Goal: Submit feedback/report problem: Submit feedback/report problem

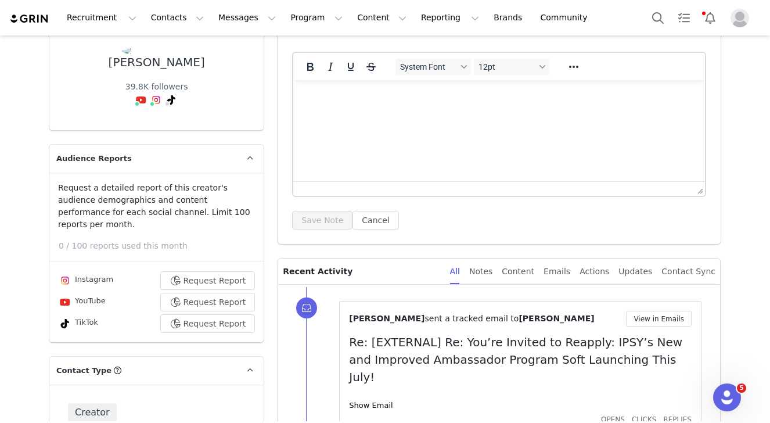
scroll to position [125, 0]
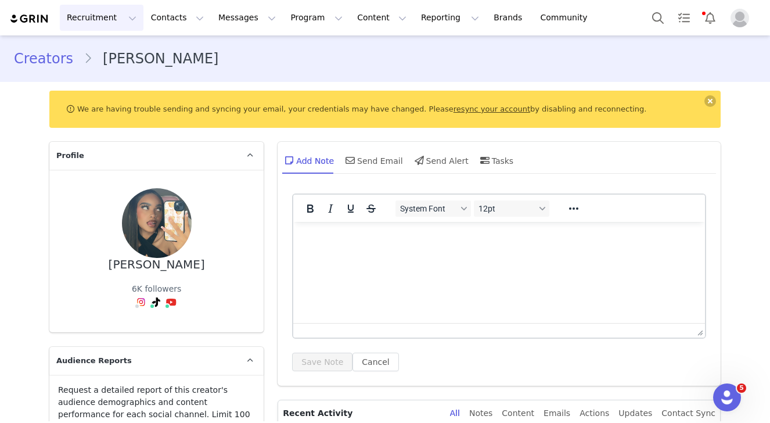
click at [86, 12] on button "Recruitment Recruitment" at bounding box center [102, 18] width 84 height 26
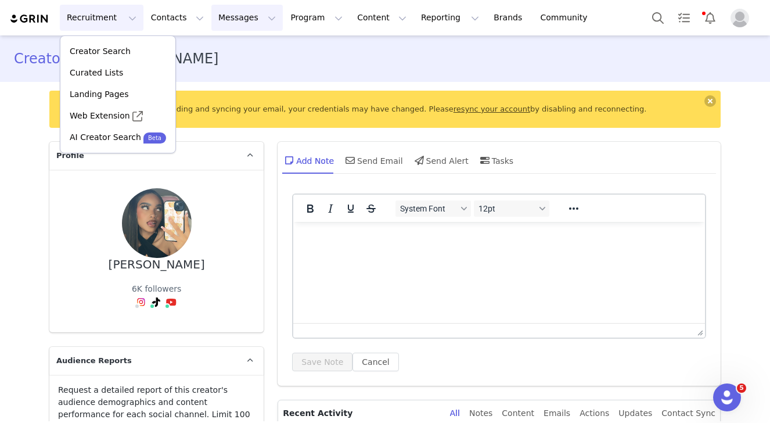
click at [251, 26] on button "Messages Messages" at bounding box center [246, 18] width 71 height 26
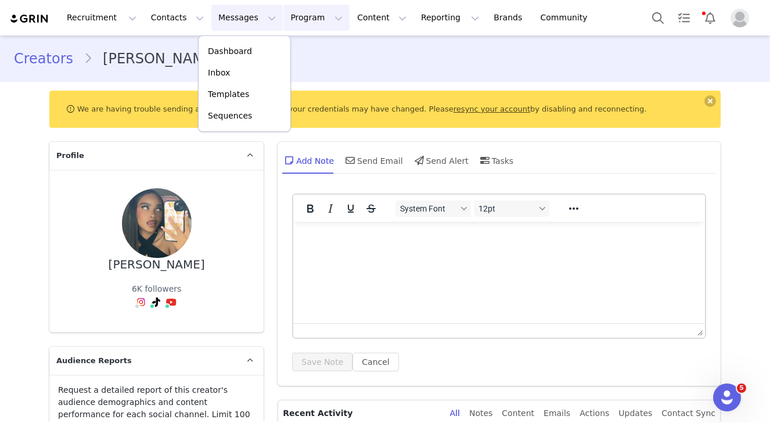
click at [307, 15] on button "Program Program" at bounding box center [316, 18] width 66 height 26
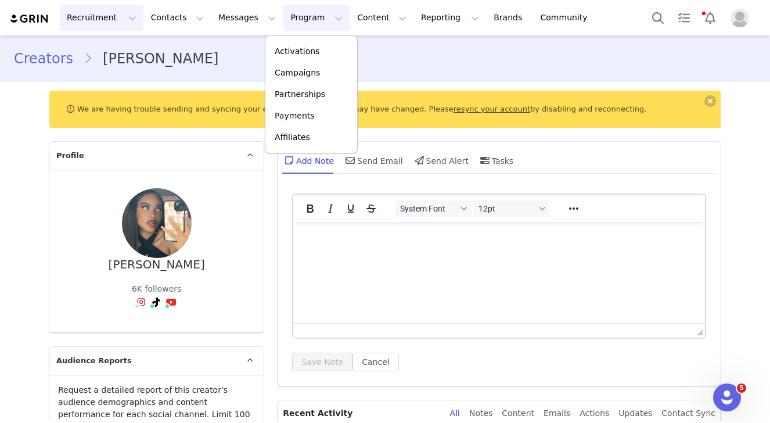
click at [98, 19] on button "Recruitment Recruitment" at bounding box center [102, 18] width 84 height 26
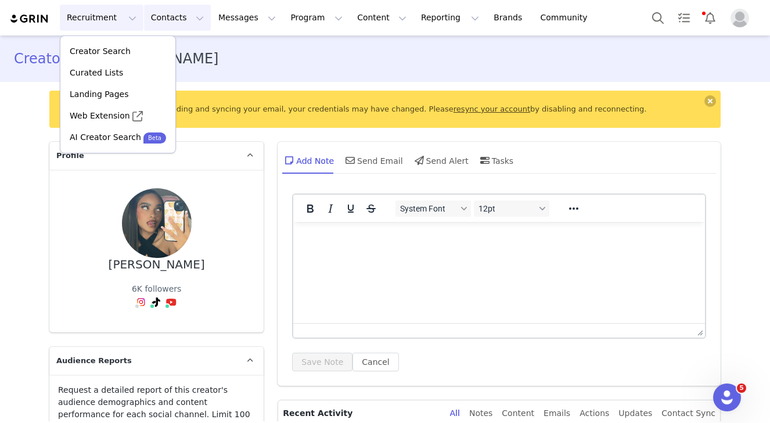
click at [168, 23] on button "Contacts Contacts" at bounding box center [177, 18] width 67 height 26
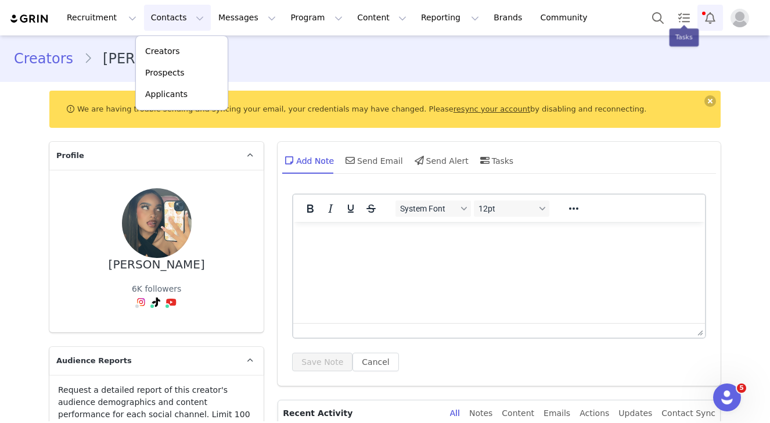
click at [708, 20] on button "Notifications" at bounding box center [711, 18] width 26 height 26
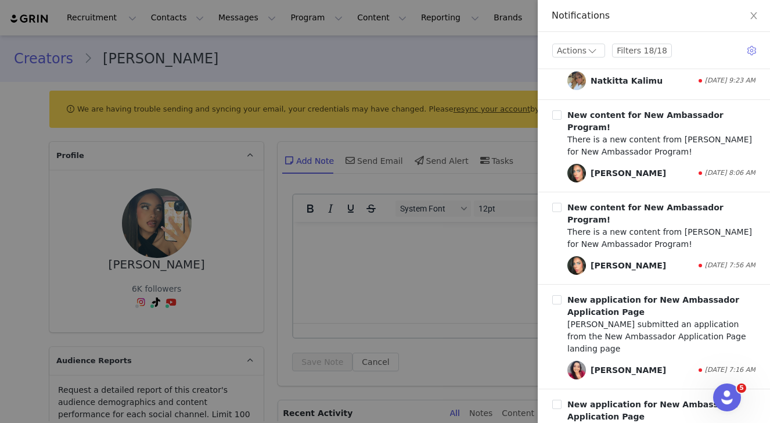
scroll to position [84, 0]
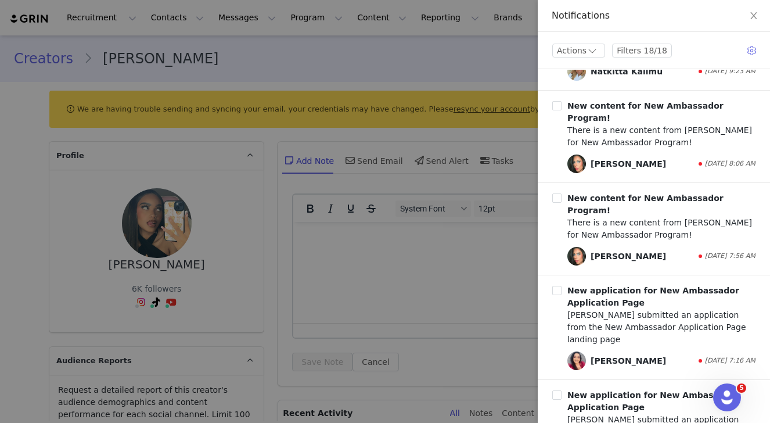
click at [408, 196] on div at bounding box center [385, 211] width 770 height 423
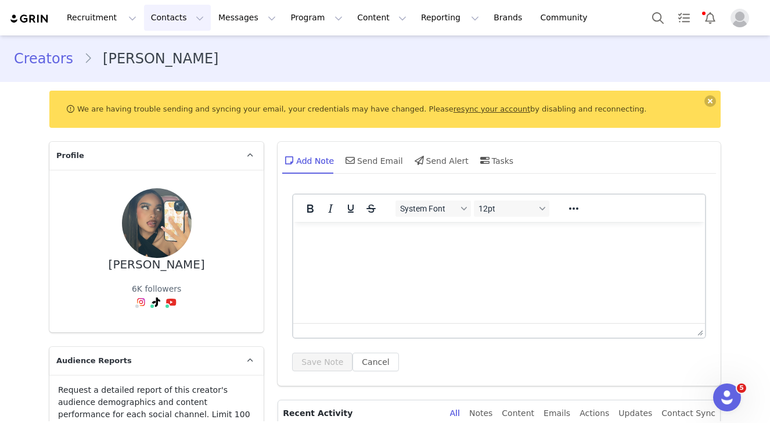
click at [163, 20] on button "Contacts Contacts" at bounding box center [177, 18] width 67 height 26
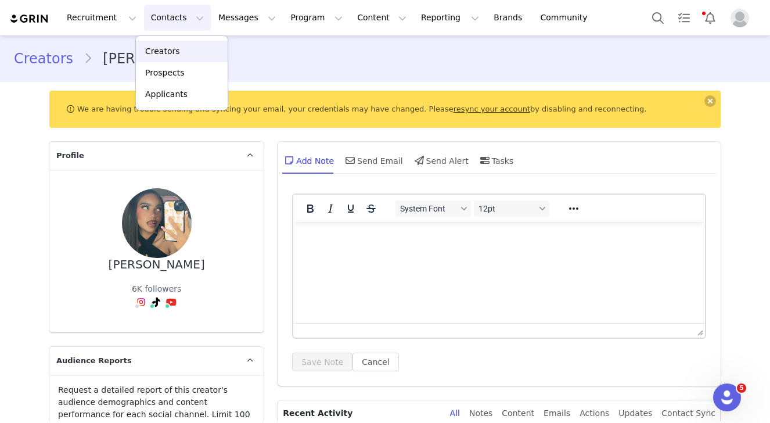
click at [164, 55] on p "Creators" at bounding box center [162, 51] width 35 height 12
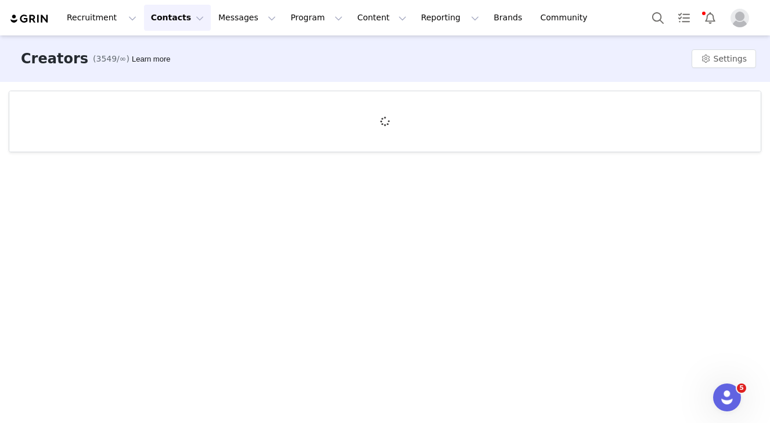
click at [107, 78] on div "Creators (3549/∞) Learn more Settings" at bounding box center [385, 58] width 770 height 46
click at [288, 21] on button "Program Program" at bounding box center [316, 18] width 66 height 26
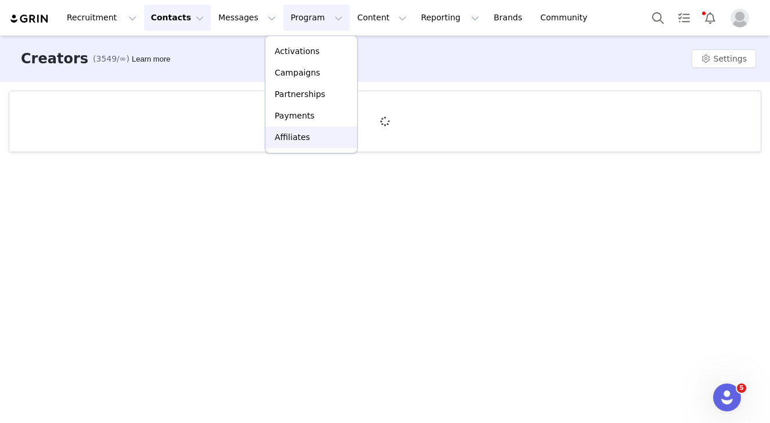
click at [290, 130] on link "Affiliates" at bounding box center [311, 137] width 92 height 21
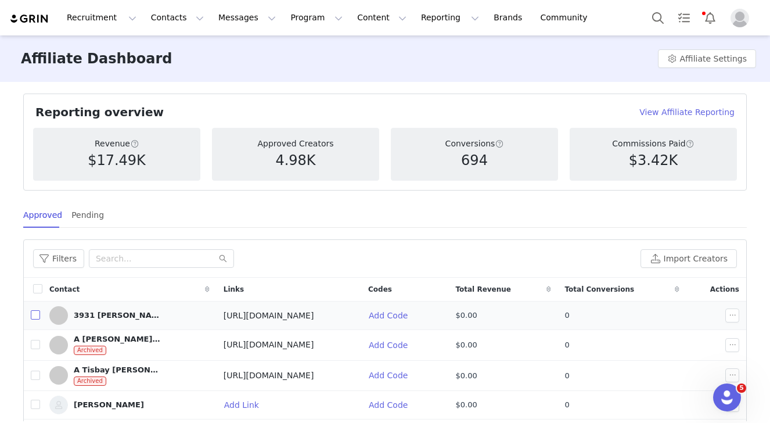
click at [35, 318] on input "checkbox" at bounding box center [35, 314] width 9 height 9
click at [590, 258] on button "Change Commission" at bounding box center [596, 258] width 116 height 19
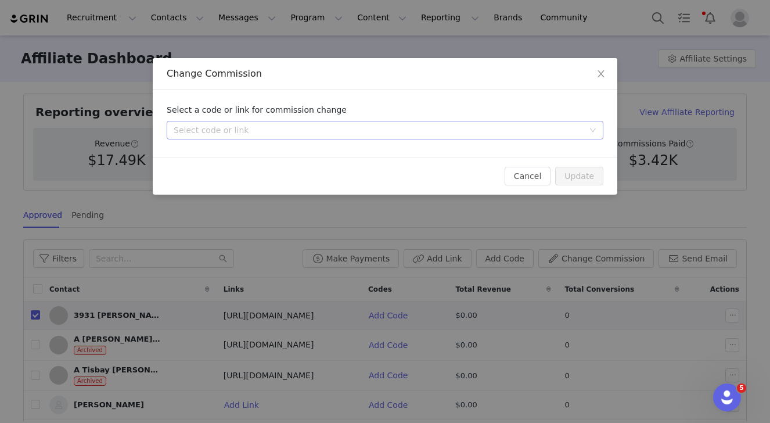
click at [356, 123] on div "Select code or link" at bounding box center [381, 129] width 415 height 17
click at [335, 161] on li "Commission Link - https://glnk.io/mz73x/zophymua" at bounding box center [385, 153] width 437 height 19
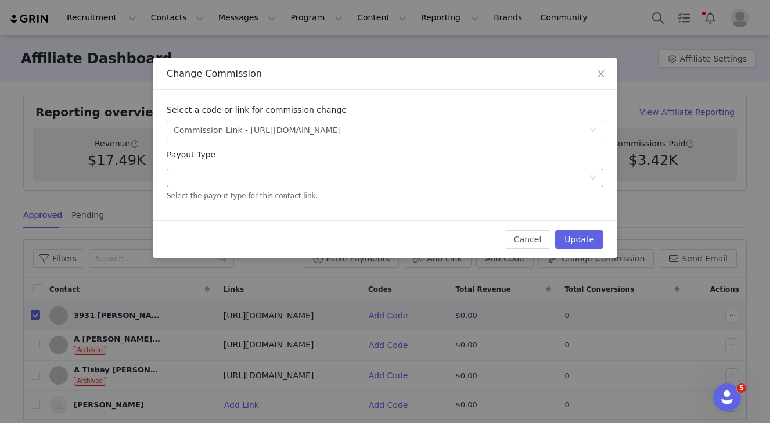
click at [326, 186] on div "Select Payout Type" at bounding box center [385, 177] width 437 height 19
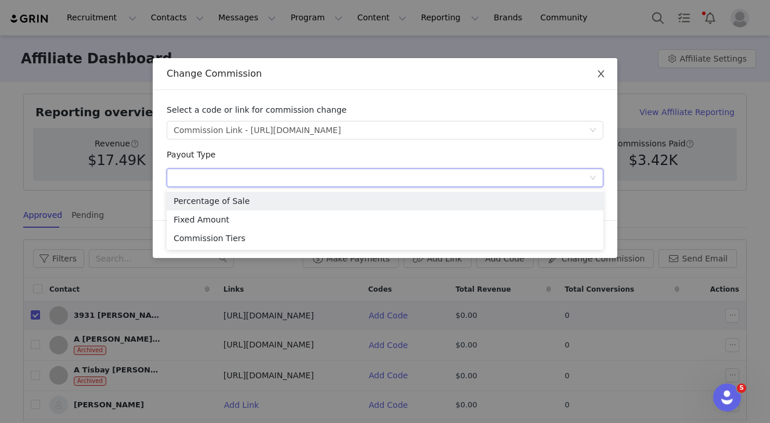
click at [593, 71] on span "Close" at bounding box center [601, 74] width 33 height 33
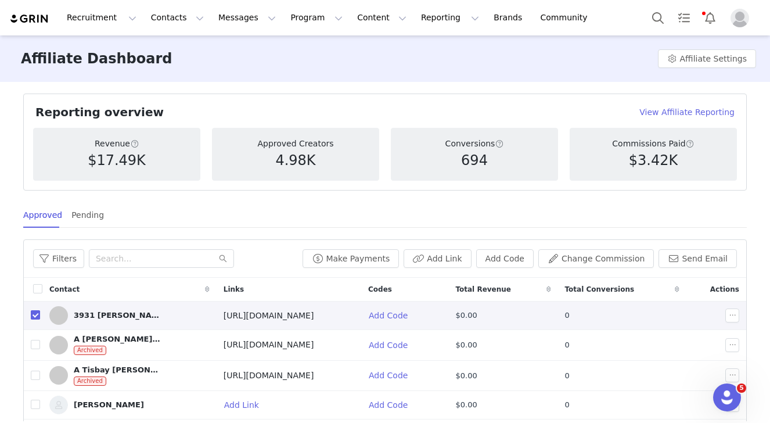
click at [33, 315] on input "checkbox" at bounding box center [35, 314] width 9 height 9
checkbox input "false"
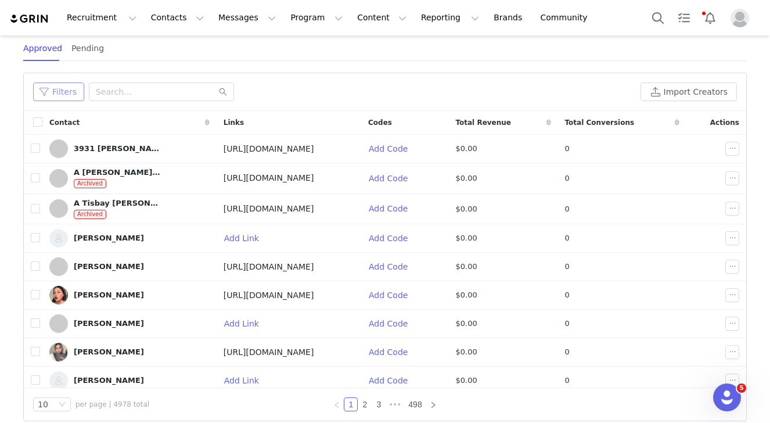
click at [56, 88] on button "Filters" at bounding box center [58, 91] width 51 height 19
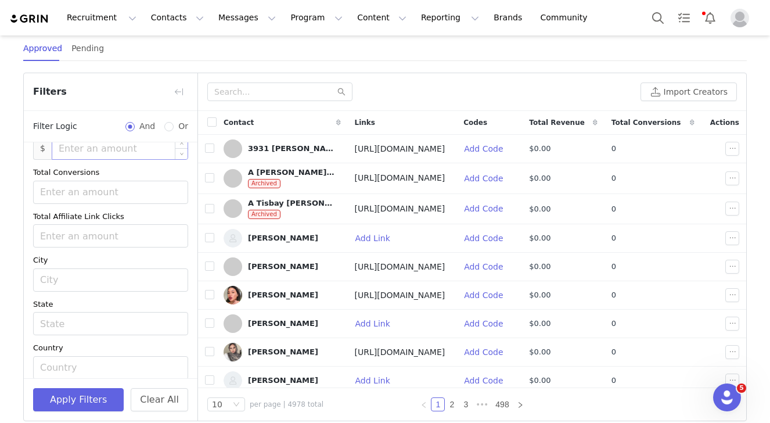
scroll to position [252, 0]
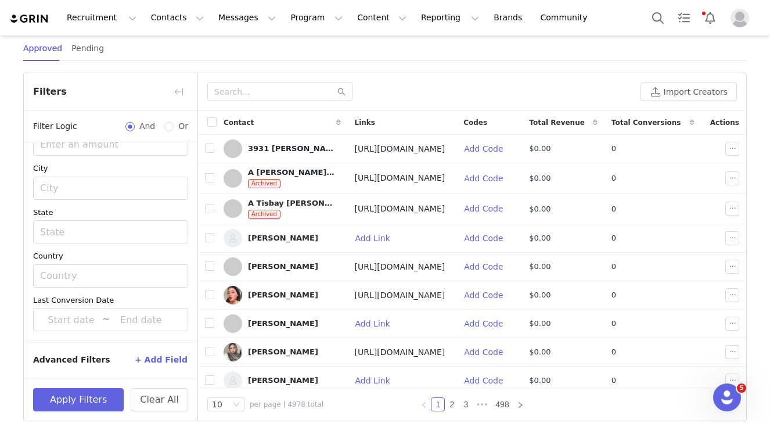
click at [152, 366] on button "+ Add Field" at bounding box center [161, 359] width 54 height 19
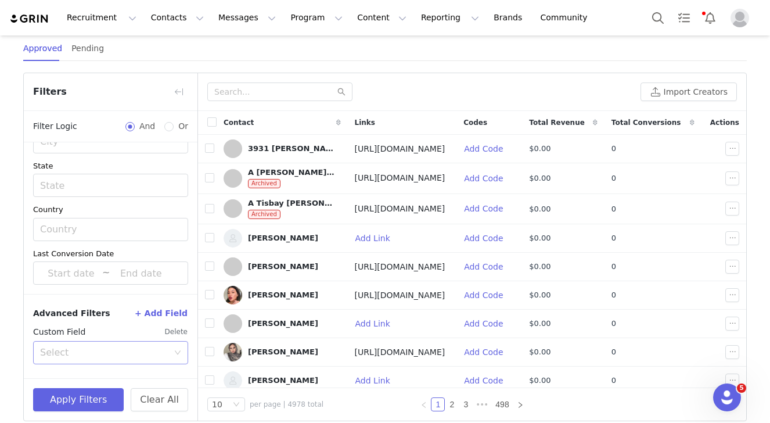
click at [144, 352] on div "Select" at bounding box center [104, 353] width 128 height 12
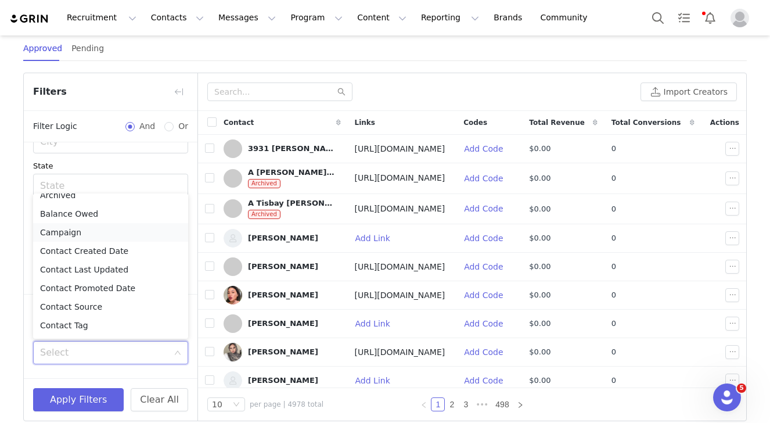
scroll to position [84, 0]
click at [135, 326] on li "Contact Tag" at bounding box center [110, 326] width 155 height 19
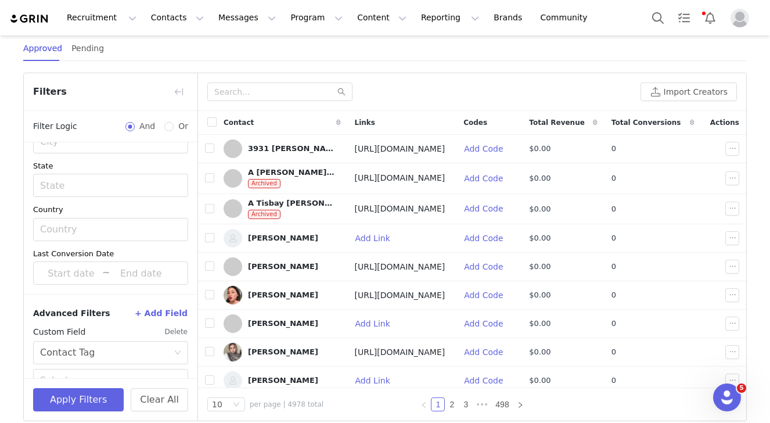
scroll to position [350, 0]
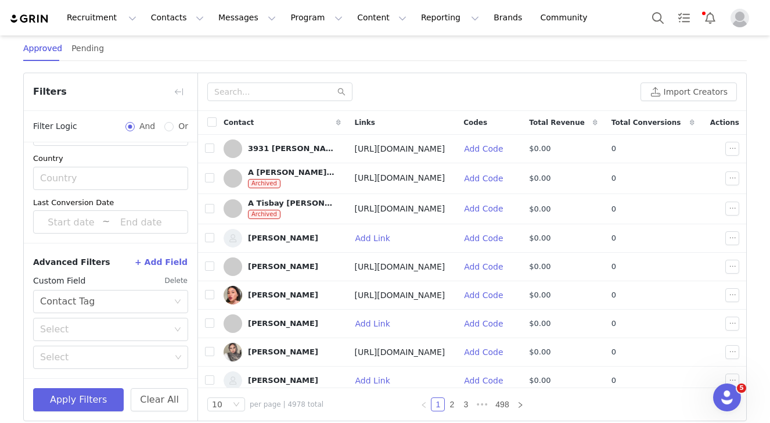
click at [135, 326] on div "Select" at bounding box center [104, 330] width 128 height 12
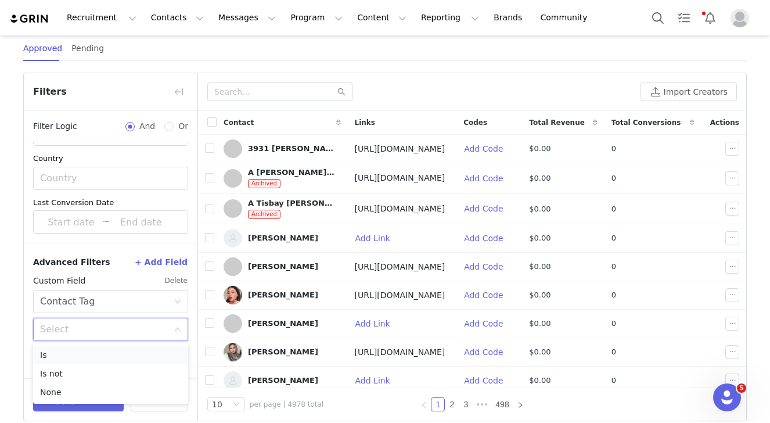
click at [139, 358] on li "Is" at bounding box center [110, 355] width 155 height 19
click at [138, 364] on div "Select" at bounding box center [106, 357] width 139 height 22
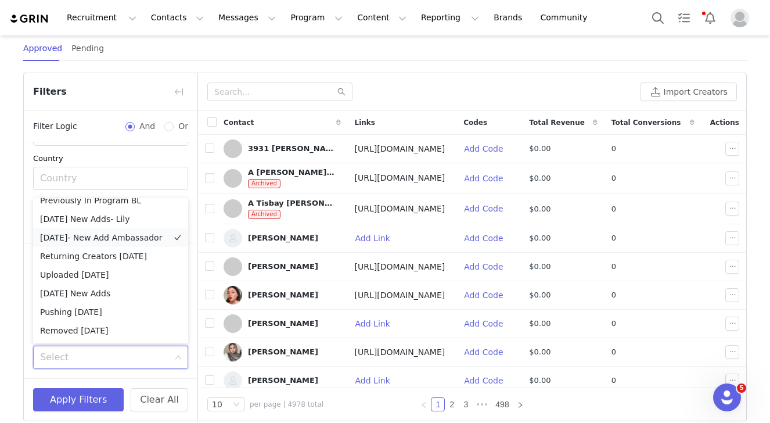
scroll to position [584, 0]
click at [132, 264] on li "Returning Creators 7.28.25" at bounding box center [110, 257] width 155 height 19
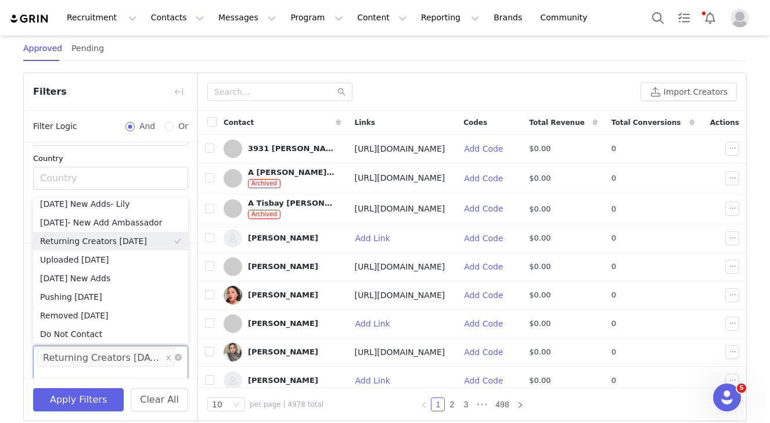
scroll to position [370, 0]
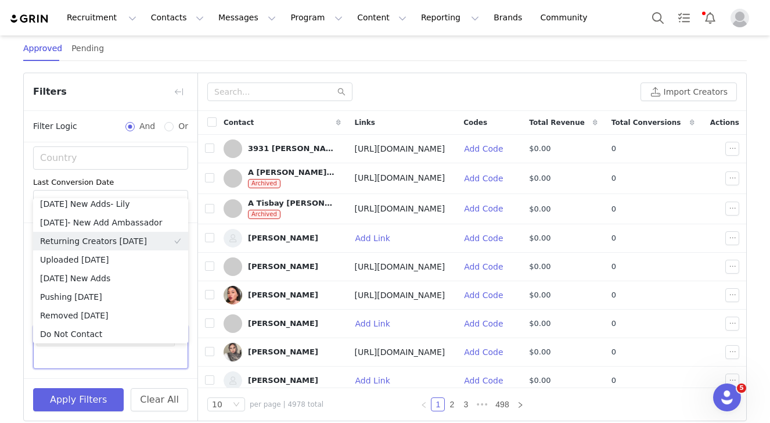
click at [121, 371] on div "Advanced Filters + Add Field Custom Field Delete Select Contact Tag Select Is S…" at bounding box center [111, 300] width 174 height 156
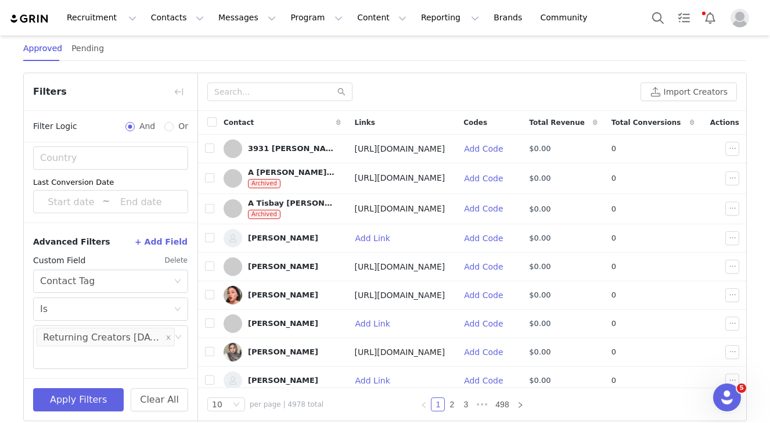
click at [164, 244] on button "+ Add Field" at bounding box center [161, 241] width 54 height 19
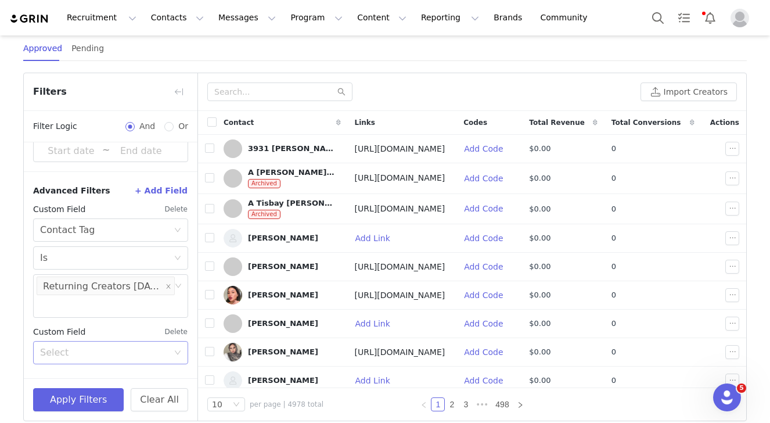
click at [131, 351] on div "Select" at bounding box center [104, 353] width 128 height 12
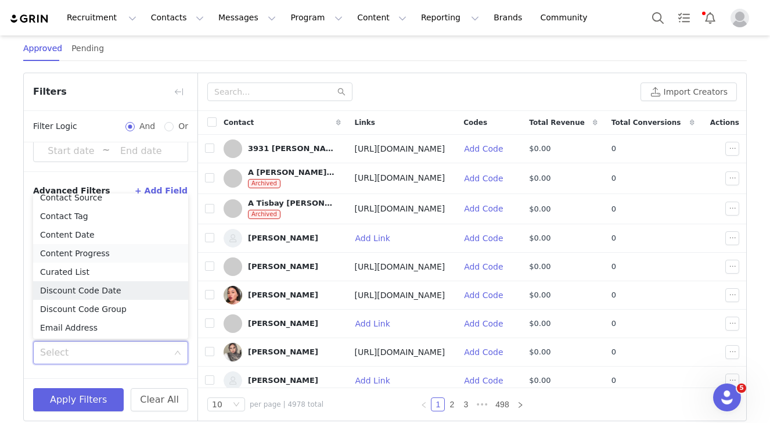
scroll to position [171, 0]
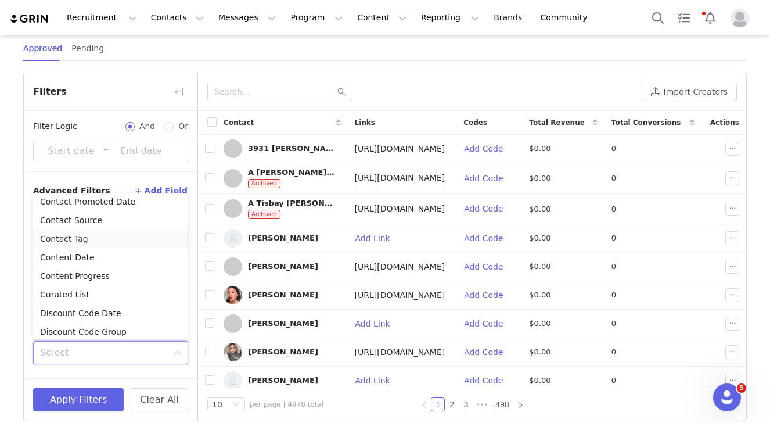
click at [116, 238] on li "Contact Tag" at bounding box center [110, 238] width 155 height 19
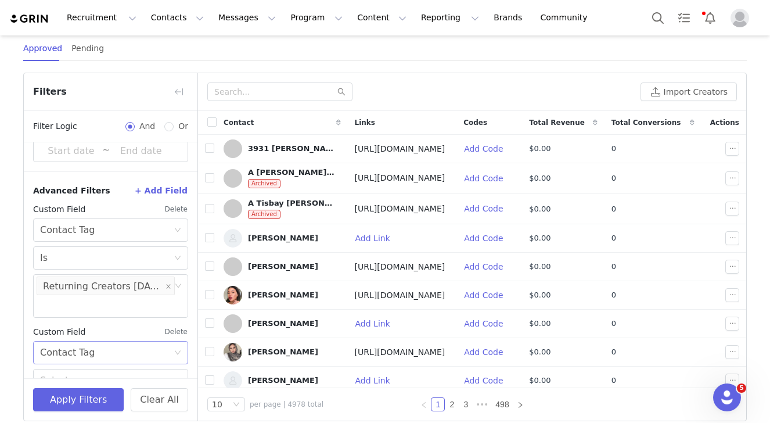
scroll to position [472, 0]
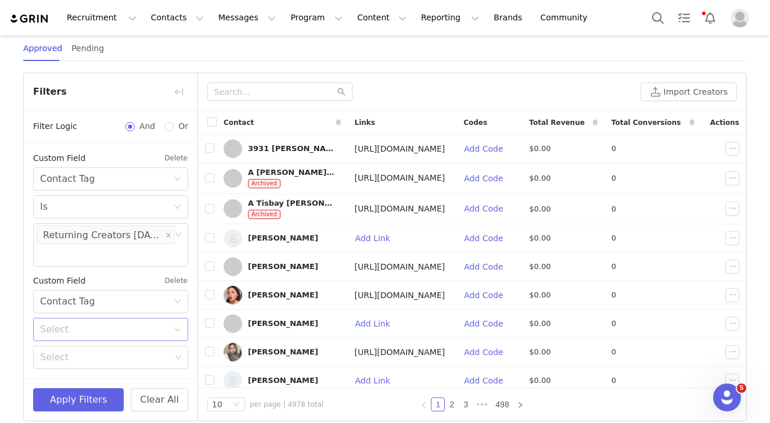
click at [119, 328] on div "Select" at bounding box center [104, 330] width 128 height 12
click at [116, 366] on li "Is not" at bounding box center [110, 373] width 155 height 19
click at [116, 366] on div "Select" at bounding box center [106, 357] width 139 height 22
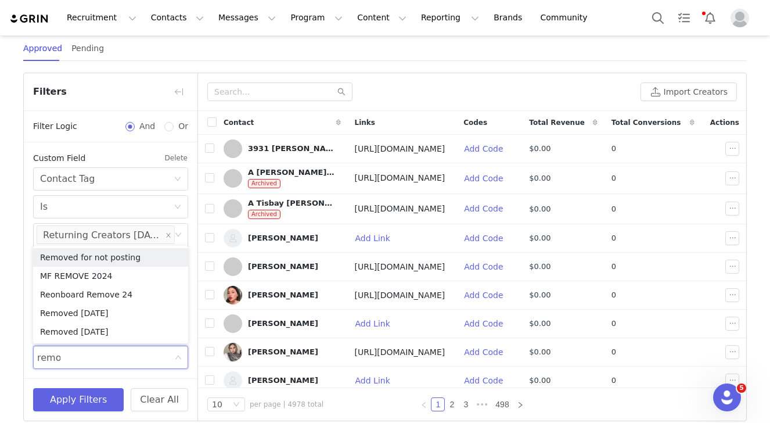
type input "remov"
click at [109, 314] on li "Removed Aug 2025" at bounding box center [110, 313] width 155 height 19
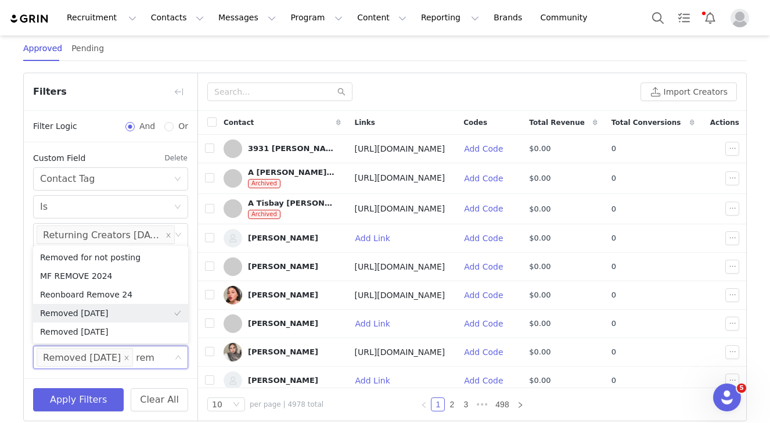
type input "remo"
click at [112, 337] on li "Removed Sept 2025" at bounding box center [110, 331] width 155 height 19
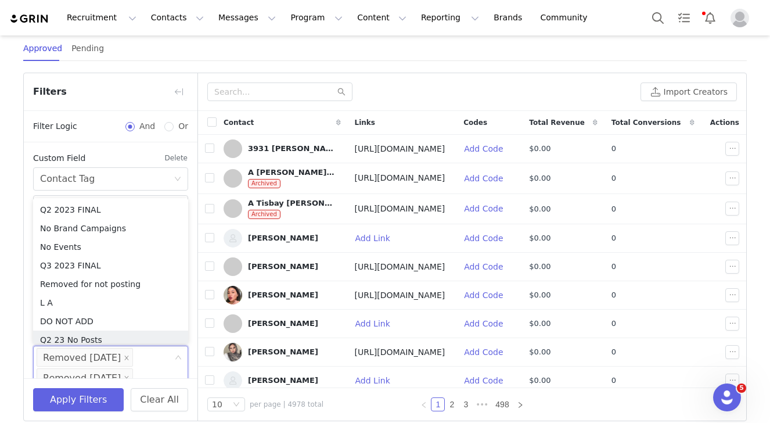
scroll to position [6, 0]
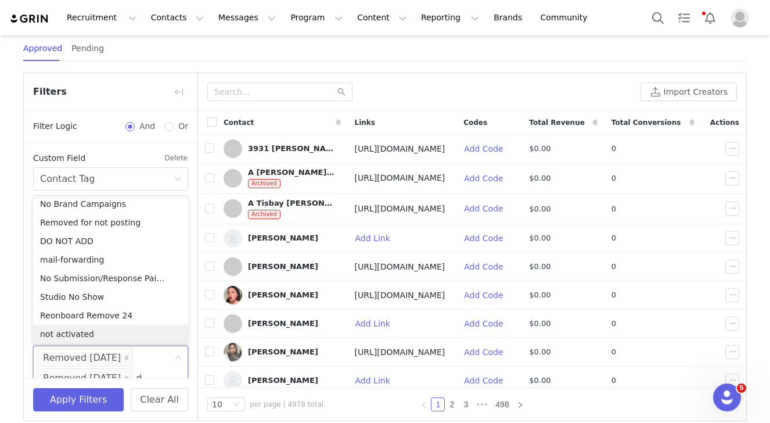
type input "do"
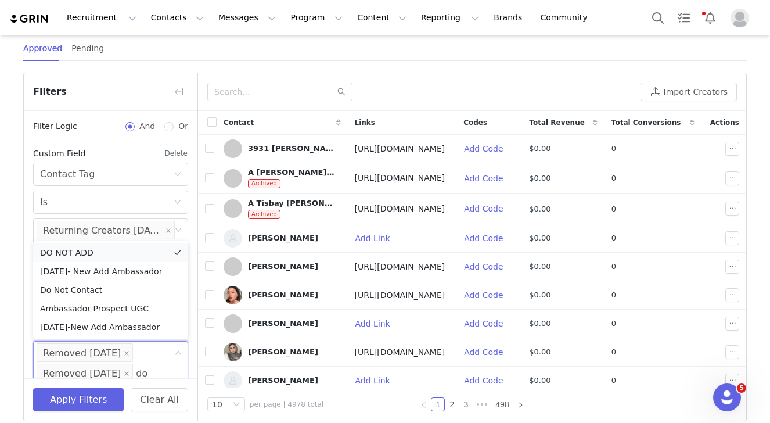
click at [80, 257] on li "DO NOT ADD" at bounding box center [110, 252] width 155 height 19
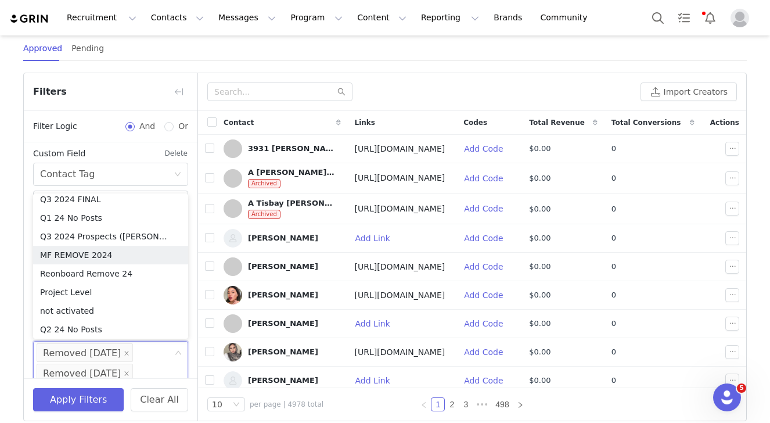
scroll to position [497, 0]
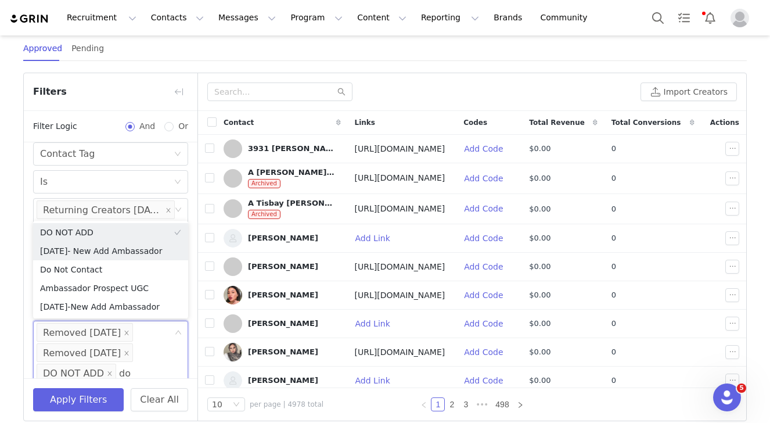
type input "do"
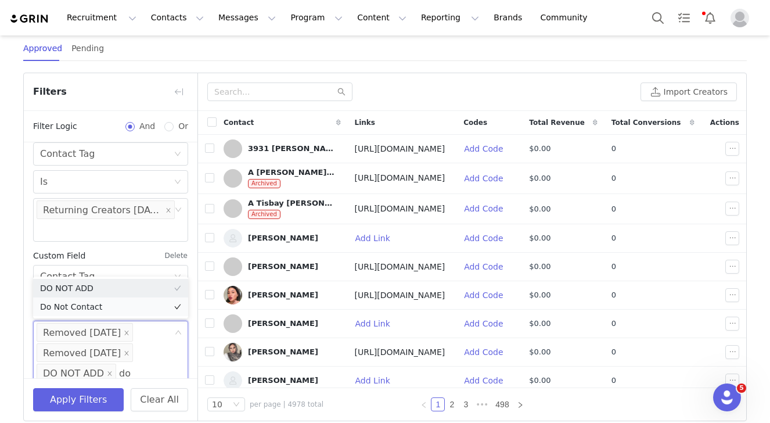
click at [74, 304] on li "Do Not Contact" at bounding box center [110, 306] width 155 height 19
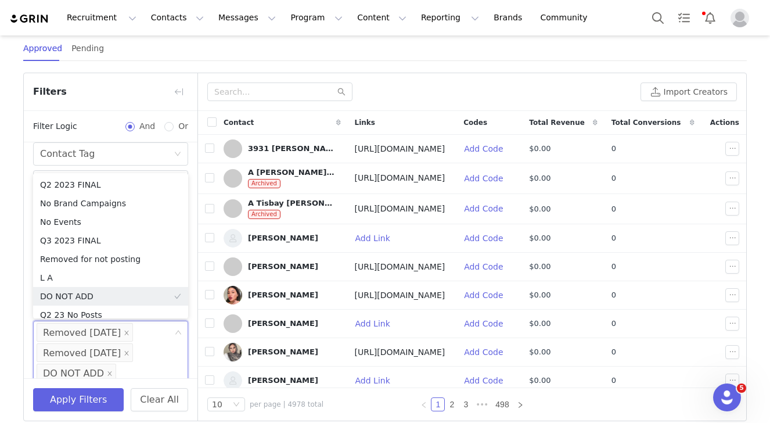
click at [20, 295] on div "Affiliate Dashboard Affiliate Settings Reporting overview View Affiliate Report…" at bounding box center [385, 145] width 770 height 552
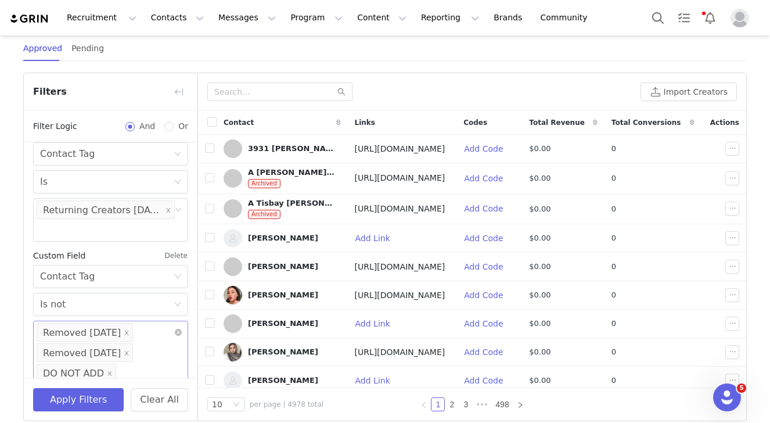
scroll to position [533, 0]
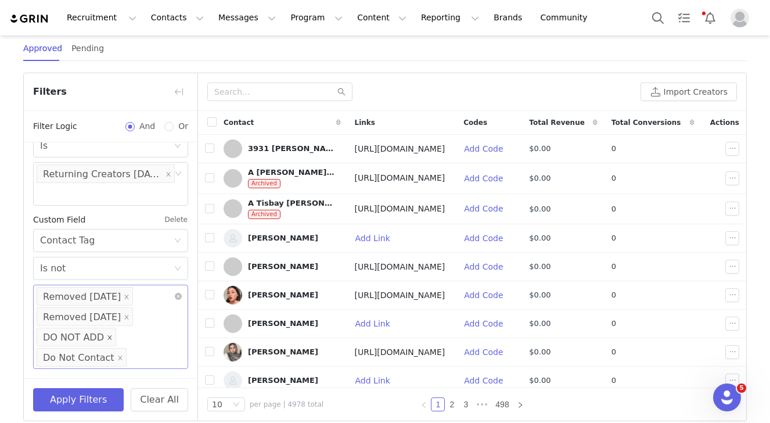
click at [107, 338] on icon "icon: close" at bounding box center [109, 337] width 4 height 4
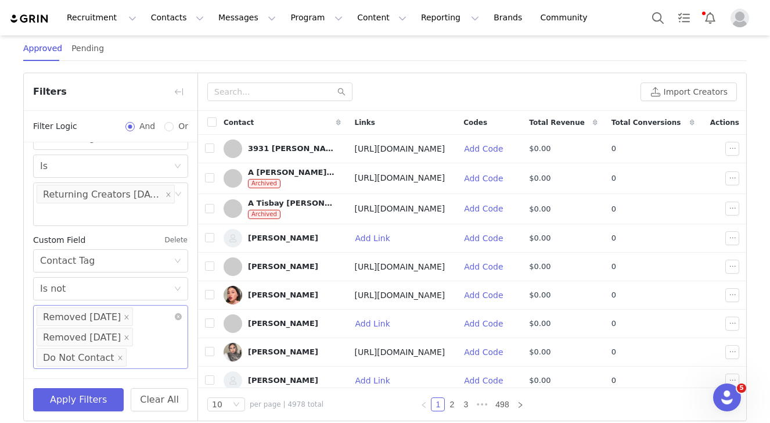
click at [145, 349] on div "Select Removed Aug 2025 Removed Sept 2025 Do Not Contact" at bounding box center [110, 337] width 155 height 64
click at [88, 401] on button "Apply Filters" at bounding box center [78, 399] width 91 height 23
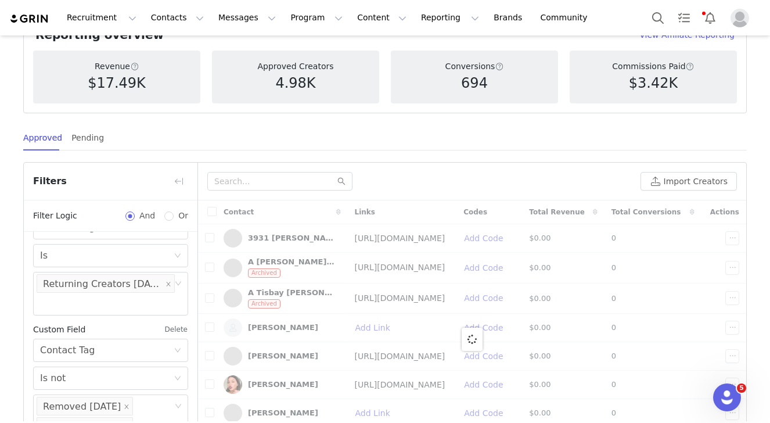
scroll to position [167, 0]
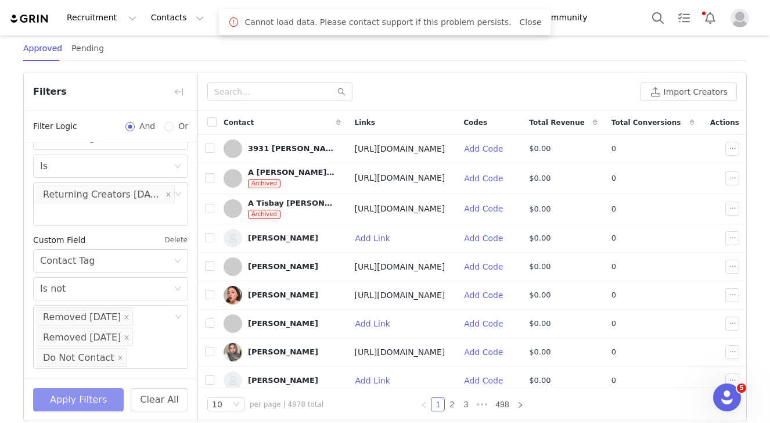
click at [82, 405] on button "Apply Filters" at bounding box center [78, 399] width 91 height 23
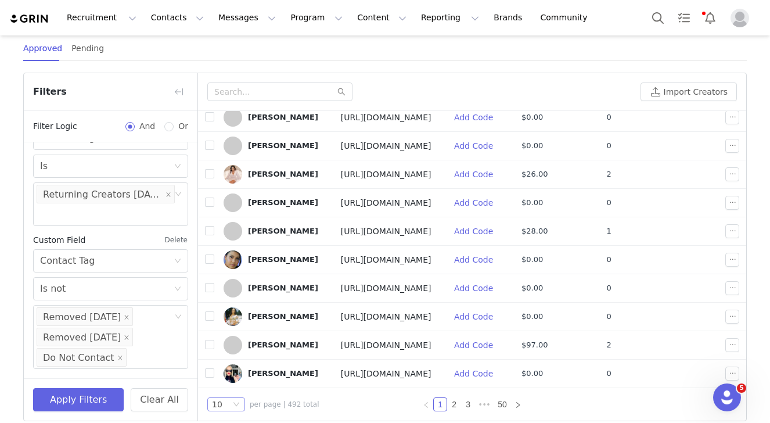
click at [243, 406] on div "10" at bounding box center [226, 404] width 38 height 14
click at [233, 391] on li "100" at bounding box center [226, 383] width 38 height 19
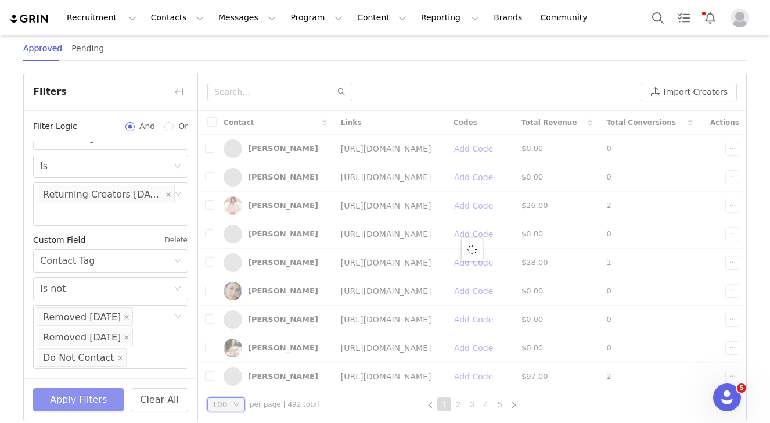
click at [82, 401] on button "Apply Filters" at bounding box center [78, 399] width 91 height 23
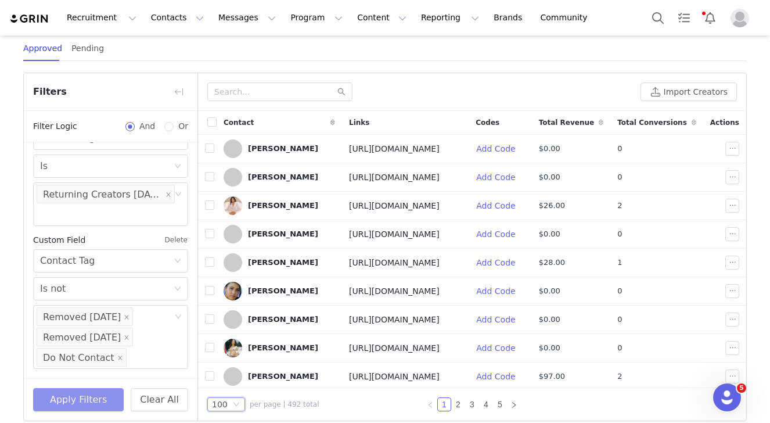
click at [100, 403] on button "Apply Filters" at bounding box center [78, 399] width 91 height 23
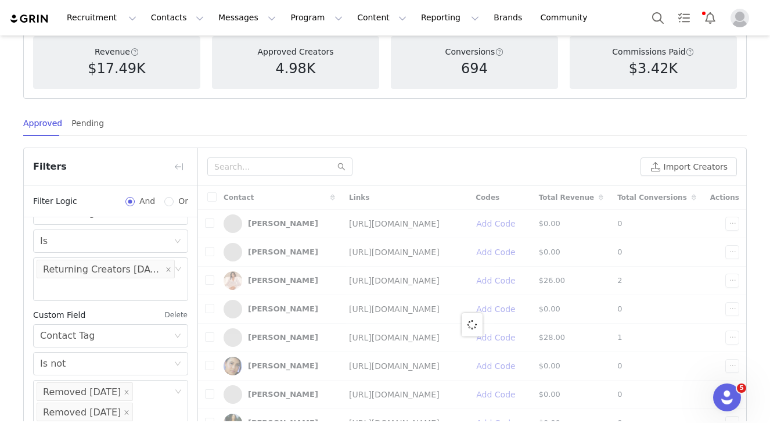
scroll to position [145, 0]
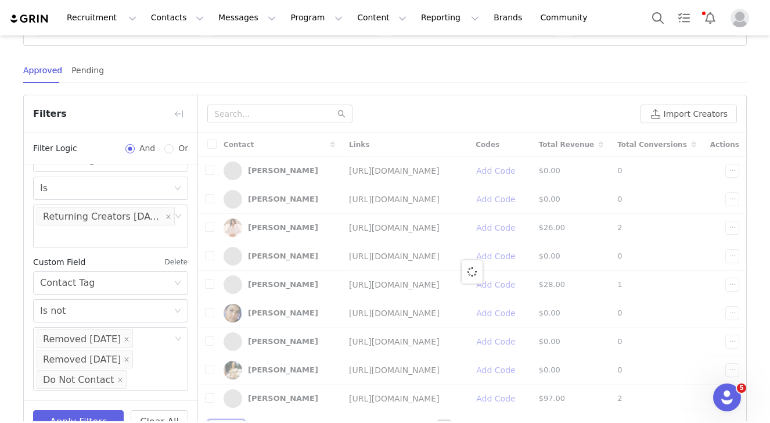
click at [274, 146] on div at bounding box center [472, 271] width 548 height 277
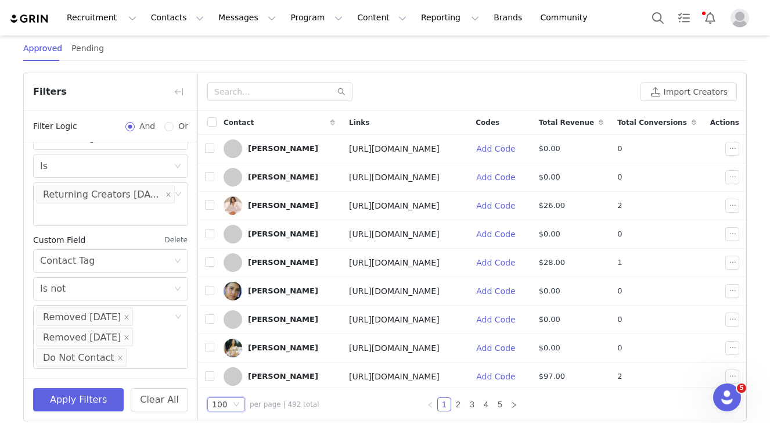
click at [217, 121] on div "Contact" at bounding box center [279, 122] width 125 height 23
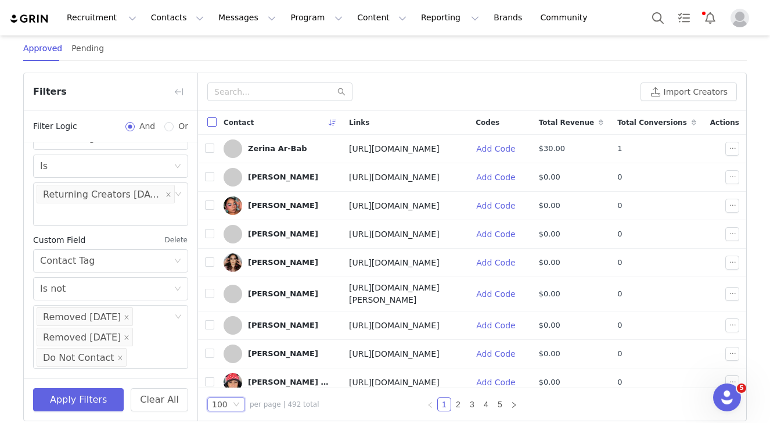
click at [215, 127] on input "checkbox" at bounding box center [211, 121] width 9 height 9
checkbox input "true"
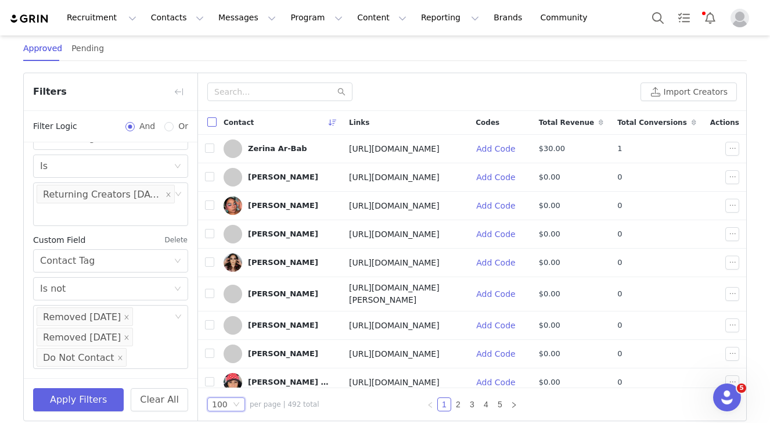
checkbox input "true"
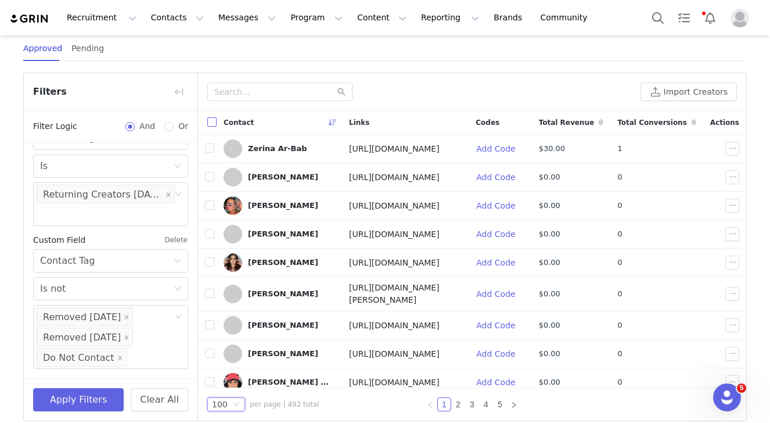
checkbox input "true"
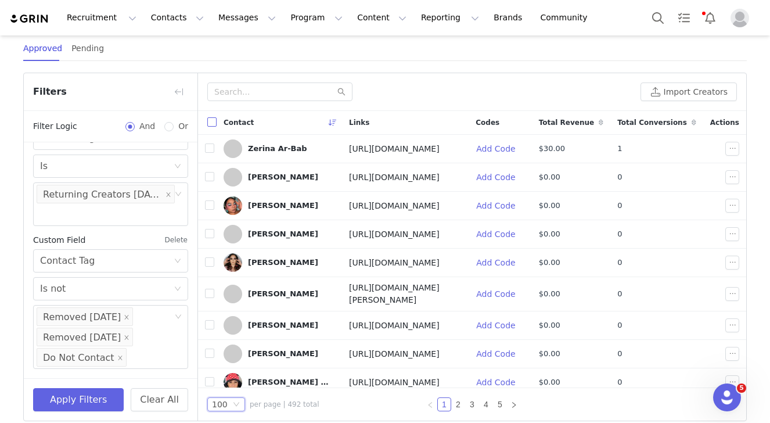
checkbox input "true"
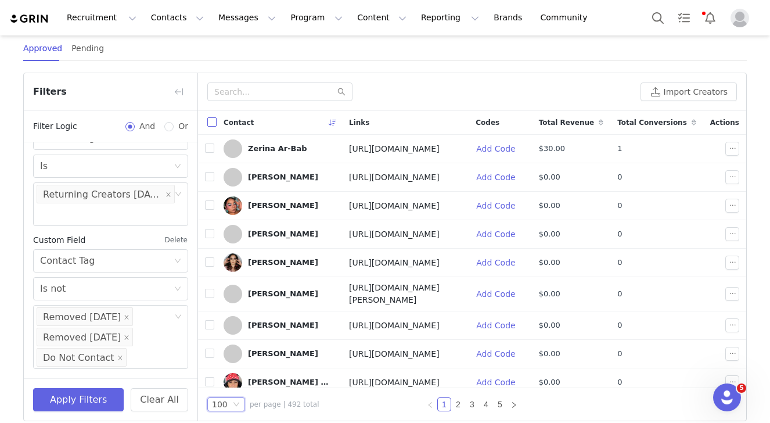
checkbox input "true"
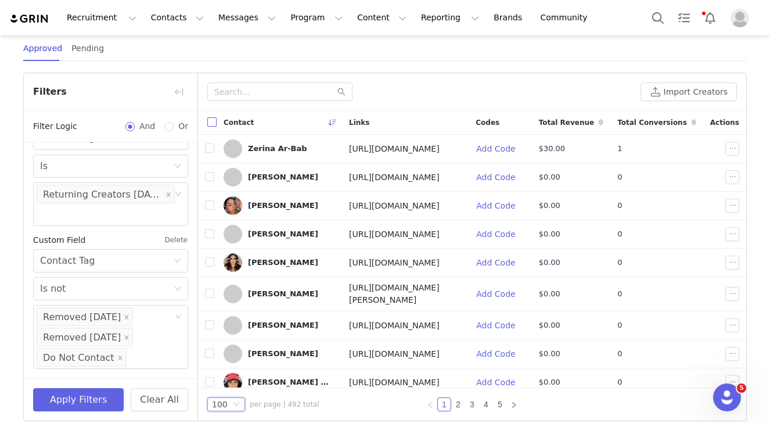
checkbox input "true"
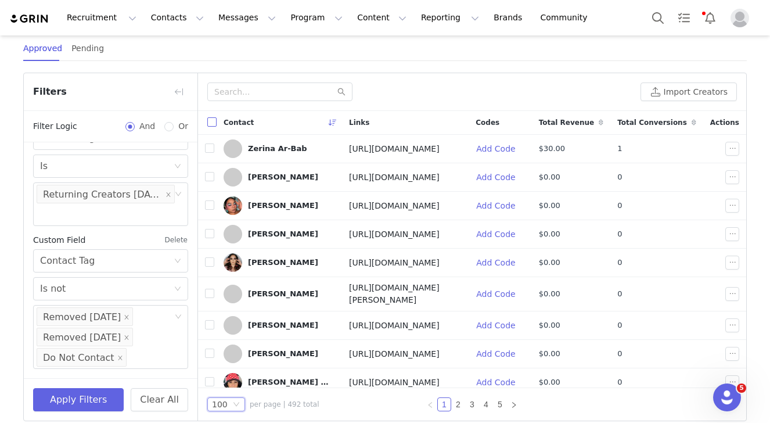
checkbox input "true"
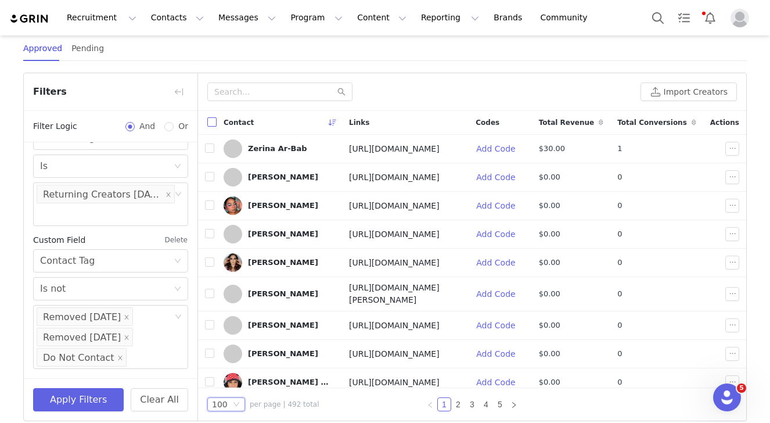
checkbox input "true"
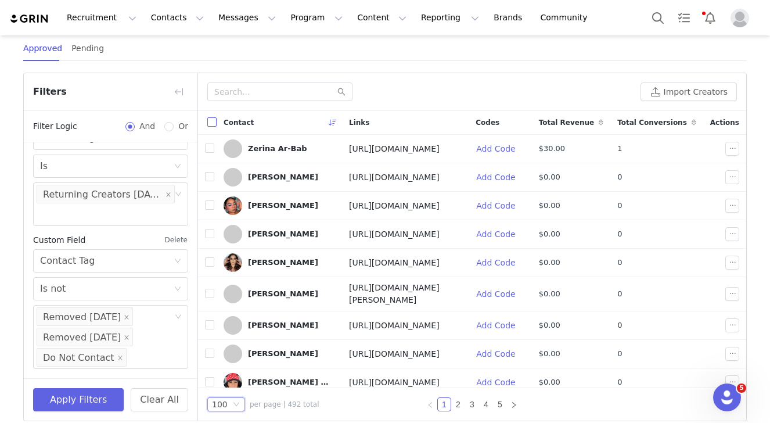
checkbox input "true"
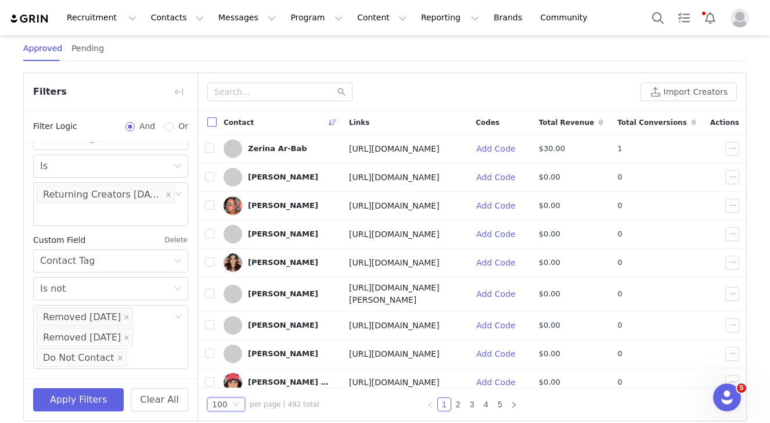
checkbox input "true"
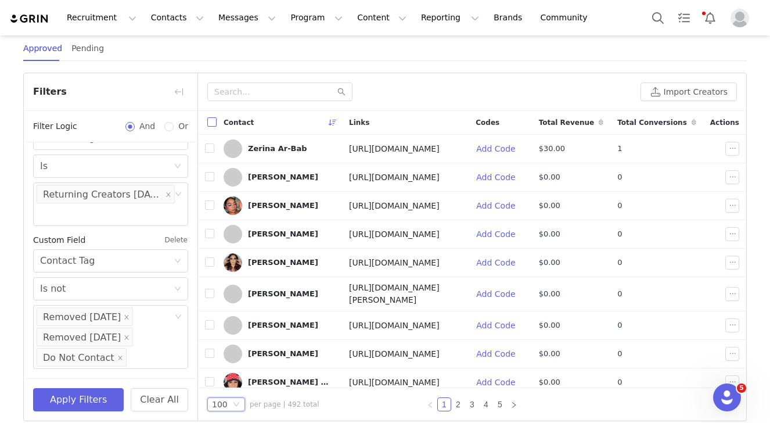
checkbox input "true"
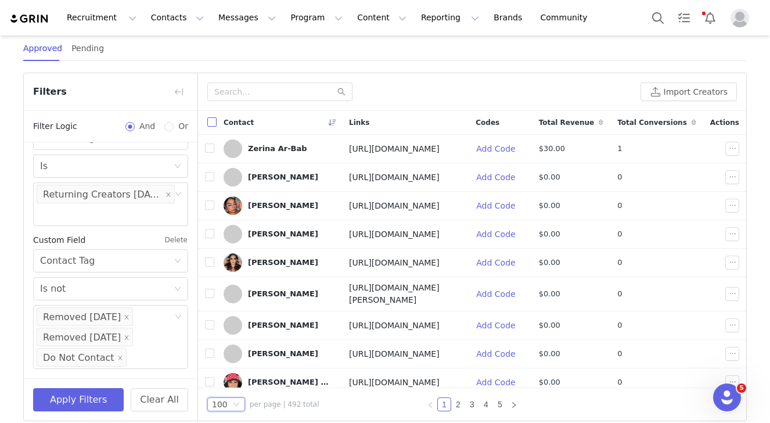
checkbox input "true"
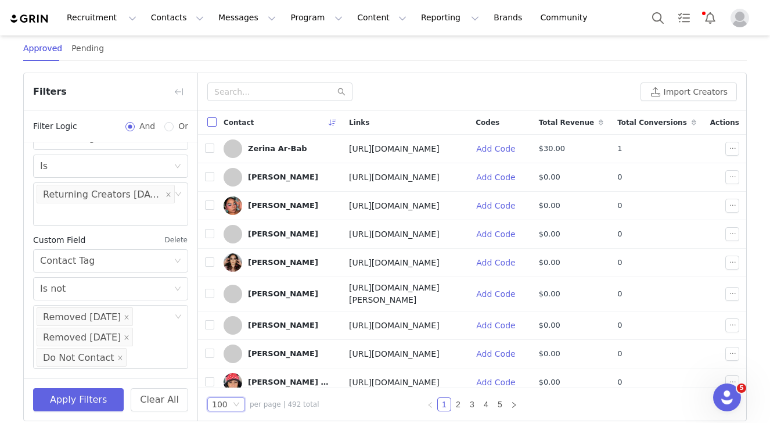
checkbox input "true"
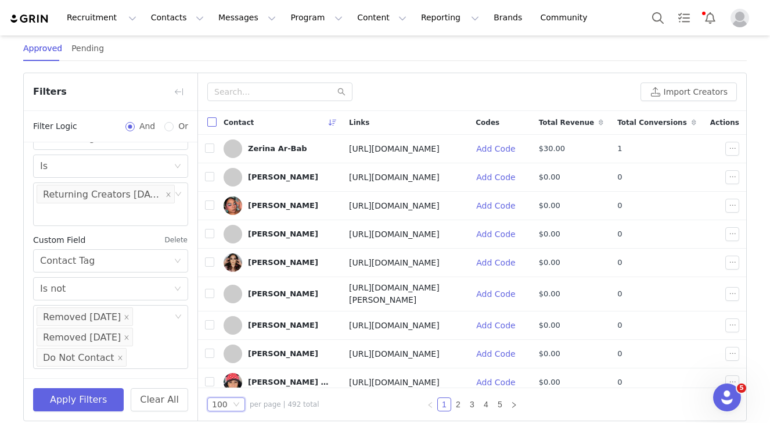
checkbox input "true"
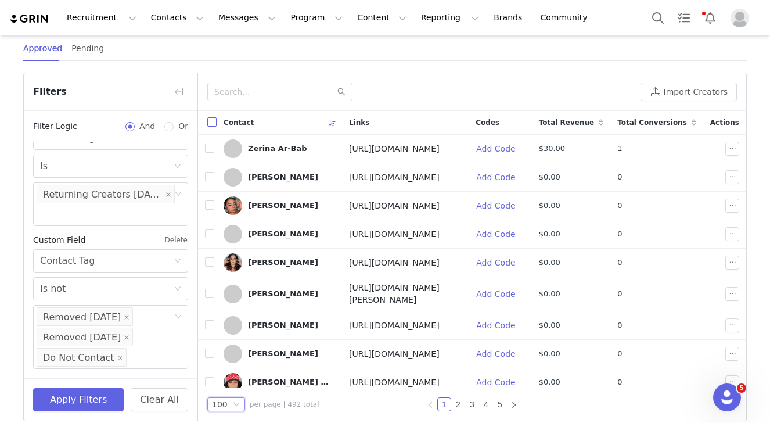
checkbox input "true"
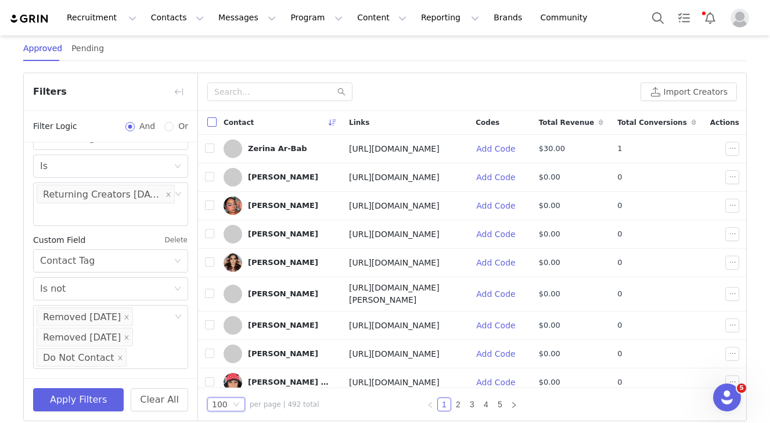
checkbox input "true"
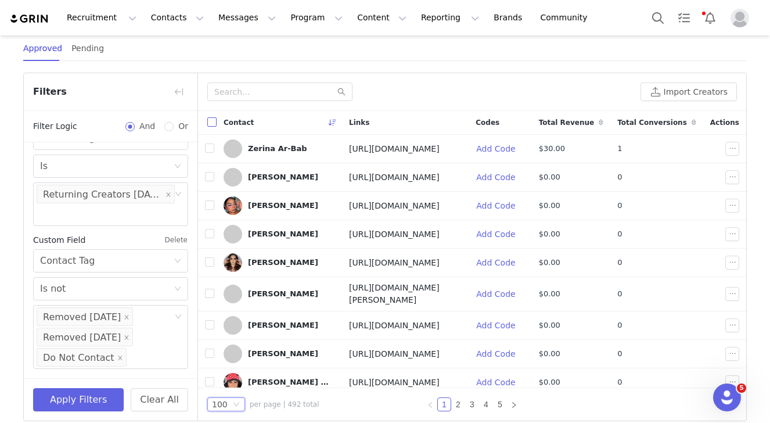
checkbox input "true"
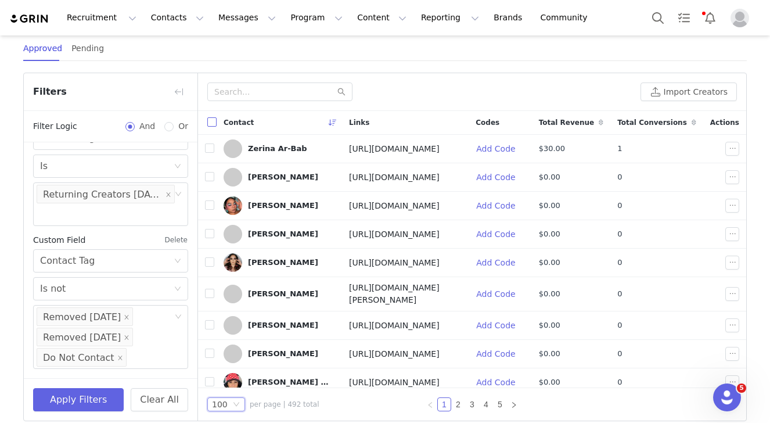
checkbox input "true"
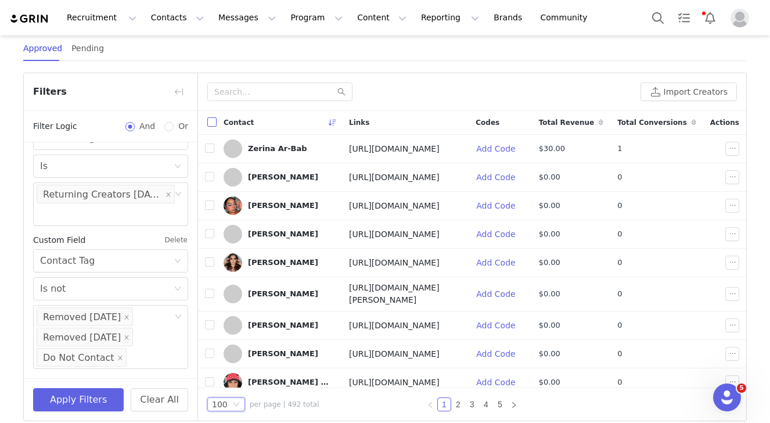
checkbox input "true"
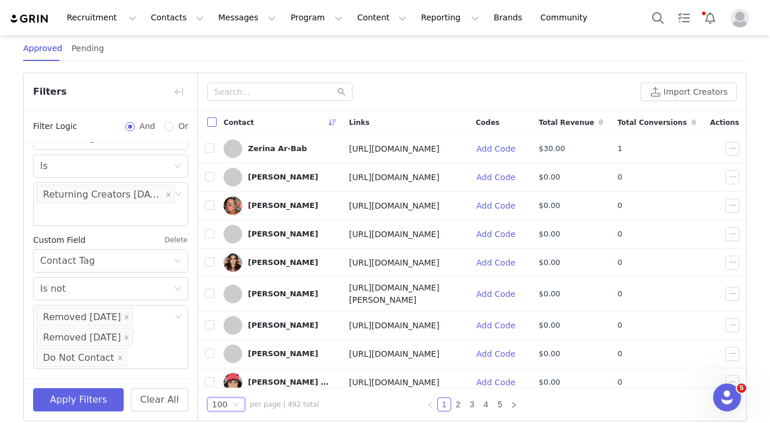
checkbox input "true"
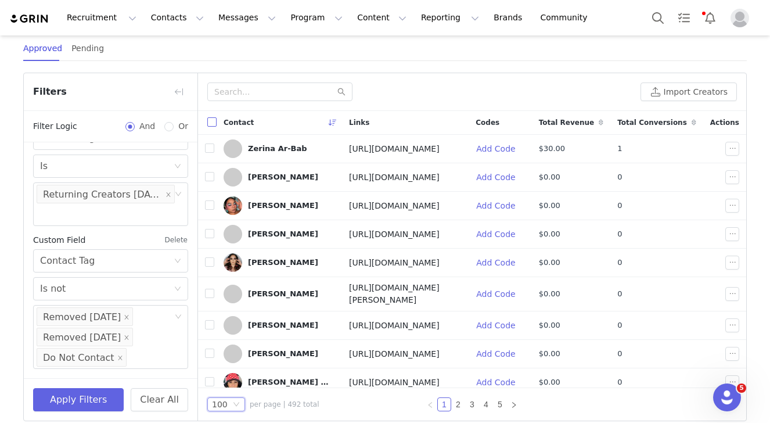
checkbox input "true"
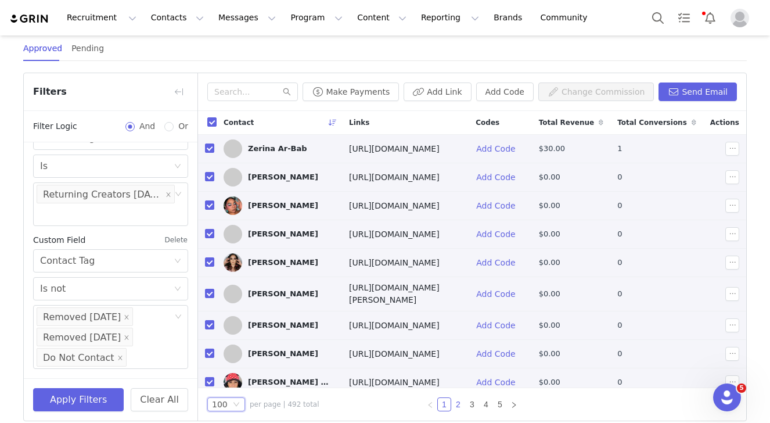
click at [459, 404] on link "2" at bounding box center [458, 404] width 13 height 13
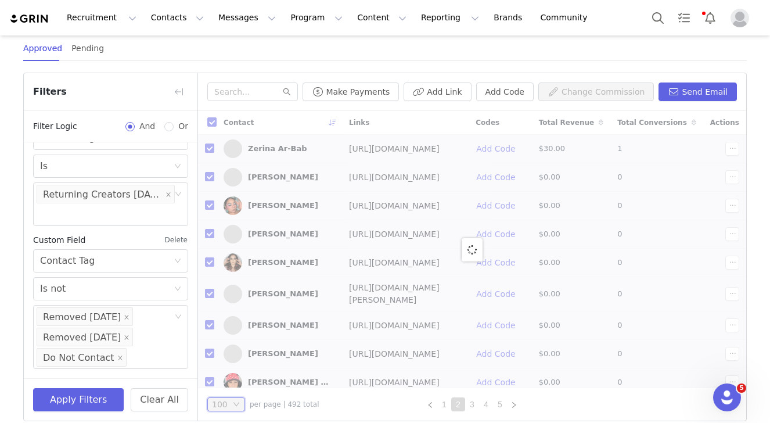
checkbox input "false"
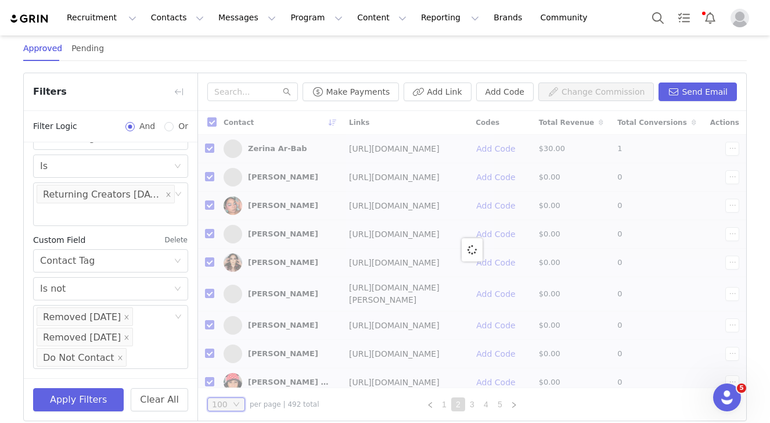
checkbox input "false"
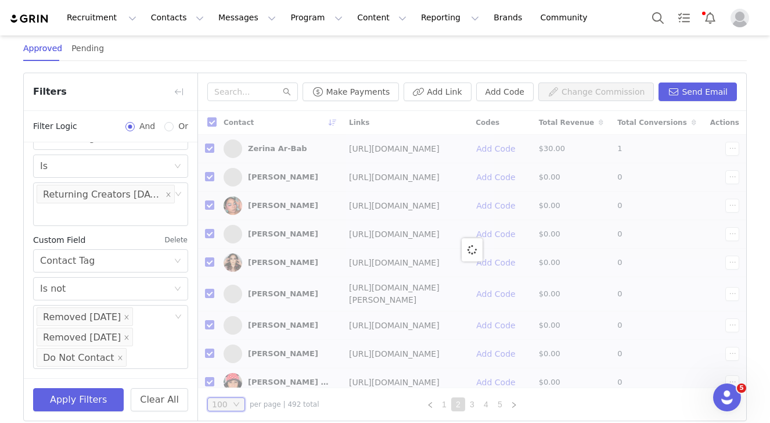
checkbox input "false"
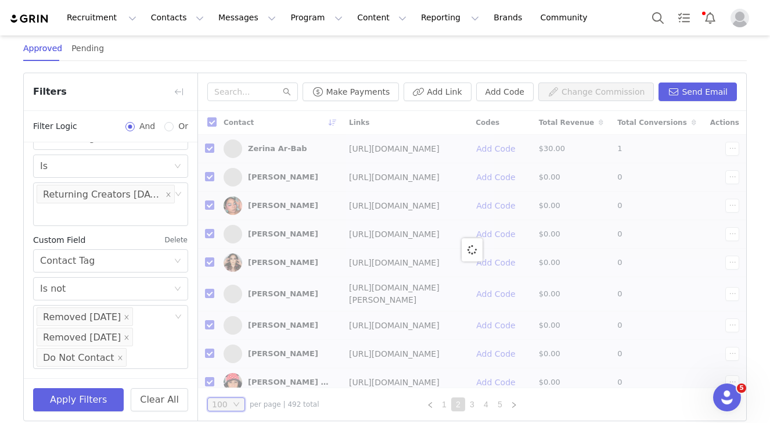
checkbox input "false"
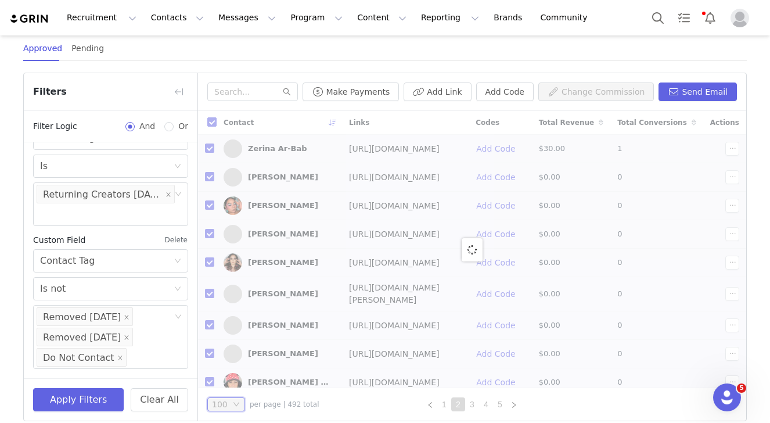
checkbox input "false"
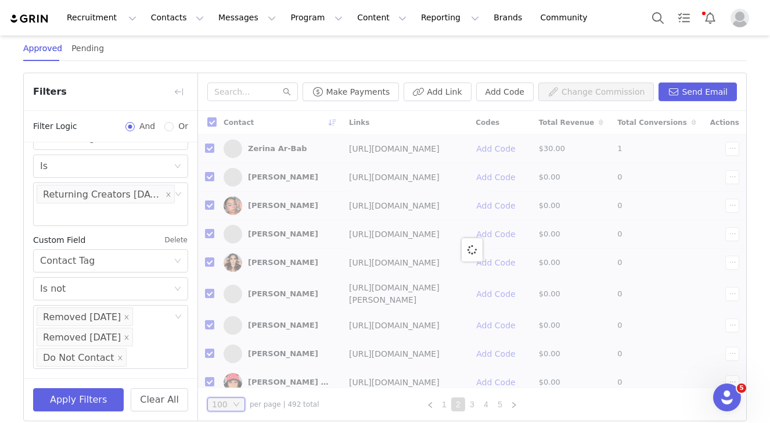
checkbox input "false"
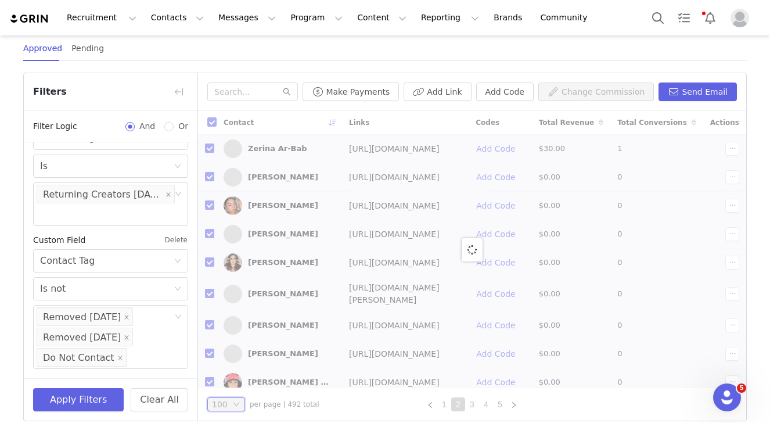
checkbox input "false"
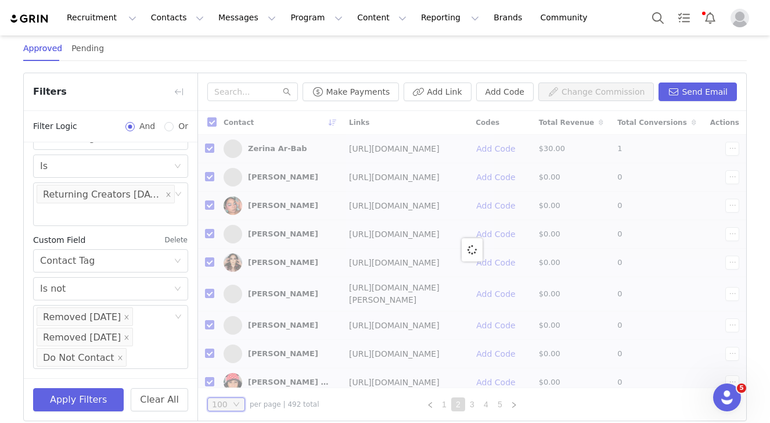
checkbox input "false"
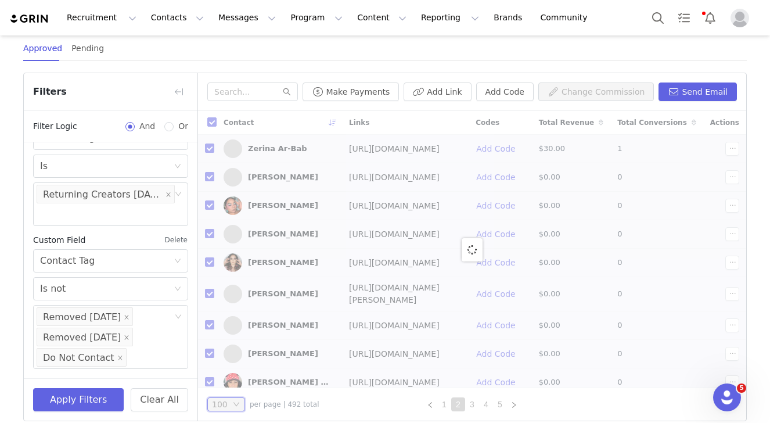
checkbox input "false"
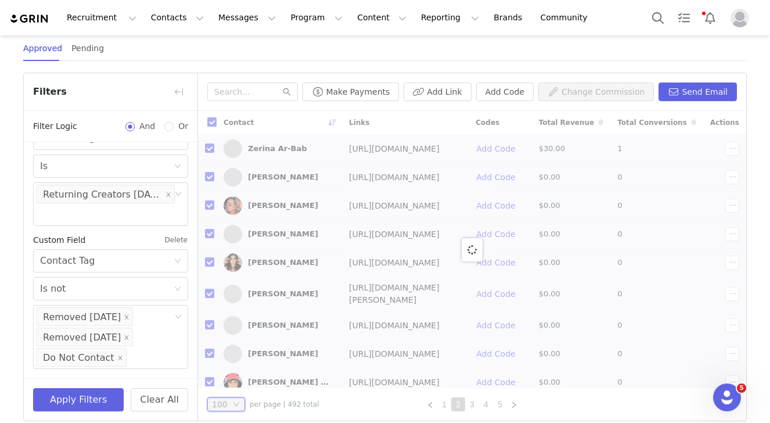
checkbox input "false"
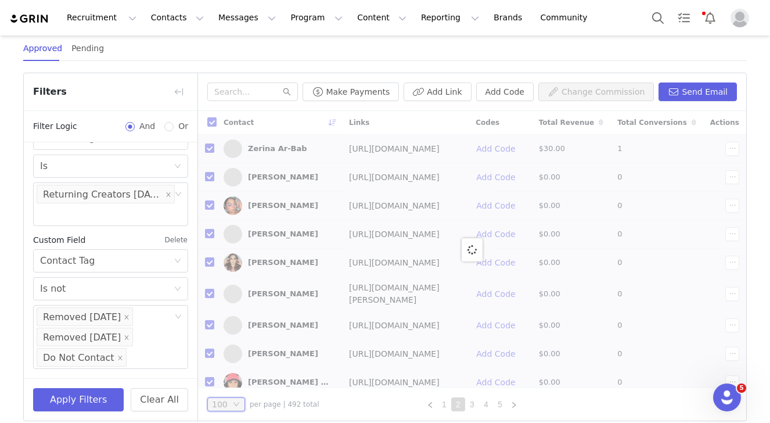
checkbox input "false"
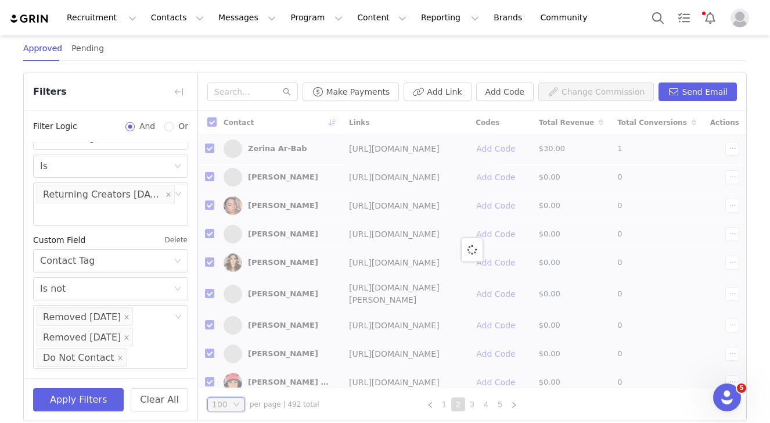
checkbox input "false"
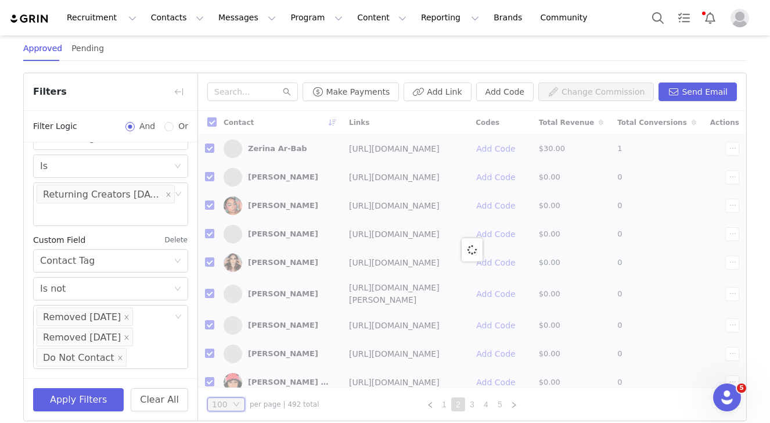
checkbox input "false"
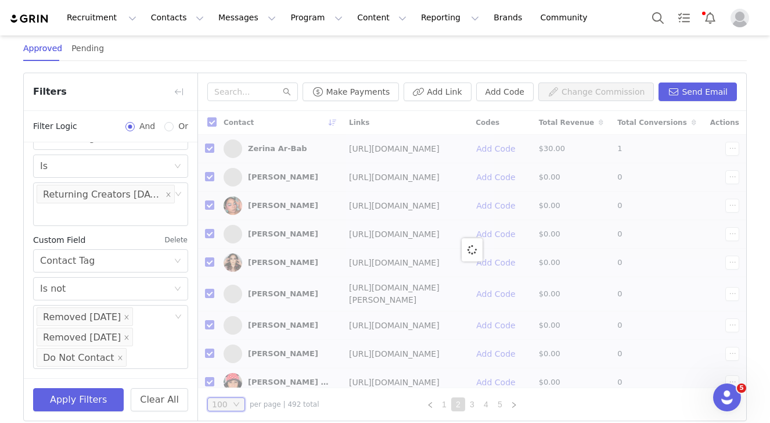
checkbox input "false"
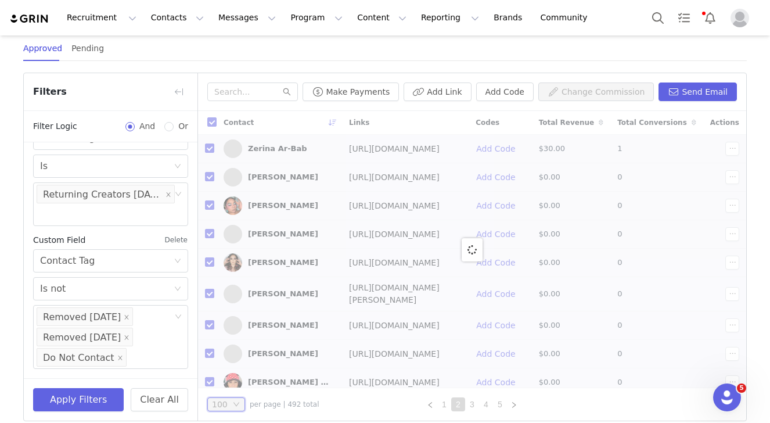
checkbox input "false"
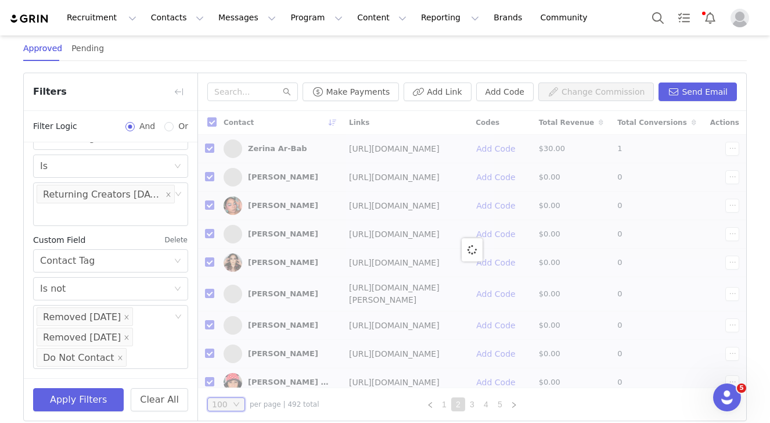
checkbox input "false"
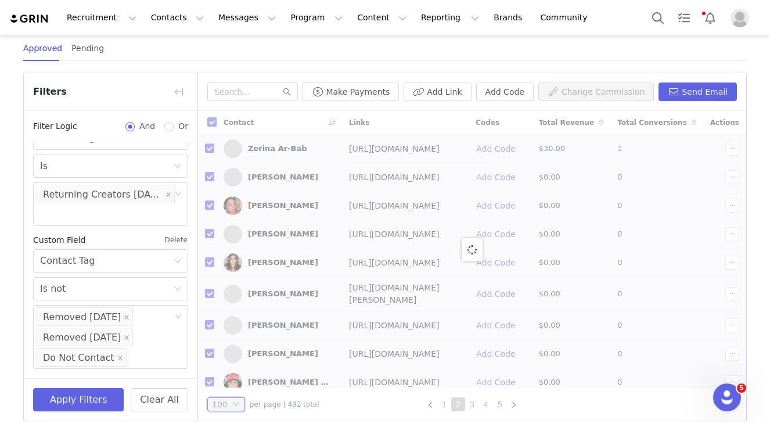
checkbox input "false"
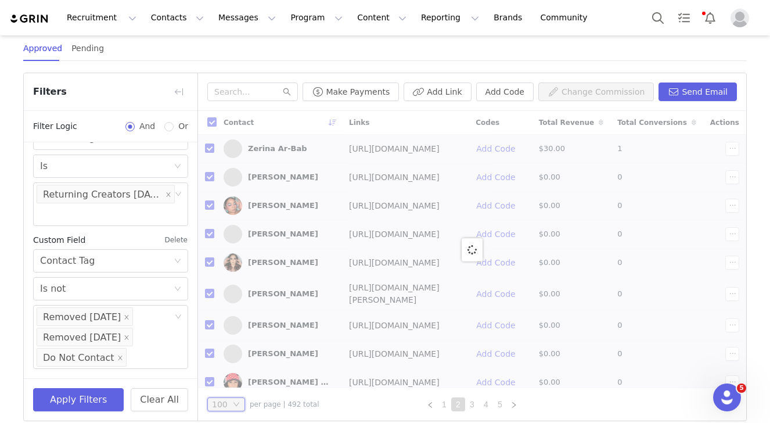
checkbox input "false"
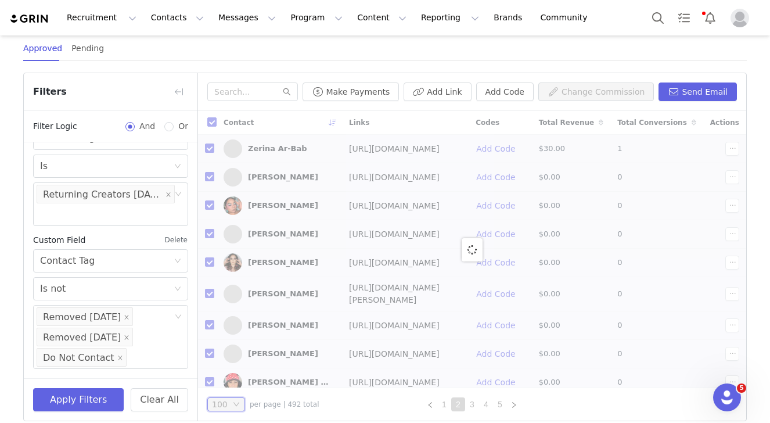
checkbox input "false"
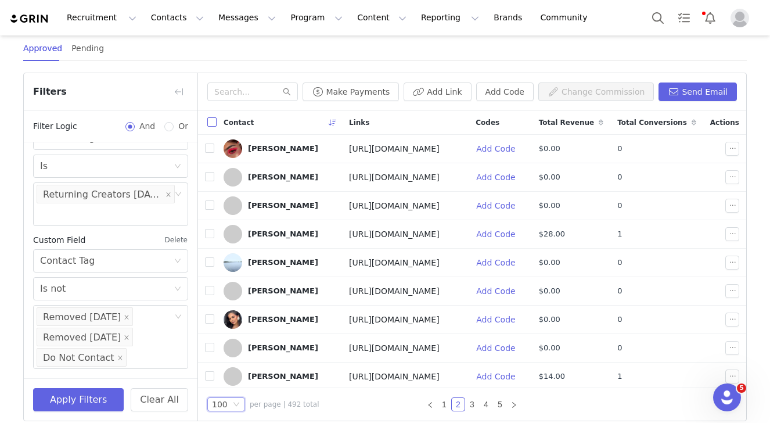
click at [212, 123] on input "checkbox" at bounding box center [211, 121] width 9 height 9
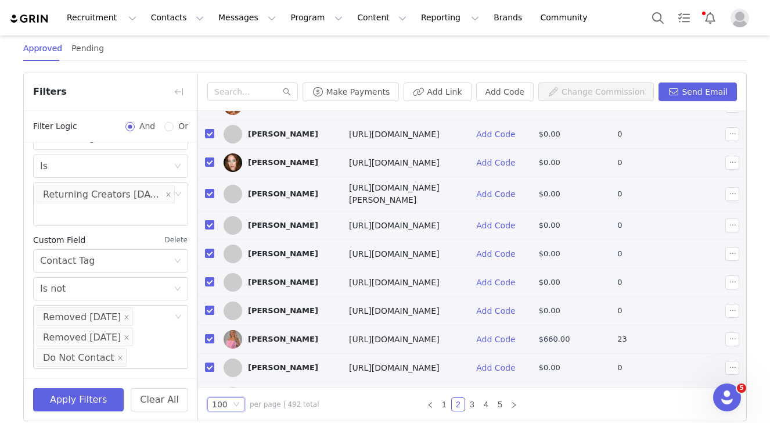
scroll to position [0, 0]
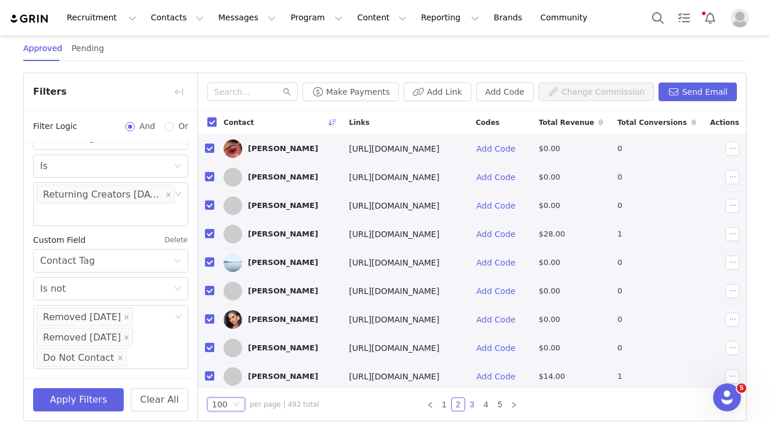
click at [474, 405] on link "3" at bounding box center [472, 404] width 13 height 13
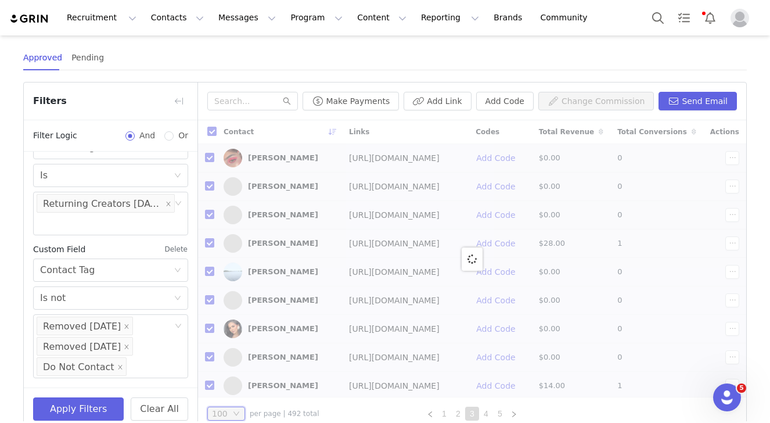
scroll to position [157, 0]
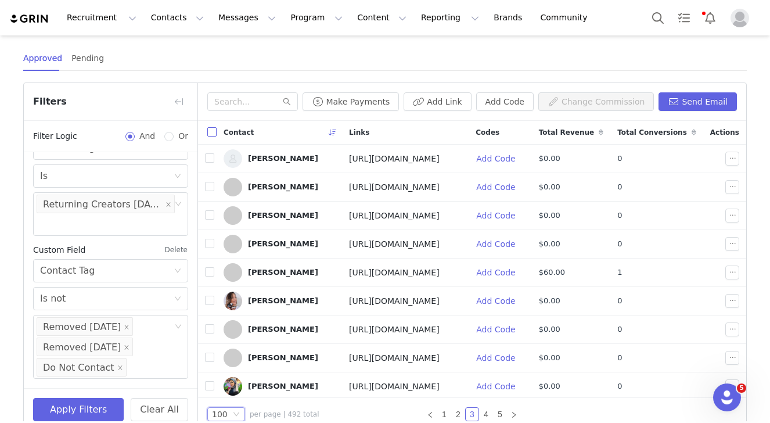
click at [212, 134] on input "checkbox" at bounding box center [211, 131] width 9 height 9
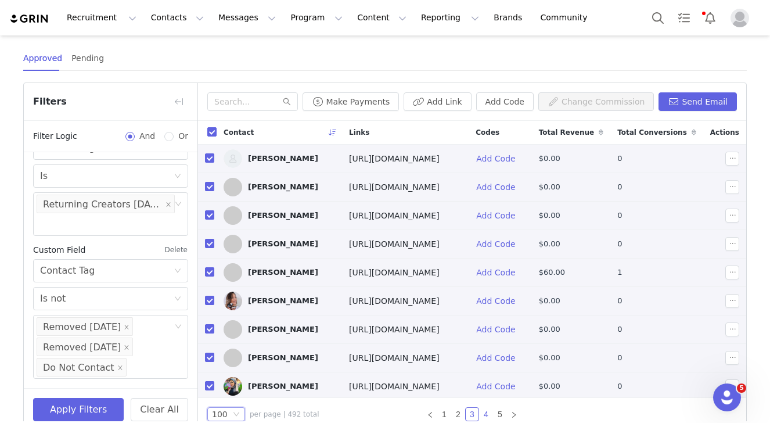
click at [484, 412] on link "4" at bounding box center [486, 414] width 13 height 13
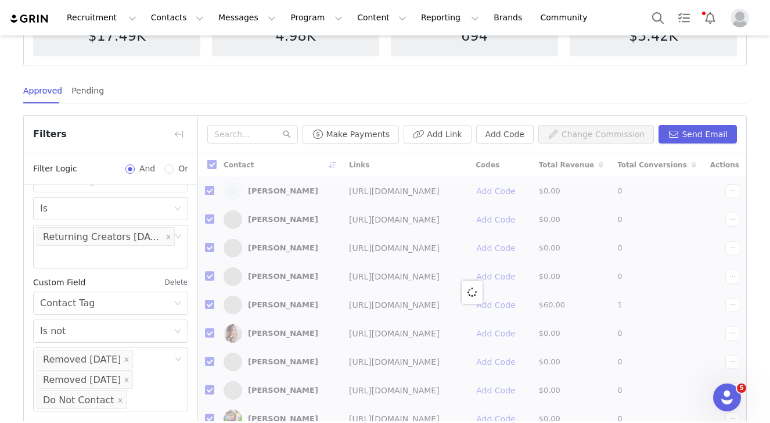
scroll to position [167, 0]
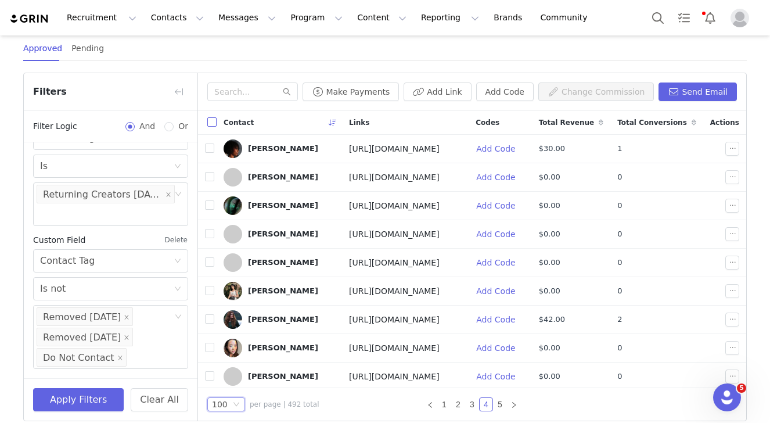
click at [211, 124] on input "checkbox" at bounding box center [211, 121] width 9 height 9
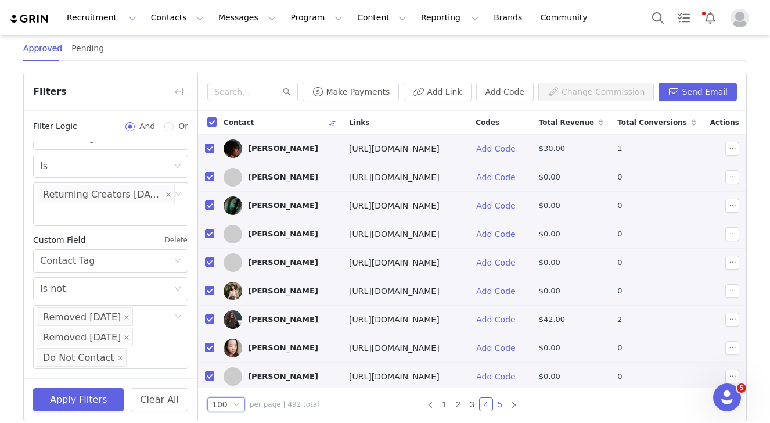
click at [504, 407] on link "5" at bounding box center [500, 404] width 13 height 13
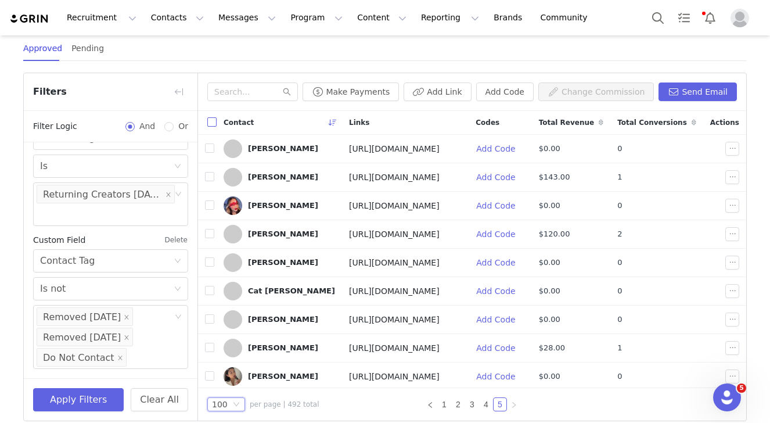
click at [213, 120] on input "checkbox" at bounding box center [211, 121] width 9 height 9
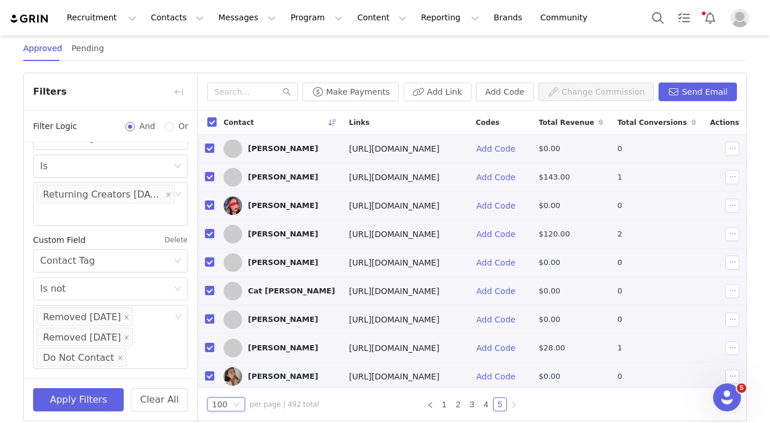
scroll to position [133, 0]
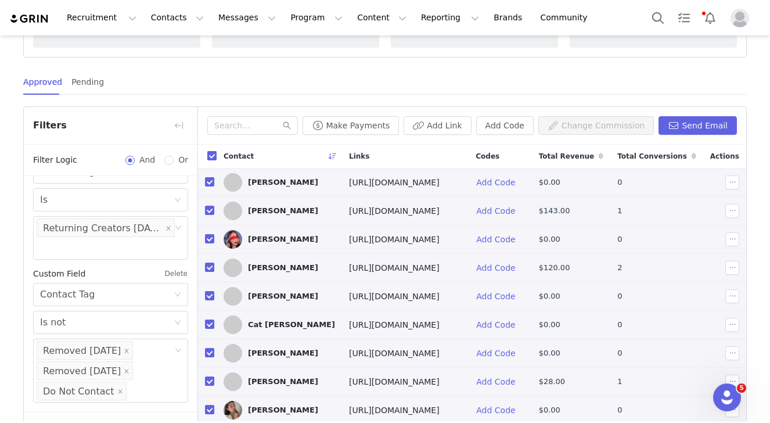
click at [211, 157] on input "checkbox" at bounding box center [211, 155] width 9 height 9
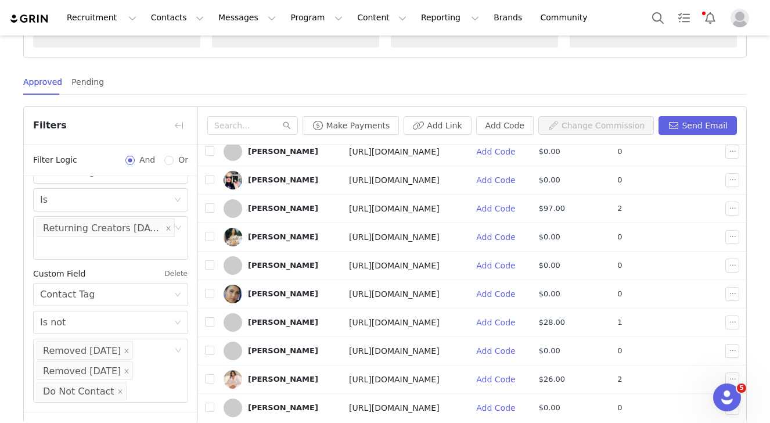
scroll to position [167, 0]
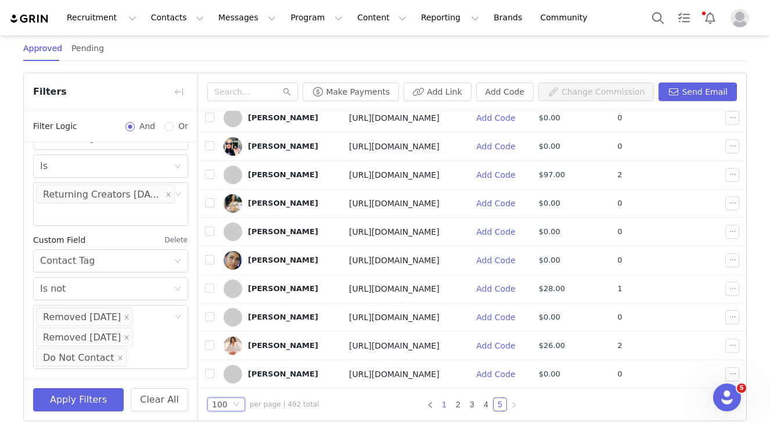
click at [449, 408] on link "1" at bounding box center [444, 404] width 13 height 13
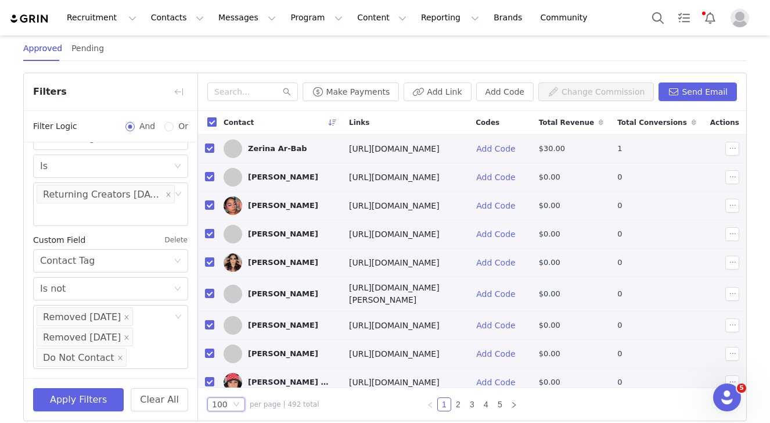
click at [212, 125] on input "checkbox" at bounding box center [211, 121] width 9 height 9
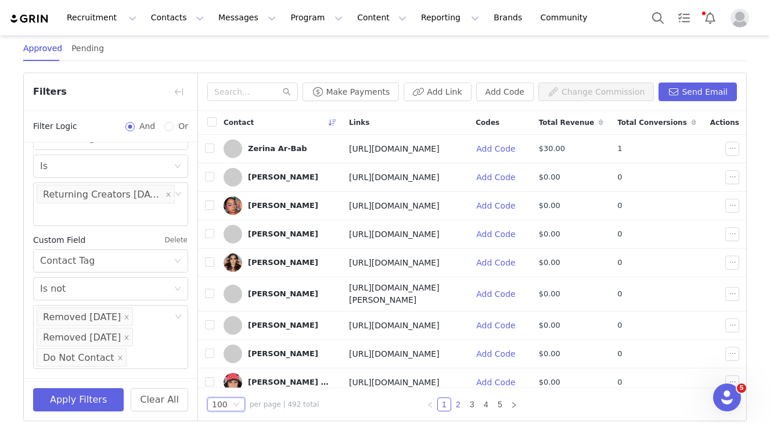
click at [461, 400] on link "2" at bounding box center [458, 404] width 13 height 13
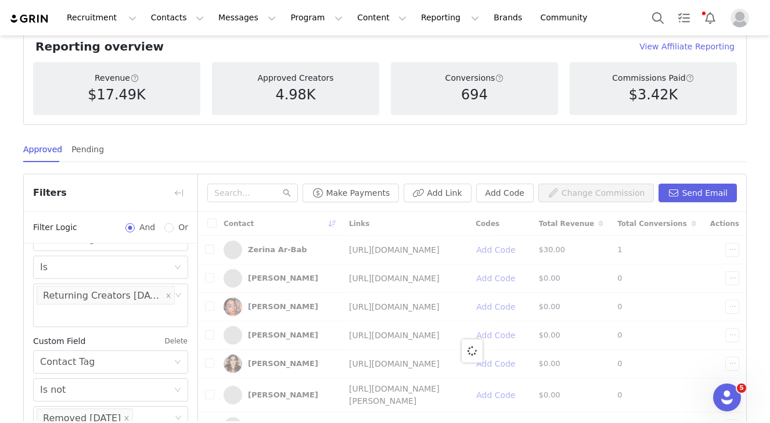
scroll to position [62, 0]
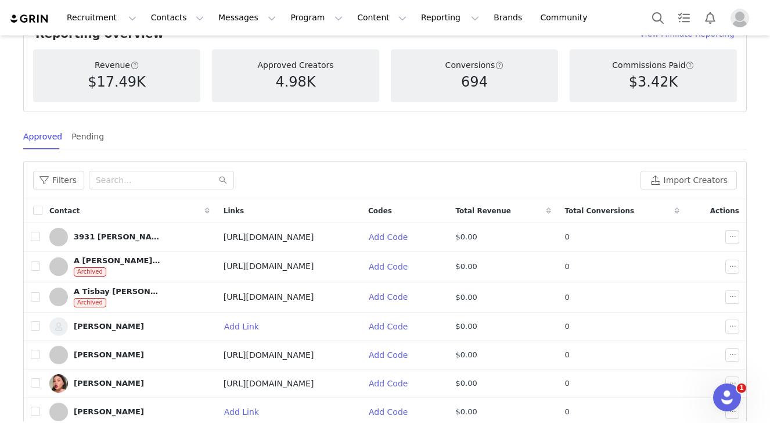
scroll to position [1, 0]
click at [42, 178] on button "Filters" at bounding box center [58, 180] width 51 height 19
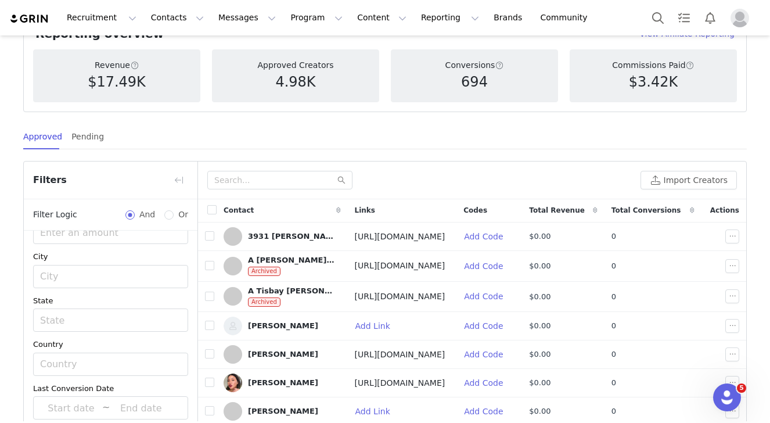
scroll to position [167, 0]
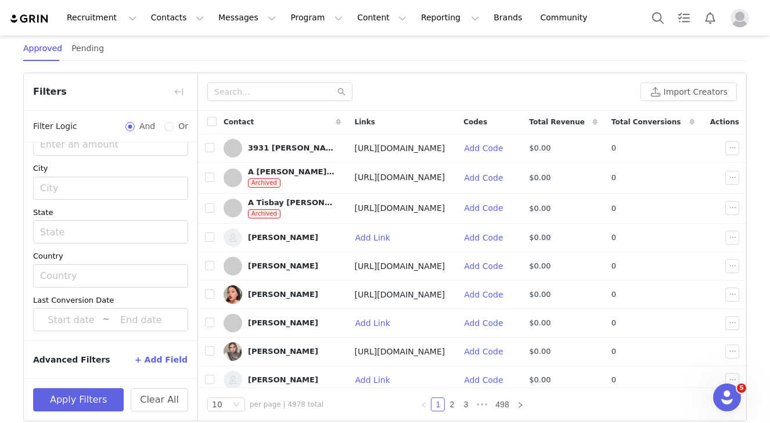
click at [156, 361] on button "+ Add Field" at bounding box center [161, 359] width 54 height 19
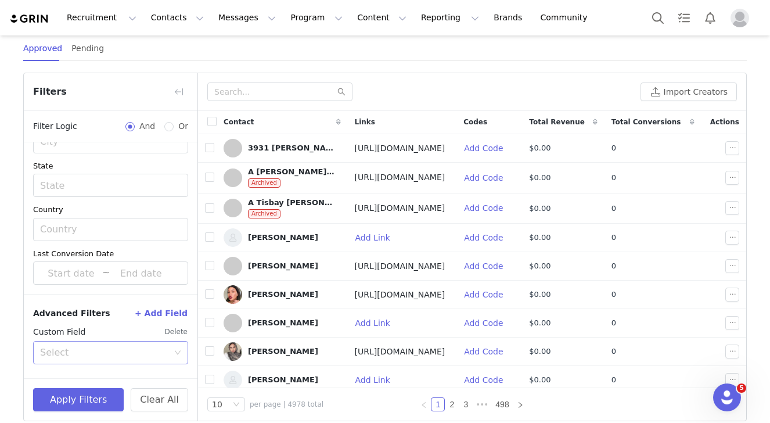
click at [87, 349] on div "Select" at bounding box center [104, 353] width 128 height 12
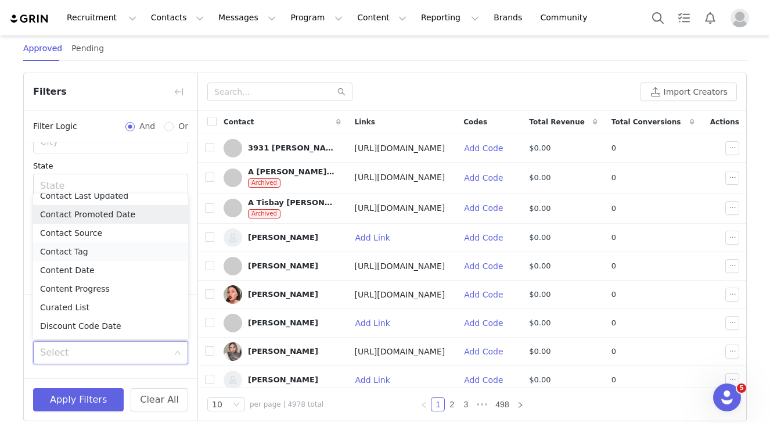
scroll to position [159, 0]
click at [69, 244] on li "Contact Tag" at bounding box center [110, 251] width 155 height 19
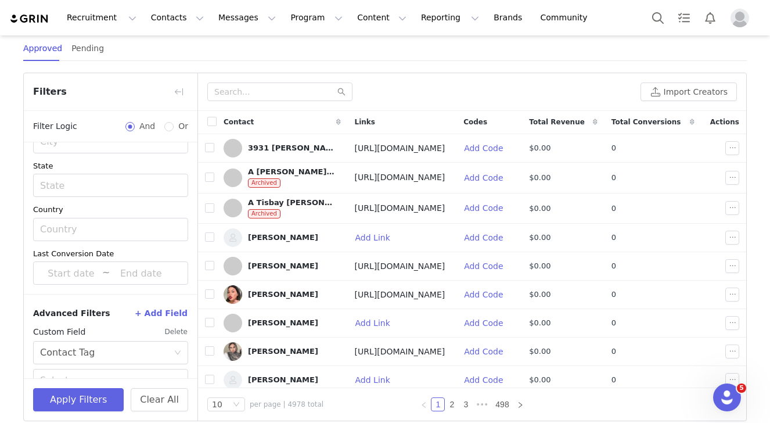
scroll to position [350, 0]
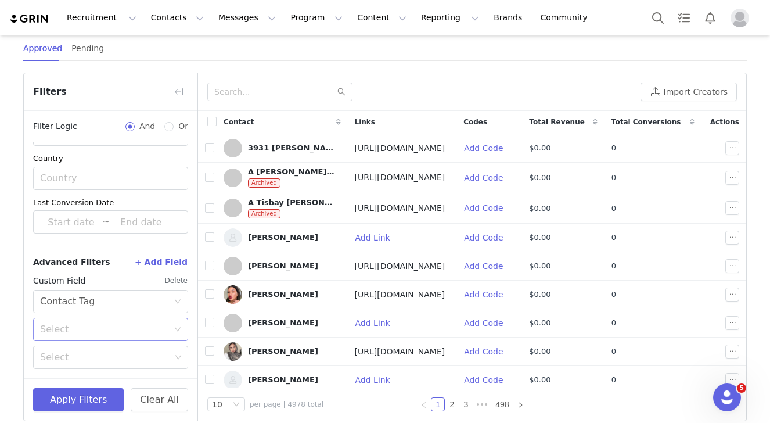
click at [73, 330] on div "Select" at bounding box center [104, 330] width 128 height 12
click at [70, 357] on li "Is" at bounding box center [110, 355] width 155 height 19
click at [74, 357] on div "Select" at bounding box center [105, 357] width 131 height 12
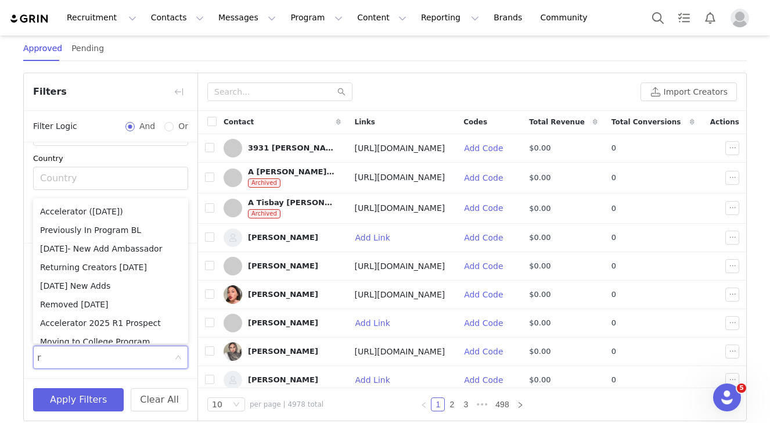
scroll to position [2, 0]
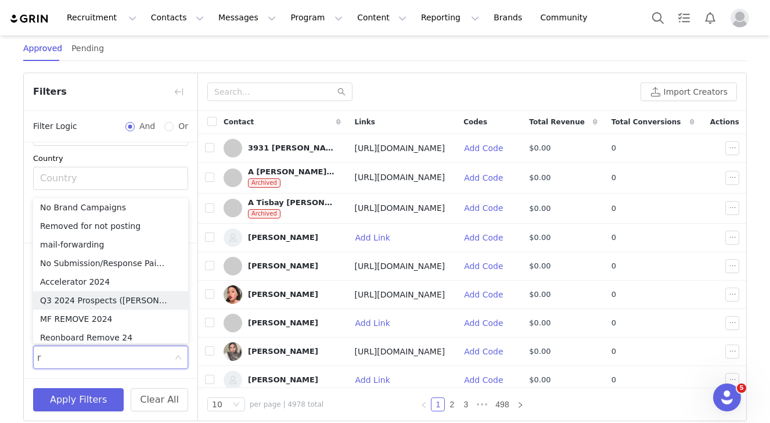
type input "re"
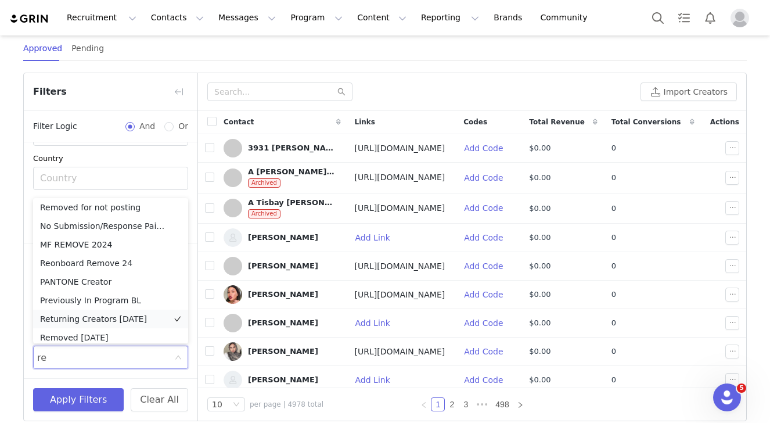
click at [76, 321] on li "Returning Creators [DATE]" at bounding box center [110, 319] width 155 height 19
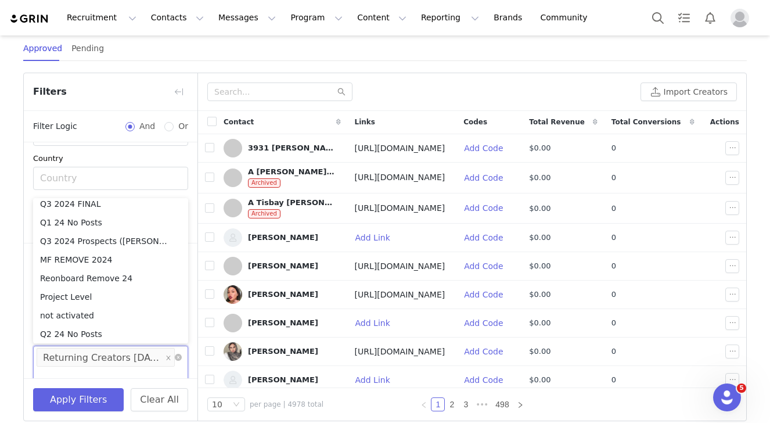
scroll to position [370, 0]
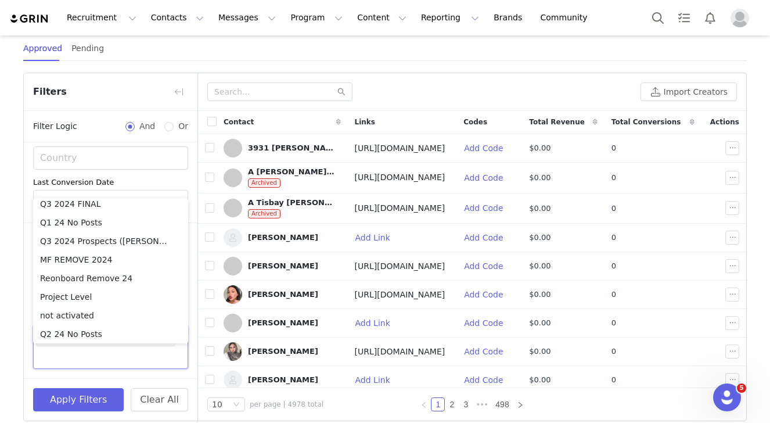
click at [55, 375] on div "Advanced Filters + Add Field Custom Field Delete Select Contact Tag Select Is S…" at bounding box center [111, 300] width 174 height 156
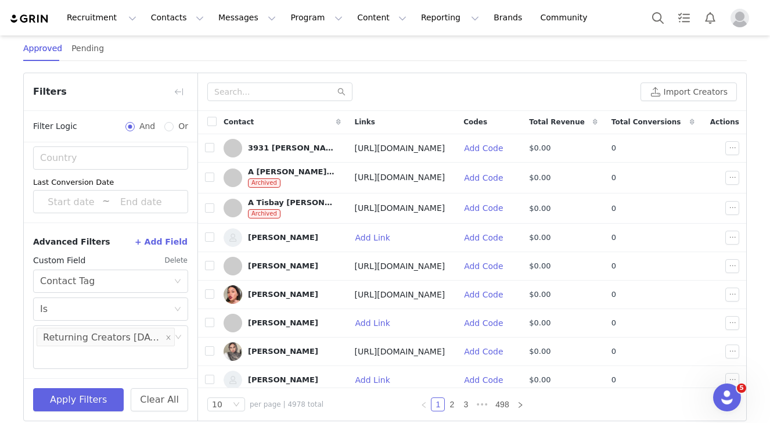
click at [178, 237] on button "+ Add Field" at bounding box center [161, 241] width 54 height 19
click at [161, 243] on button "+ Add Field" at bounding box center [161, 241] width 54 height 19
click at [173, 242] on button "+ Add Field" at bounding box center [161, 241] width 54 height 19
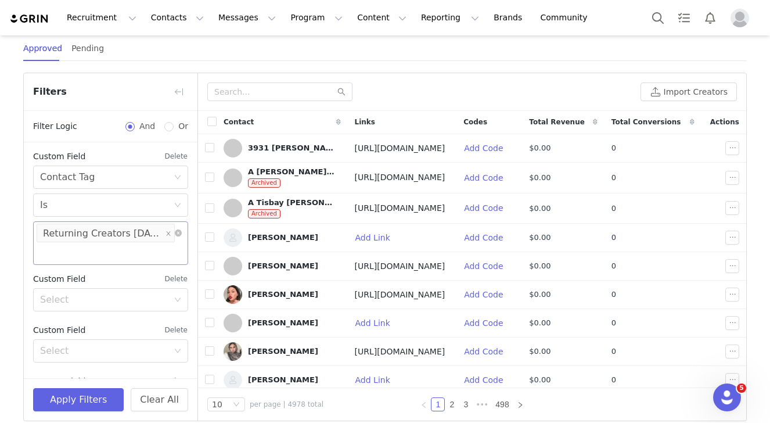
scroll to position [479, 0]
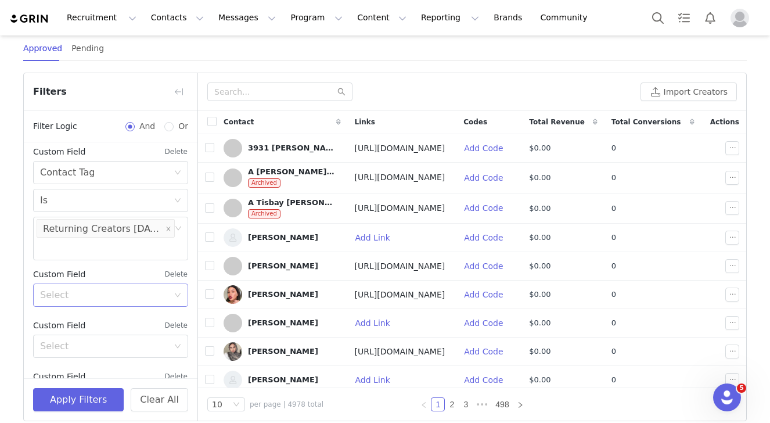
click at [125, 289] on div "Select" at bounding box center [107, 295] width 134 height 22
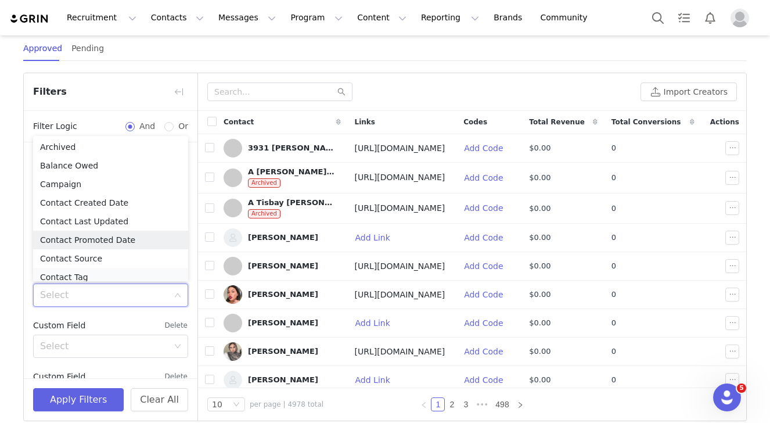
scroll to position [80, 0]
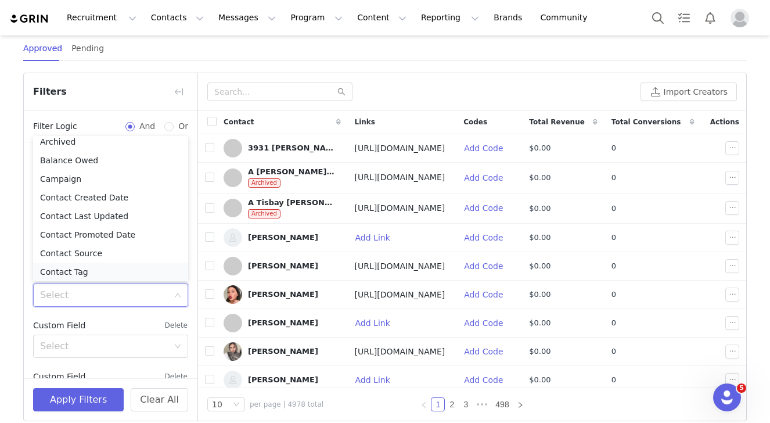
click at [74, 275] on li "Contact Tag" at bounding box center [110, 272] width 155 height 19
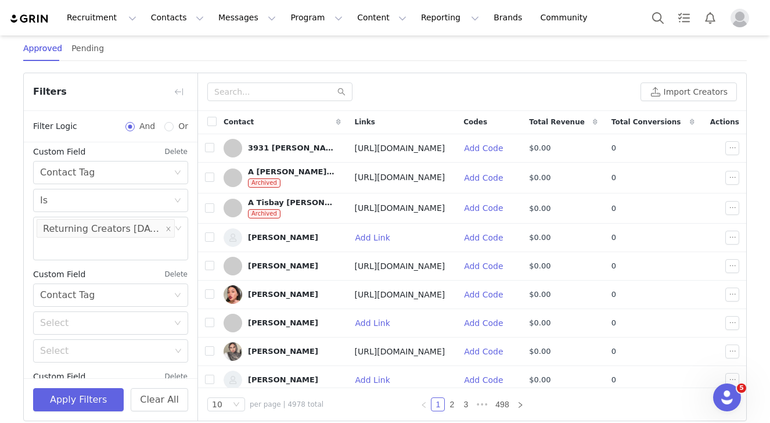
scroll to position [545, 0]
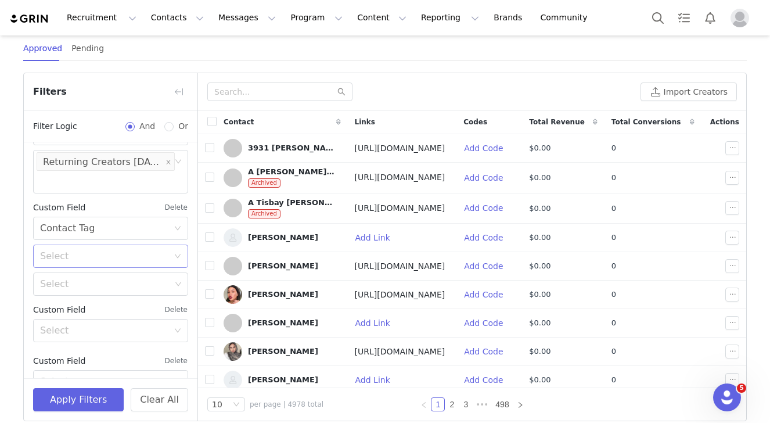
click at [77, 262] on div "Select" at bounding box center [104, 256] width 128 height 12
click at [83, 303] on li "Is not" at bounding box center [110, 300] width 155 height 19
click at [90, 294] on div "Select" at bounding box center [106, 284] width 139 height 22
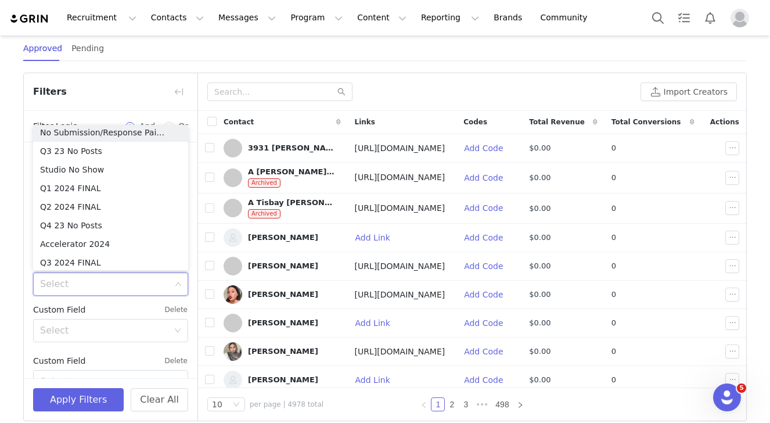
scroll to position [199, 0]
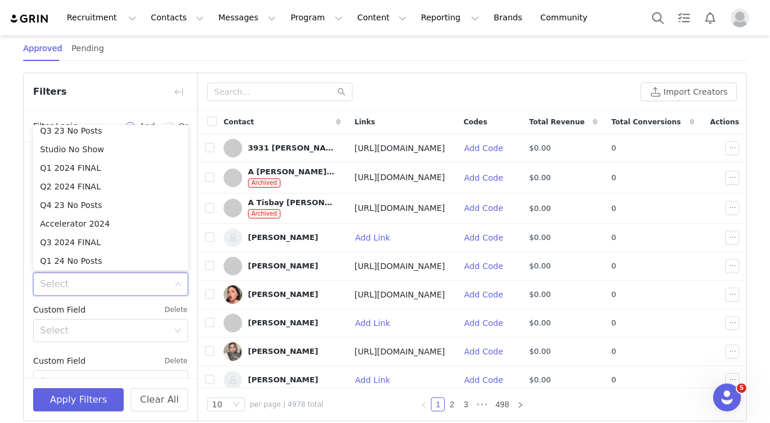
click at [85, 299] on div "Advanced Filters + Add Field Custom Field Delete Select Contact Tag Select Is S…" at bounding box center [111, 227] width 174 height 360
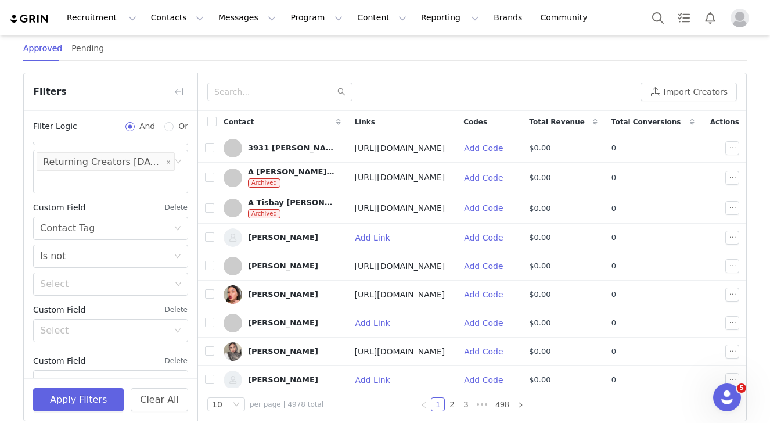
scroll to position [2, 0]
click at [86, 285] on div "Select" at bounding box center [105, 284] width 131 height 12
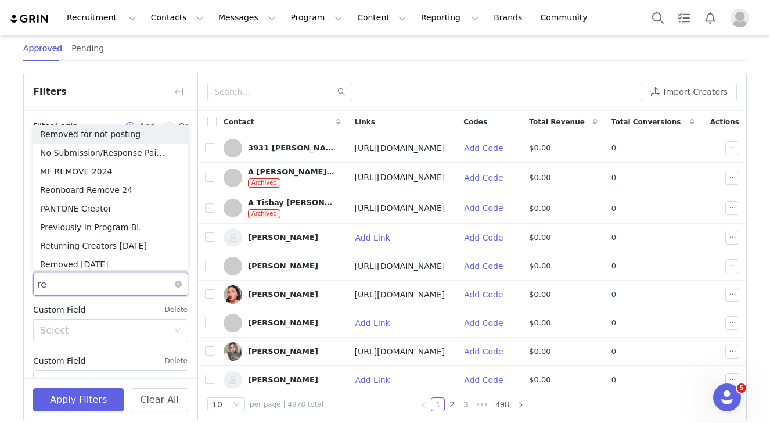
type input "rem"
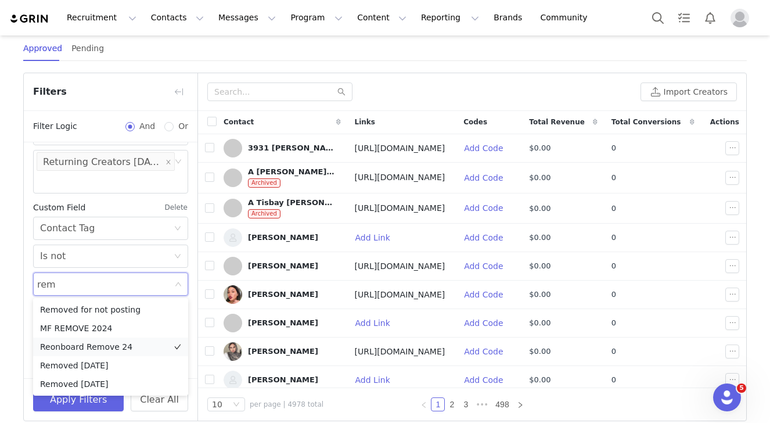
click at [76, 347] on li "Reonboard Remove 24" at bounding box center [110, 346] width 155 height 19
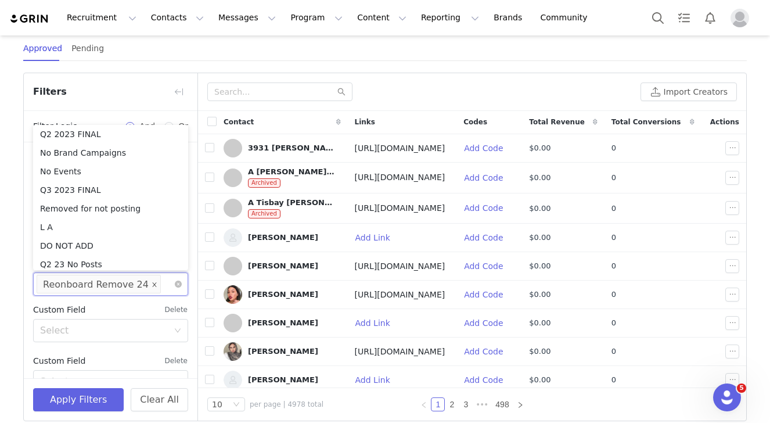
click at [152, 284] on icon "icon: close" at bounding box center [155, 285] width 6 height 6
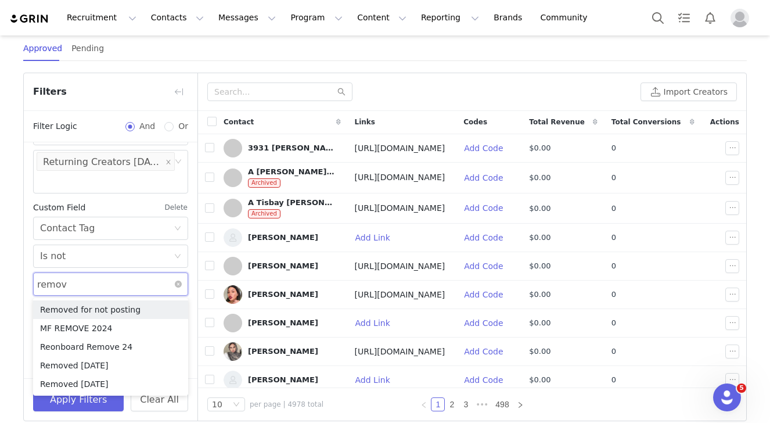
type input "remove"
click at [107, 373] on li "Removed [DATE]" at bounding box center [110, 365] width 155 height 19
type input "remo"
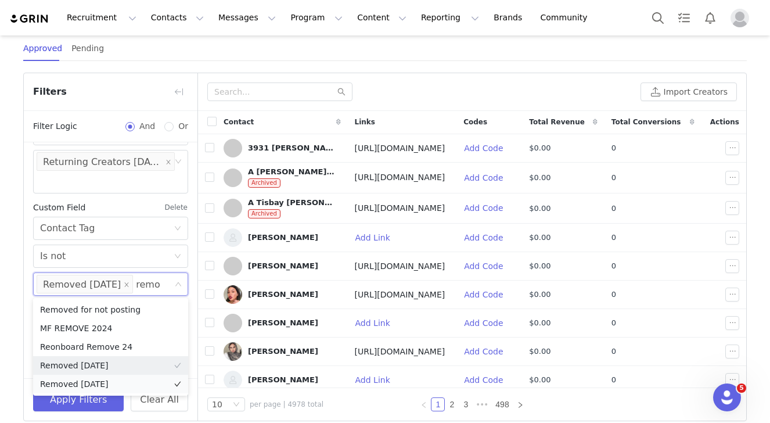
click at [149, 384] on li "Removed [DATE]" at bounding box center [110, 384] width 155 height 19
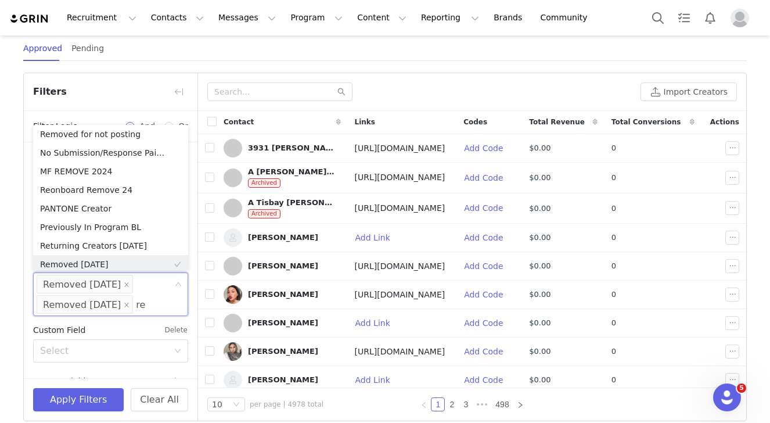
type input "r"
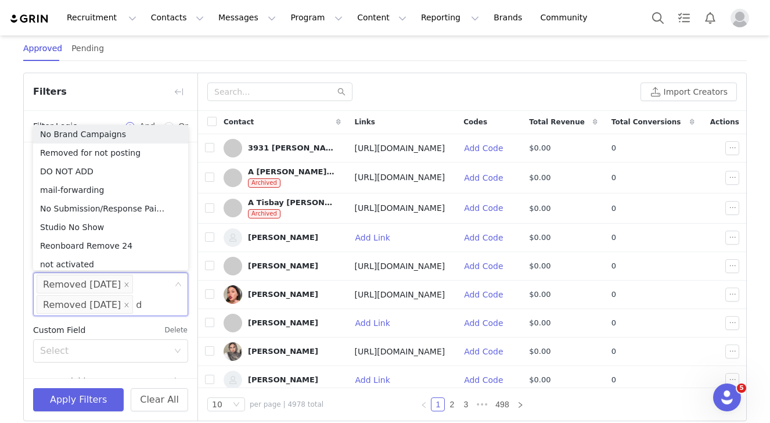
type input "do"
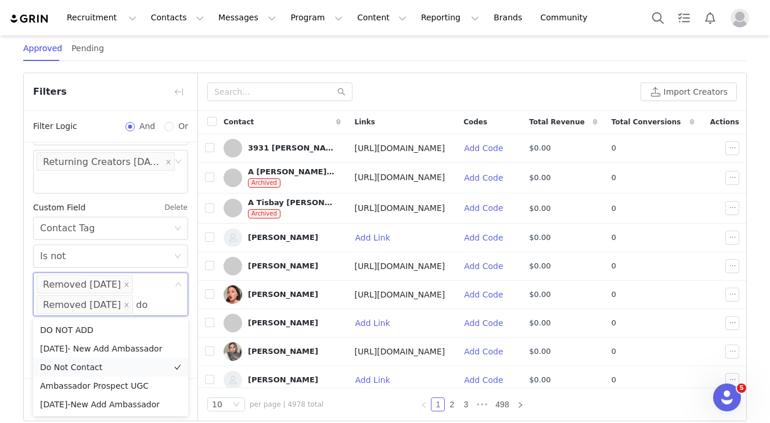
click at [87, 368] on li "Do Not Contact" at bounding box center [110, 367] width 155 height 19
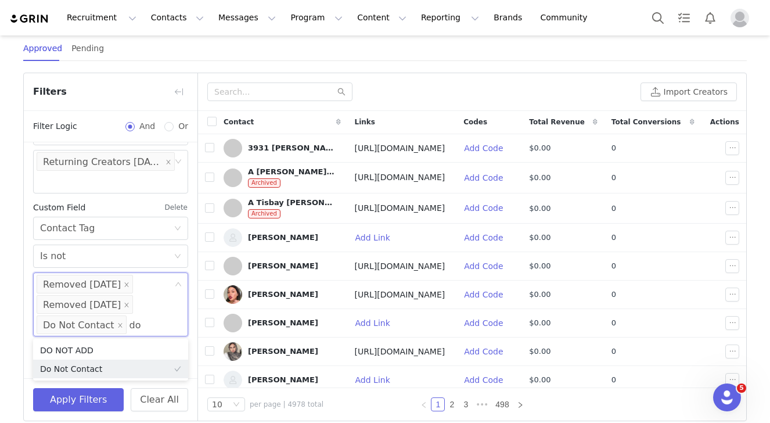
type input "do n"
click at [63, 354] on li "DO NOT ADD" at bounding box center [110, 350] width 155 height 19
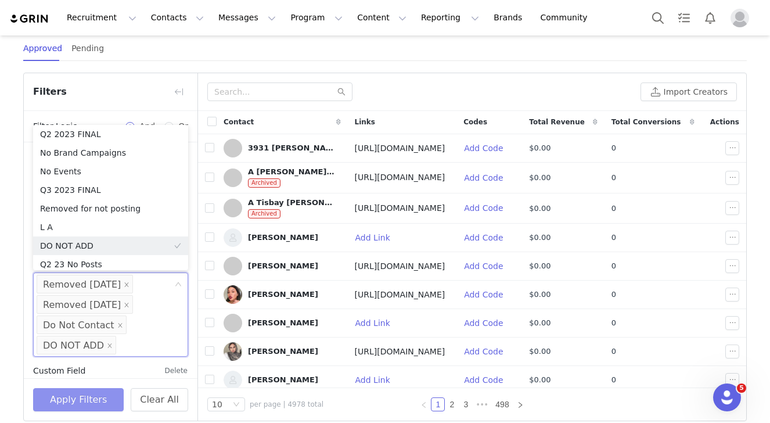
click at [63, 389] on button "Apply Filters" at bounding box center [78, 399] width 91 height 23
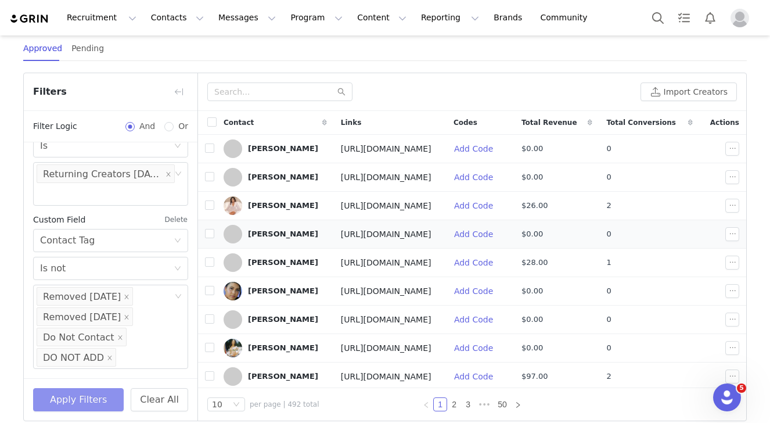
scroll to position [0, 0]
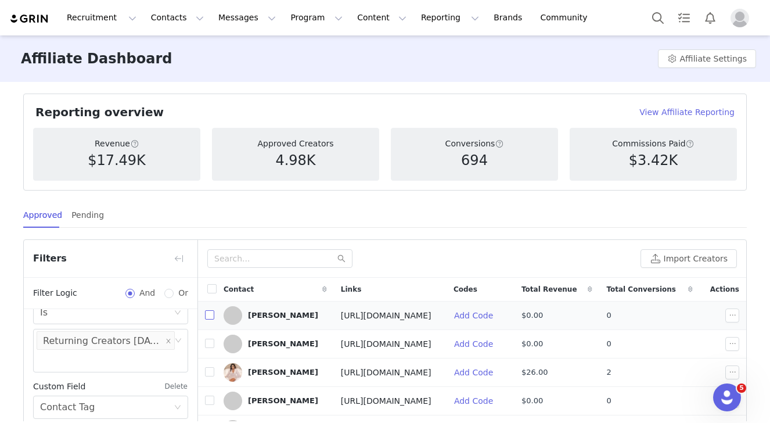
click at [209, 319] on input "checkbox" at bounding box center [209, 314] width 9 height 9
checkbox input "true"
click at [211, 289] on input "checkbox" at bounding box center [211, 288] width 9 height 9
checkbox input "true"
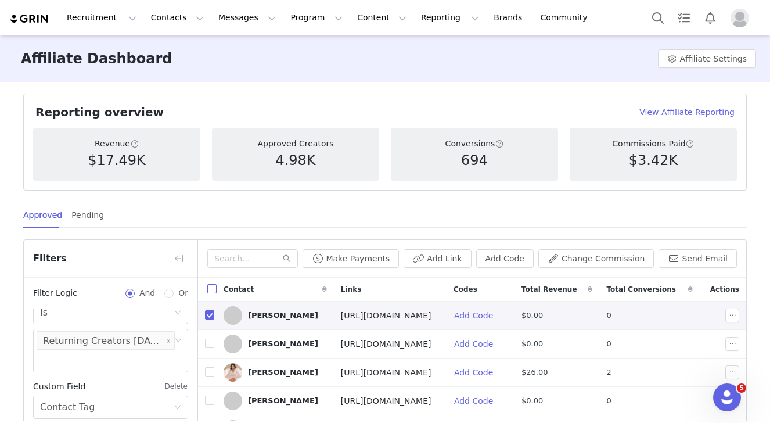
checkbox input "true"
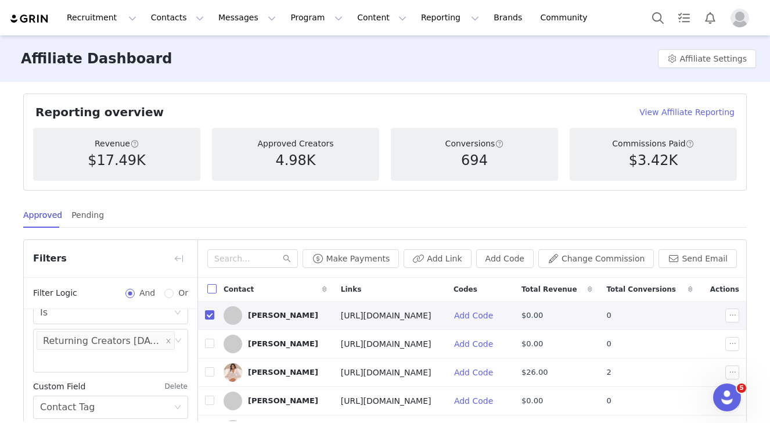
checkbox input "true"
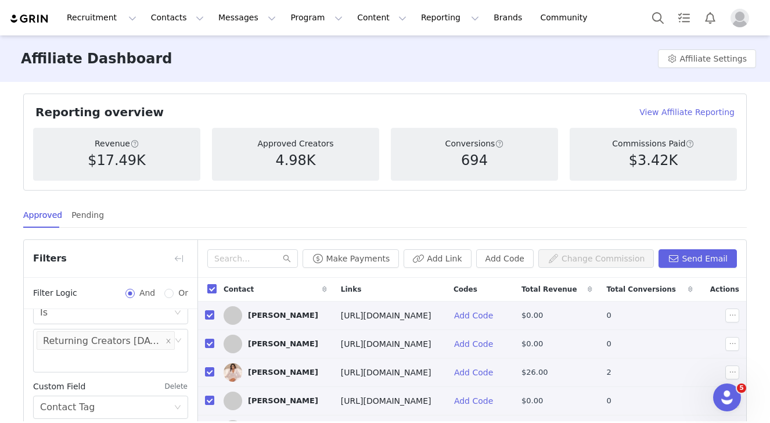
click at [211, 289] on input "checkbox" at bounding box center [211, 288] width 9 height 9
checkbox input "false"
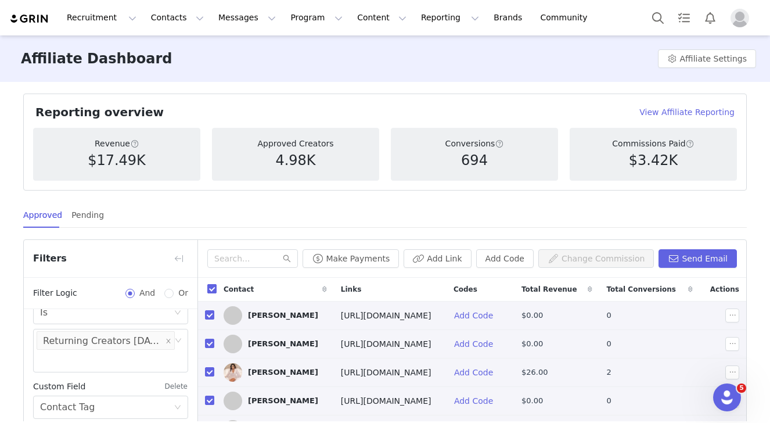
checkbox input "false"
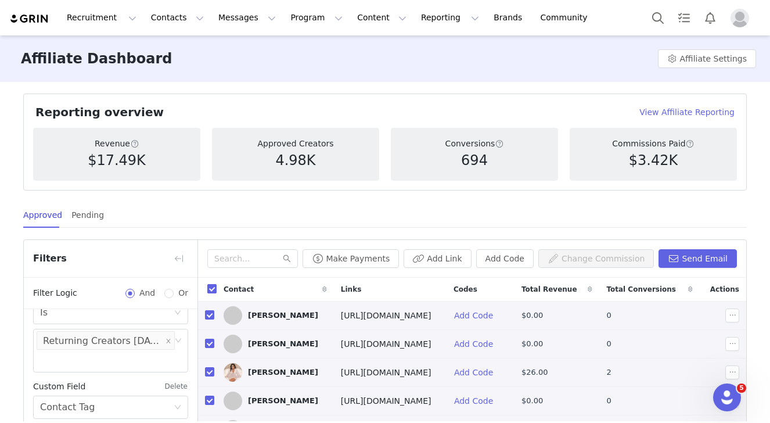
checkbox input "false"
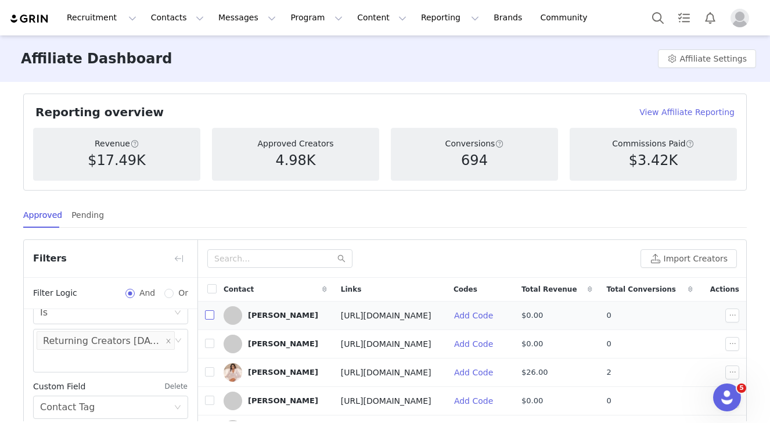
click at [211, 319] on input "checkbox" at bounding box center [209, 314] width 9 height 9
checkbox input "true"
click at [208, 340] on input "checkbox" at bounding box center [209, 343] width 9 height 9
checkbox input "true"
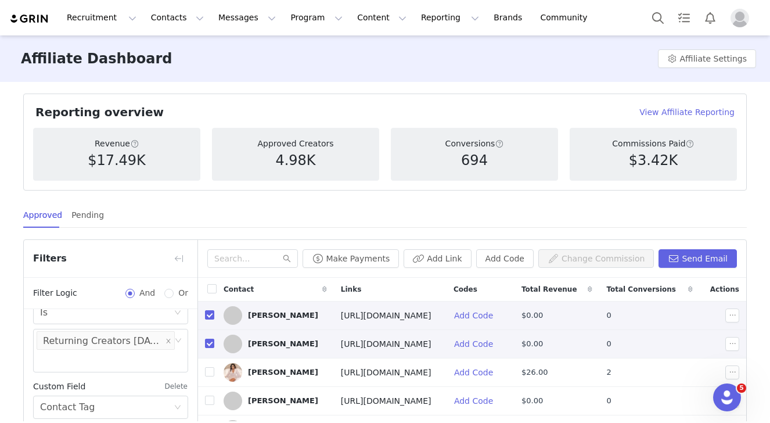
click at [209, 329] on td at bounding box center [207, 315] width 19 height 28
click at [209, 319] on input "checkbox" at bounding box center [209, 314] width 9 height 9
checkbox input "false"
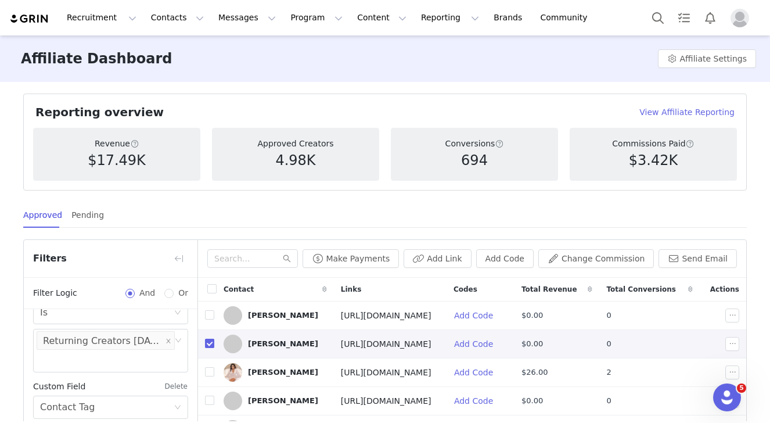
click at [208, 343] on input "checkbox" at bounding box center [209, 343] width 9 height 9
checkbox input "false"
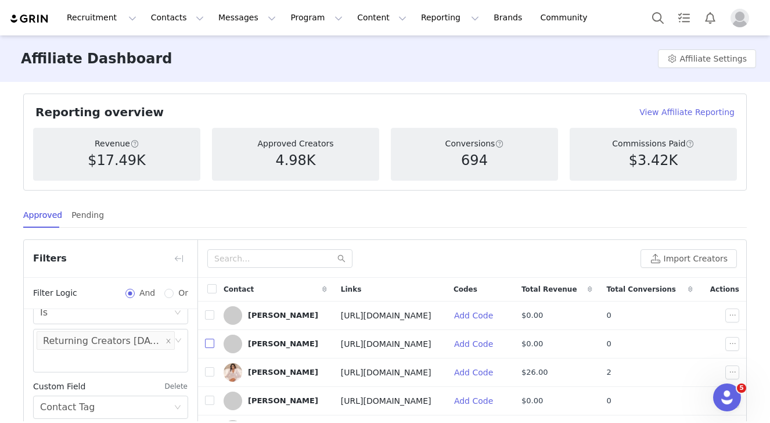
scroll to position [167, 0]
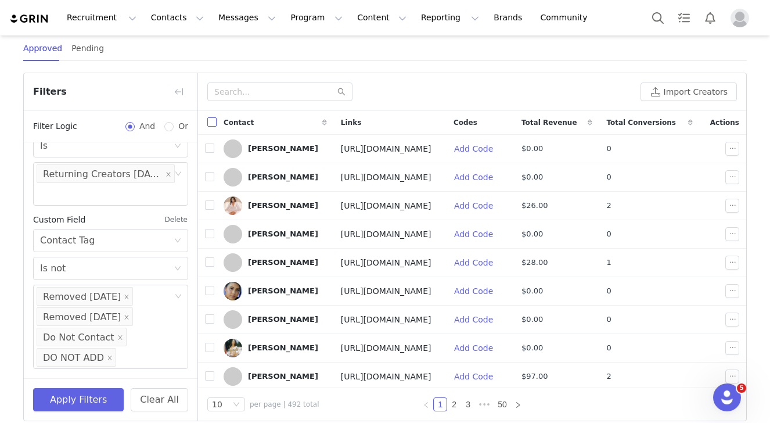
click at [211, 126] on input "checkbox" at bounding box center [211, 121] width 9 height 9
checkbox input "true"
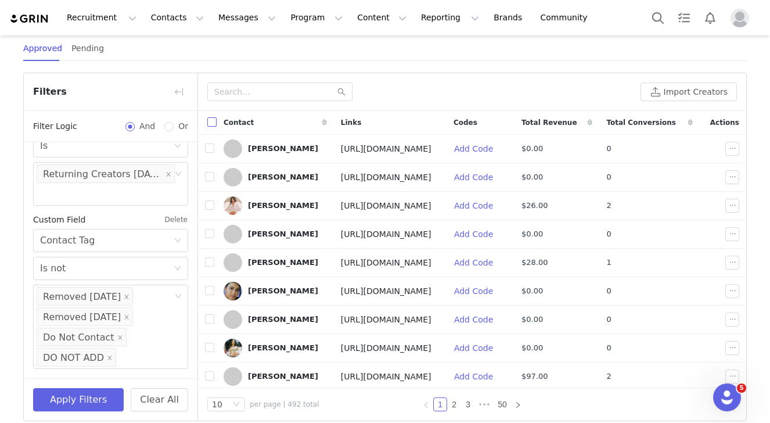
checkbox input "true"
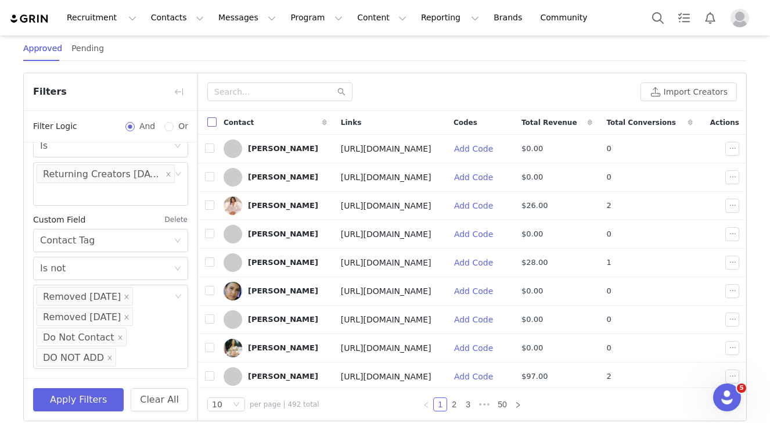
checkbox input "true"
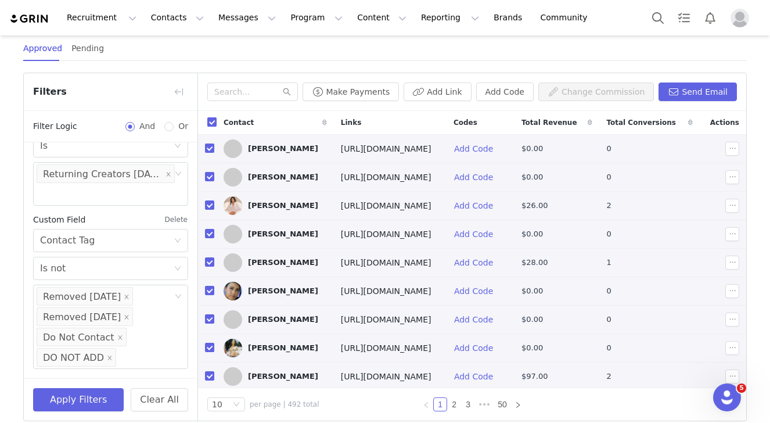
click at [211, 126] on input "checkbox" at bounding box center [211, 121] width 9 height 9
checkbox input "false"
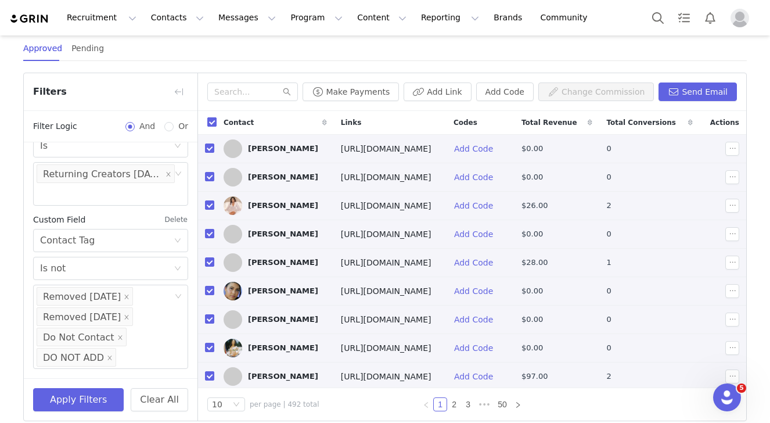
checkbox input "false"
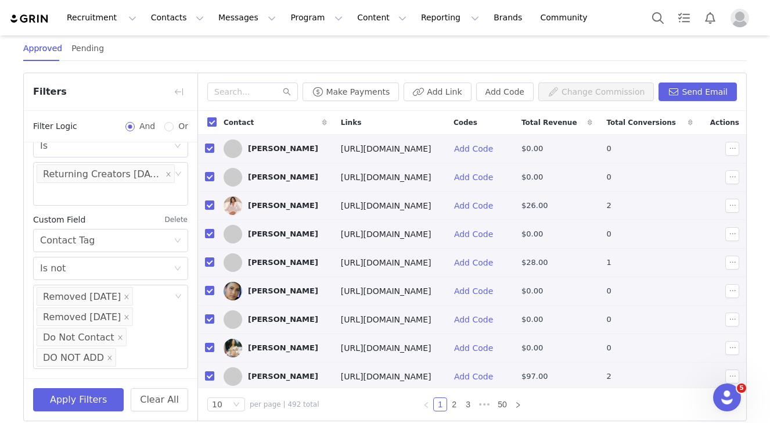
checkbox input "false"
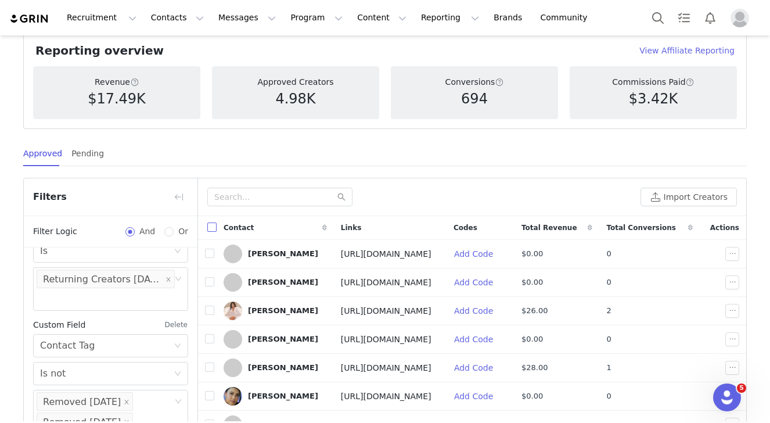
scroll to position [58, 0]
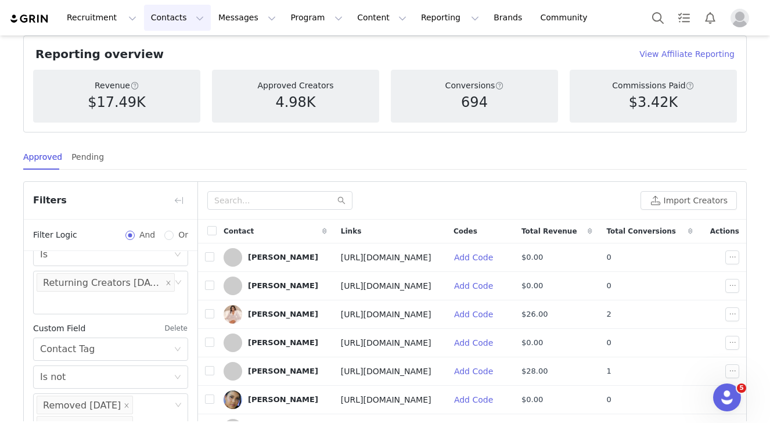
click at [168, 18] on button "Contacts Contacts" at bounding box center [177, 18] width 67 height 26
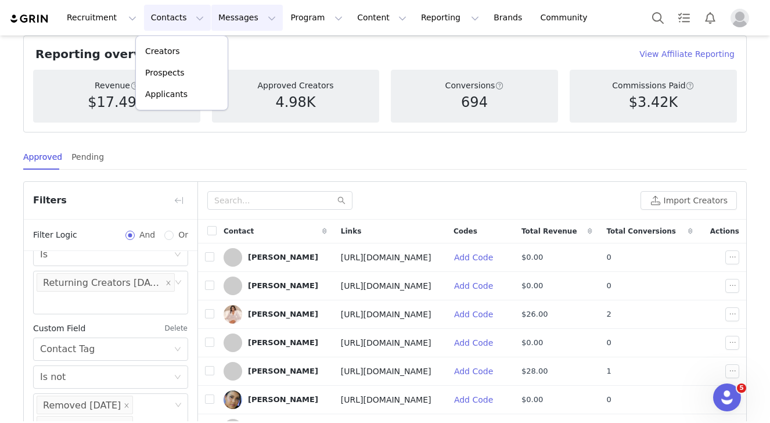
click at [214, 24] on button "Messages Messages" at bounding box center [246, 18] width 71 height 26
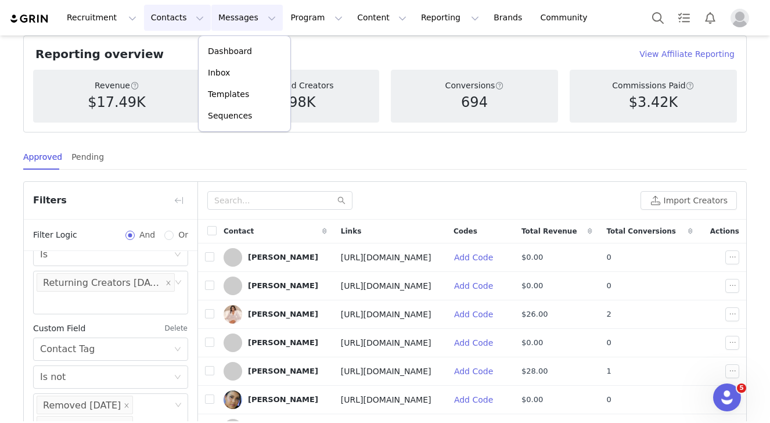
click at [167, 26] on button "Contacts Contacts" at bounding box center [177, 18] width 67 height 26
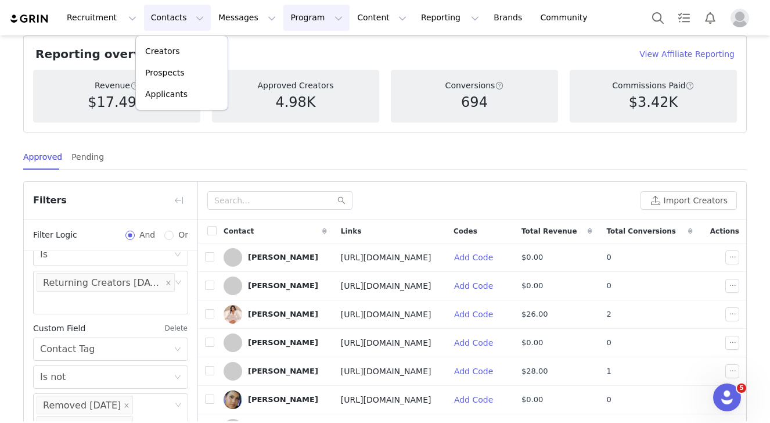
click at [293, 28] on button "Program Program" at bounding box center [316, 18] width 66 height 26
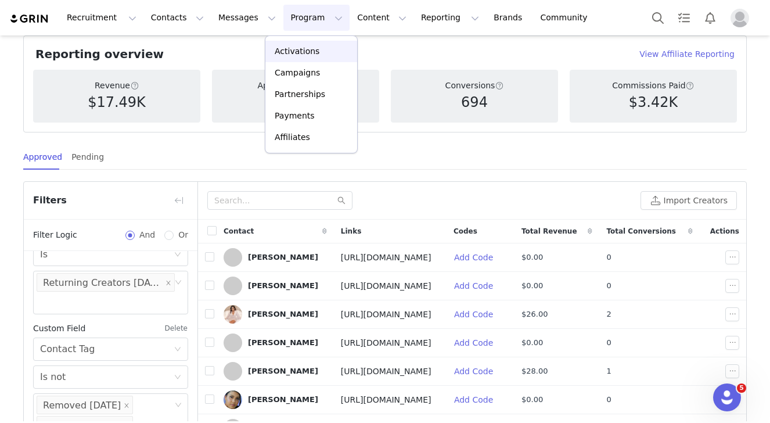
click at [296, 52] on p "Activations" at bounding box center [297, 51] width 45 height 12
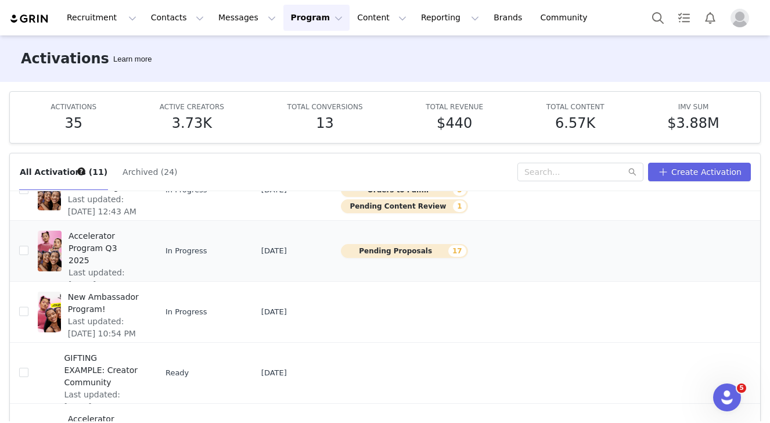
scroll to position [123, 0]
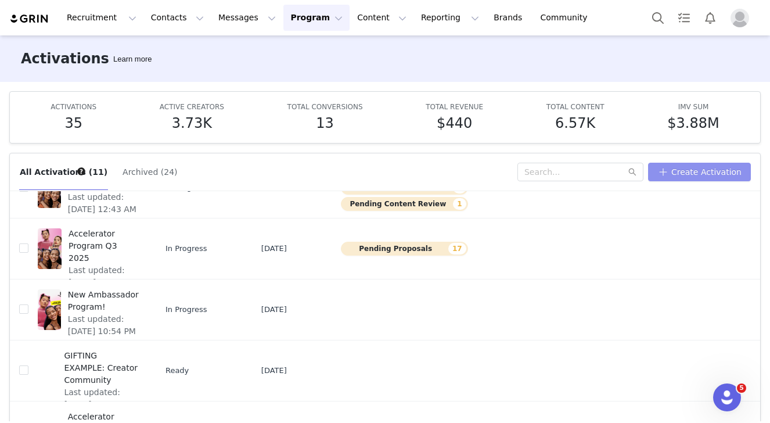
click at [704, 175] on button "Create Activation" at bounding box center [699, 172] width 103 height 19
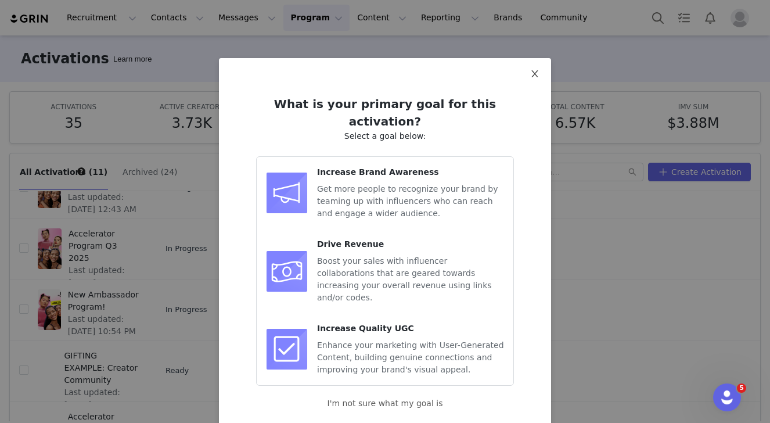
click at [534, 78] on icon "icon: close" at bounding box center [534, 73] width 9 height 9
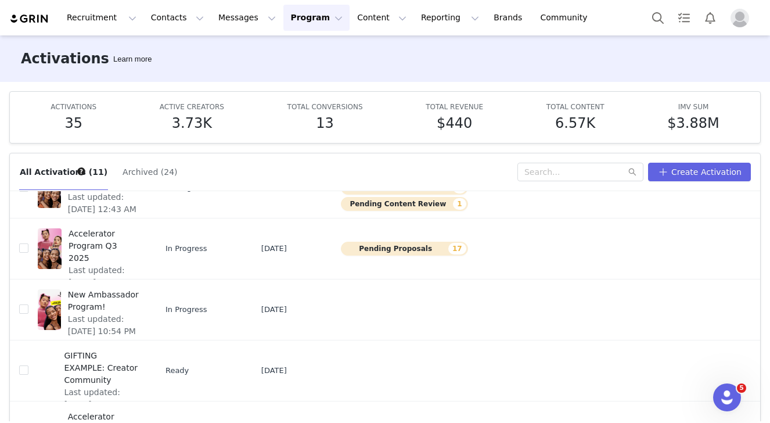
click at [182, 44] on div "Activations Learn more" at bounding box center [385, 58] width 770 height 46
click at [176, 26] on button "Contacts Contacts" at bounding box center [177, 18] width 67 height 26
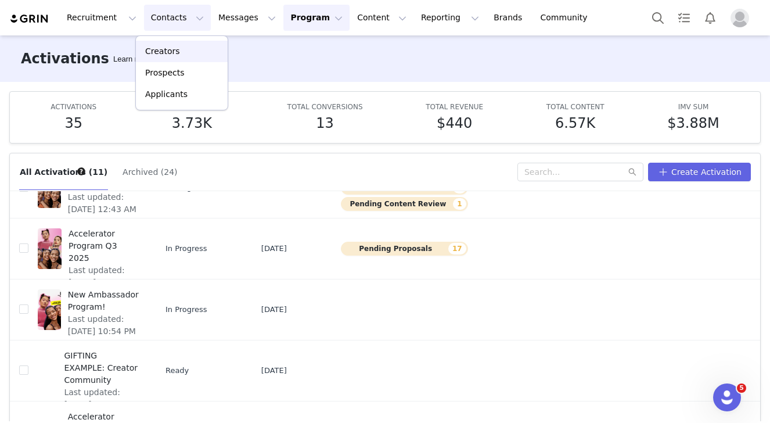
click at [176, 55] on p "Creators" at bounding box center [162, 51] width 35 height 12
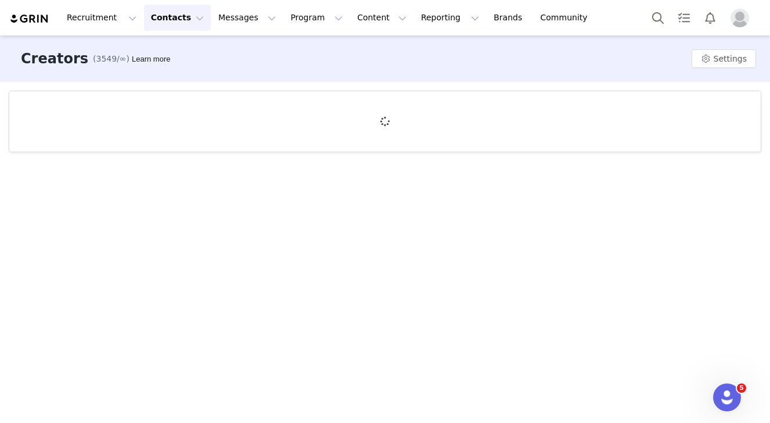
click at [169, 15] on button "Contacts Contacts" at bounding box center [177, 18] width 67 height 26
click at [186, 51] on div "Creators" at bounding box center [182, 51] width 78 height 12
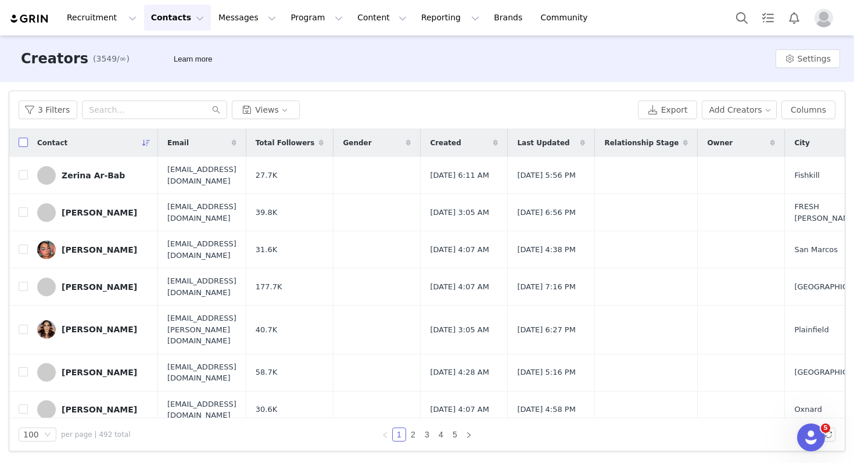
click at [27, 140] on input "checkbox" at bounding box center [23, 142] width 9 height 9
checkbox input "true"
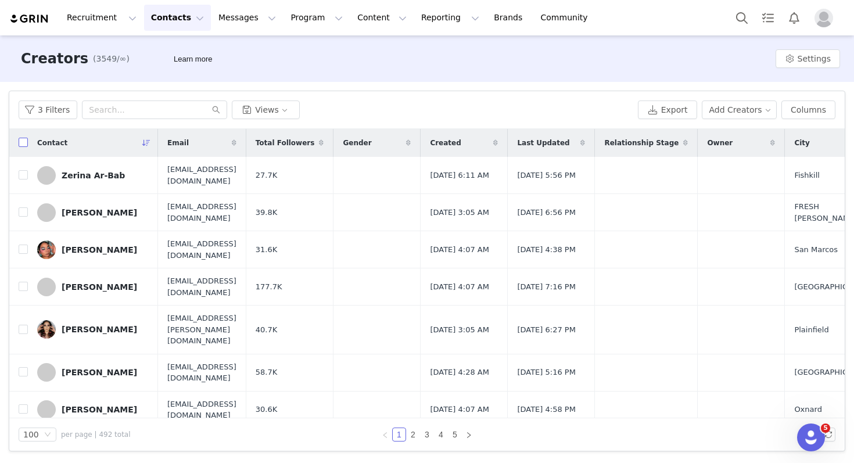
checkbox input "true"
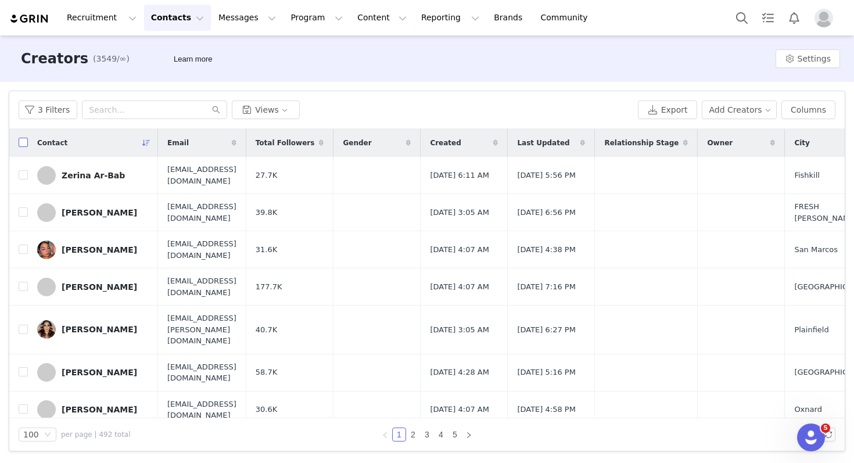
checkbox input "true"
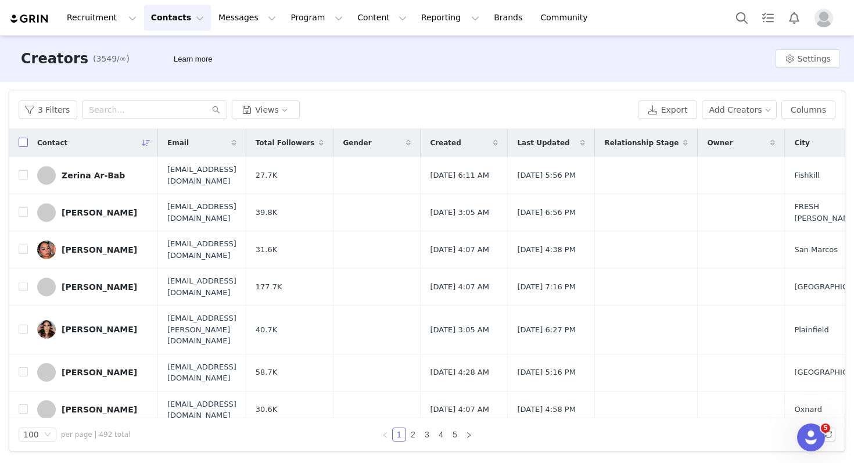
checkbox input "true"
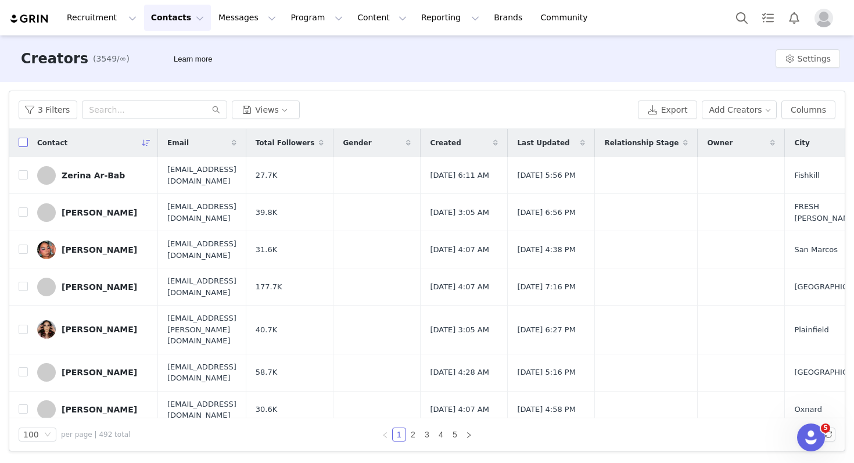
checkbox input "true"
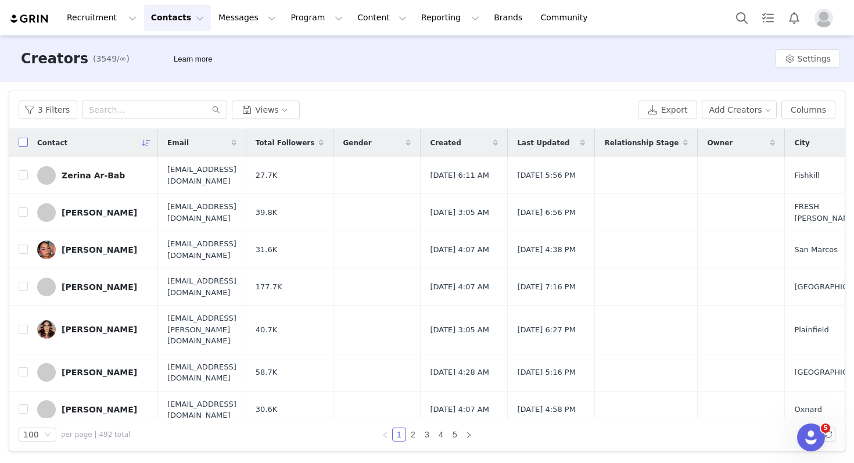
checkbox input "true"
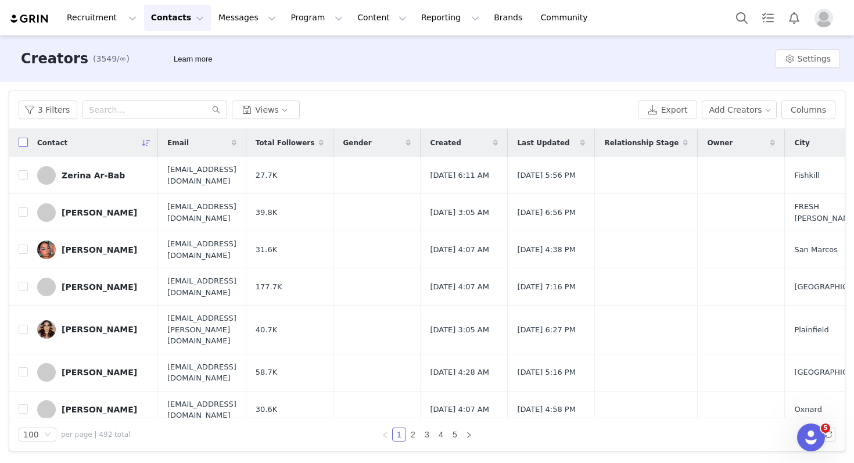
checkbox input "true"
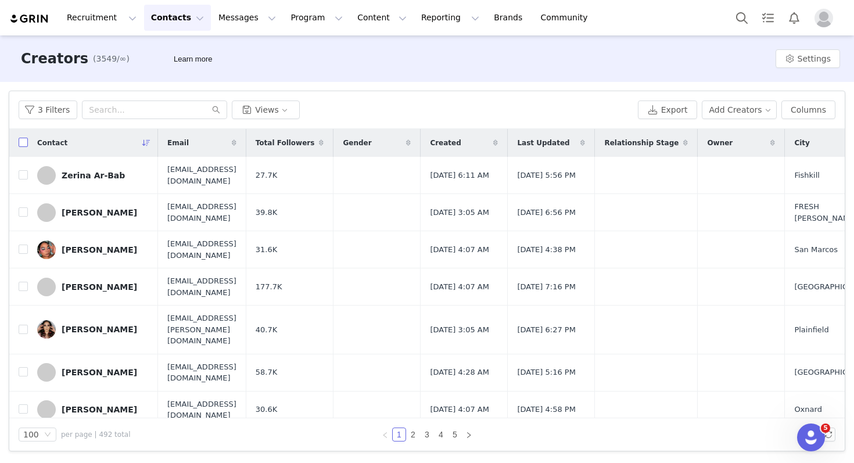
checkbox input "true"
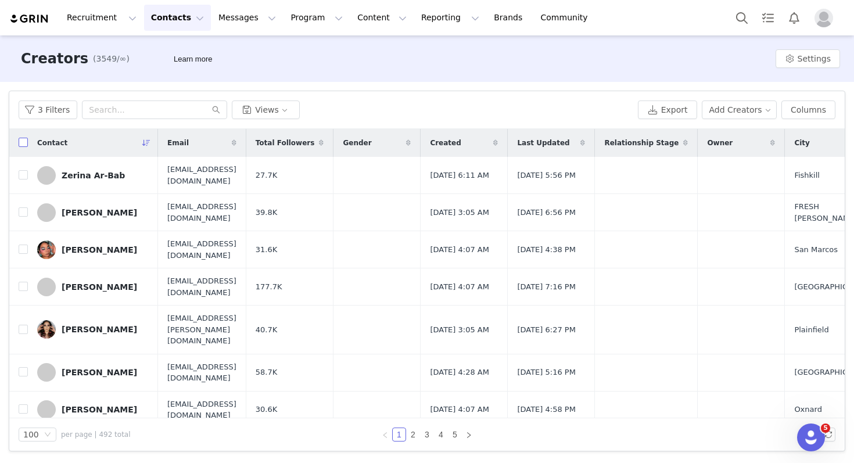
checkbox input "true"
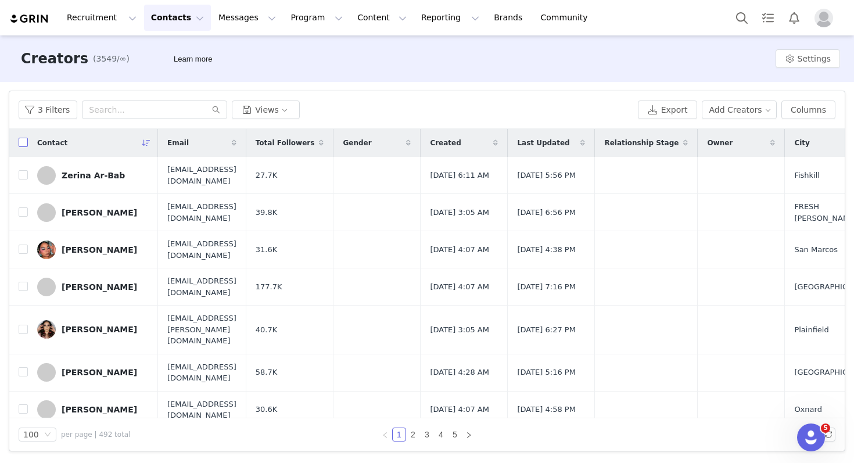
checkbox input "true"
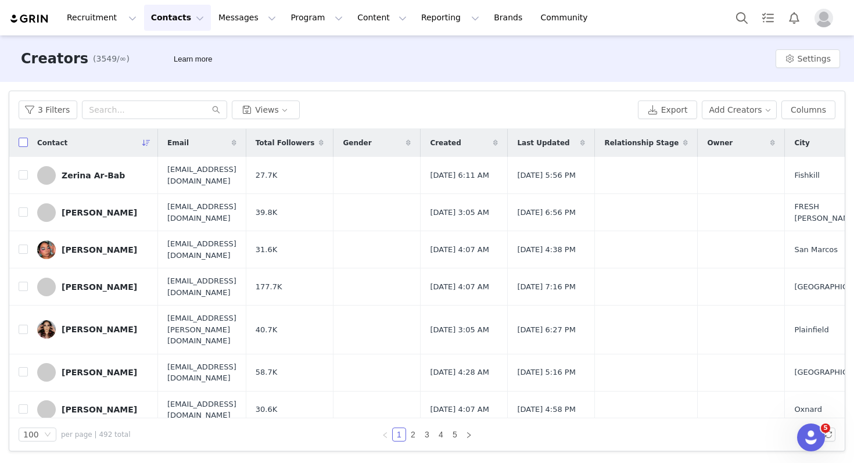
checkbox input "true"
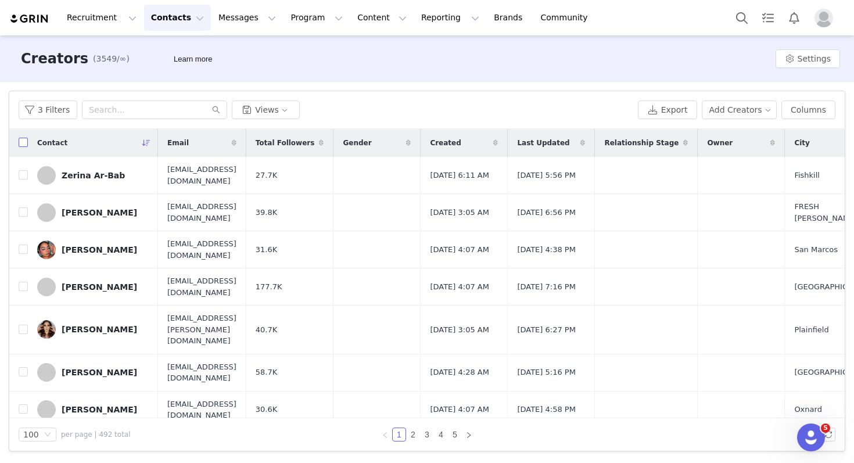
checkbox input "true"
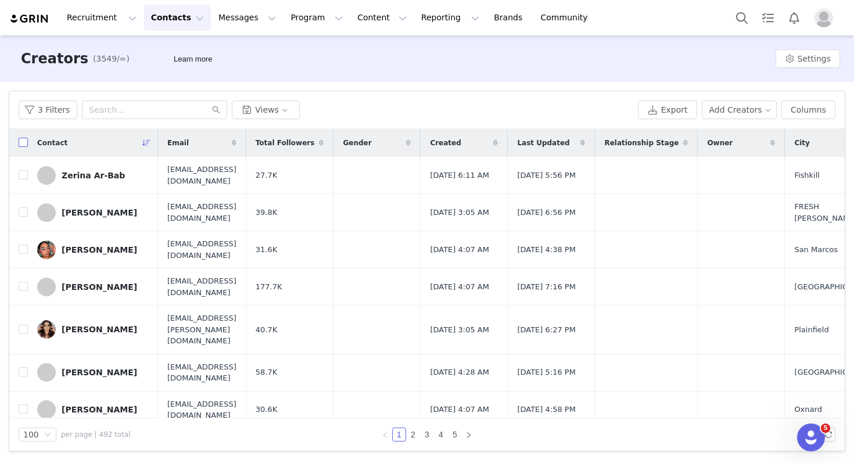
checkbox input "true"
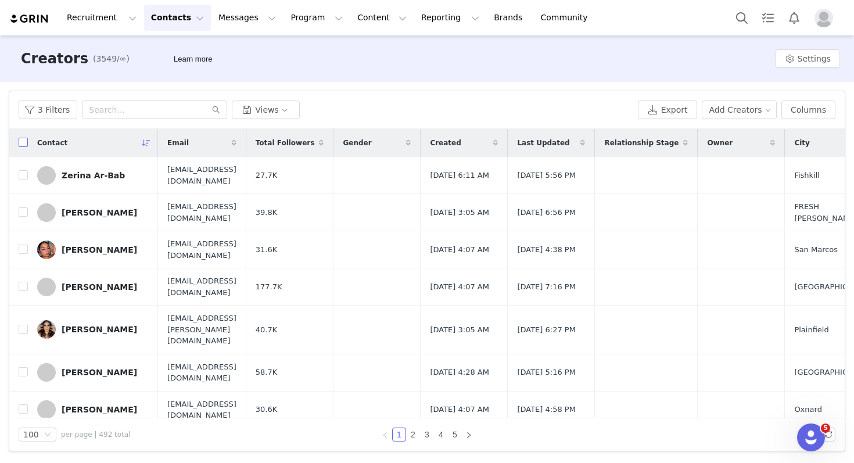
checkbox input "true"
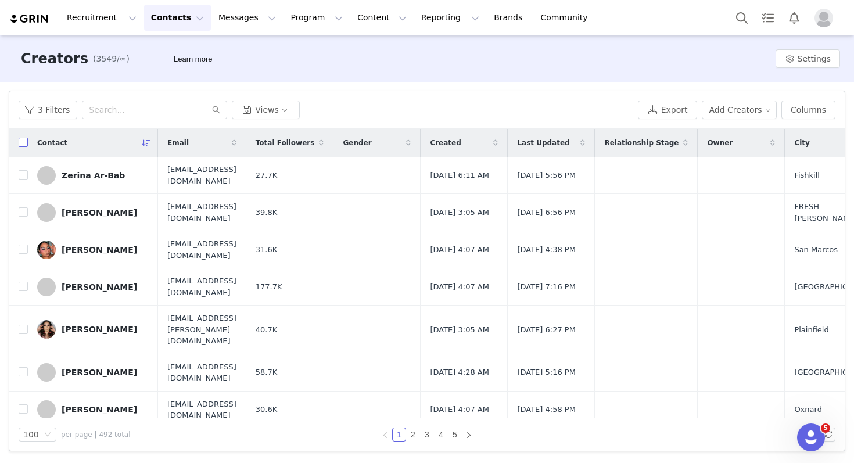
checkbox input "true"
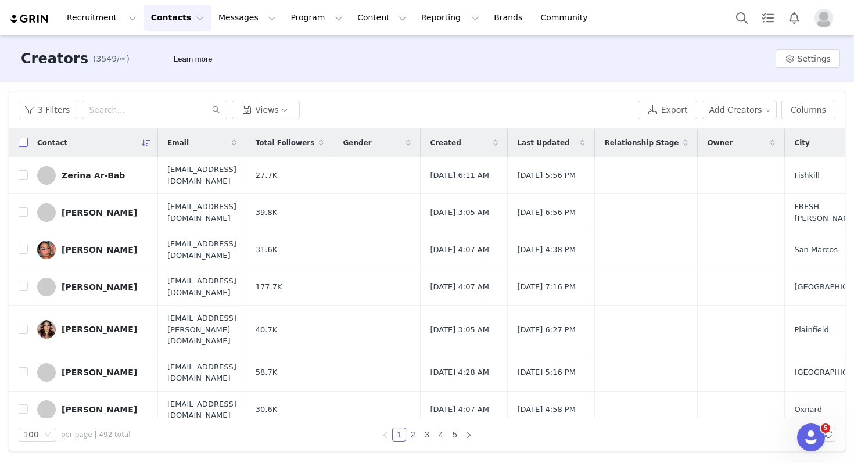
checkbox input "true"
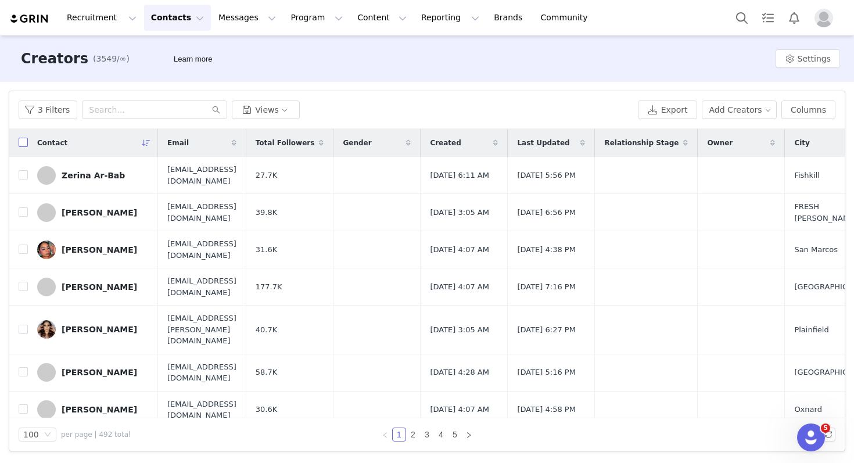
checkbox input "true"
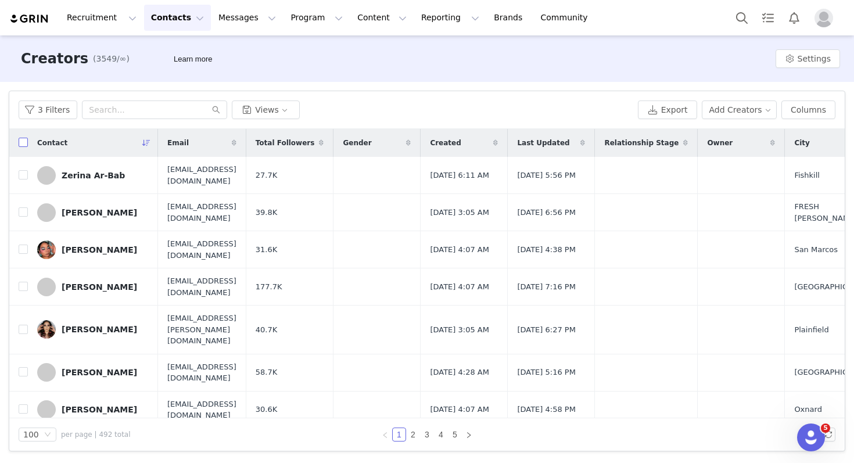
checkbox input "true"
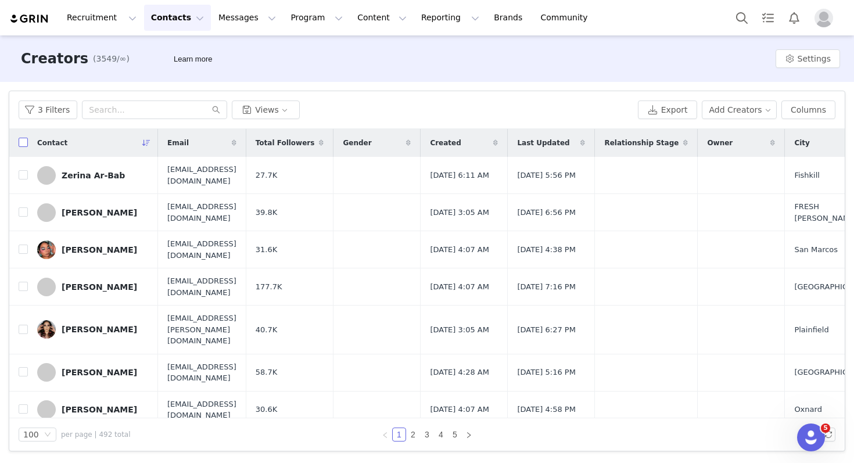
checkbox input "true"
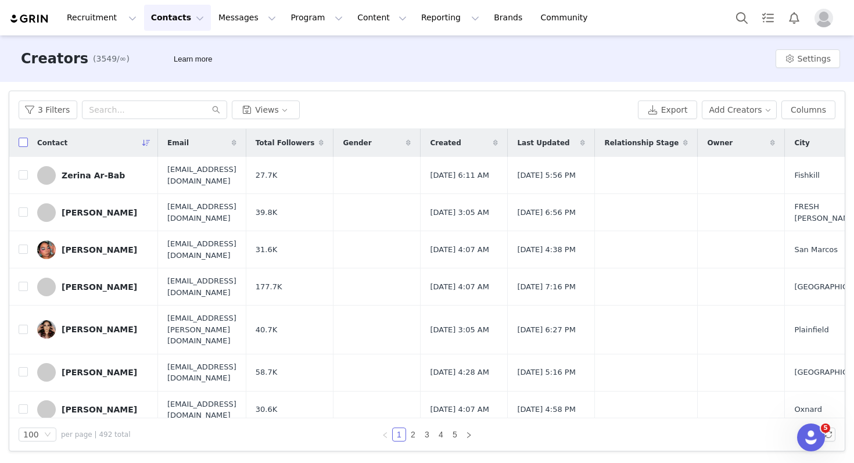
checkbox input "true"
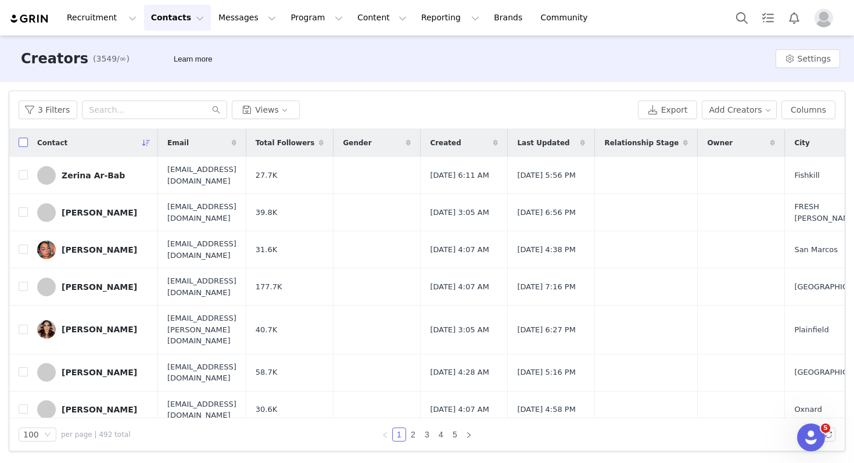
checkbox input "true"
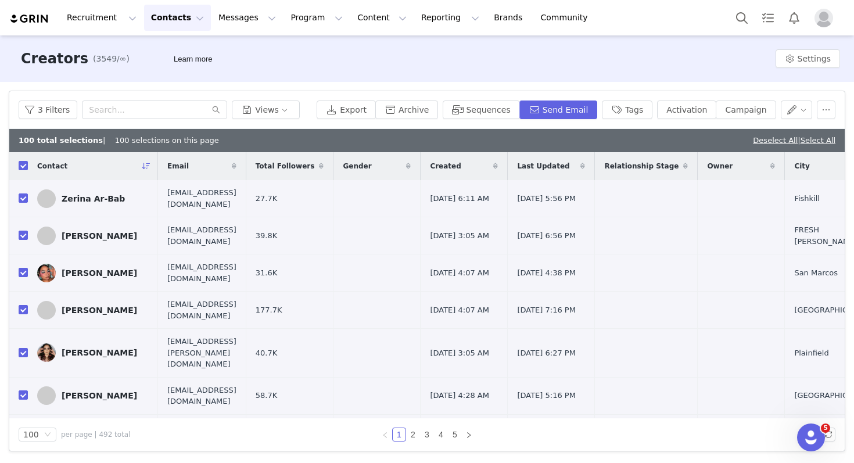
click at [770, 113] on div "3 Filters Views Export Archive Sequences Send Email Tags Activation Campaign" at bounding box center [426, 110] width 835 height 38
click at [770, 112] on button "button" at bounding box center [826, 109] width 19 height 19
click at [508, 326] on td "Feb 1, 2023 4:07 AM" at bounding box center [464, 310] width 87 height 37
click at [22, 163] on input "checkbox" at bounding box center [23, 165] width 9 height 9
checkbox input "false"
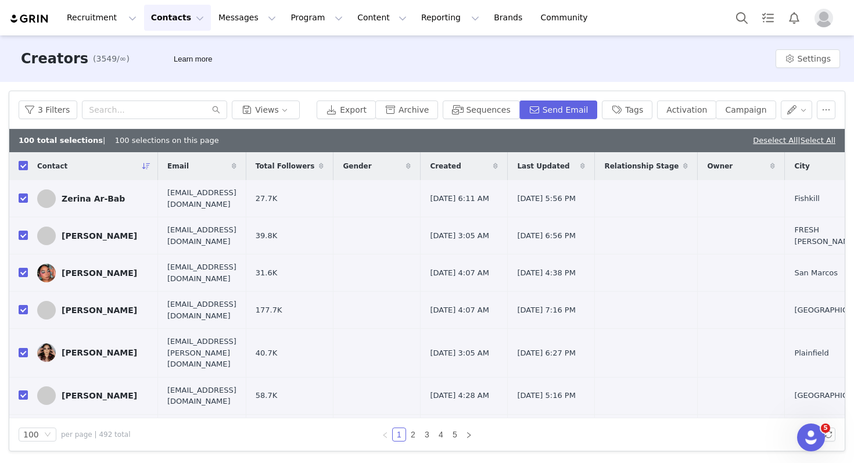
checkbox input "false"
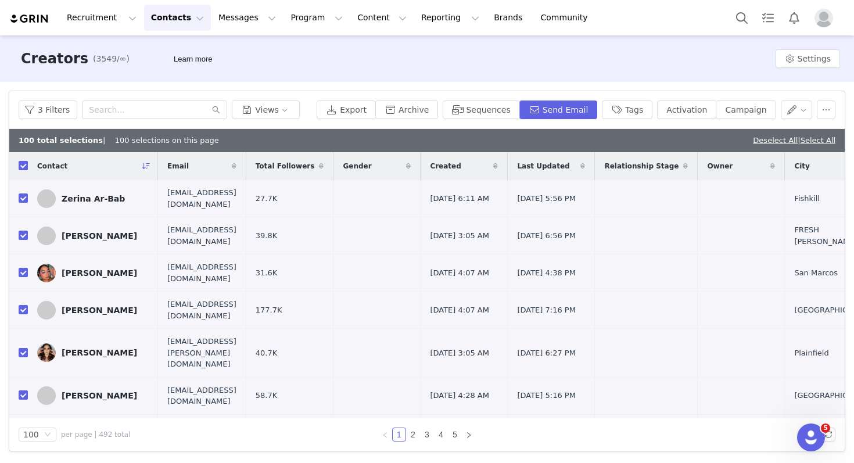
checkbox input "false"
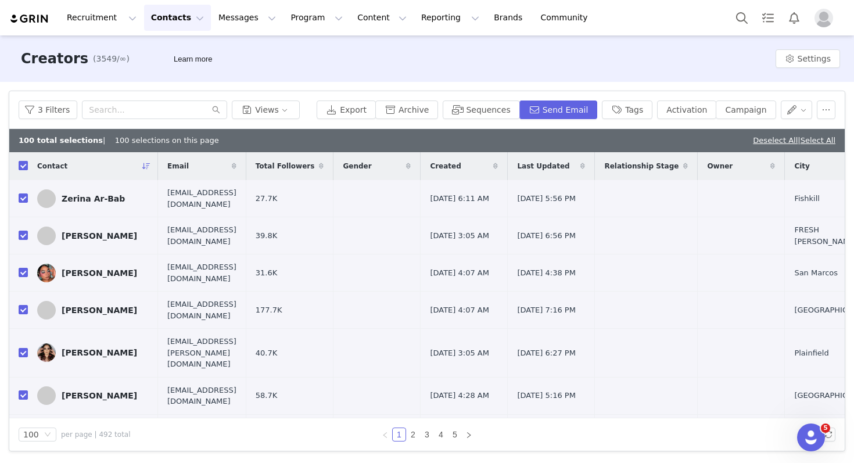
checkbox input "false"
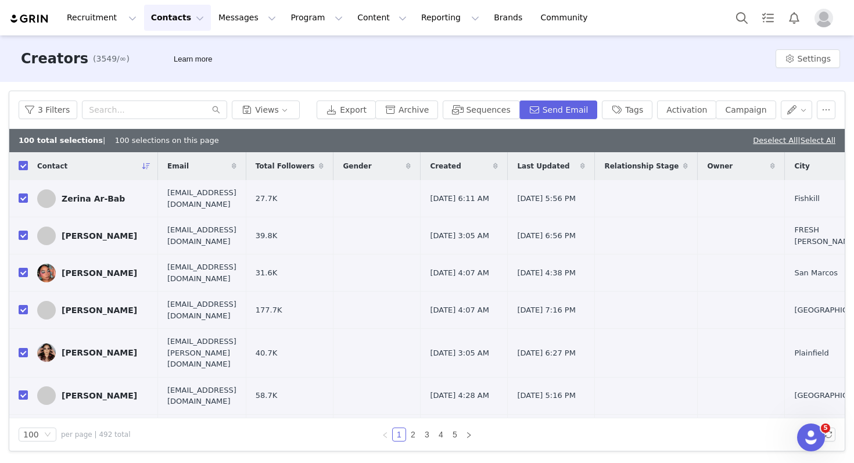
checkbox input "false"
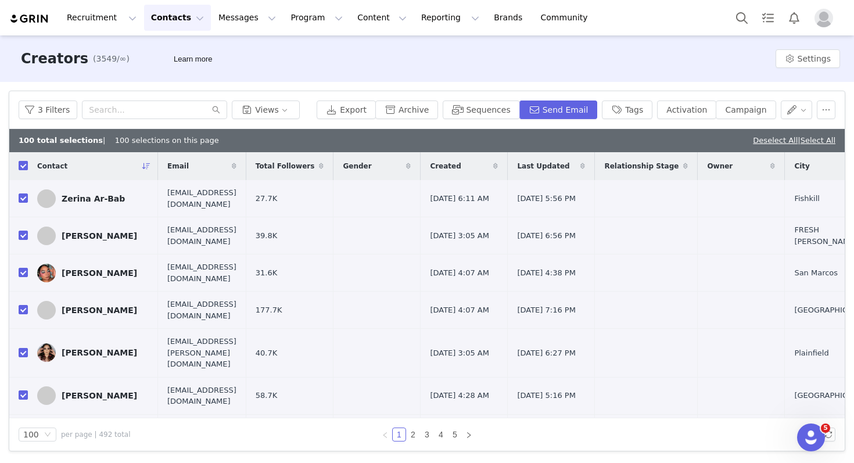
checkbox input "false"
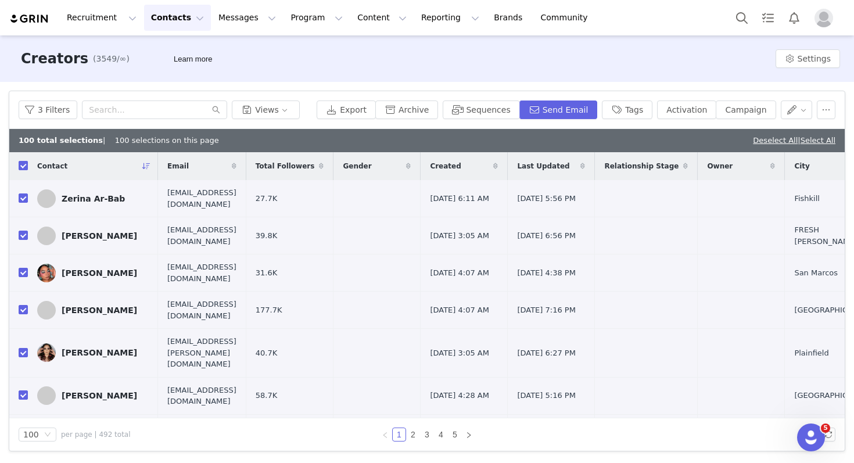
checkbox input "false"
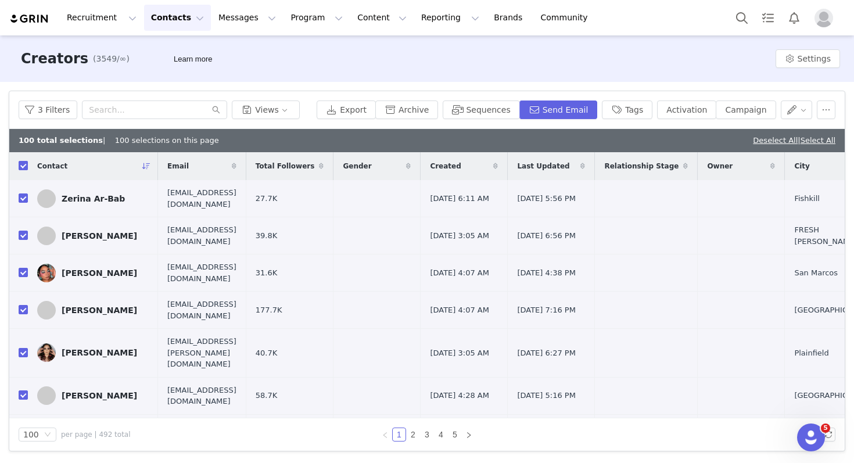
checkbox input "false"
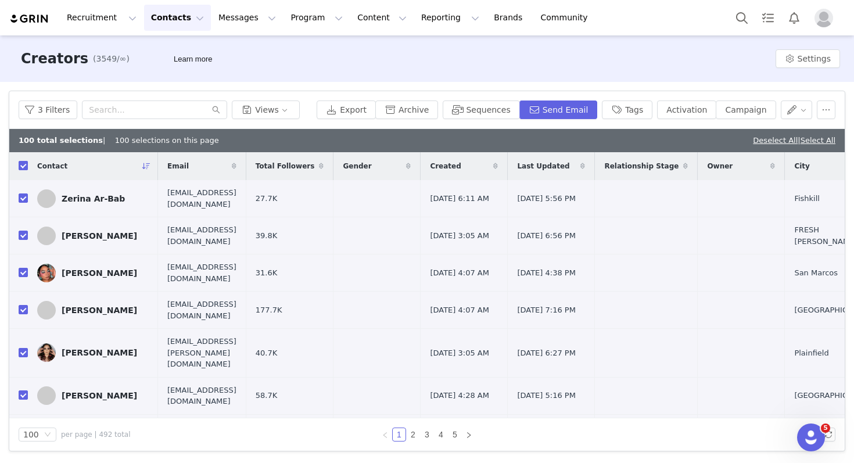
checkbox input "false"
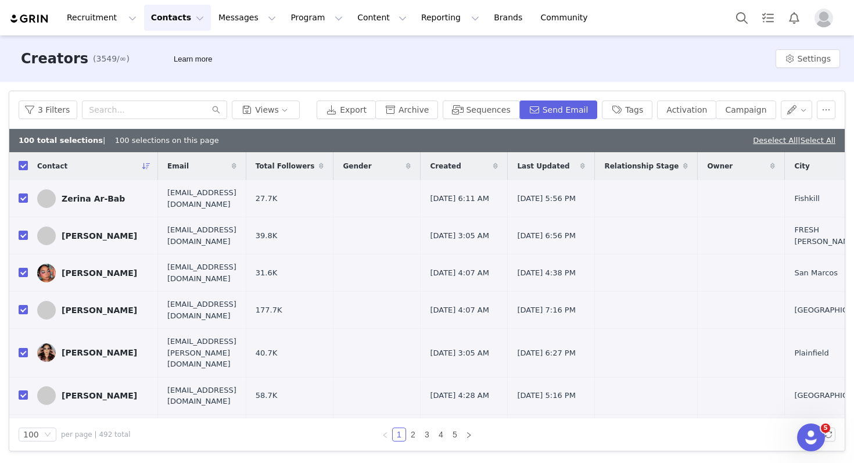
checkbox input "false"
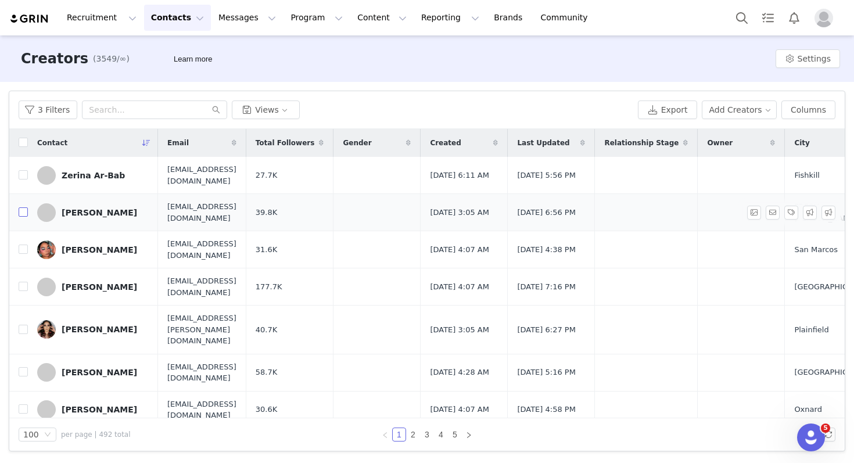
click at [26, 214] on input "checkbox" at bounding box center [23, 211] width 9 height 9
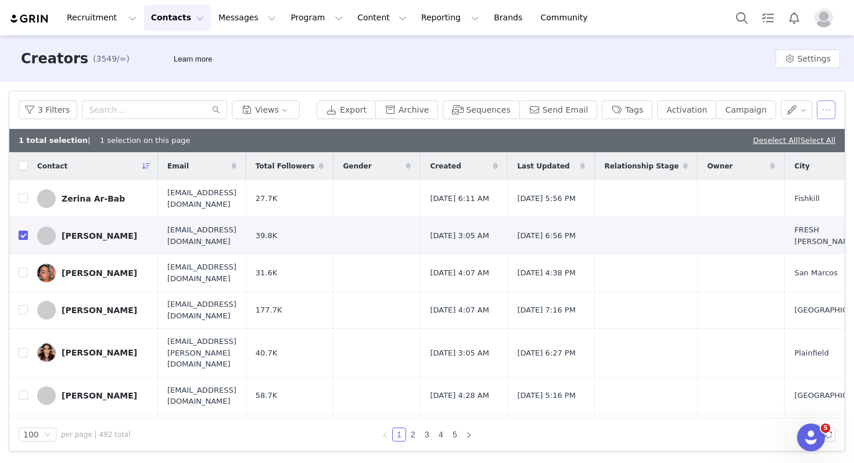
click at [770, 109] on button "button" at bounding box center [826, 109] width 19 height 19
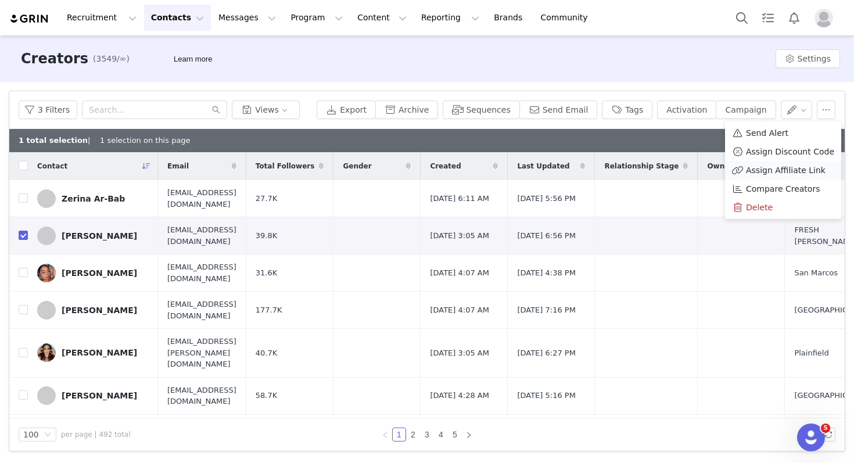
click at [770, 167] on span "Assign Affiliate Link" at bounding box center [786, 170] width 80 height 13
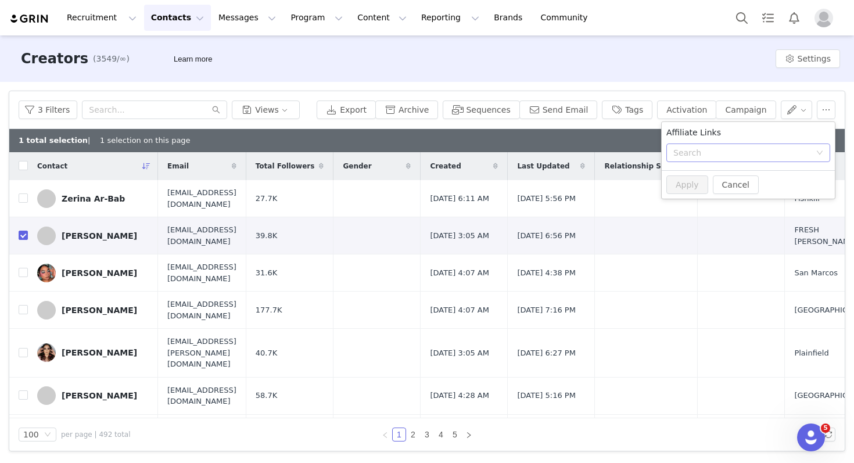
click at [770, 153] on div "Search" at bounding box center [741, 153] width 137 height 12
click at [770, 184] on li "Commission Link: https://www.ipsy.com/" at bounding box center [748, 180] width 173 height 19
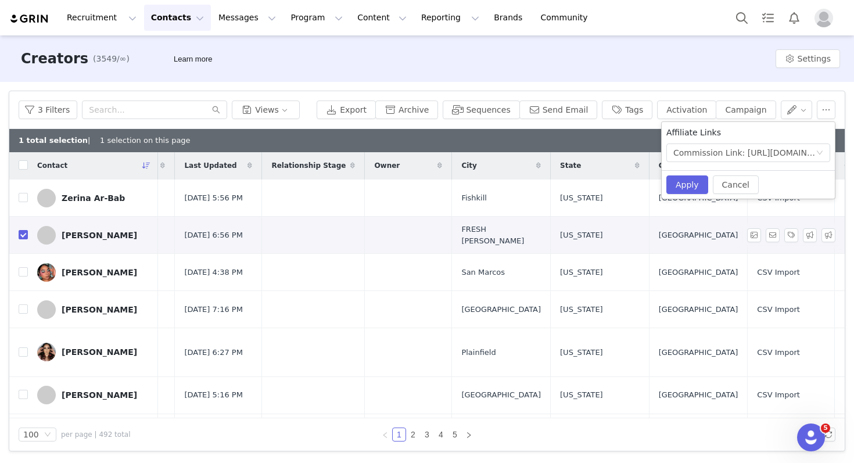
scroll to position [1, 368]
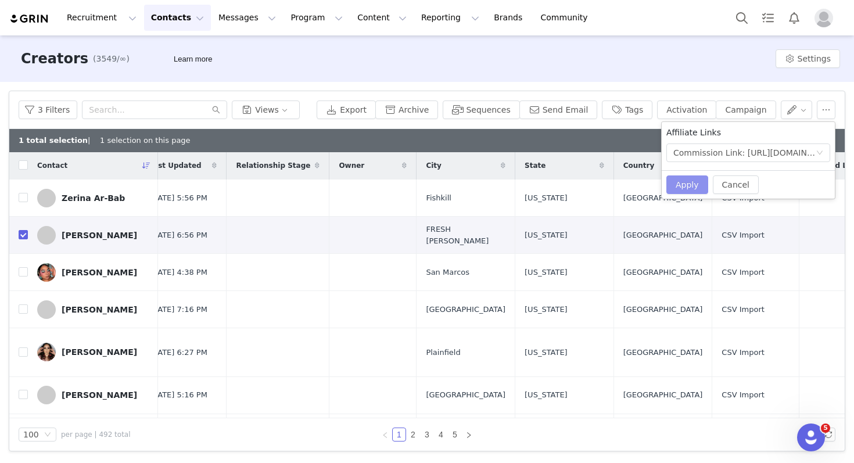
click at [689, 184] on button "Apply" at bounding box center [687, 184] width 42 height 19
click at [735, 182] on button "Cancel" at bounding box center [736, 184] width 46 height 19
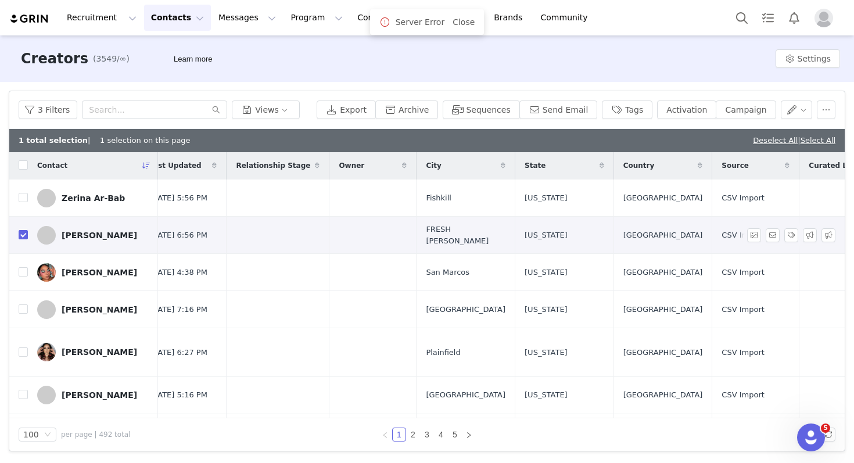
click at [505, 236] on span "FRESH MEADOWS" at bounding box center [466, 235] width 80 height 23
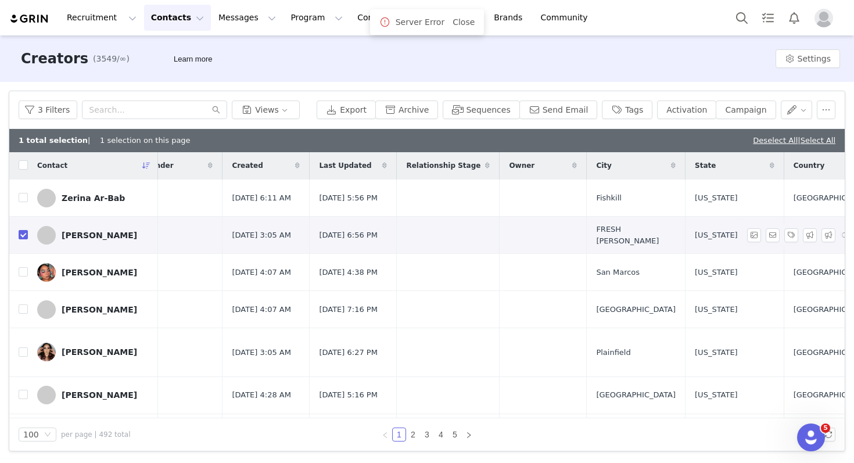
scroll to position [1, 30]
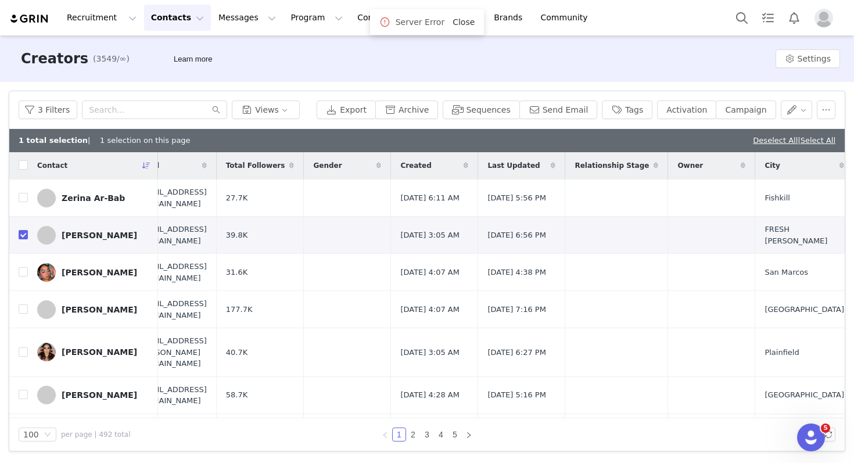
click at [457, 27] on span "Close" at bounding box center [463, 22] width 22 height 12
click at [94, 229] on link "Zaneta Ortiz" at bounding box center [93, 235] width 112 height 19
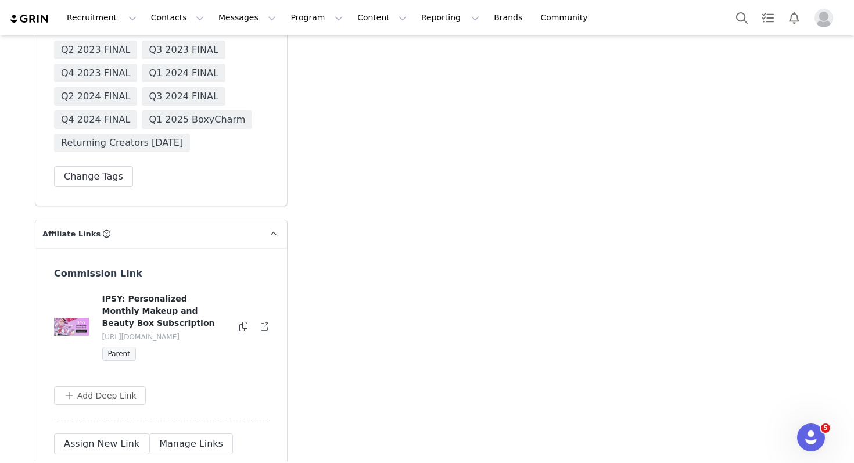
scroll to position [2347, 0]
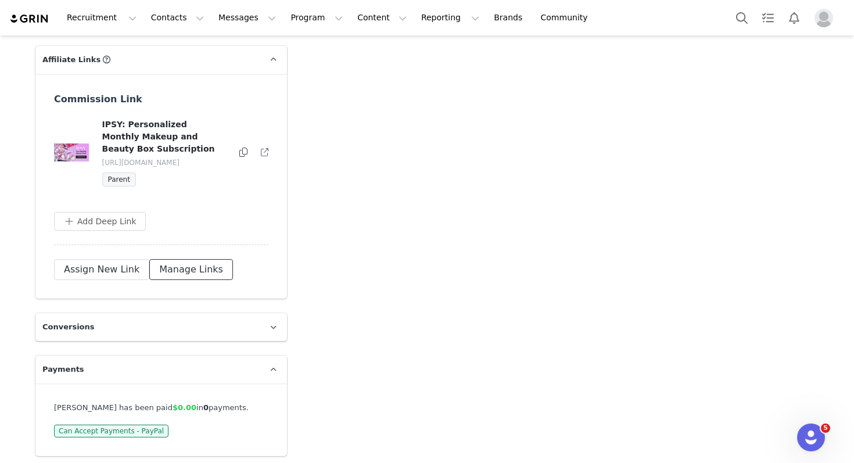
click at [186, 272] on button "Manage Links" at bounding box center [191, 269] width 84 height 21
click at [240, 146] on button "button" at bounding box center [240, 153] width 14 height 14
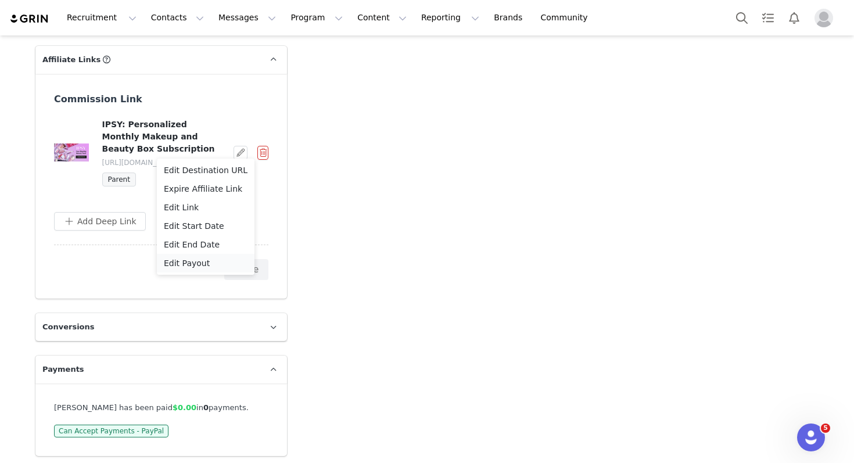
click at [191, 270] on li "Edit Payout" at bounding box center [206, 263] width 98 height 19
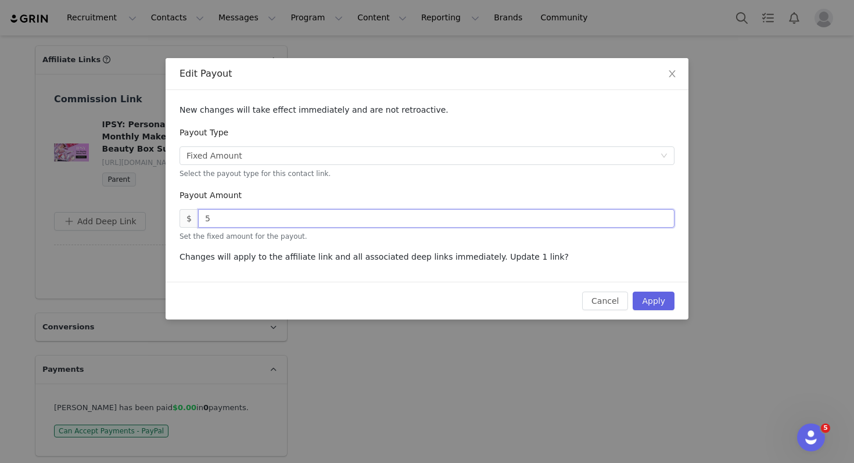
click at [223, 219] on input "5" at bounding box center [436, 218] width 476 height 19
click at [202, 218] on input "5" at bounding box center [436, 218] width 476 height 19
click at [643, 304] on button "Apply" at bounding box center [654, 301] width 42 height 19
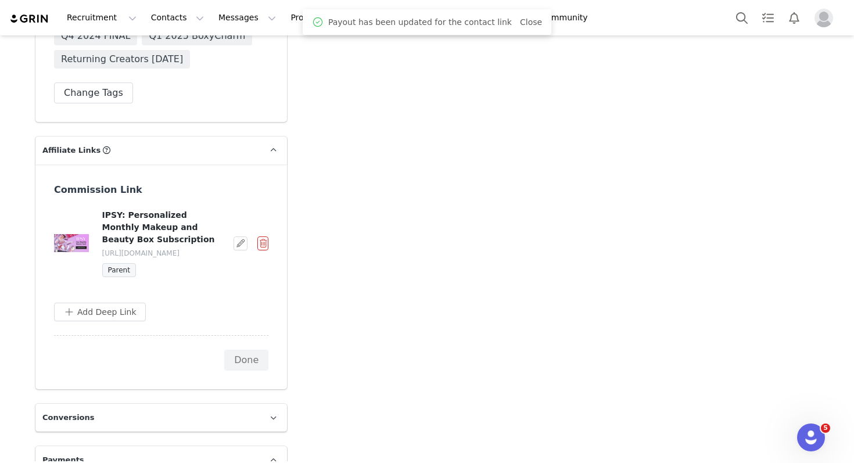
scroll to position [2256, 0]
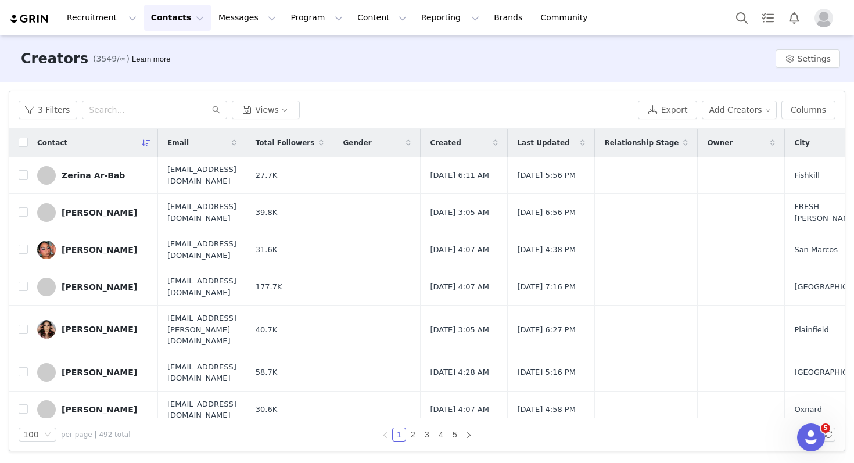
click at [152, 12] on button "Contacts Contacts" at bounding box center [177, 18] width 67 height 26
click at [179, 49] on div "Creators" at bounding box center [182, 51] width 78 height 12
click at [179, 3] on div "Recruitment Recruitment Creator Search Curated Lists Landing Pages Web Extensio…" at bounding box center [427, 17] width 854 height 35
click at [175, 21] on button "Contacts Contacts" at bounding box center [177, 18] width 67 height 26
click at [288, 17] on button "Program Program" at bounding box center [316, 18] width 66 height 26
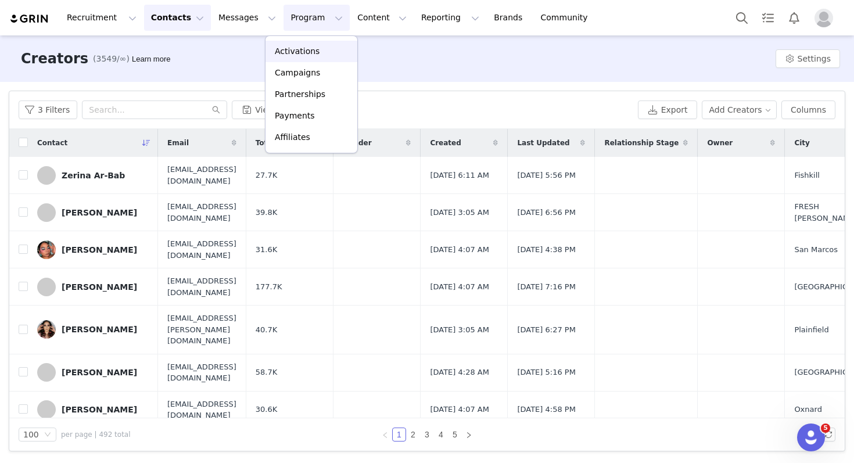
click at [300, 54] on p "Activations" at bounding box center [297, 51] width 45 height 12
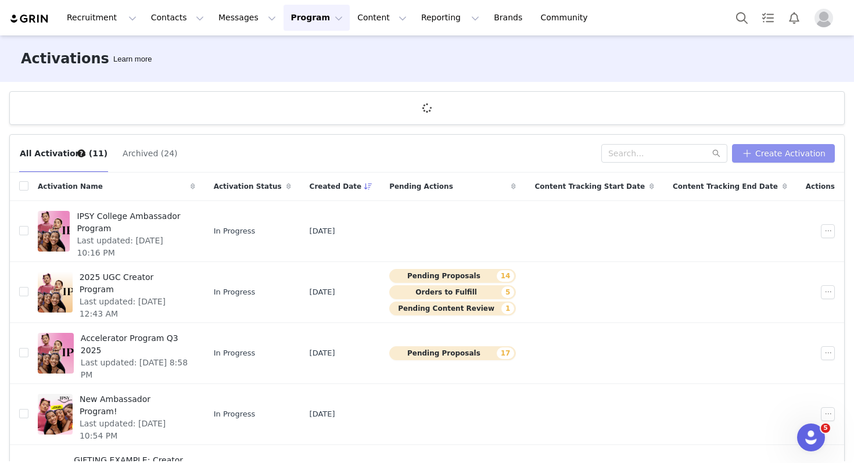
click at [751, 157] on button "Create Activation" at bounding box center [783, 153] width 103 height 19
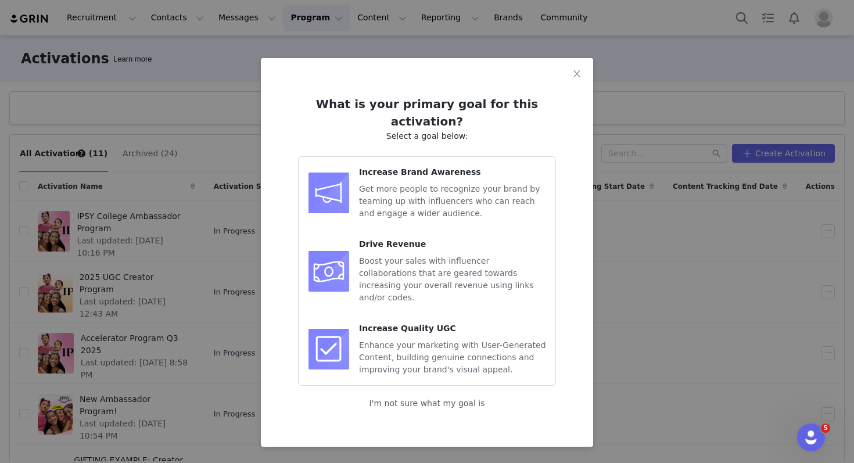
click at [415, 275] on li "Drive Revenue Boost your sales with influencer collaborations that are geared t…" at bounding box center [427, 271] width 238 height 84
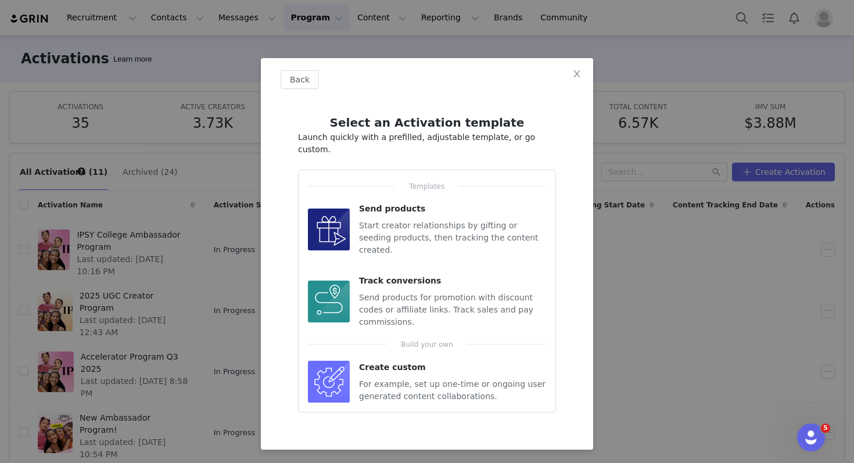
click at [422, 275] on div "Track conversions Send products for promotion with discount codes or affiliate …" at bounding box center [452, 301] width 187 height 53
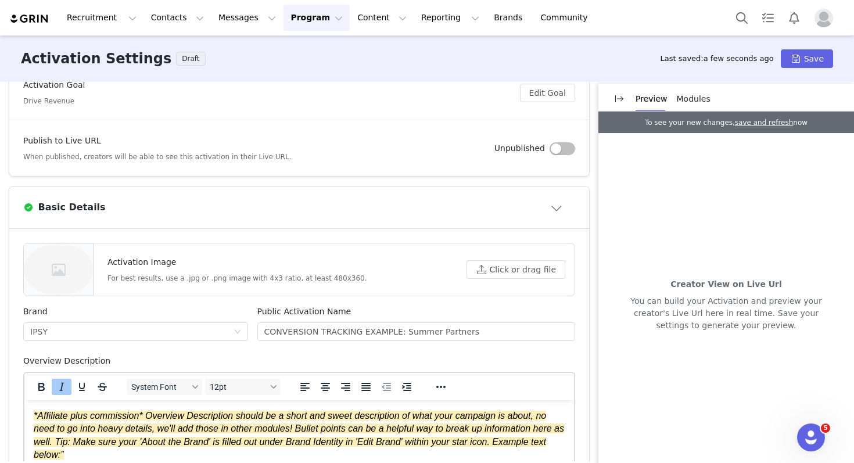
scroll to position [189, 0]
click at [508, 272] on button "Click or drag file" at bounding box center [515, 269] width 99 height 19
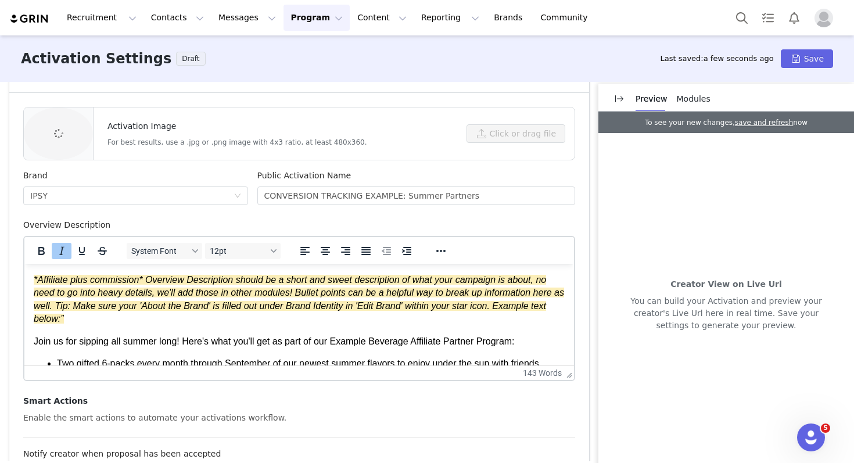
scroll to position [356, 0]
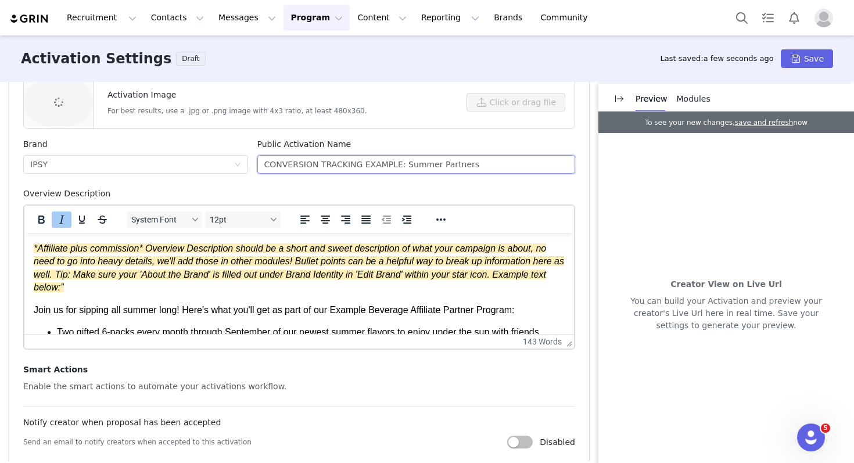
click at [329, 165] on input "CONVERSION TRACKING EXAMPLE: Summer Partners" at bounding box center [416, 164] width 318 height 19
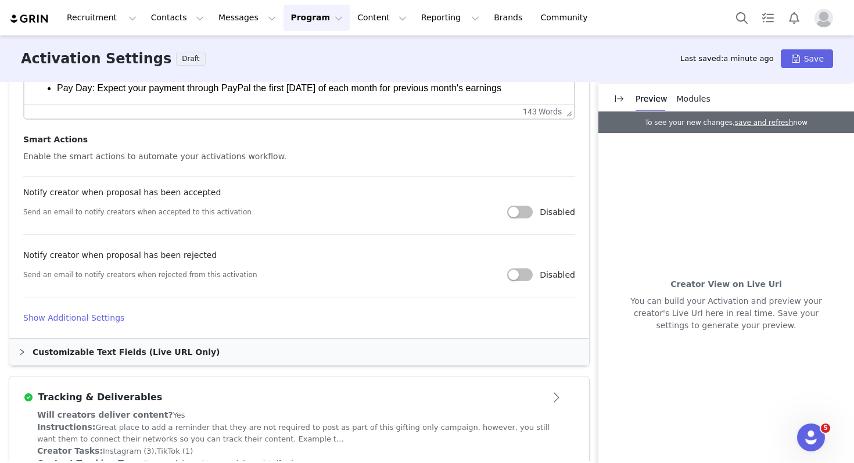
scroll to position [0, 0]
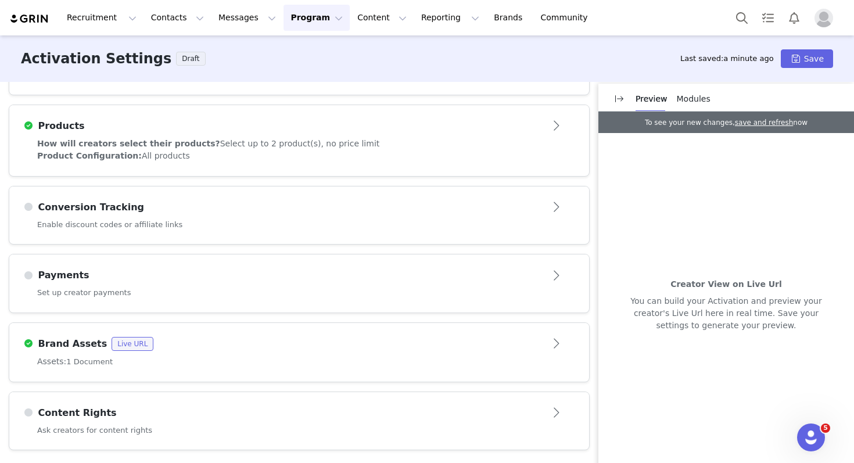
click at [404, 351] on div "Brand Assets Live URL" at bounding box center [299, 344] width 552 height 19
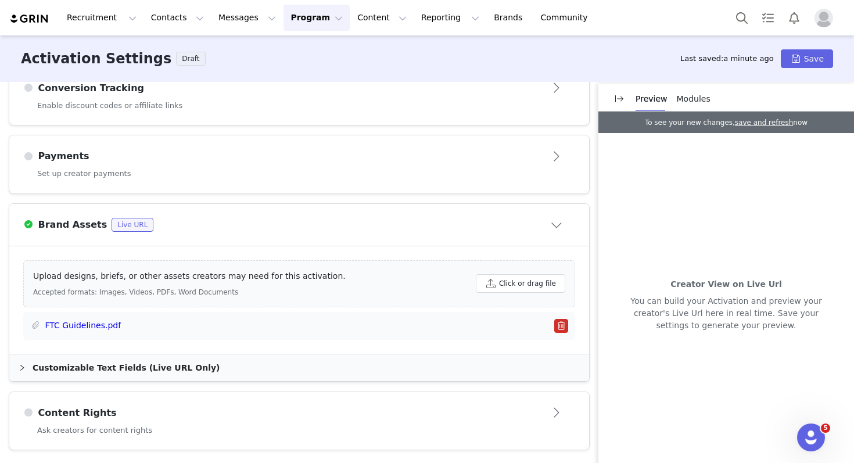
scroll to position [526, 0]
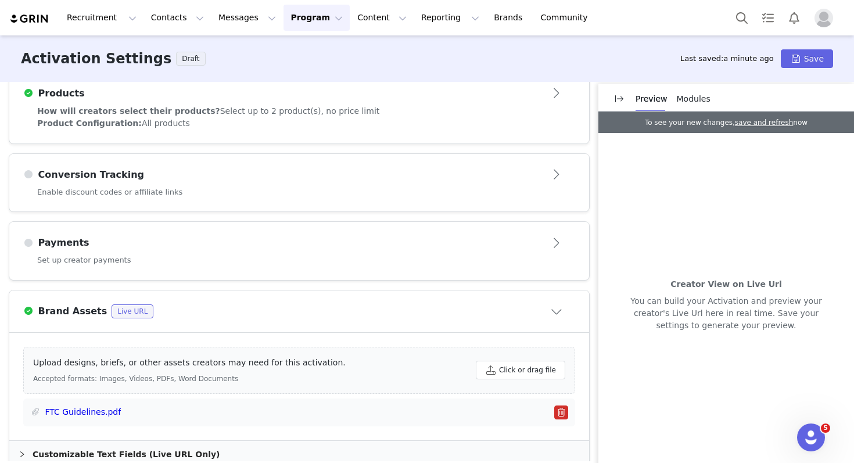
click at [382, 262] on div "Set up creator payments" at bounding box center [299, 267] width 580 height 26
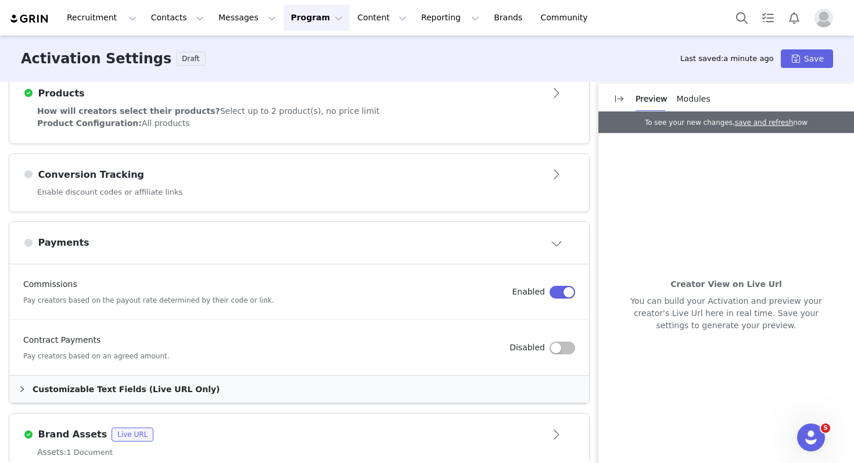
click at [294, 172] on div "Conversion Tracking" at bounding box center [279, 175] width 513 height 14
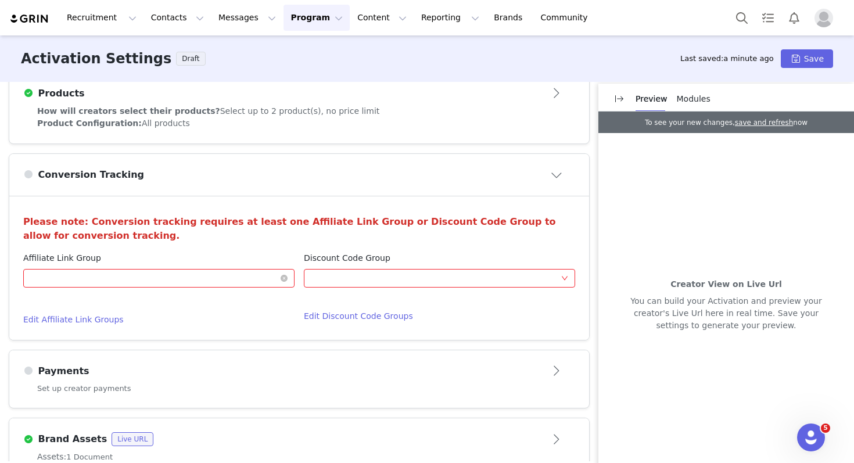
click at [173, 278] on div "Optional" at bounding box center [155, 277] width 250 height 17
click at [159, 299] on li "Commission Link" at bounding box center [158, 301] width 271 height 19
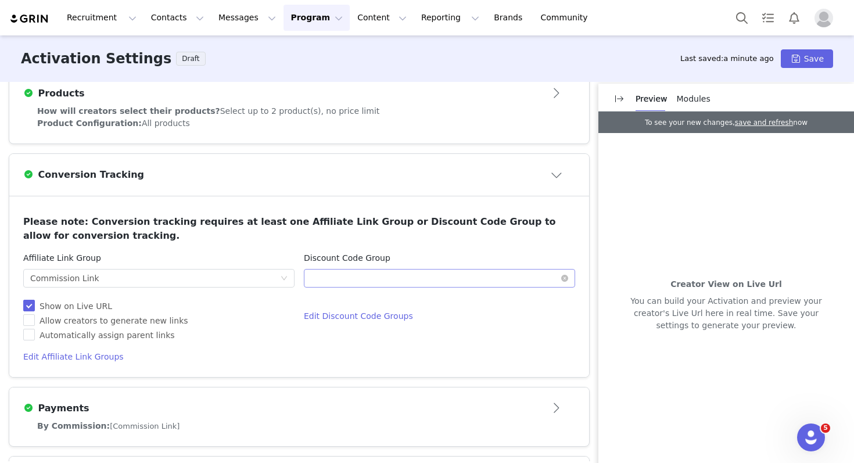
click at [338, 281] on div "Optional" at bounding box center [436, 277] width 250 height 17
click at [263, 319] on div "Allow creators to generate new links" at bounding box center [158, 321] width 271 height 12
click at [82, 303] on span "Show on Live URL" at bounding box center [76, 305] width 82 height 9
click at [31, 303] on input "Show on Live URL" at bounding box center [27, 304] width 8 height 8
click at [82, 303] on span "Show on Live URL" at bounding box center [76, 305] width 82 height 9
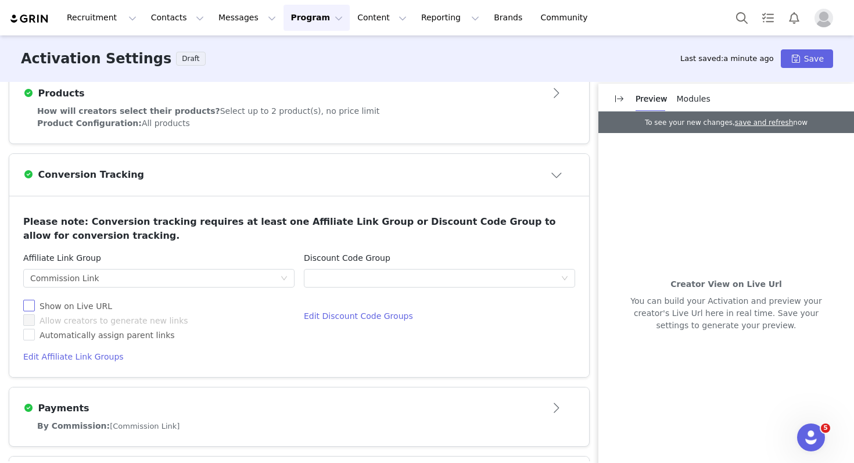
click at [31, 303] on input "Show on Live URL" at bounding box center [27, 304] width 8 height 8
click at [93, 360] on h4 "Edit Affiliate Link Groups" at bounding box center [158, 357] width 271 height 12
click at [294, 267] on div "Affiliate Link Group Optional Commission Link Show on Live URL Allow creators t…" at bounding box center [159, 307] width 281 height 111
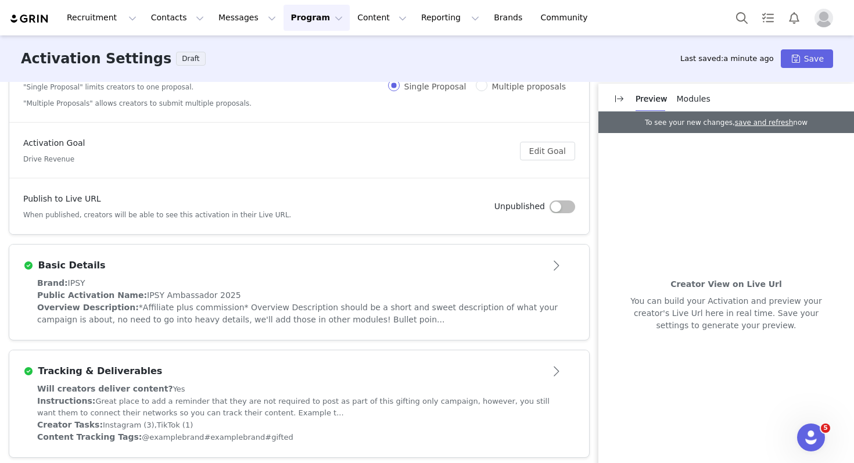
scroll to position [0, 0]
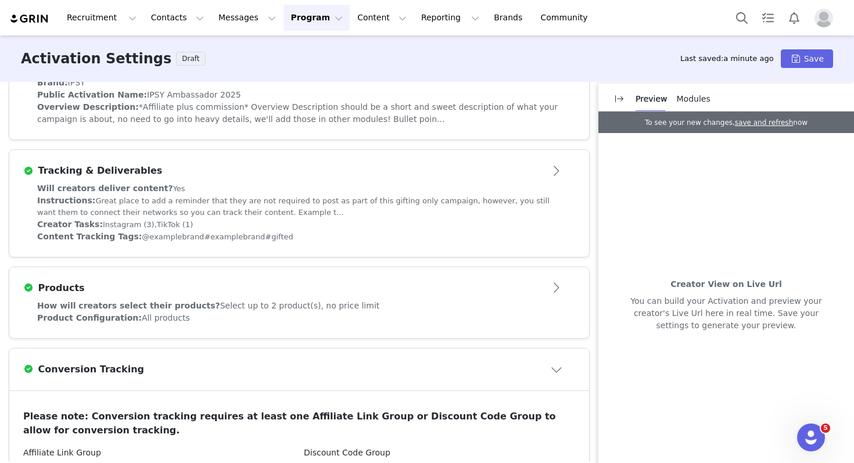
click at [452, 122] on div "Overview Description: *Affiliate plus commission* Overview Description should b…" at bounding box center [299, 113] width 524 height 24
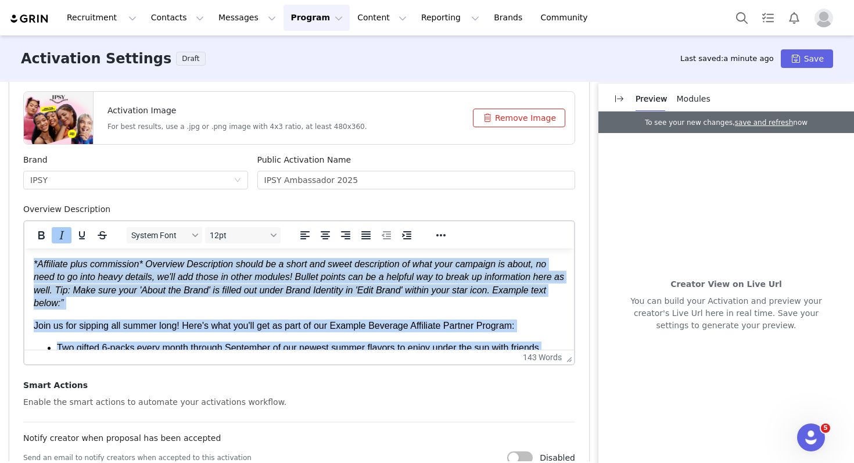
scroll to position [40, 0]
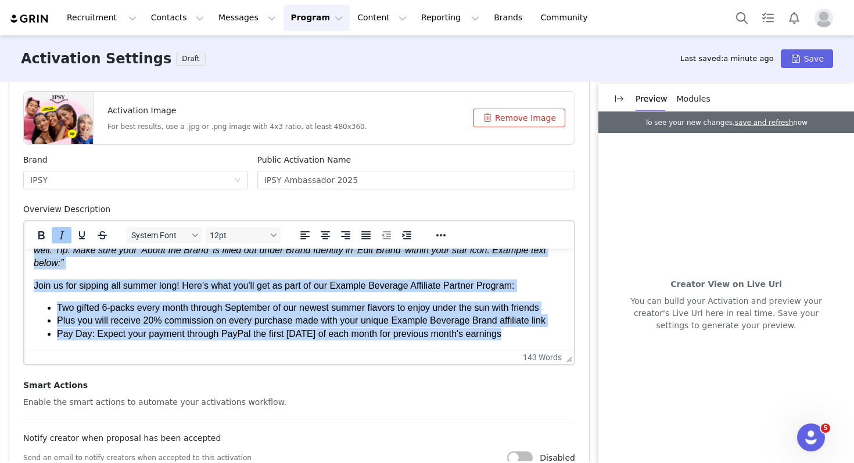
drag, startPoint x: 35, startPoint y: 264, endPoint x: 443, endPoint y: 455, distance: 450.6
click at [443, 350] on html "*Affiliate plus commission* Overview Description should be a short and sweet de…" at bounding box center [298, 279] width 549 height 141
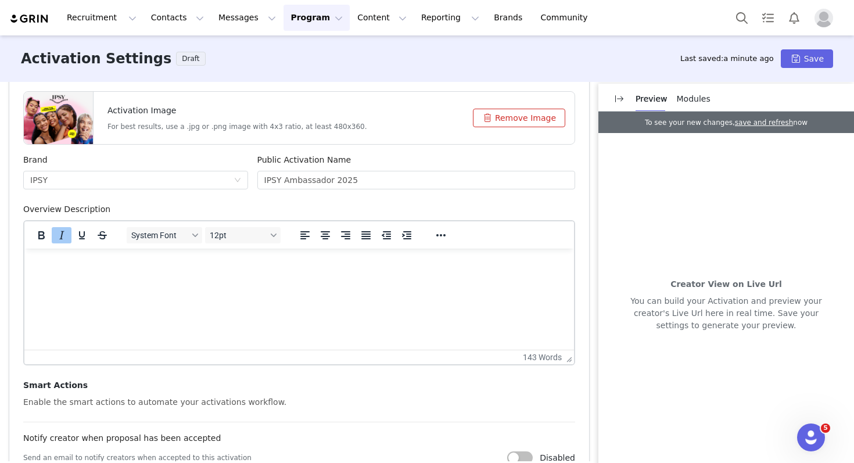
scroll to position [0, 0]
click at [475, 422] on div "Enable the smart actions to automate your activations workflow. Notify creator …" at bounding box center [299, 470] width 552 height 148
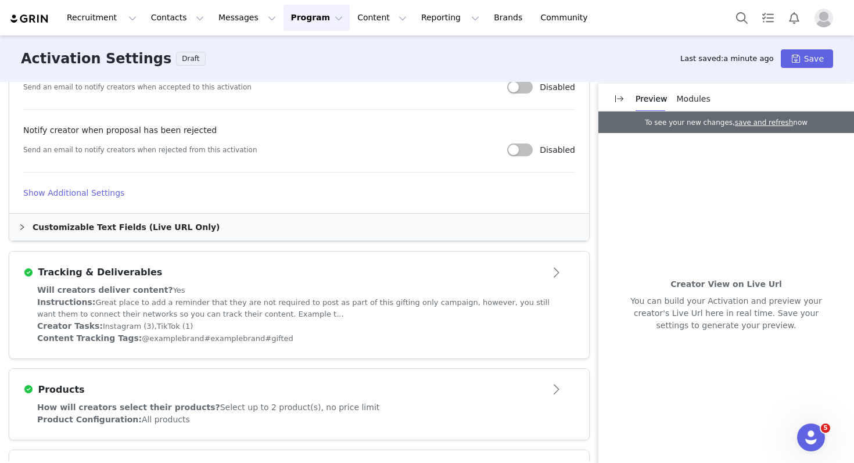
scroll to position [989, 0]
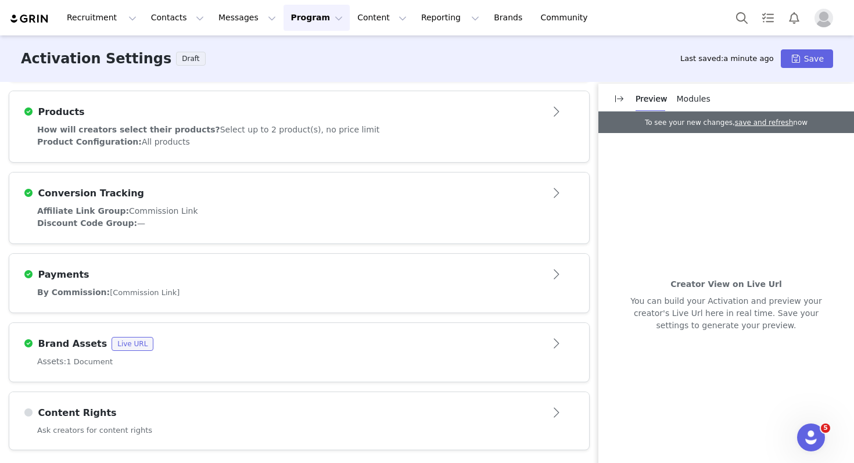
click at [450, 369] on div "Assets: 1 Document" at bounding box center [299, 368] width 580 height 26
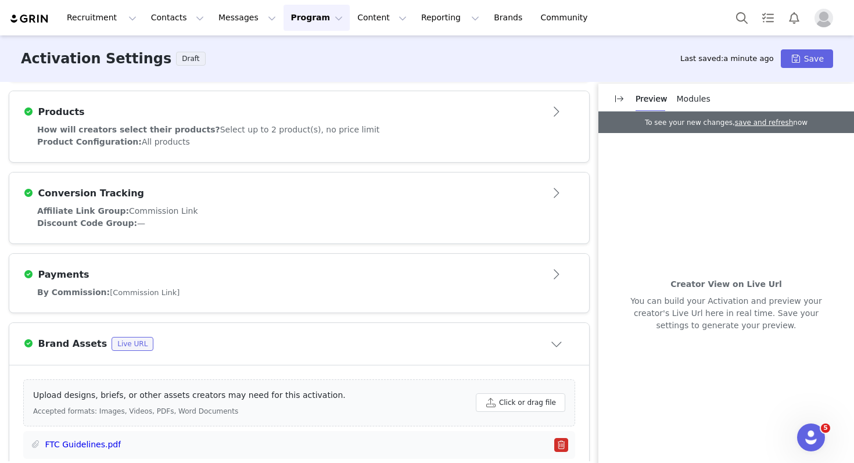
scroll to position [614, 0]
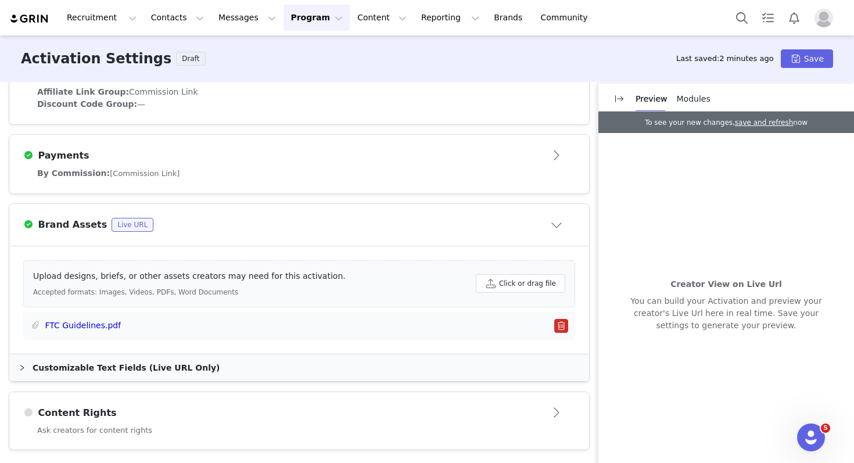
click at [3, 220] on div "These are baseline settings for your activation. You will be able to customize …" at bounding box center [427, 271] width 854 height 379
click at [684, 96] on span "Modules" at bounding box center [694, 98] width 34 height 9
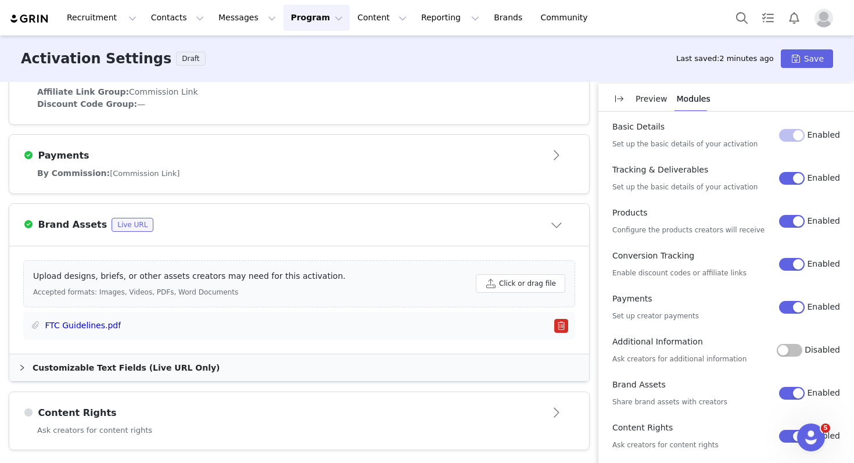
click at [770, 213] on div "Products Configure the products creators will receive Enabled" at bounding box center [726, 221] width 228 height 29
click at [770, 220] on button "Enabled" at bounding box center [792, 221] width 26 height 13
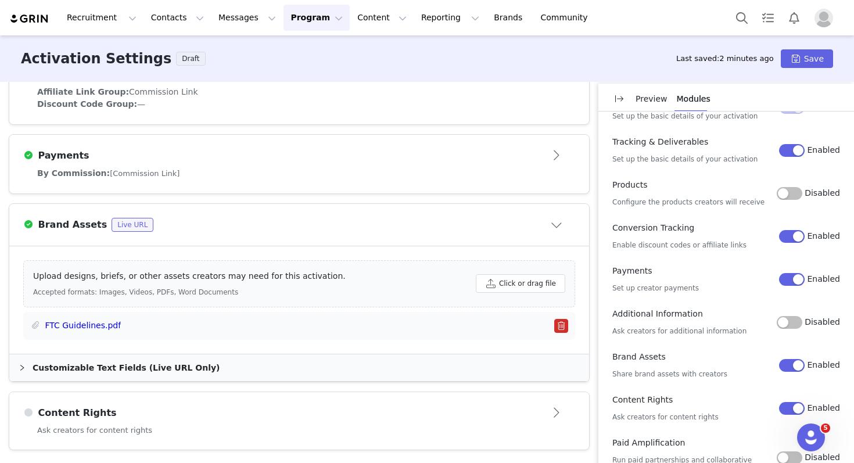
click at [770, 407] on button "Enabled" at bounding box center [792, 408] width 26 height 13
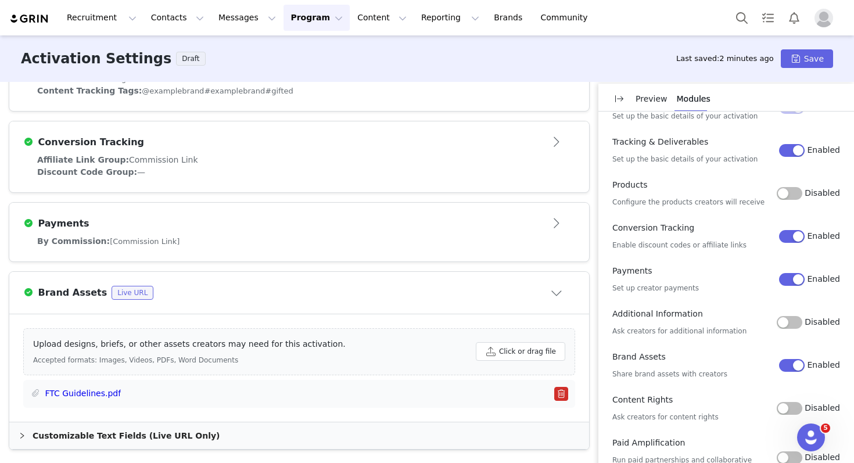
click at [770, 369] on button "Enabled" at bounding box center [792, 365] width 26 height 13
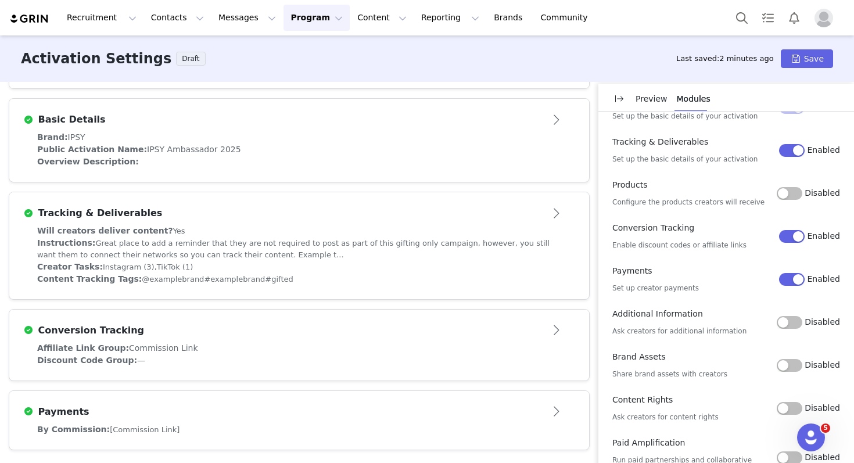
scroll to position [276, 0]
click at [770, 57] on button "Save" at bounding box center [807, 58] width 52 height 19
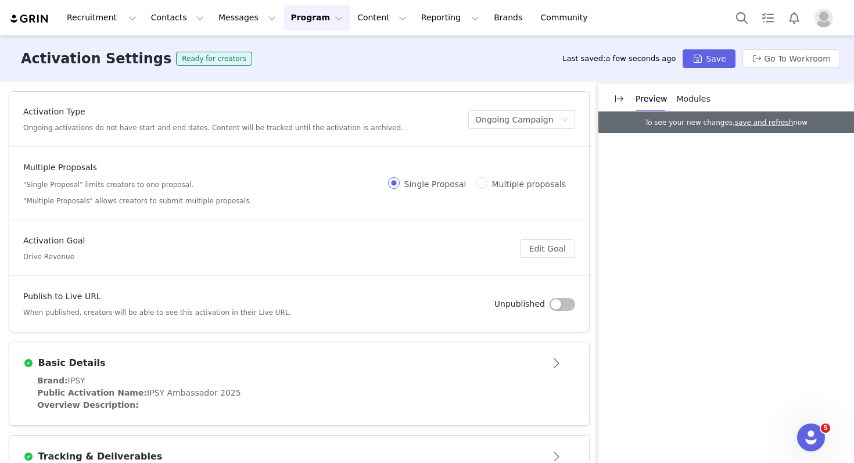
click at [682, 98] on span "Modules" at bounding box center [694, 98] width 34 height 9
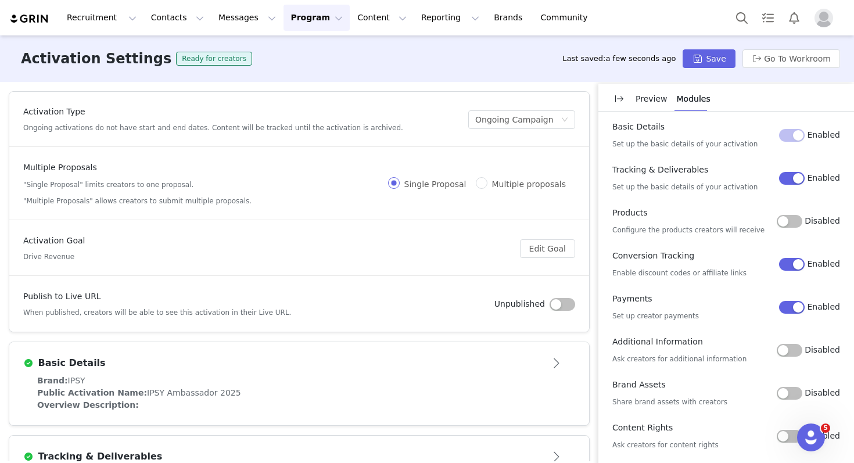
click at [654, 93] on p "Preview" at bounding box center [651, 99] width 32 height 12
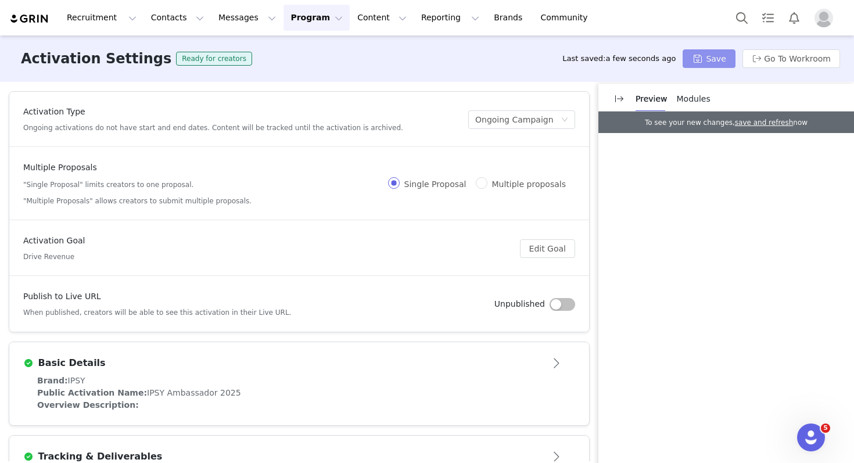
click at [711, 49] on button "Save" at bounding box center [708, 58] width 52 height 19
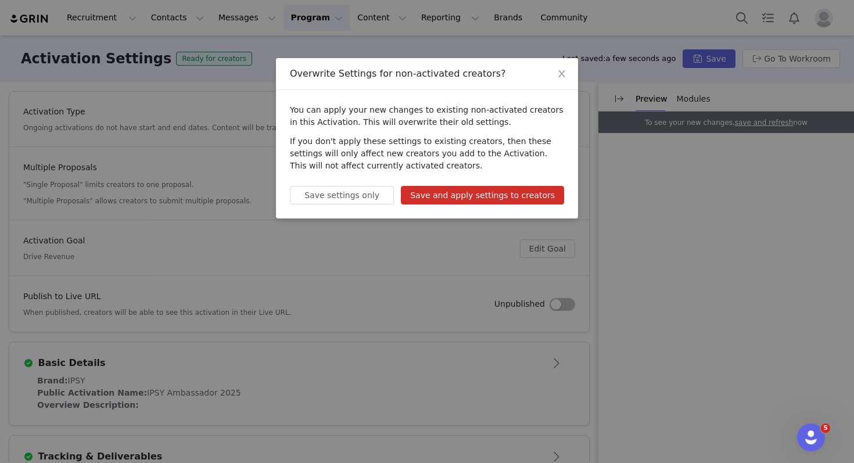
click at [486, 197] on button "Save and apply settings to creators" at bounding box center [482, 195] width 163 height 19
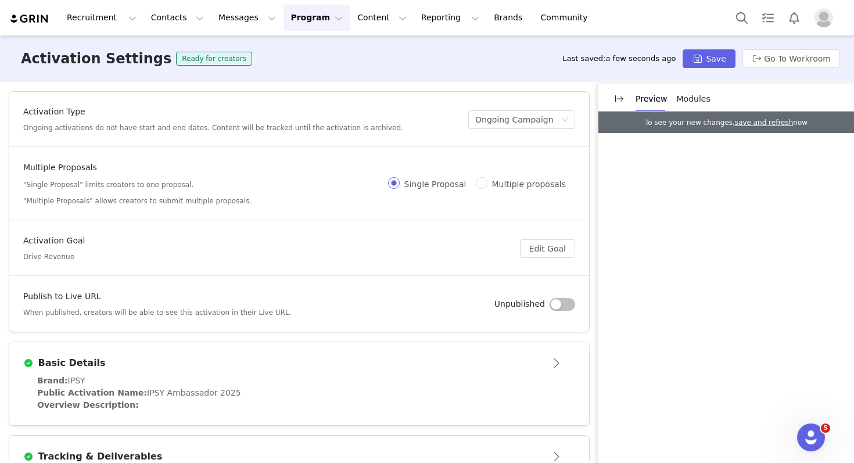
click at [770, 68] on div "Activation Settings Ready for creators Last saved: a few seconds ago Save Go To…" at bounding box center [427, 58] width 854 height 46
click at [770, 59] on button "Go To Workroom" at bounding box center [791, 58] width 98 height 19
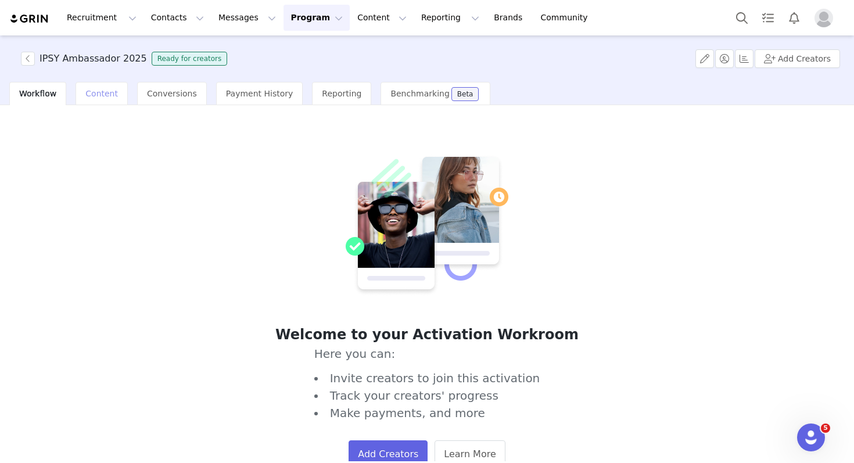
click at [91, 96] on span "Content" at bounding box center [101, 93] width 33 height 9
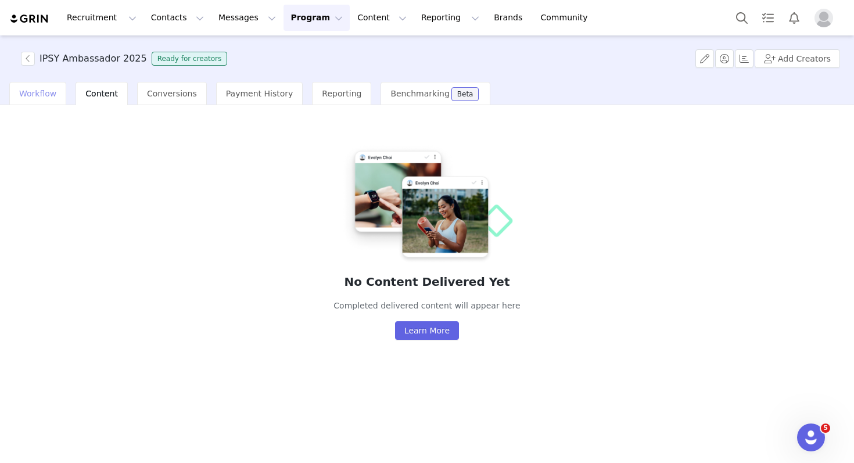
click at [48, 91] on span "Workflow" at bounding box center [37, 93] width 37 height 9
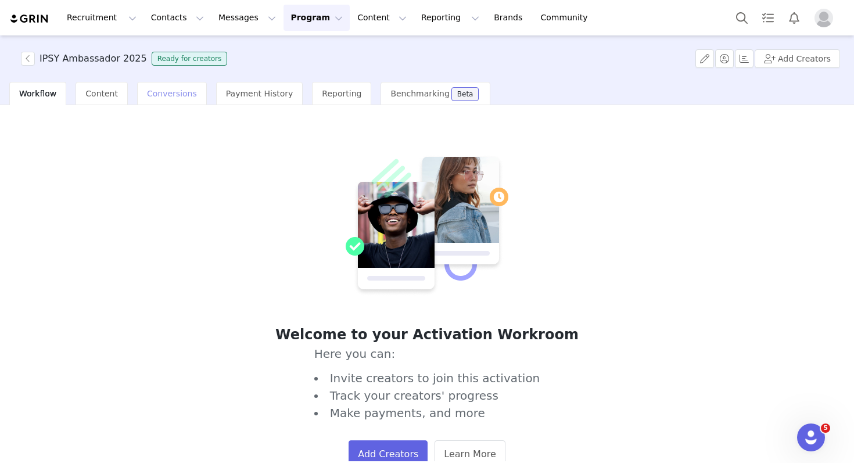
click at [184, 98] on div "Conversions" at bounding box center [172, 93] width 70 height 23
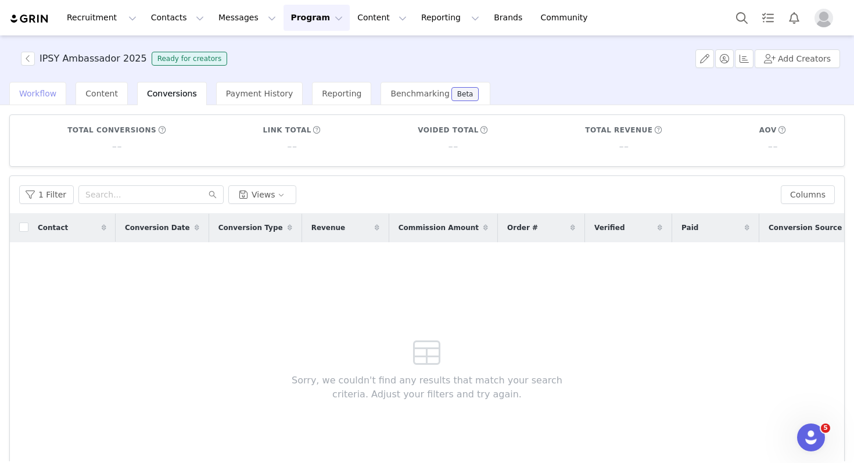
click at [56, 92] on div "Workflow" at bounding box center [37, 93] width 57 height 23
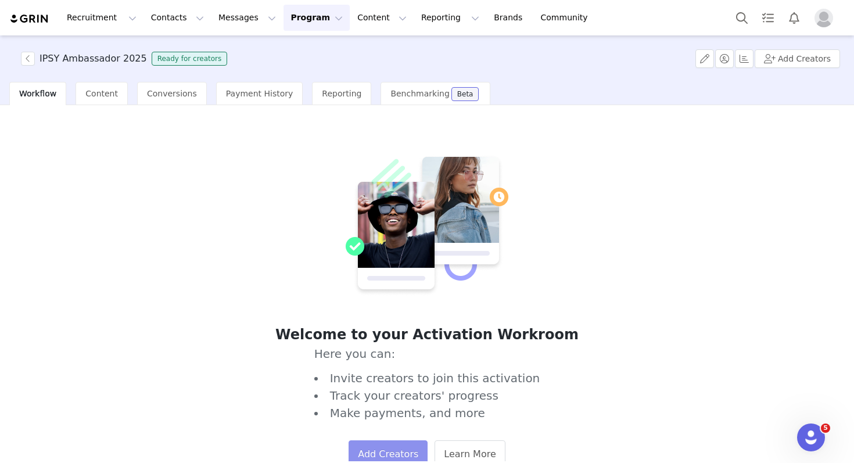
click at [375, 422] on button "Add Creators" at bounding box center [387, 454] width 79 height 28
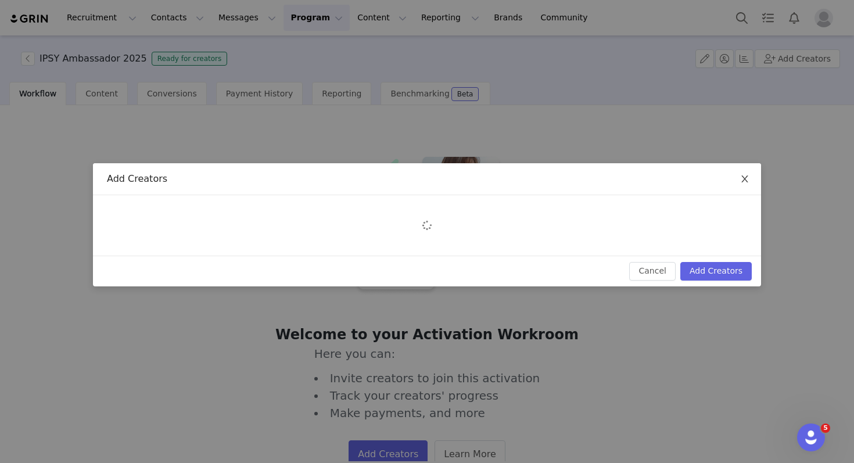
click at [745, 175] on icon "icon: close" at bounding box center [744, 178] width 9 height 9
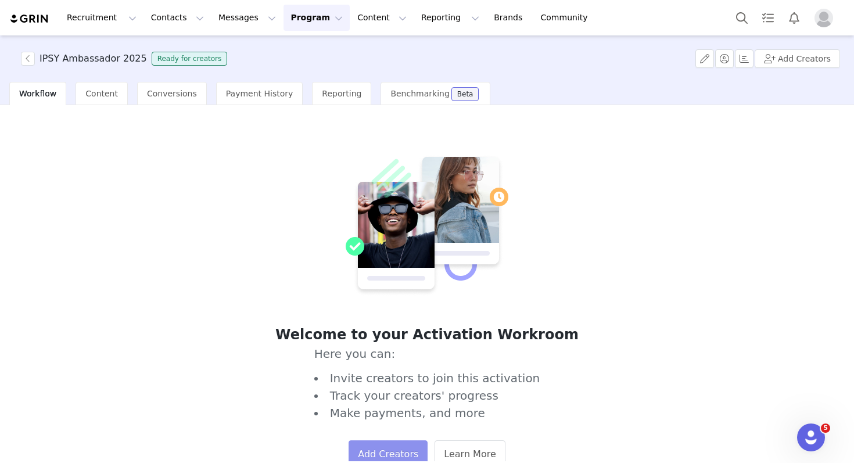
scroll to position [6, 0]
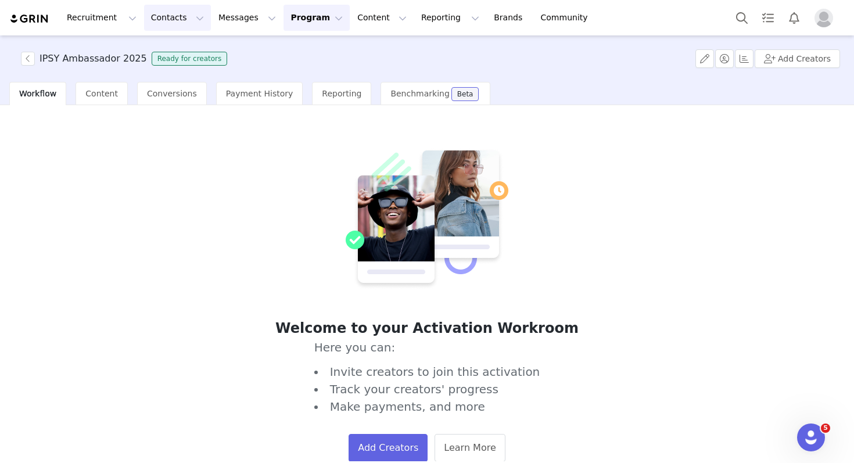
click at [166, 15] on button "Contacts Contacts" at bounding box center [177, 18] width 67 height 26
click at [165, 48] on p "Creators" at bounding box center [162, 51] width 35 height 12
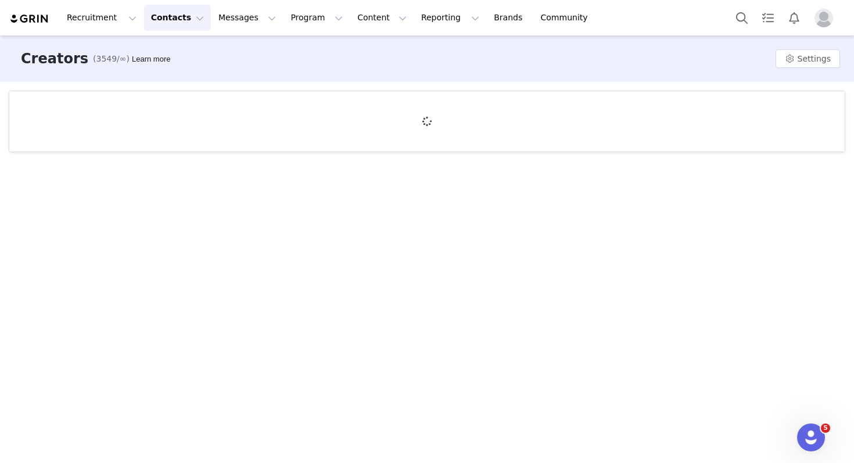
click at [143, 100] on div at bounding box center [426, 121] width 835 height 60
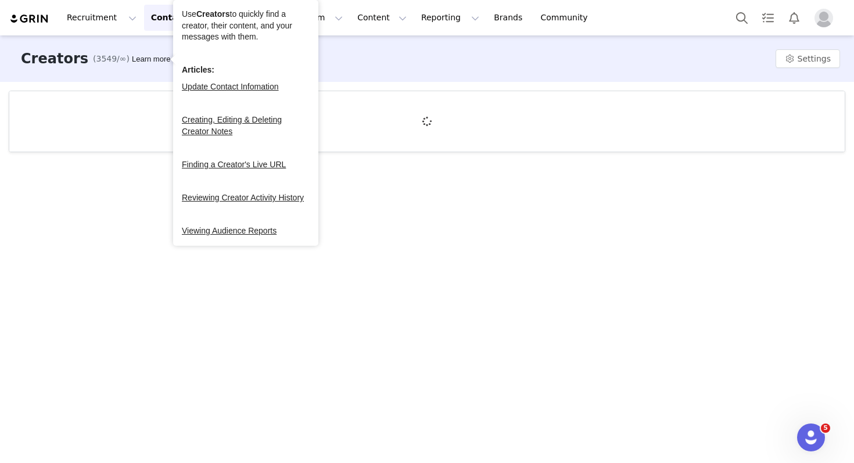
click at [136, 128] on div at bounding box center [426, 121] width 835 height 60
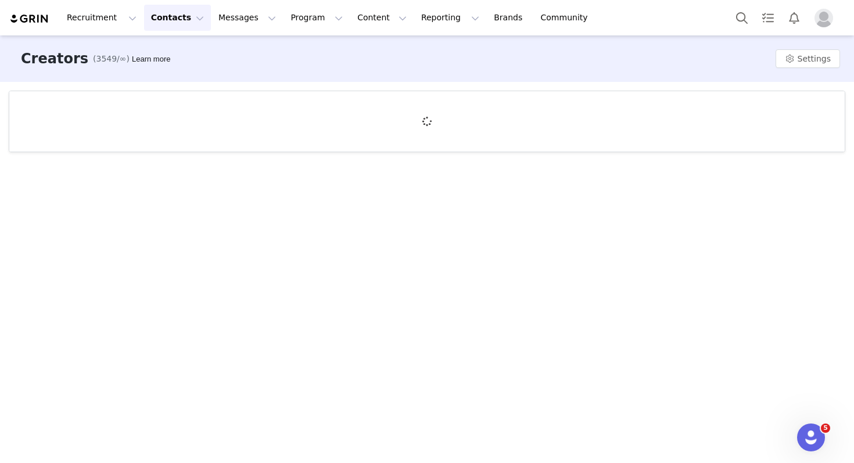
click at [170, 12] on button "Contacts Contacts" at bounding box center [177, 18] width 67 height 26
click at [170, 17] on button "Contacts Contacts" at bounding box center [177, 18] width 67 height 26
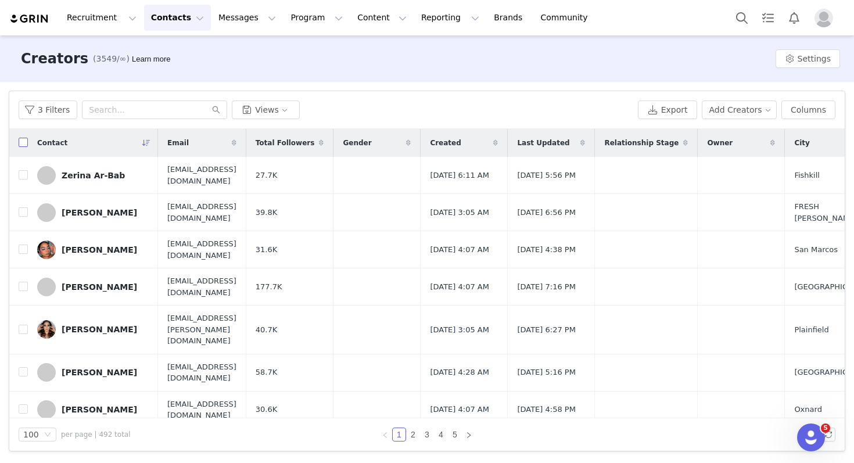
click at [19, 144] on input "checkbox" at bounding box center [23, 142] width 9 height 9
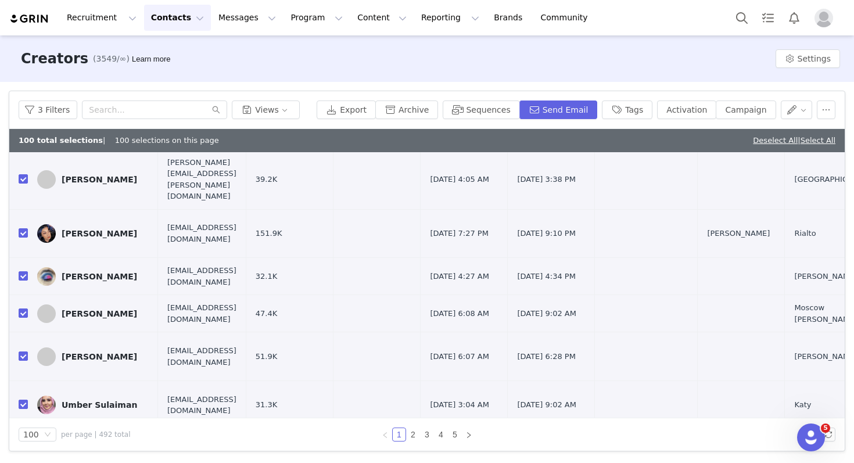
scroll to position [1970, 0]
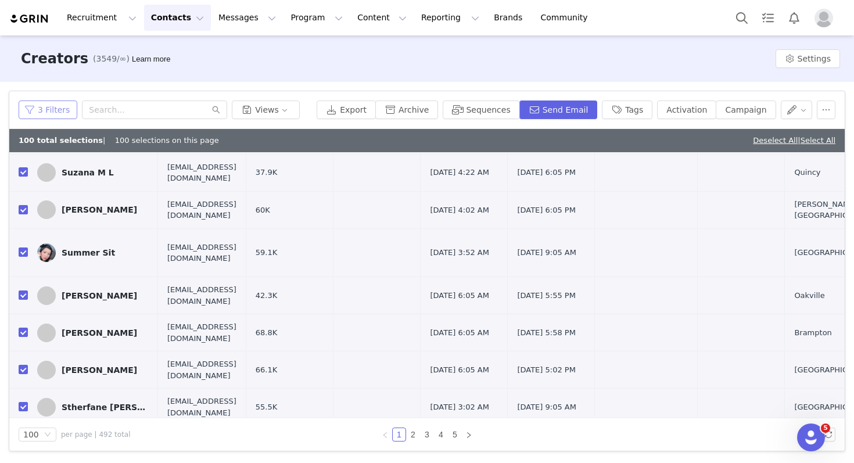
click at [63, 112] on button "3 Filters" at bounding box center [48, 109] width 59 height 19
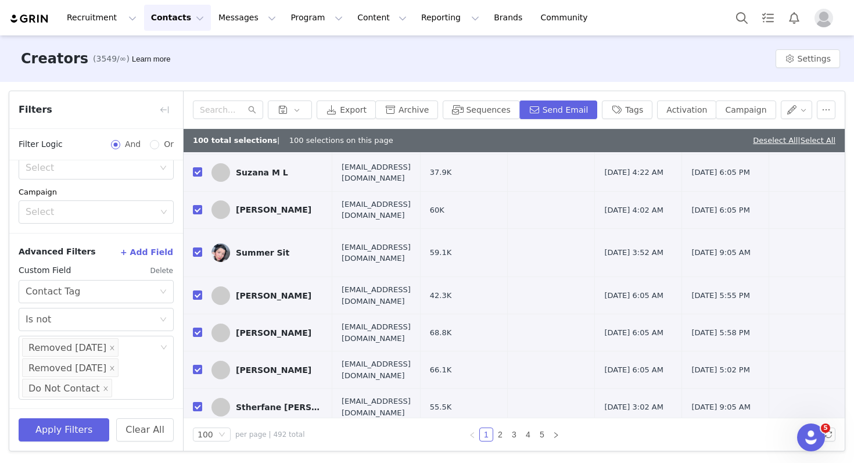
scroll to position [0, 0]
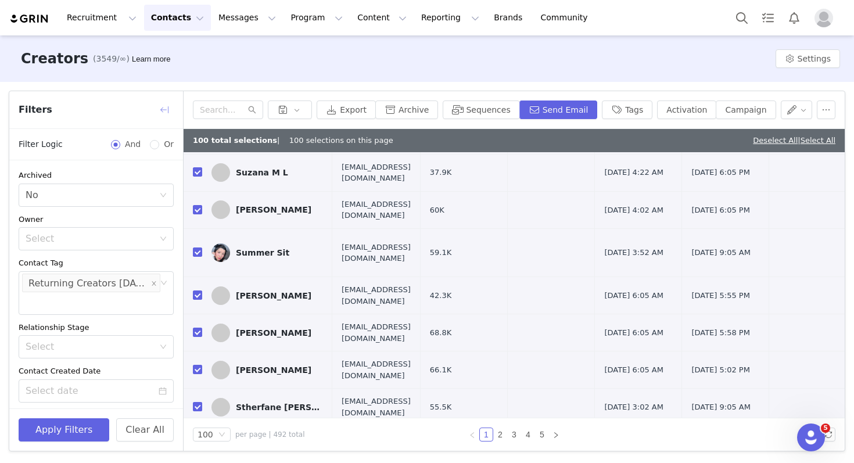
click at [161, 112] on button "button" at bounding box center [164, 109] width 19 height 19
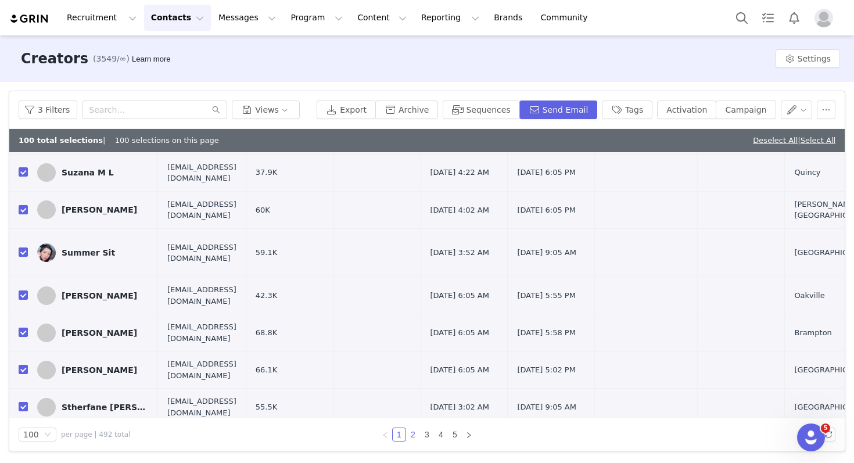
click at [413, 422] on link "2" at bounding box center [413, 434] width 13 height 13
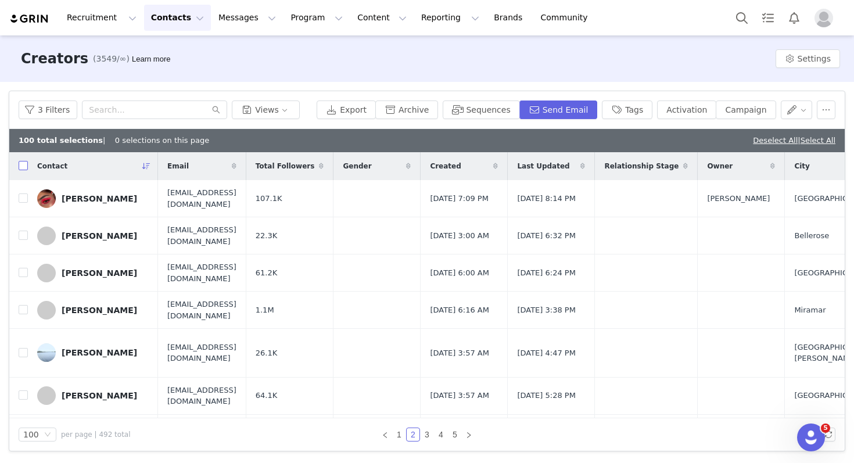
click at [20, 164] on input "checkbox" at bounding box center [23, 165] width 9 height 9
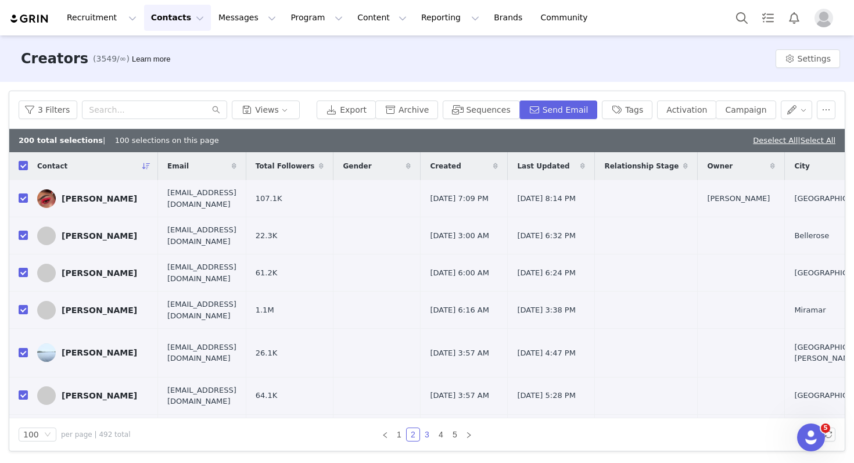
click at [427, 422] on link "3" at bounding box center [427, 434] width 13 height 13
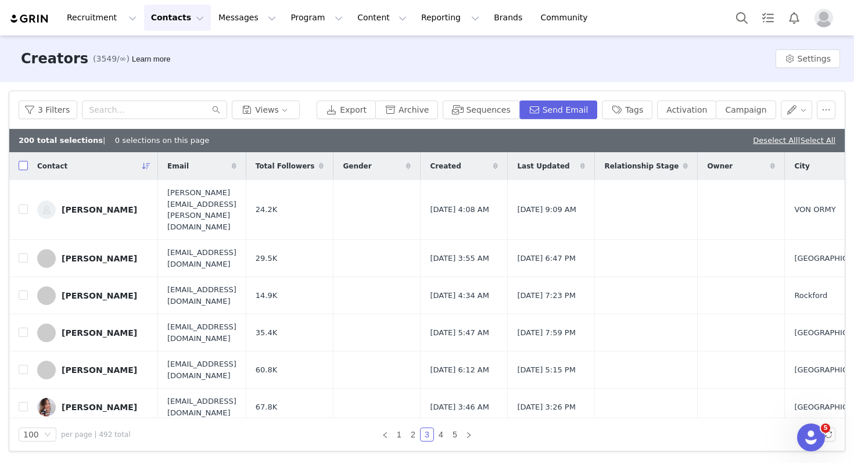
click at [27, 169] on input "checkbox" at bounding box center [23, 165] width 9 height 9
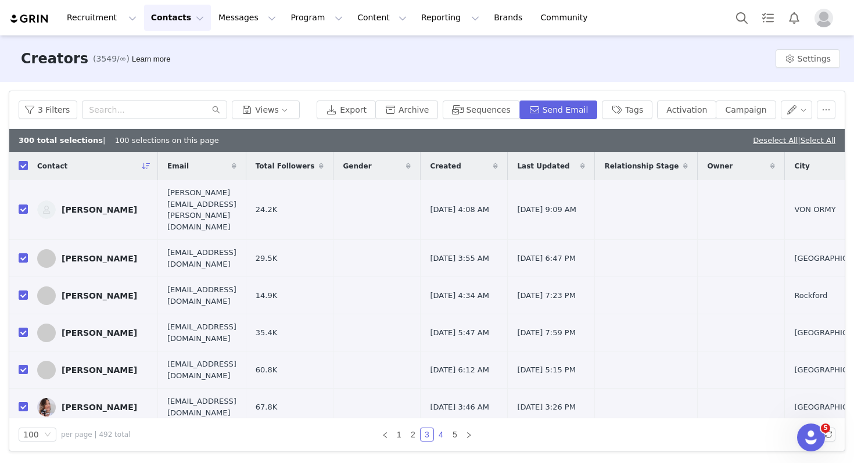
click at [443, 422] on link "4" at bounding box center [440, 434] width 13 height 13
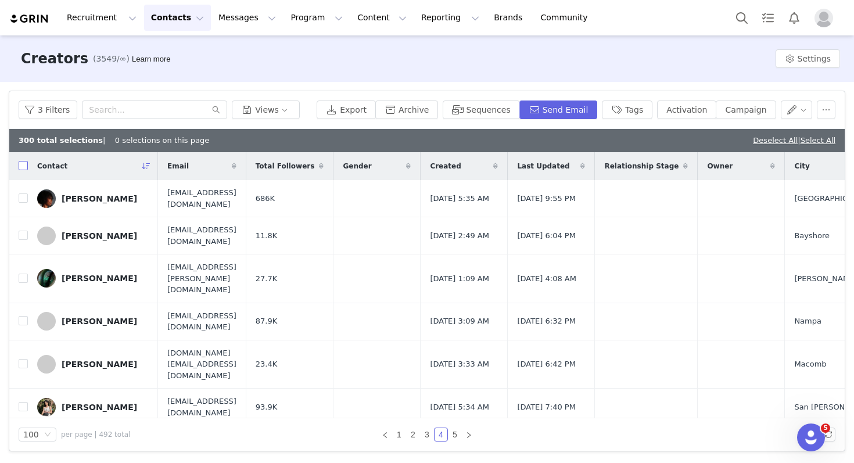
click at [26, 164] on input "checkbox" at bounding box center [23, 165] width 9 height 9
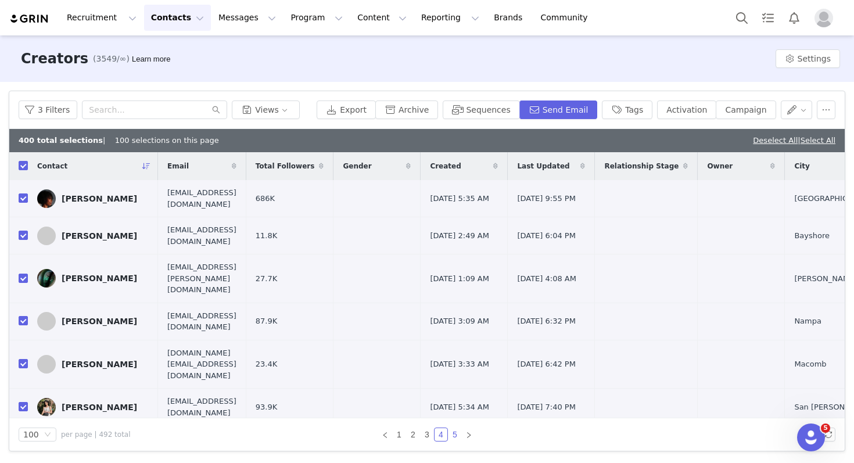
click at [453, 422] on link "5" at bounding box center [454, 434] width 13 height 13
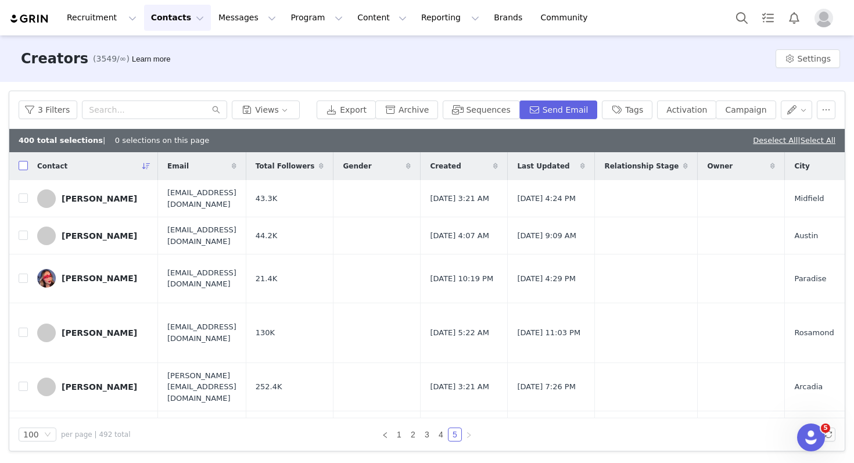
click at [22, 169] on input "checkbox" at bounding box center [23, 165] width 9 height 9
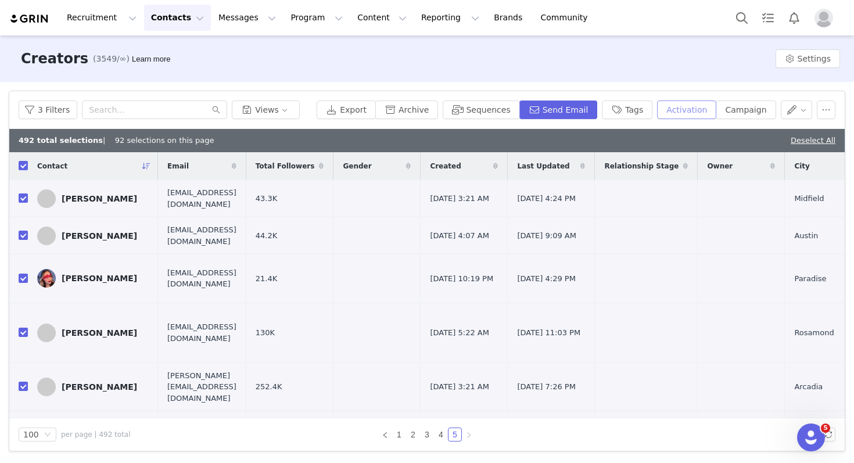
click at [700, 117] on button "Activation" at bounding box center [686, 109] width 59 height 19
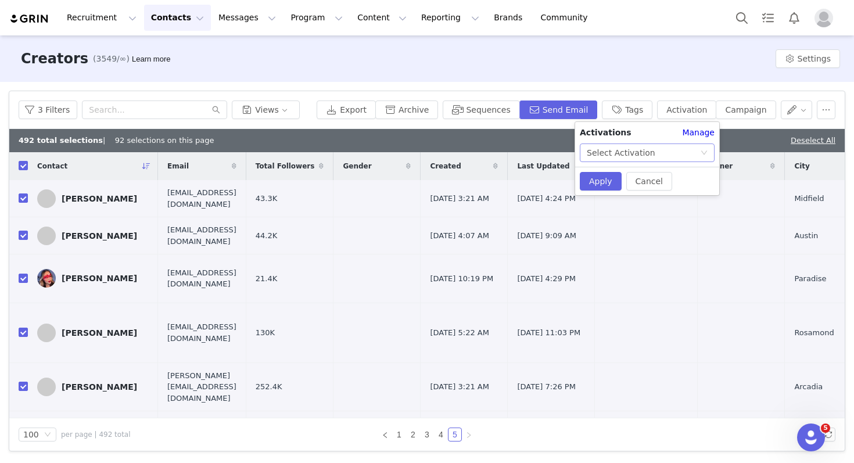
click at [684, 153] on div "Select Activation" at bounding box center [643, 152] width 113 height 17
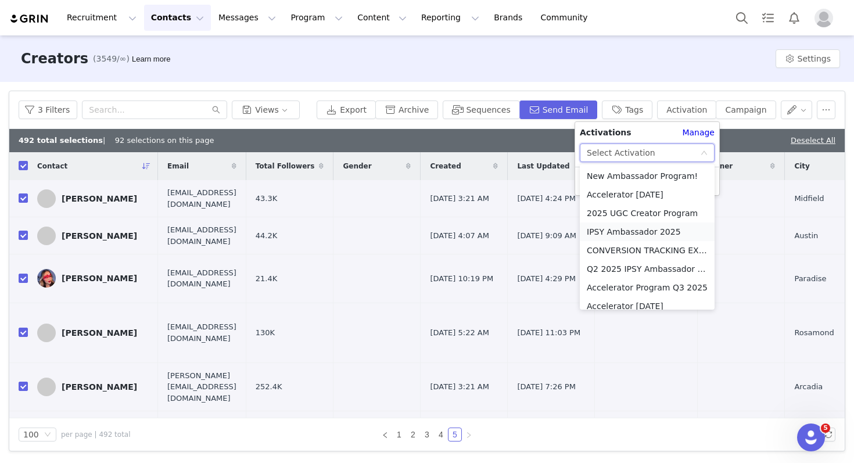
click at [655, 231] on li "IPSY Ambassador 2025" at bounding box center [647, 231] width 135 height 19
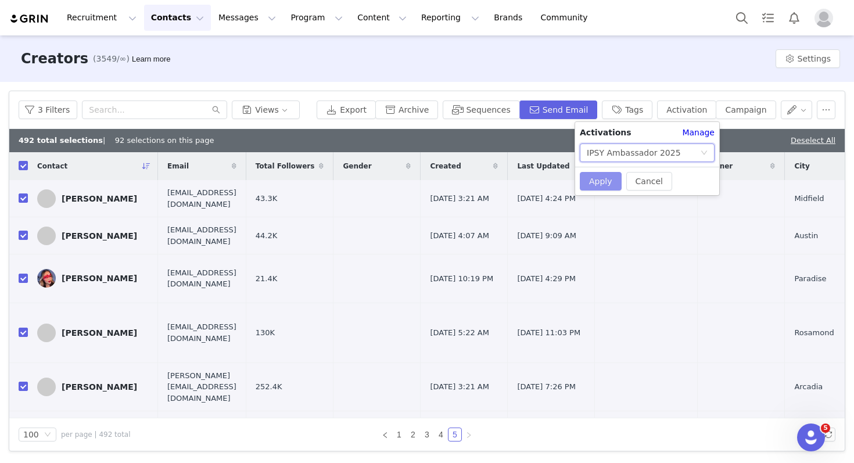
click at [599, 179] on button "Apply" at bounding box center [601, 181] width 42 height 19
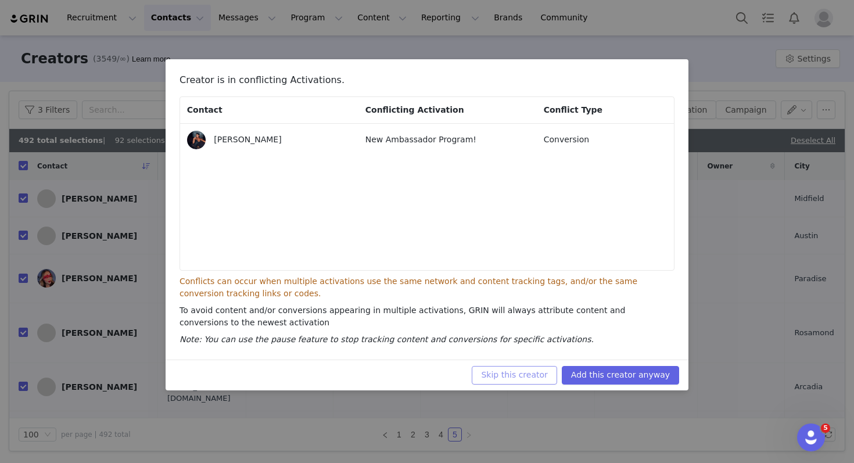
click at [511, 374] on button "Skip this creator" at bounding box center [514, 375] width 85 height 19
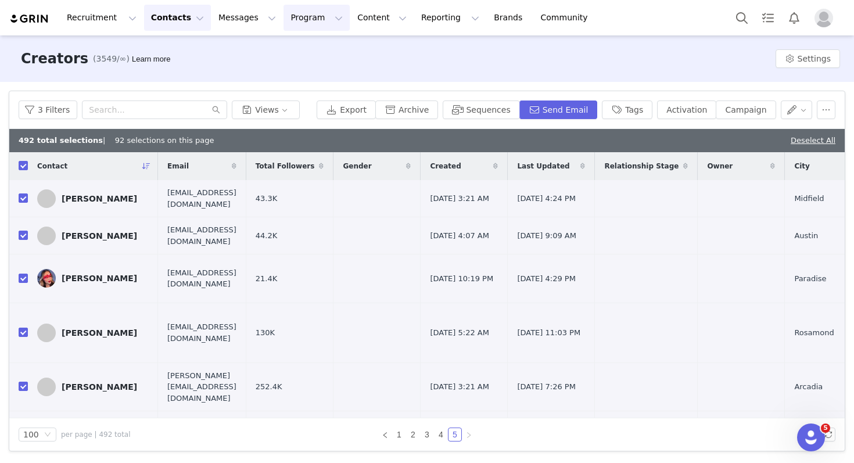
click at [283, 14] on button "Program Program" at bounding box center [316, 18] width 66 height 26
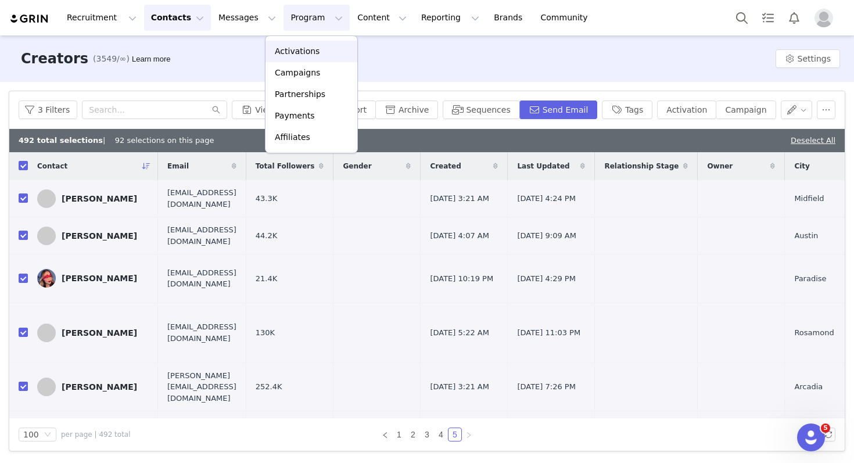
click at [291, 47] on p "Activations" at bounding box center [297, 51] width 45 height 12
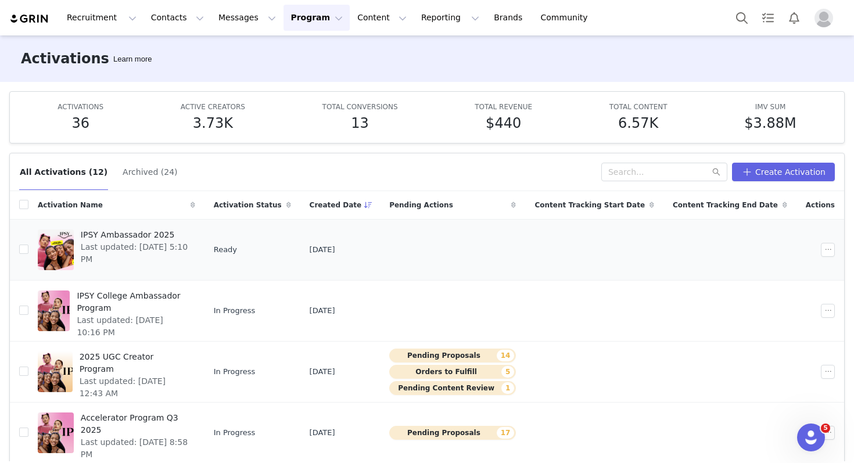
click at [127, 248] on span "Last updated: Oct 1, 2025 5:10 PM" at bounding box center [134, 253] width 107 height 24
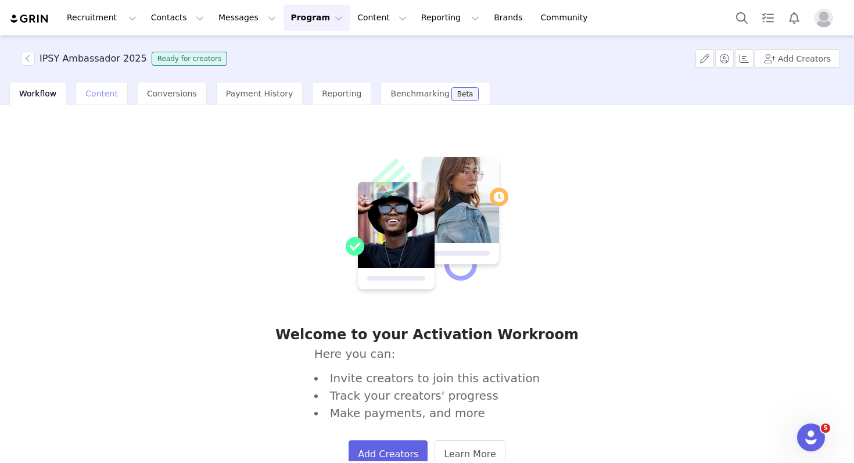
click at [109, 88] on div "Content" at bounding box center [102, 93] width 52 height 23
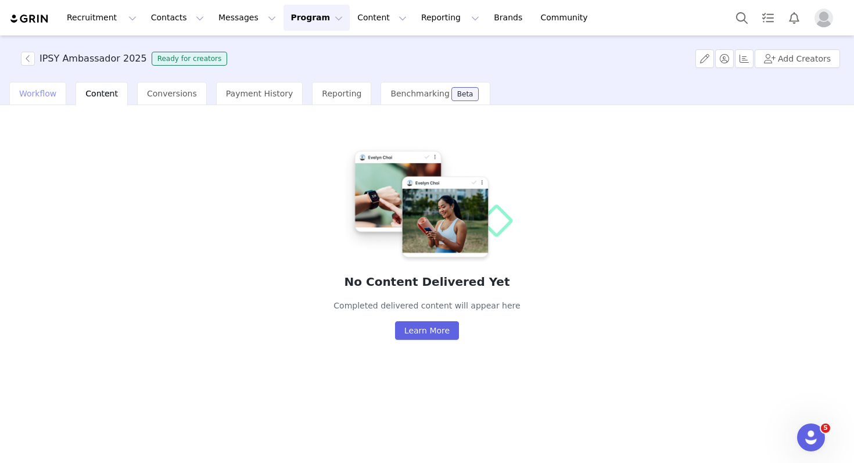
click at [51, 97] on span "Workflow" at bounding box center [37, 93] width 37 height 9
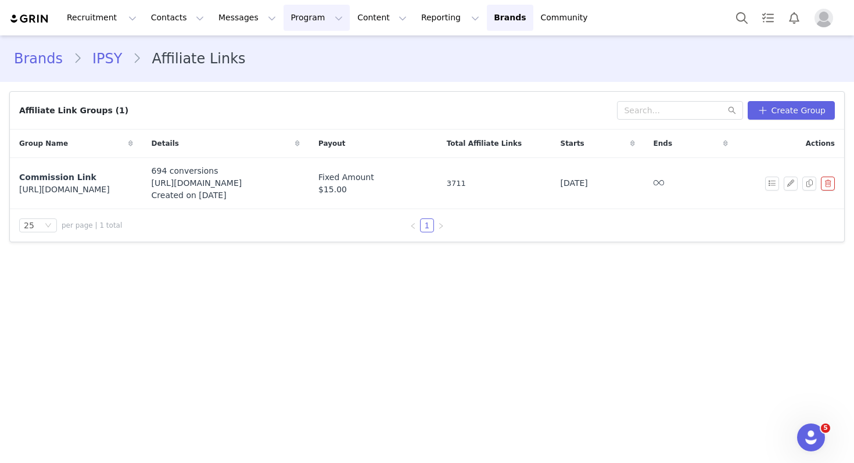
click at [283, 11] on button "Program Program" at bounding box center [316, 18] width 66 height 26
click at [285, 49] on p "Activations" at bounding box center [297, 51] width 45 height 12
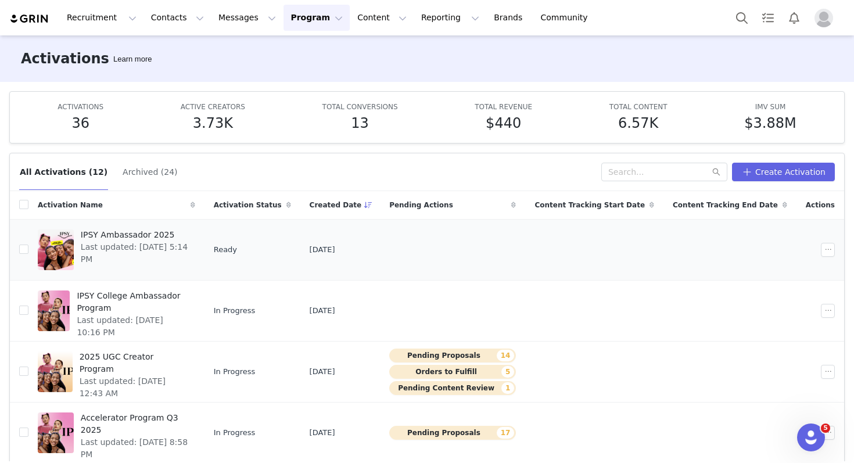
click at [110, 236] on span "IPSY Ambassador 2025" at bounding box center [134, 235] width 107 height 12
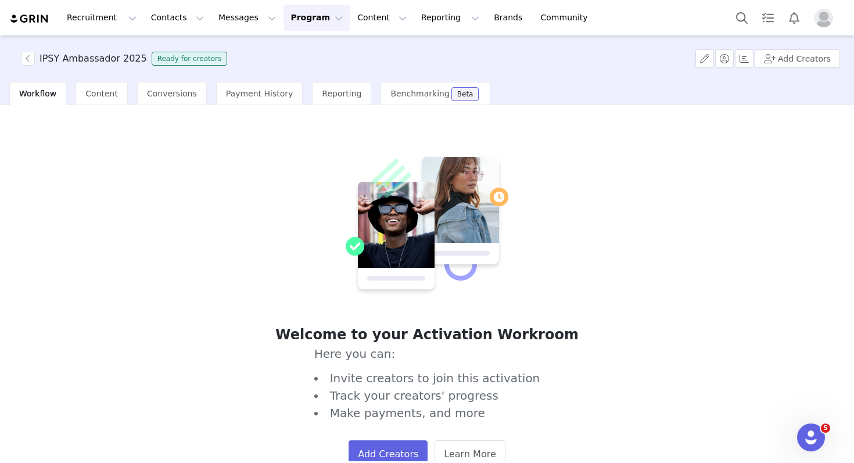
click at [30, 51] on div "IPSY Ambassador 2025 Ready for creators Add Creators" at bounding box center [427, 58] width 854 height 46
click at [27, 59] on button "button" at bounding box center [28, 59] width 14 height 14
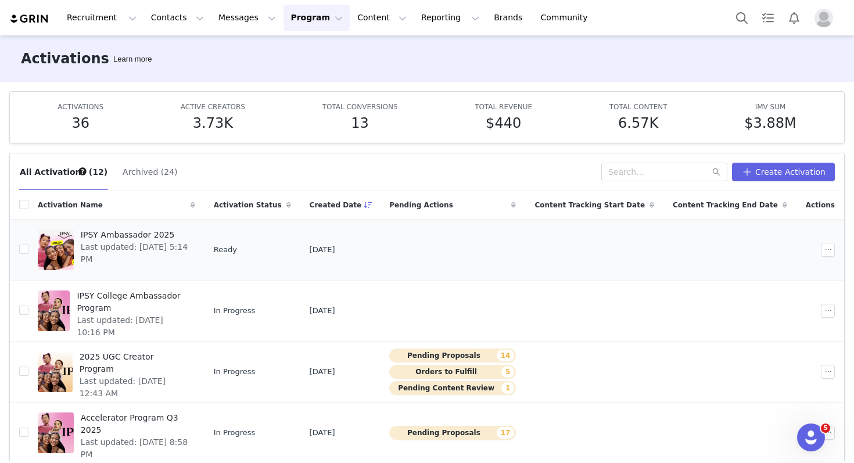
click at [120, 232] on span "IPSY Ambassador 2025" at bounding box center [134, 235] width 107 height 12
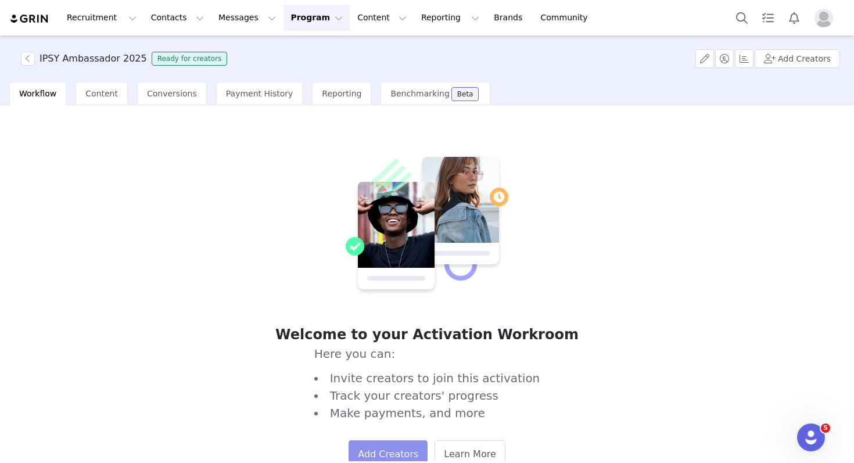
click at [404, 444] on button "Add Creators" at bounding box center [387, 454] width 79 height 28
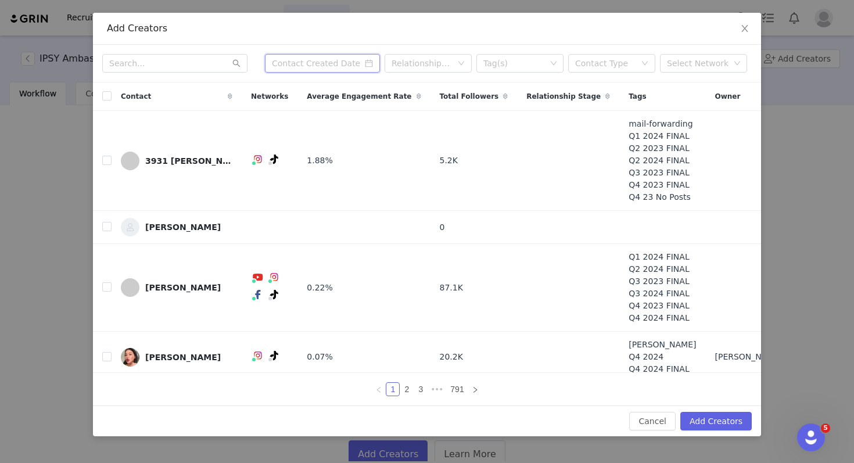
click at [348, 63] on input at bounding box center [322, 63] width 115 height 19
click at [477, 67] on div "Tag(s)" at bounding box center [519, 63] width 87 height 19
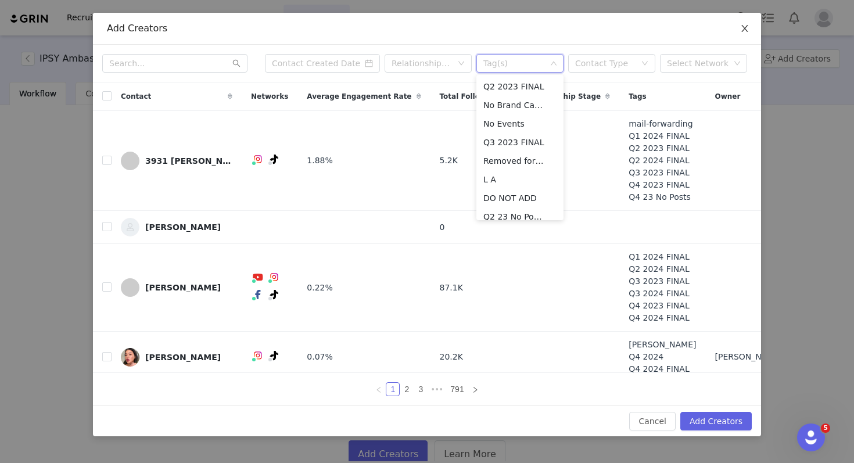
click at [738, 27] on span "Close" at bounding box center [744, 29] width 33 height 33
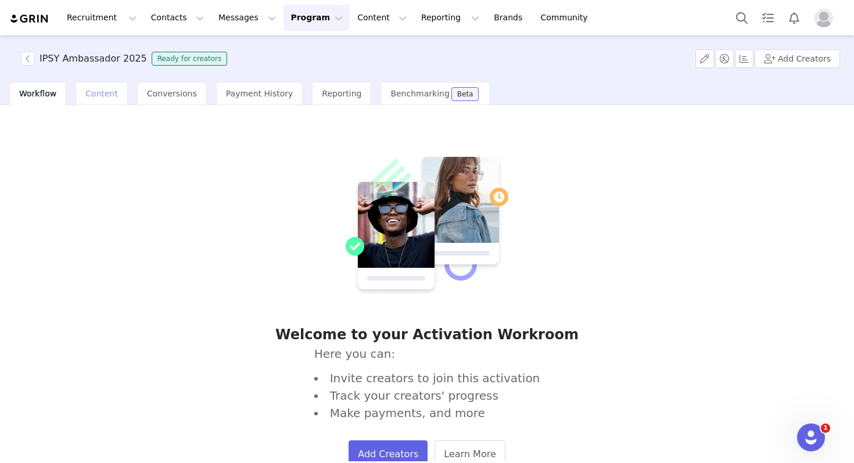
click at [100, 100] on div "Content" at bounding box center [102, 93] width 52 height 23
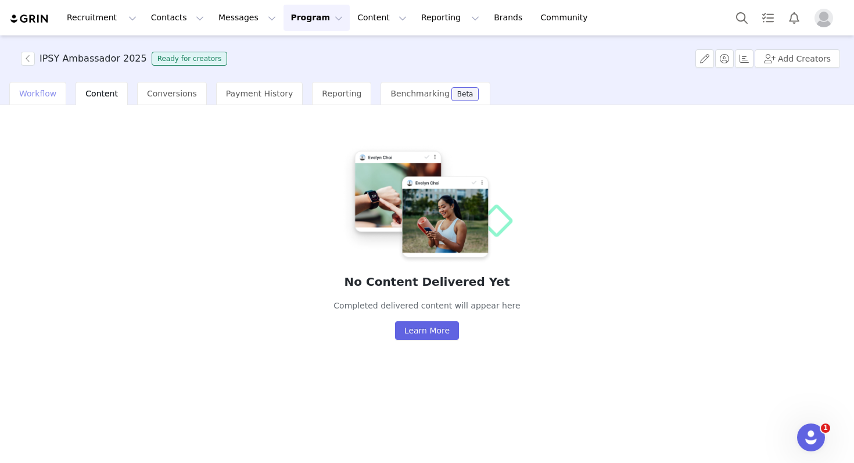
click at [48, 95] on span "Workflow" at bounding box center [37, 93] width 37 height 9
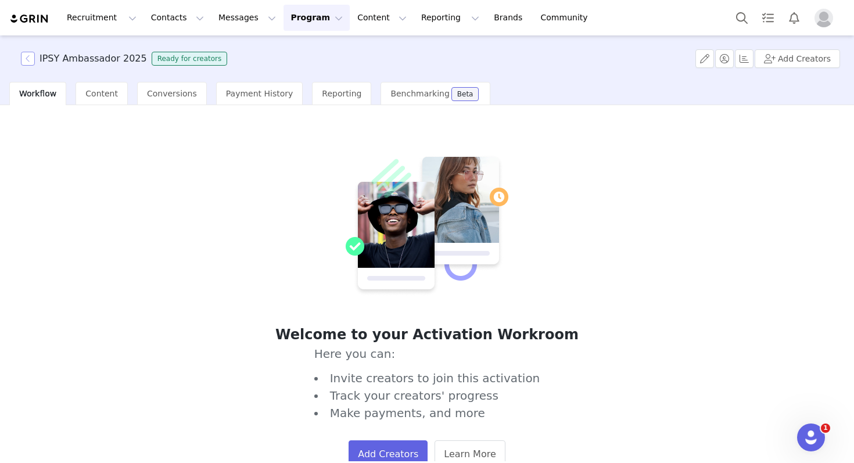
click at [33, 62] on button "button" at bounding box center [28, 59] width 14 height 14
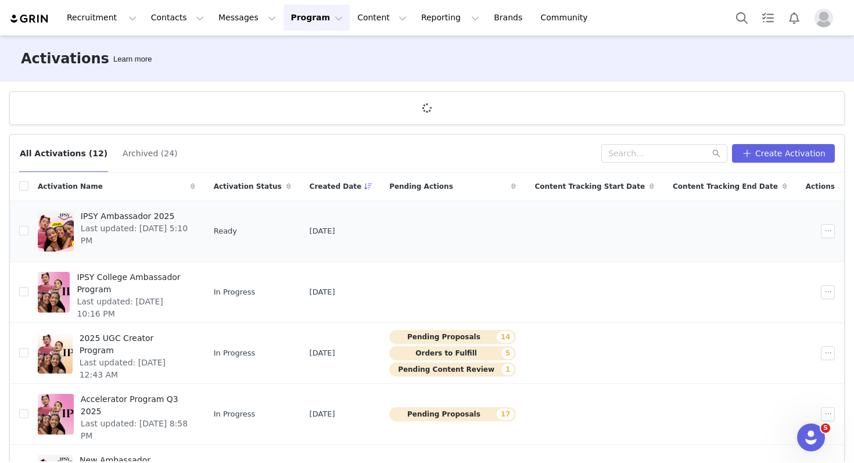
click at [111, 239] on div "IPSY Ambassador 2025 Last updated: Oct 1, 2025 5:10 PM" at bounding box center [134, 231] width 121 height 46
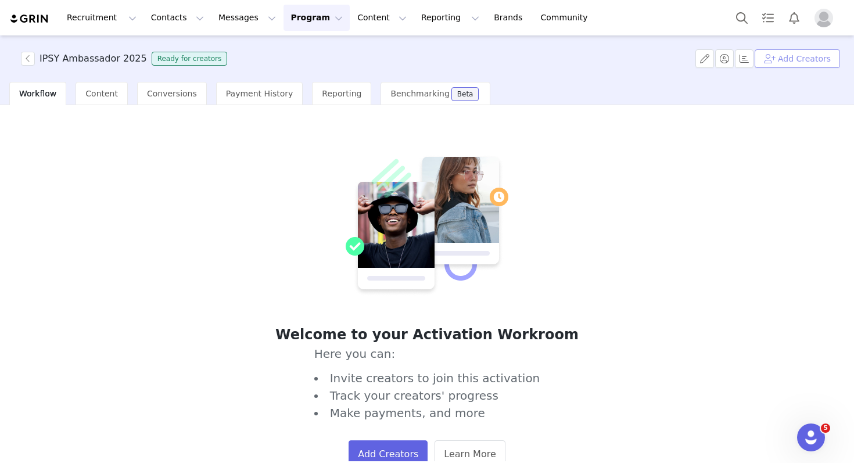
click at [775, 61] on button "Add Creators" at bounding box center [796, 58] width 85 height 19
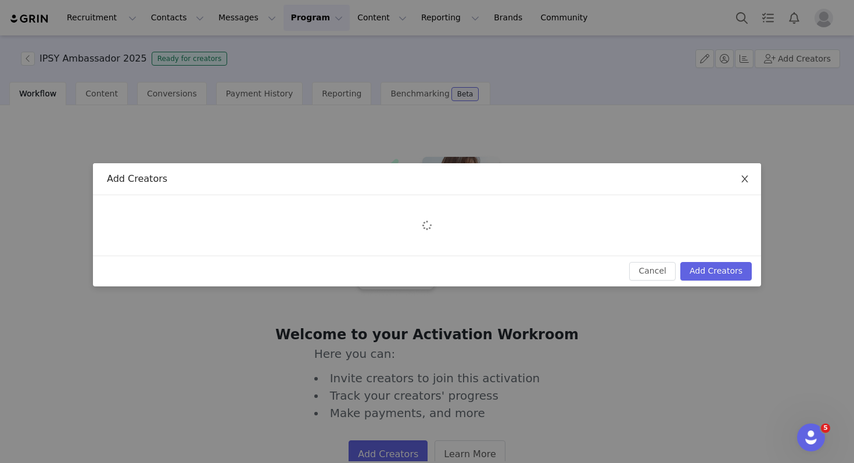
click at [743, 175] on icon "icon: close" at bounding box center [744, 178] width 9 height 9
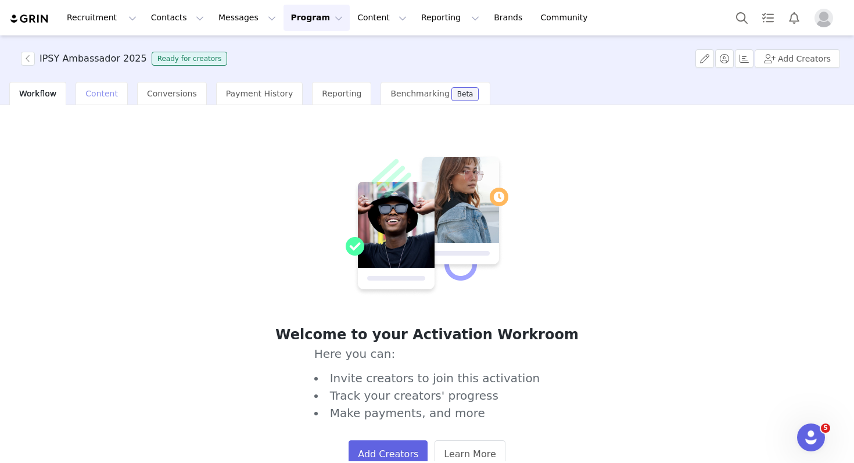
click at [100, 93] on span "Content" at bounding box center [101, 93] width 33 height 9
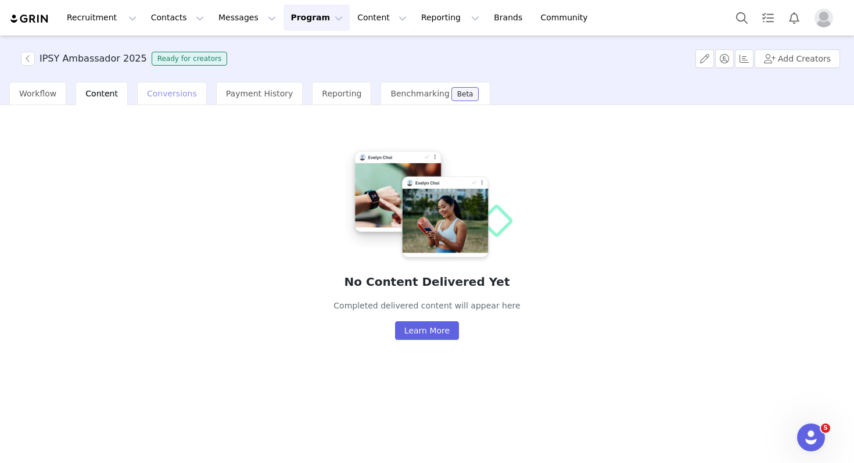
click at [171, 91] on span "Conversions" at bounding box center [172, 93] width 50 height 9
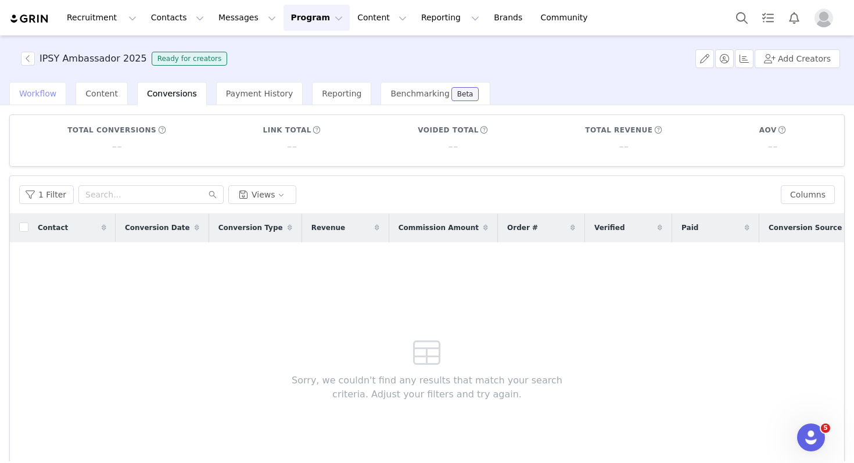
click at [28, 93] on span "Workflow" at bounding box center [37, 93] width 37 height 9
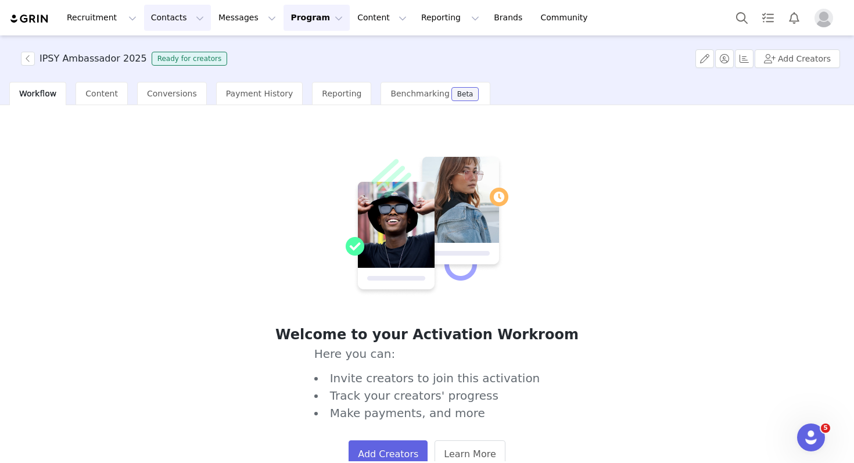
click at [179, 23] on button "Contacts Contacts" at bounding box center [177, 18] width 67 height 26
click at [178, 51] on div "Creators" at bounding box center [182, 51] width 78 height 12
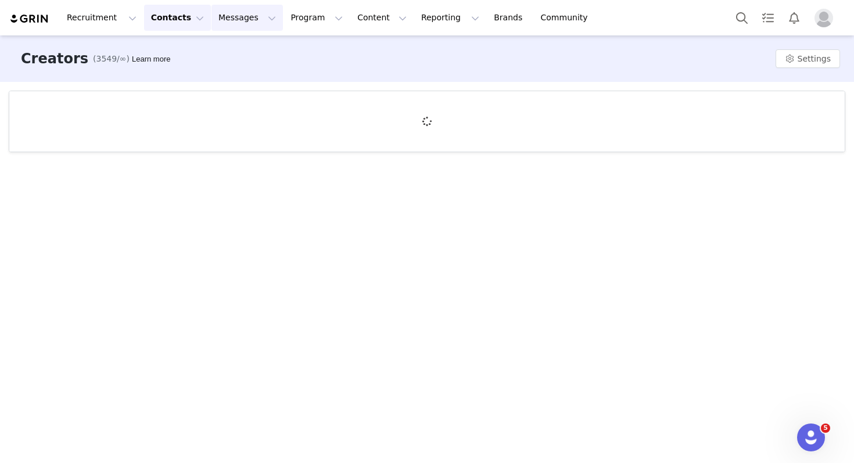
click at [238, 23] on button "Messages Messages" at bounding box center [246, 18] width 71 height 26
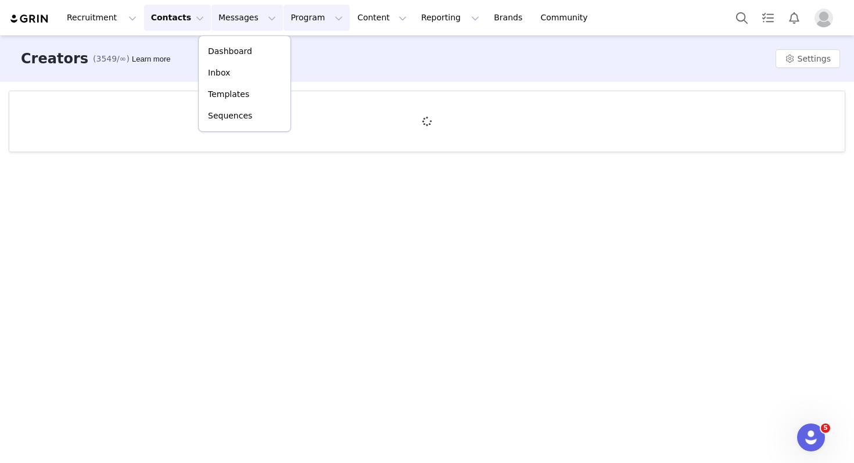
click at [285, 20] on button "Program Program" at bounding box center [316, 18] width 66 height 26
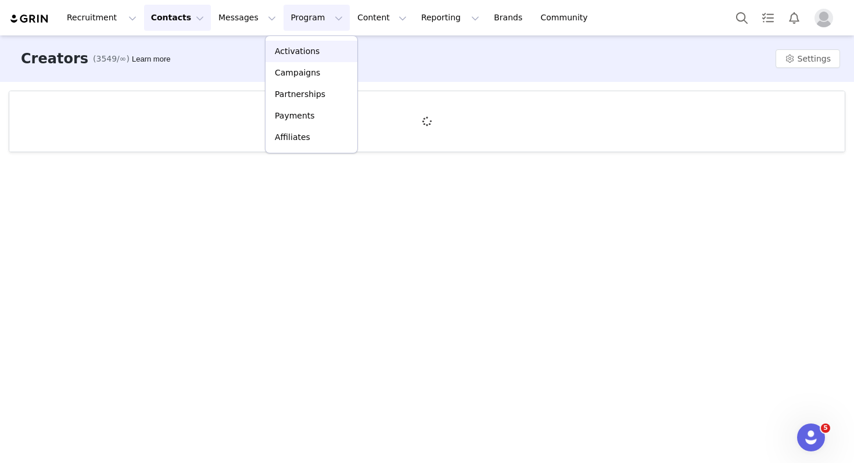
click at [284, 47] on p "Activations" at bounding box center [297, 51] width 45 height 12
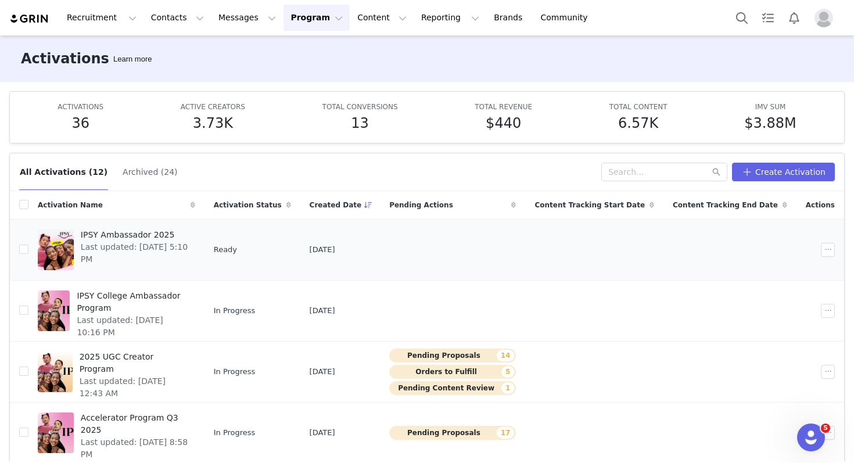
click at [114, 239] on span "IPSY Ambassador 2025" at bounding box center [134, 235] width 107 height 12
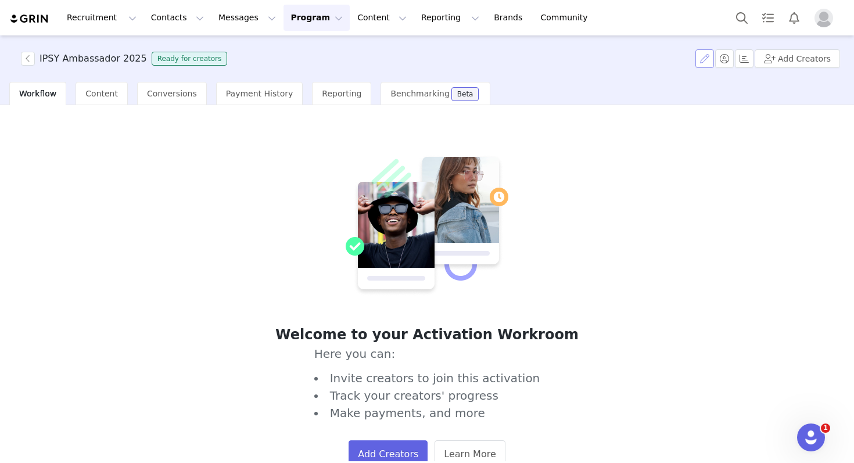
click at [707, 66] on button "button" at bounding box center [704, 58] width 19 height 19
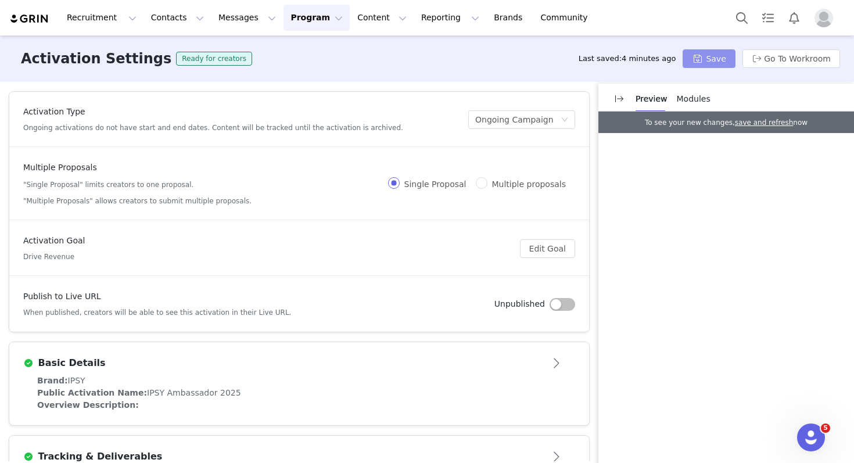
click at [710, 60] on button "Save" at bounding box center [708, 58] width 52 height 19
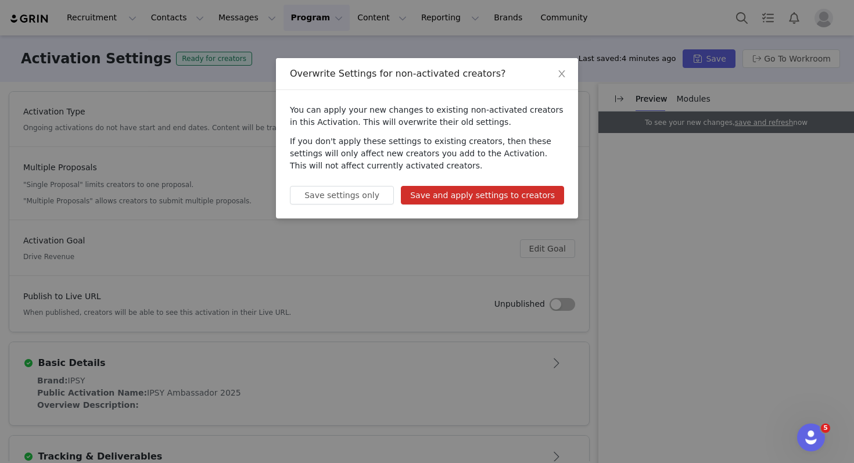
click at [501, 193] on button "Save and apply settings to creators" at bounding box center [482, 195] width 163 height 19
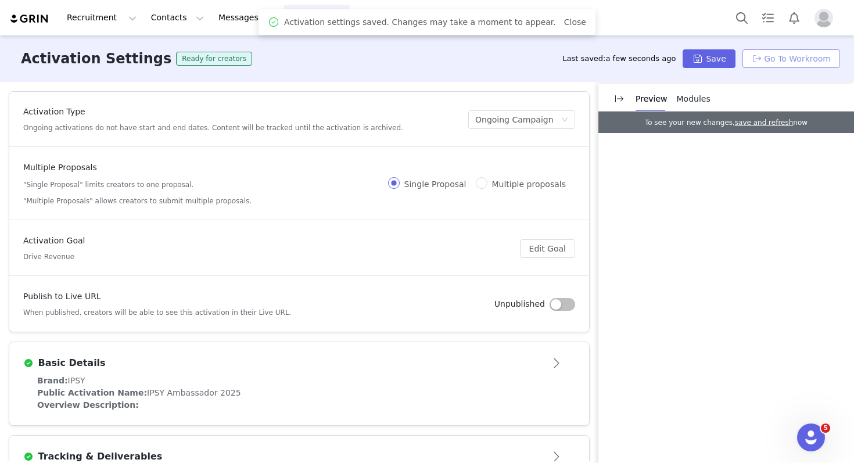
click at [789, 61] on button "Go To Workroom" at bounding box center [791, 58] width 98 height 19
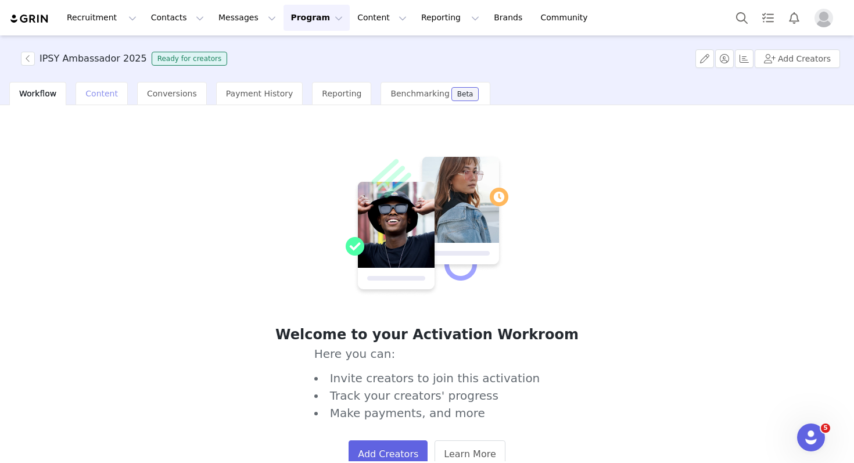
click at [99, 87] on div "Content" at bounding box center [102, 93] width 52 height 23
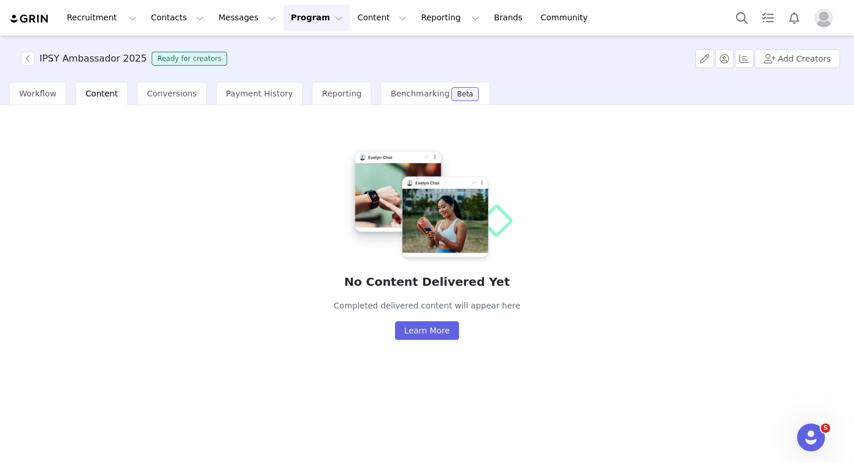
click at [70, 94] on div "Workflow Content Conversions Payment History Reporting Benchmarking Beta" at bounding box center [249, 93] width 481 height 23
click at [44, 99] on div "Workflow" at bounding box center [37, 93] width 57 height 23
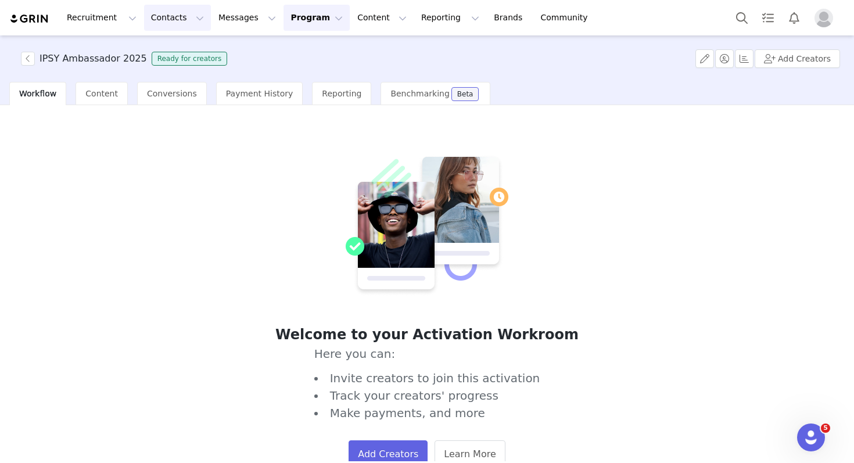
click at [173, 29] on button "Contacts Contacts" at bounding box center [177, 18] width 67 height 26
click at [168, 46] on p "Creators" at bounding box center [162, 51] width 35 height 12
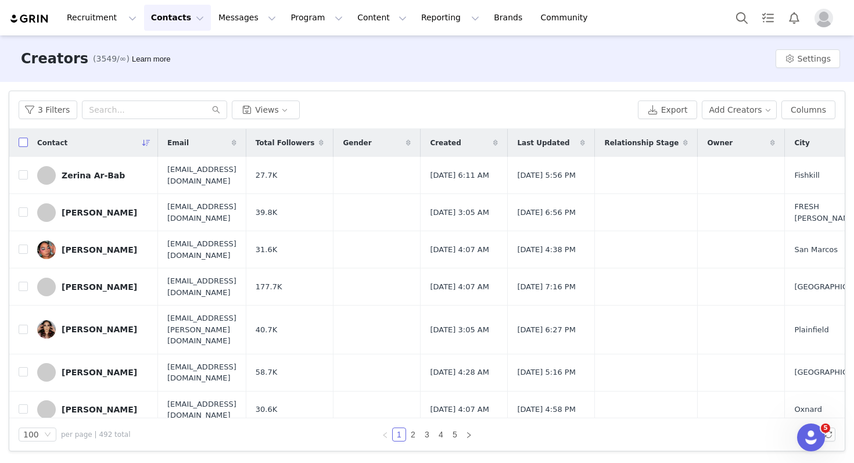
click at [20, 137] on label at bounding box center [23, 143] width 9 height 12
click at [20, 138] on input "checkbox" at bounding box center [23, 142] width 9 height 9
checkbox input "true"
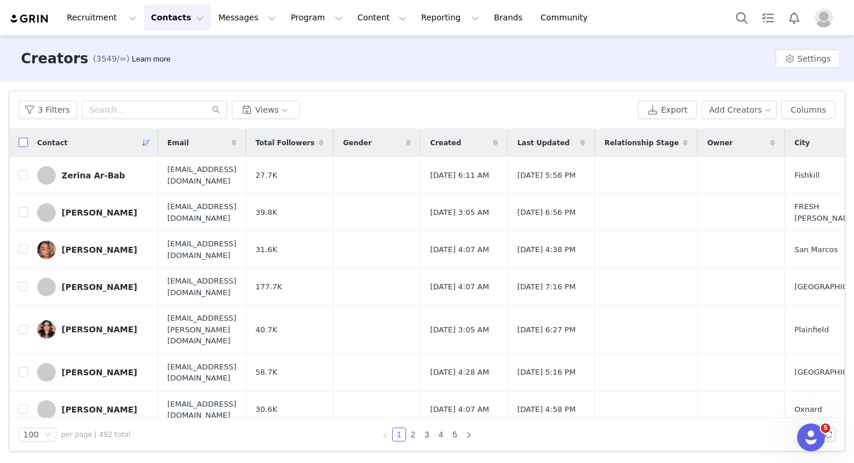
checkbox input "true"
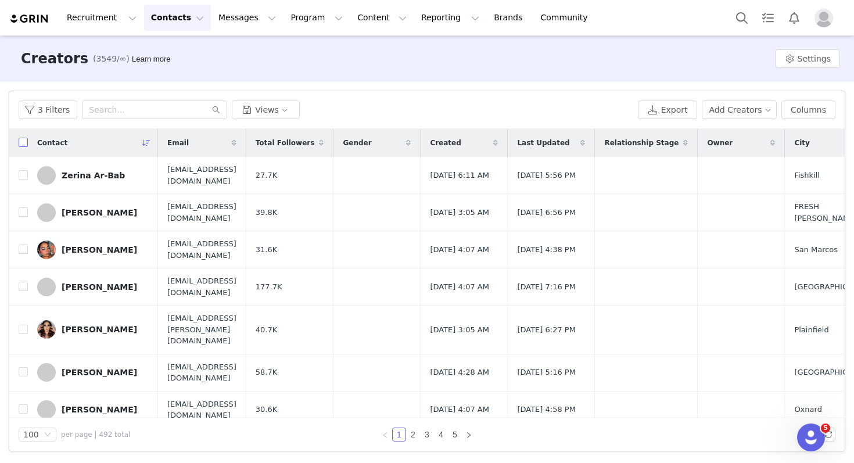
checkbox input "true"
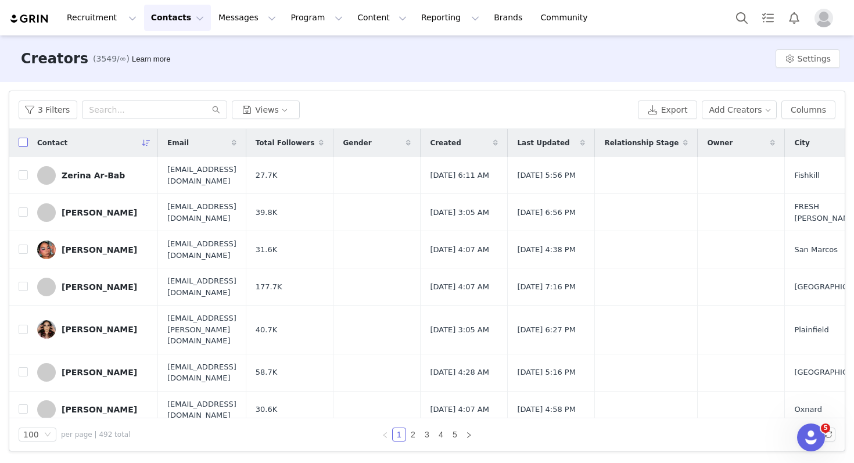
checkbox input "true"
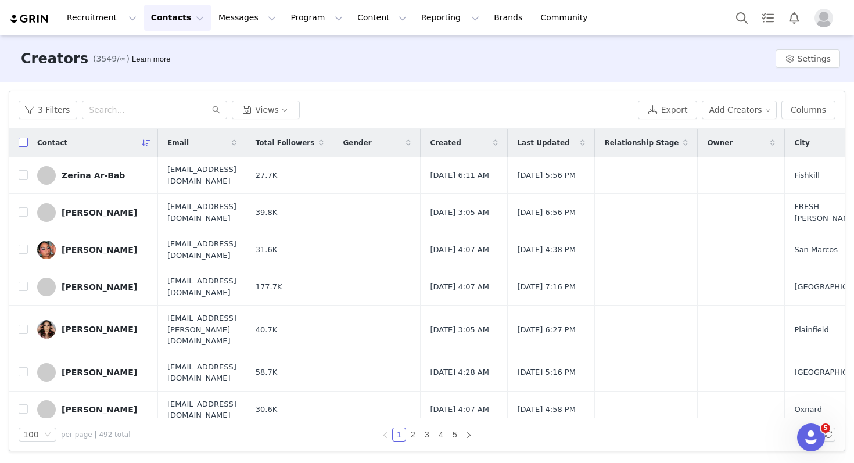
checkbox input "true"
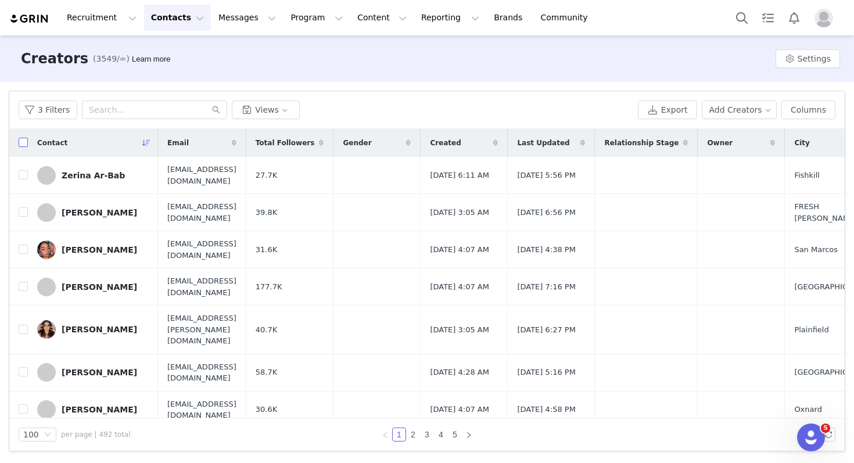
checkbox input "true"
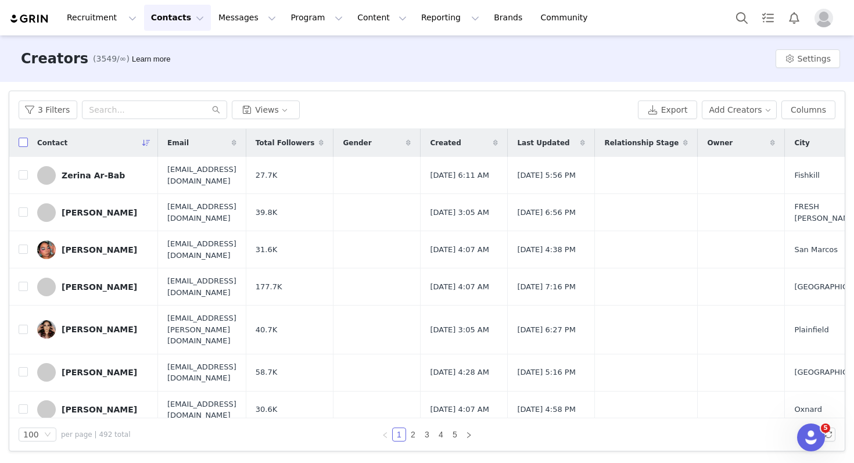
checkbox input "true"
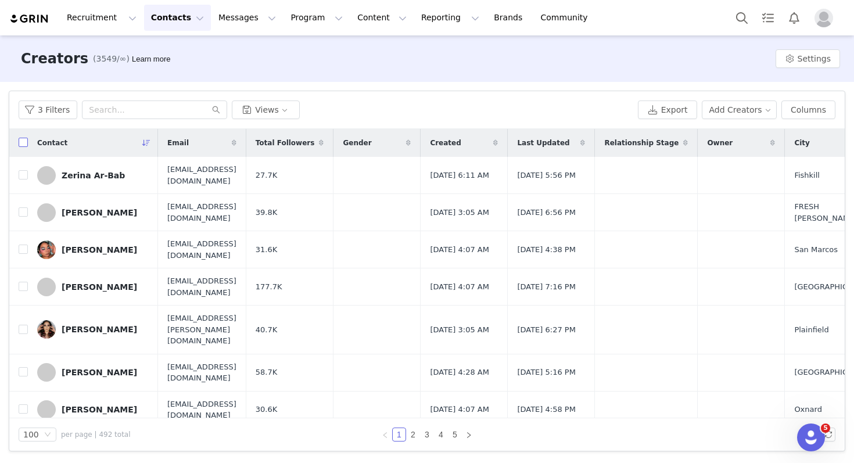
checkbox input "true"
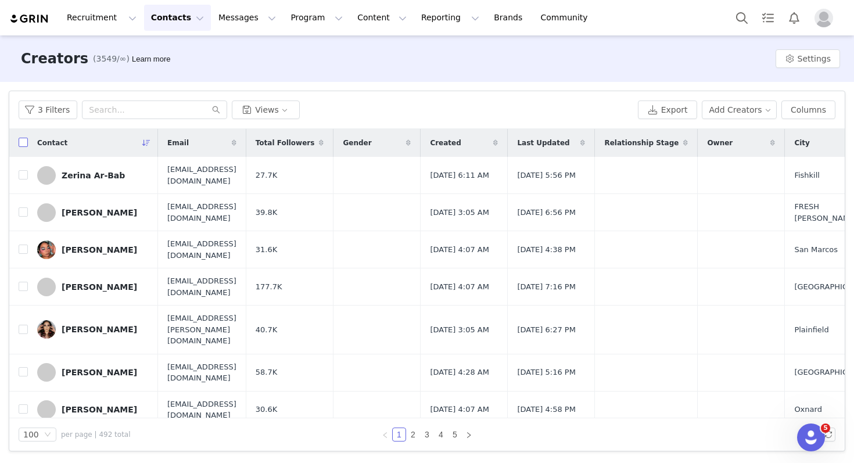
checkbox input "true"
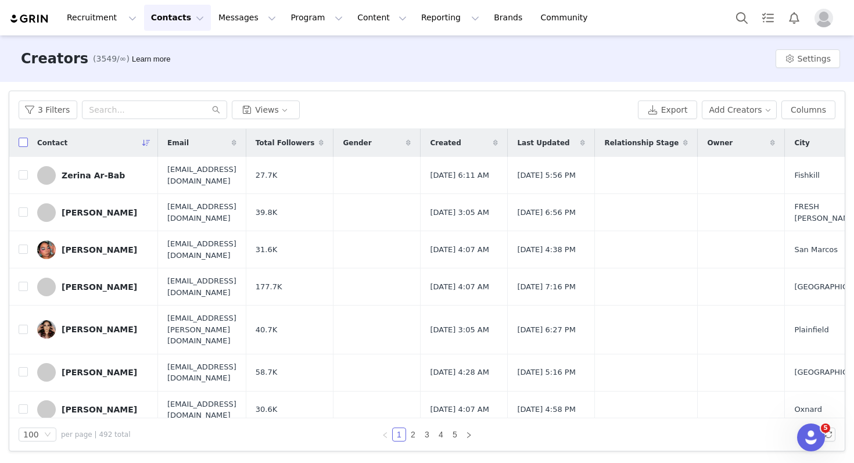
checkbox input "true"
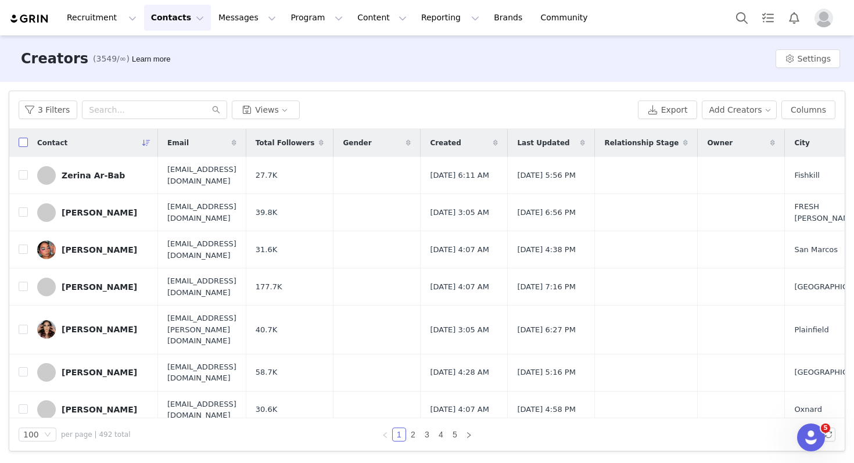
checkbox input "true"
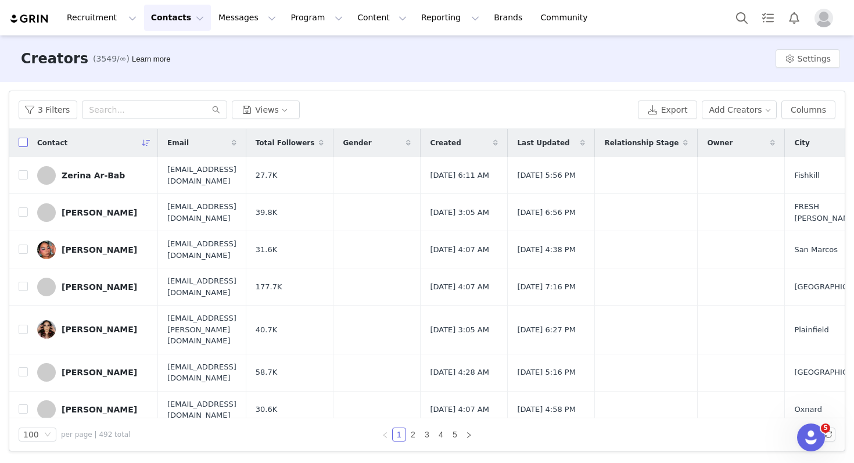
checkbox input "true"
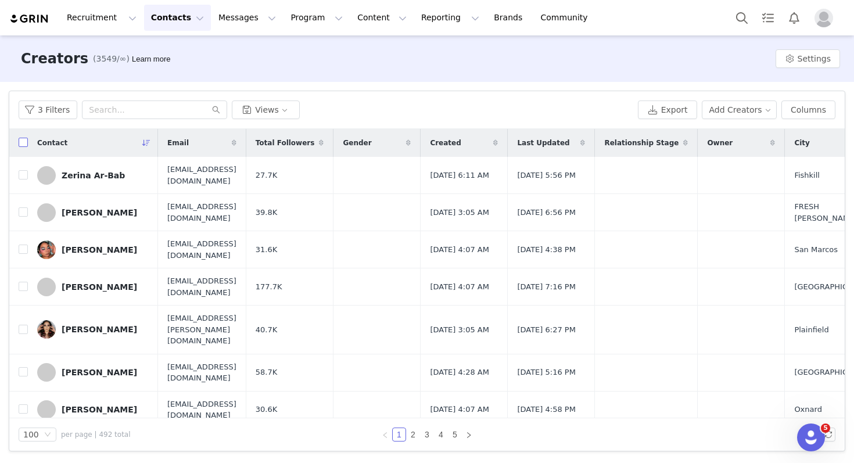
checkbox input "true"
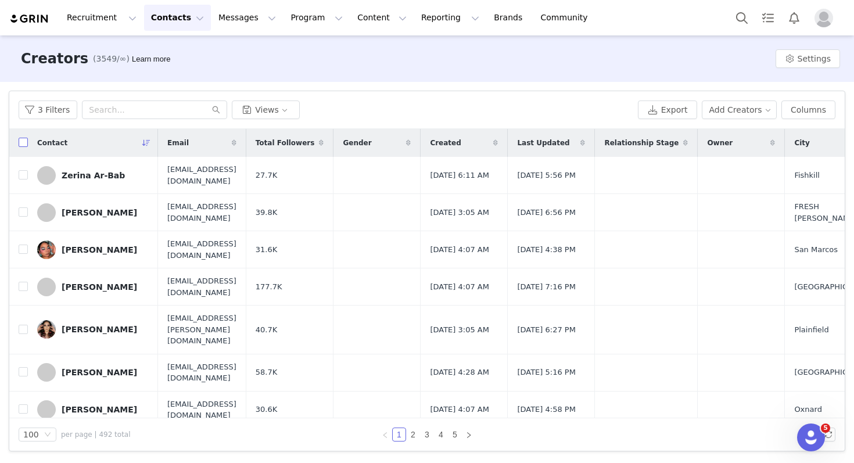
checkbox input "true"
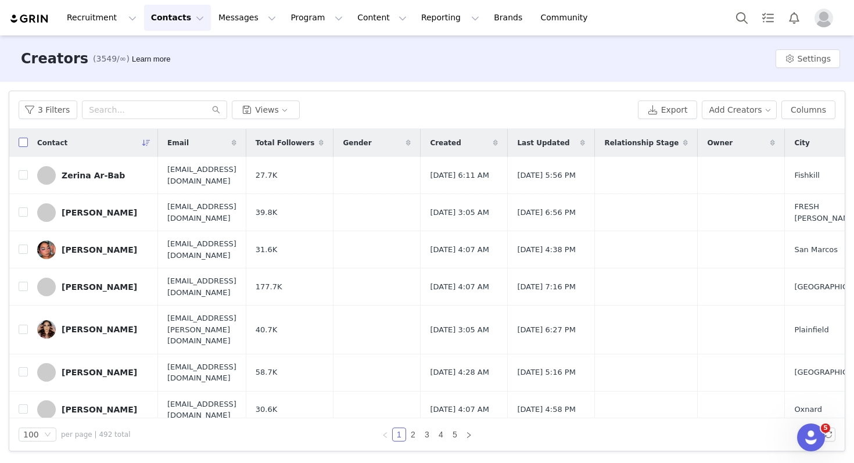
checkbox input "true"
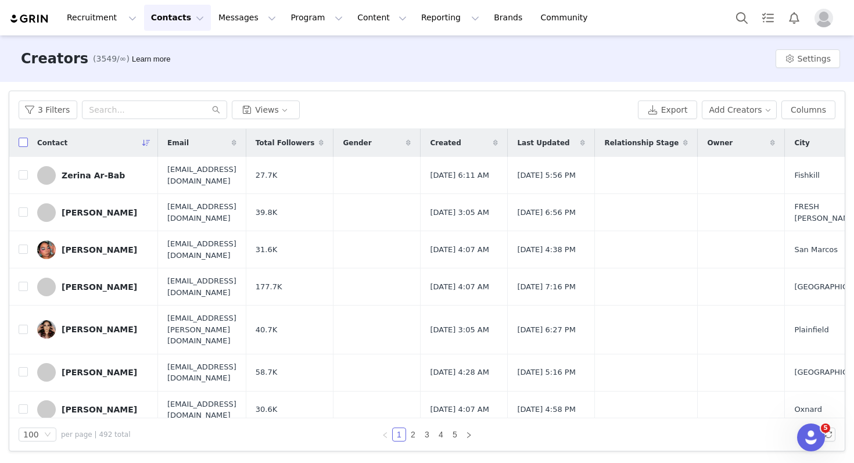
checkbox input "true"
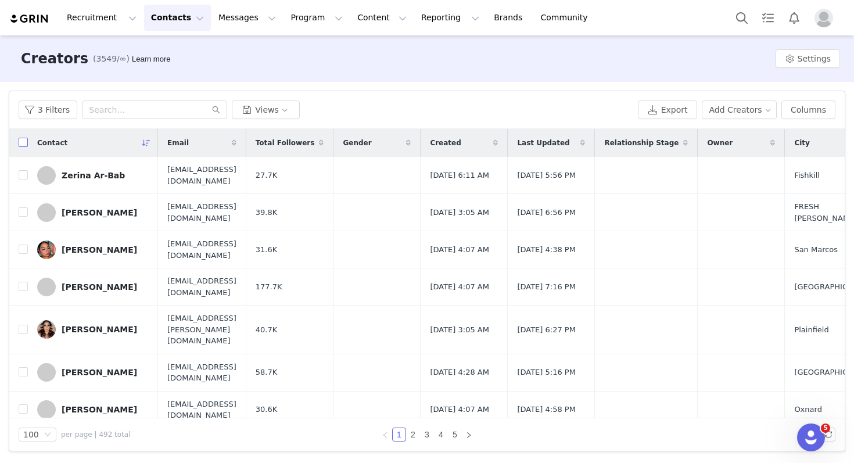
checkbox input "true"
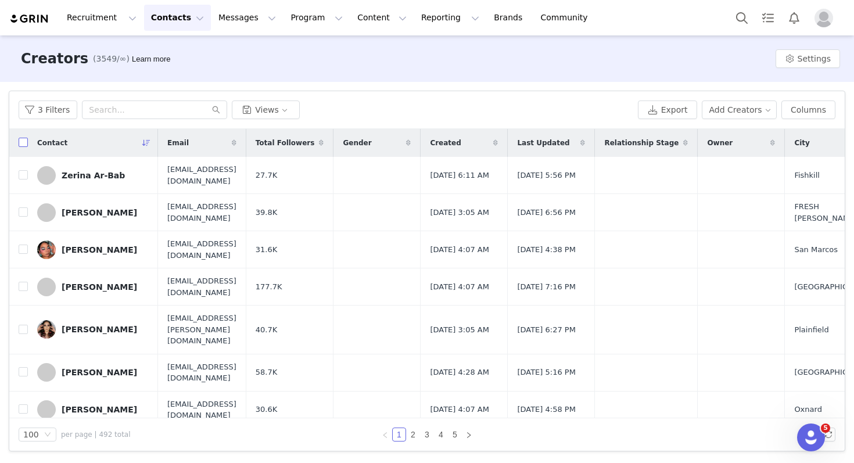
checkbox input "true"
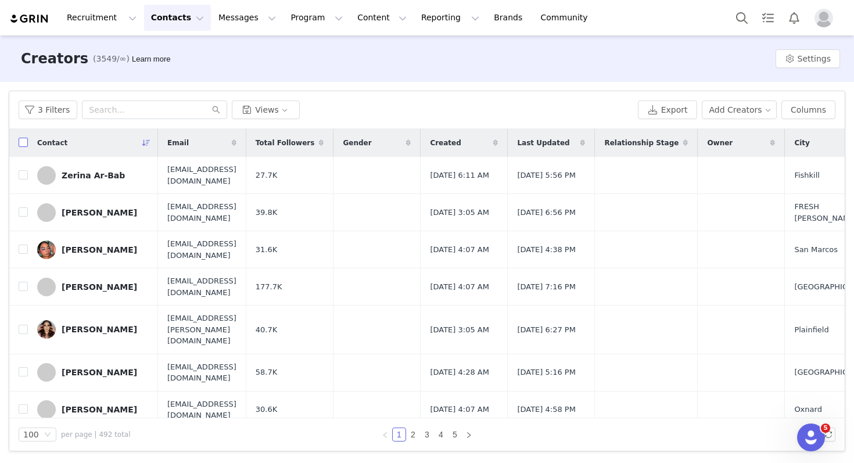
checkbox input "true"
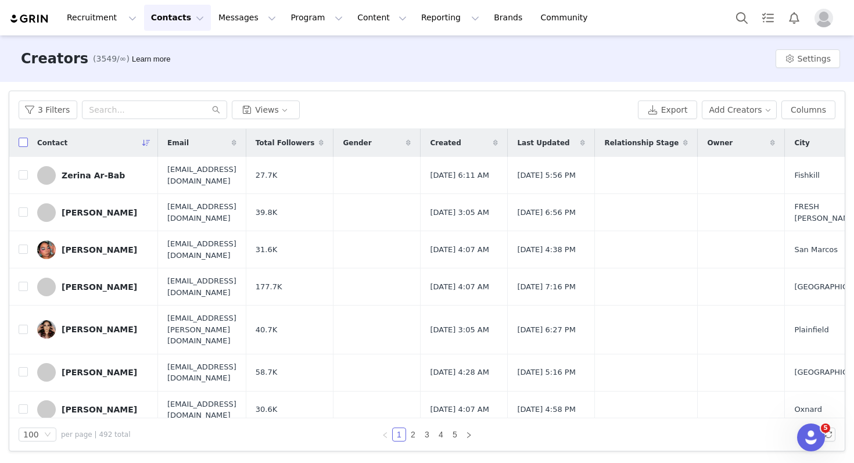
checkbox input "true"
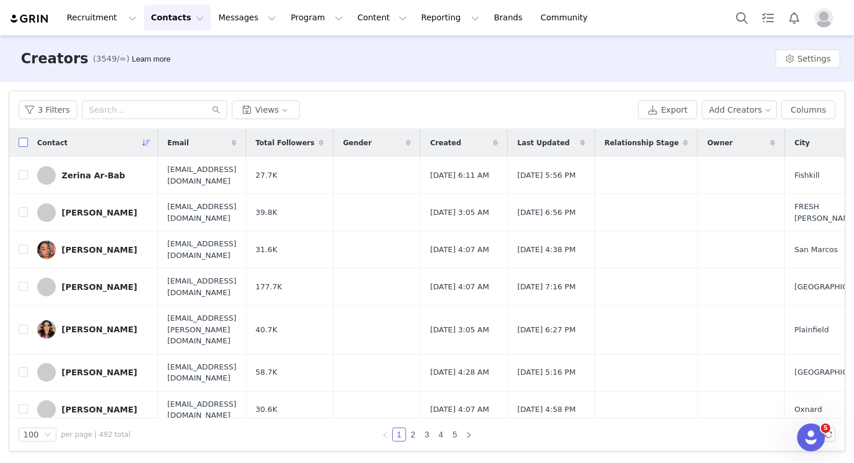
checkbox input "true"
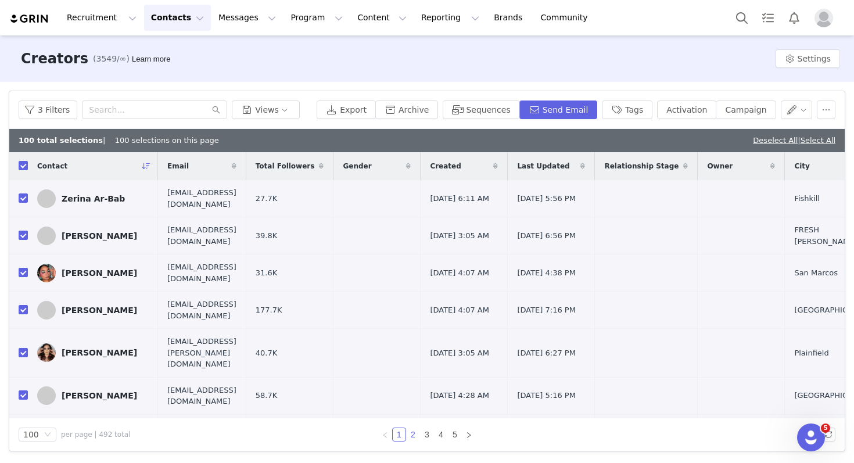
click at [414, 439] on link "2" at bounding box center [413, 434] width 13 height 13
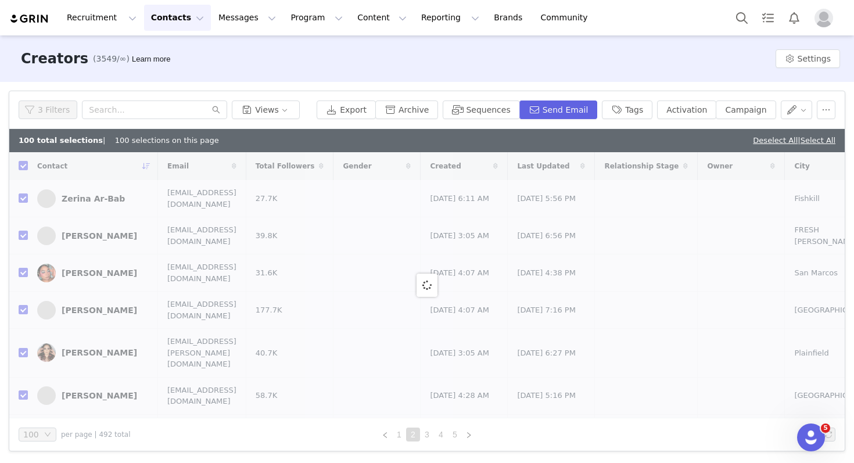
checkbox input "false"
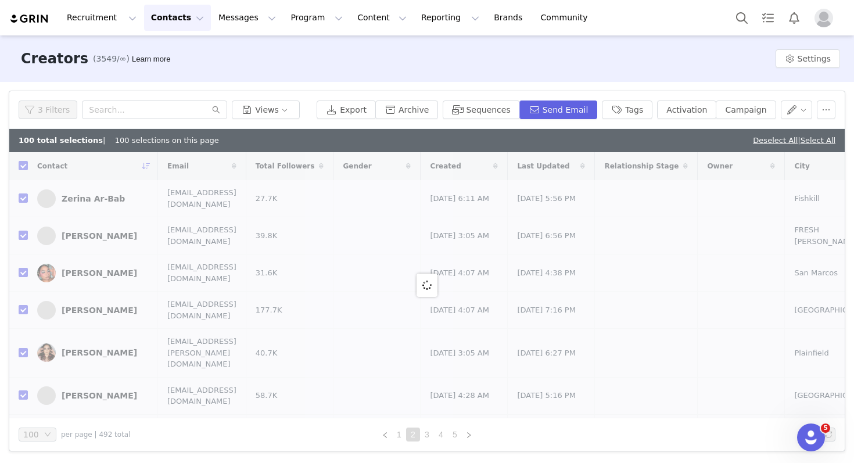
checkbox input "false"
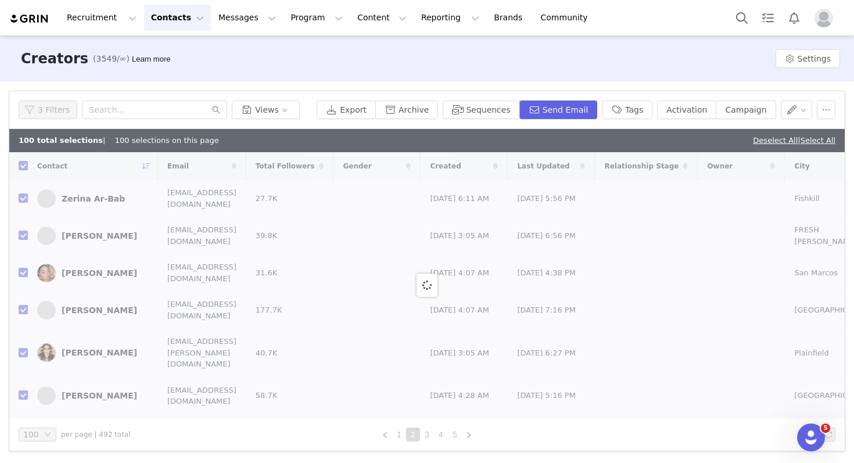
checkbox input "false"
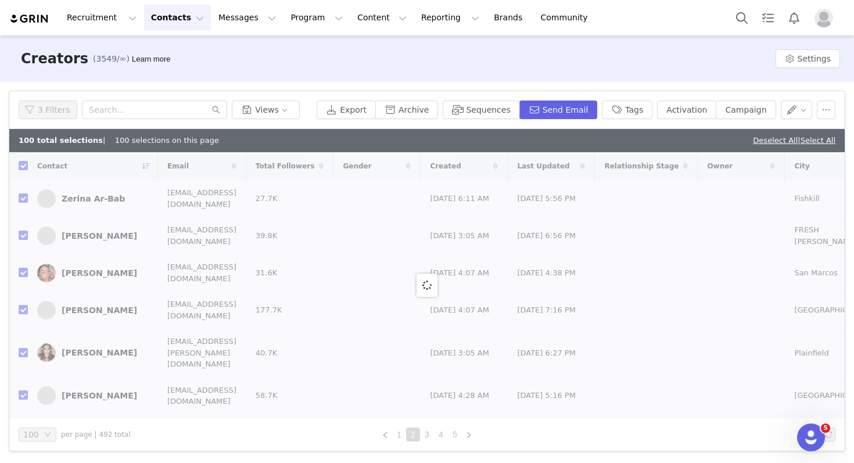
checkbox input "false"
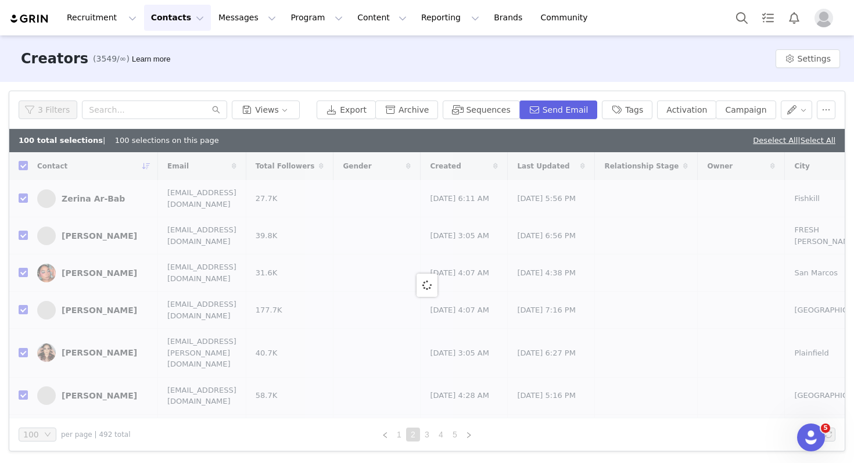
checkbox input "false"
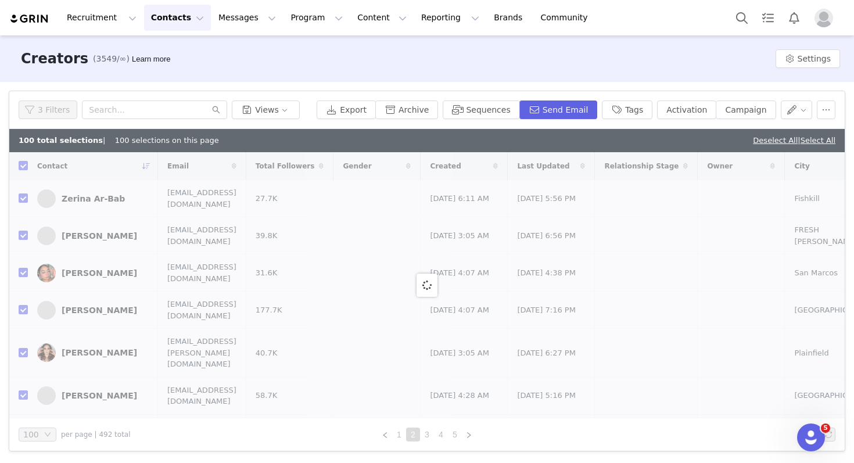
checkbox input "false"
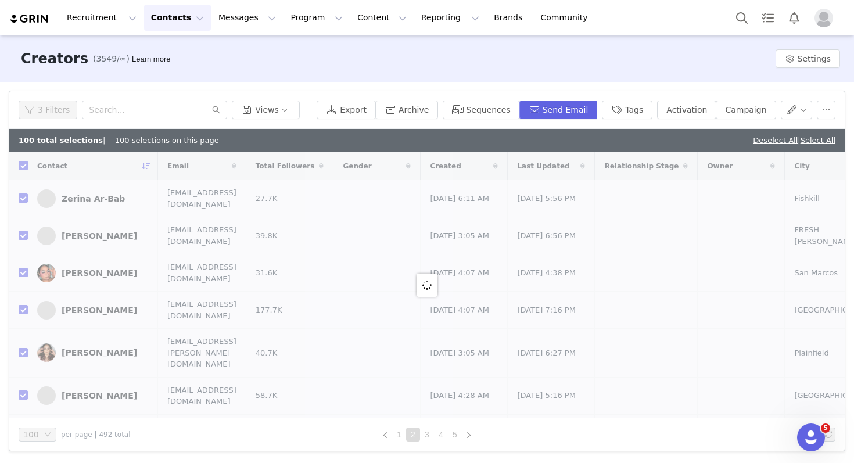
checkbox input "false"
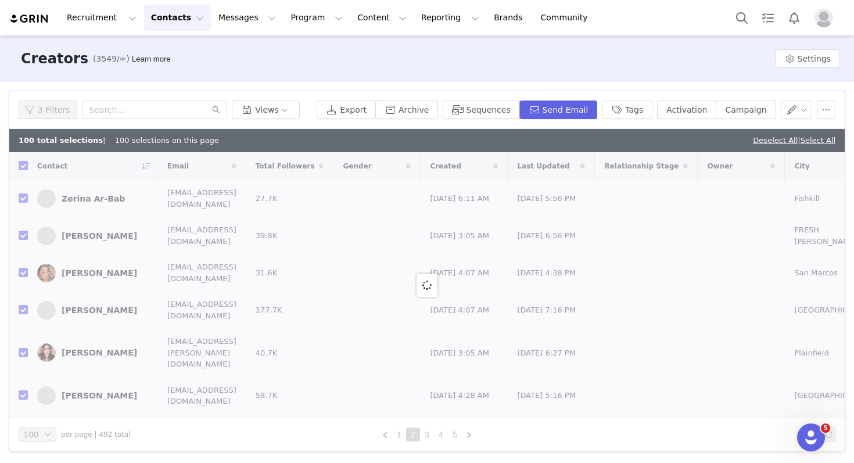
checkbox input "false"
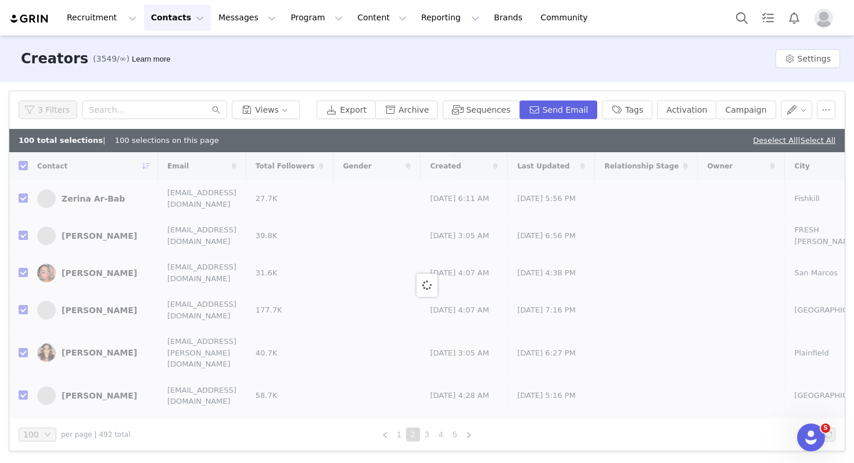
checkbox input "false"
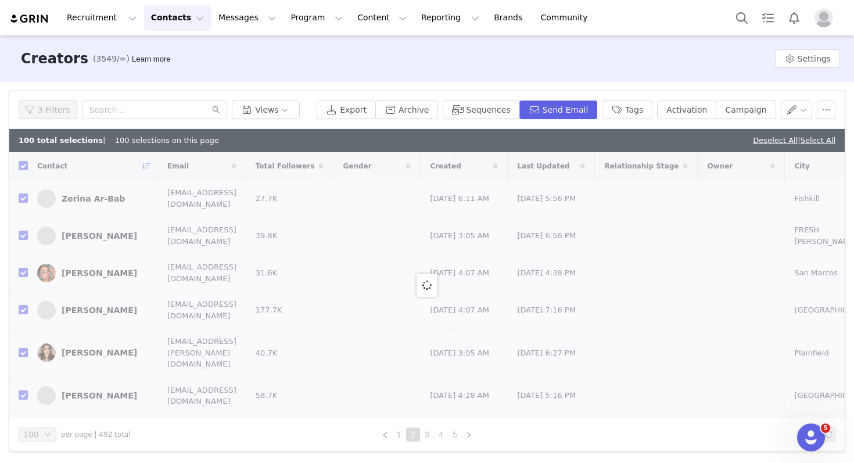
checkbox input "false"
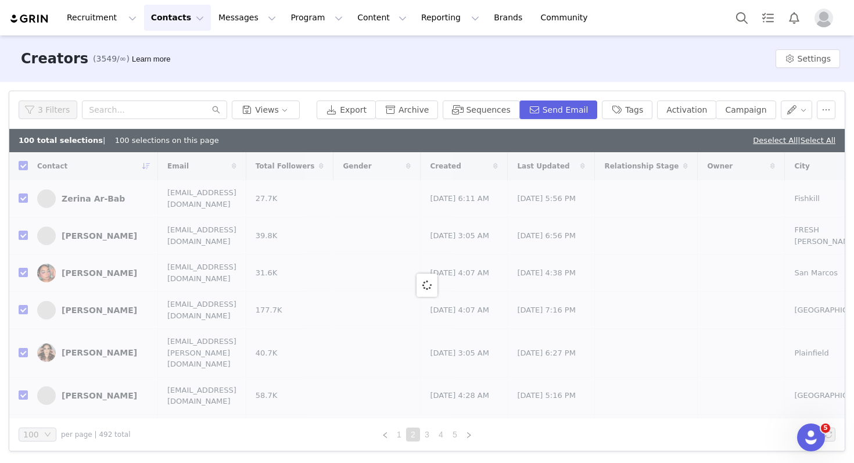
checkbox input "false"
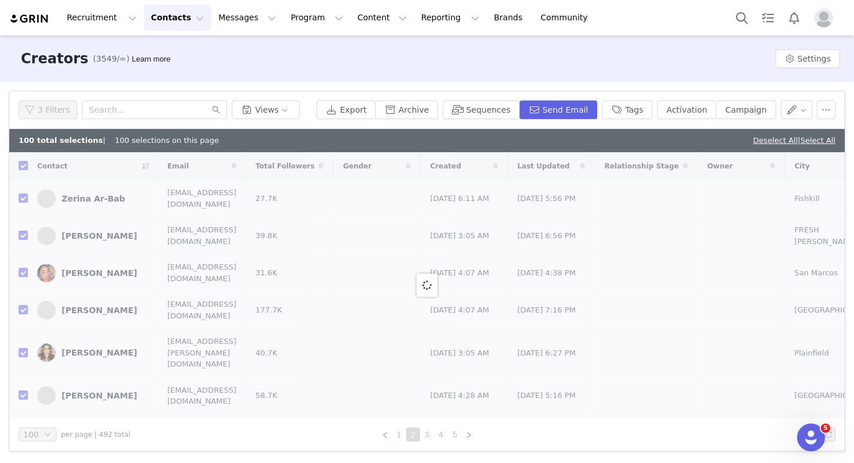
checkbox input "false"
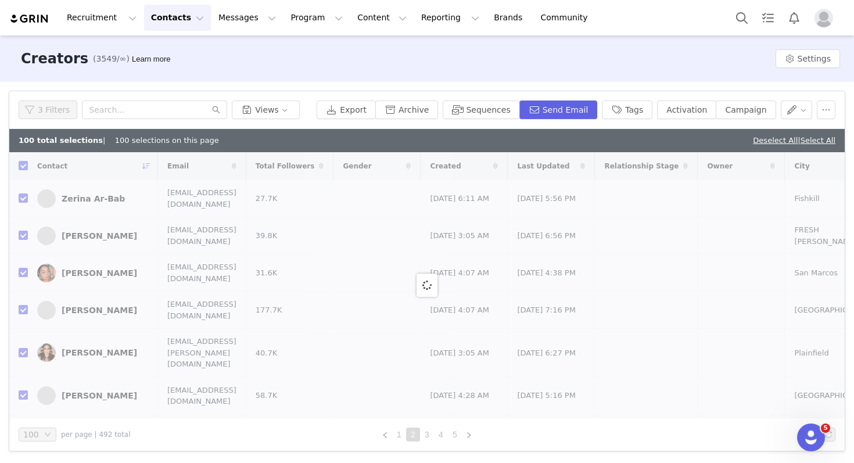
checkbox input "false"
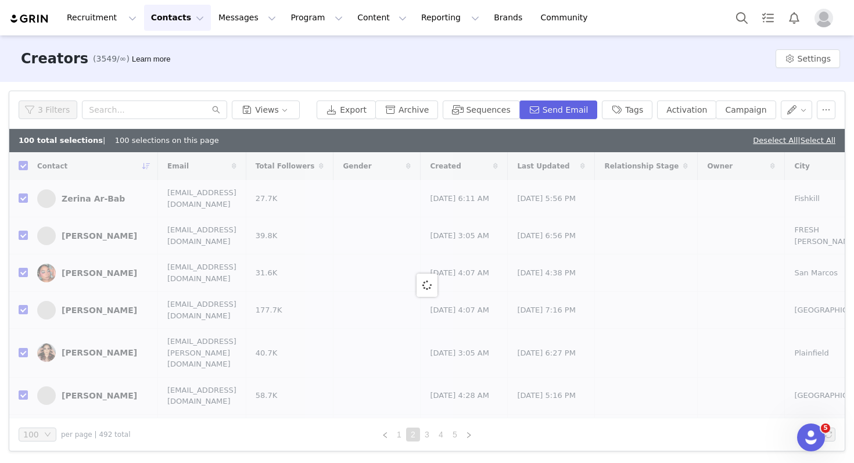
checkbox input "false"
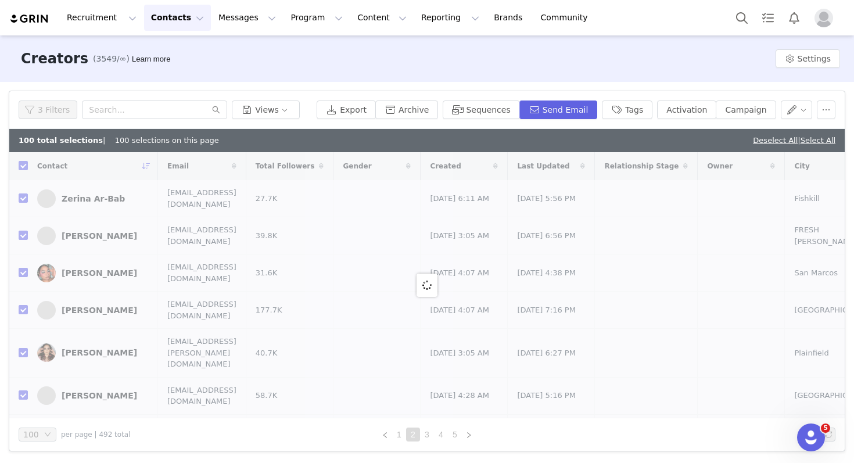
checkbox input "false"
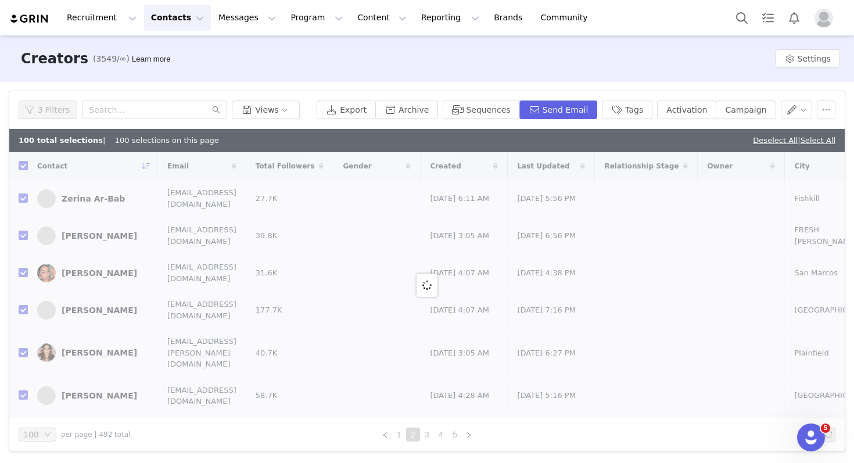
checkbox input "false"
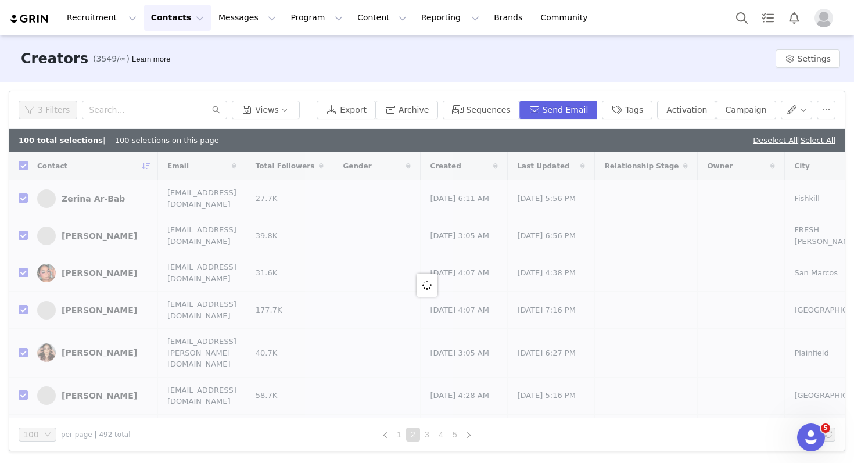
checkbox input "false"
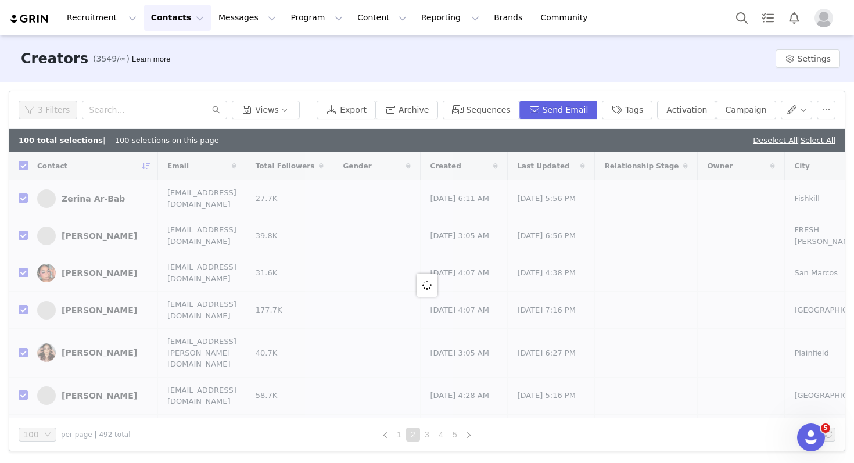
checkbox input "false"
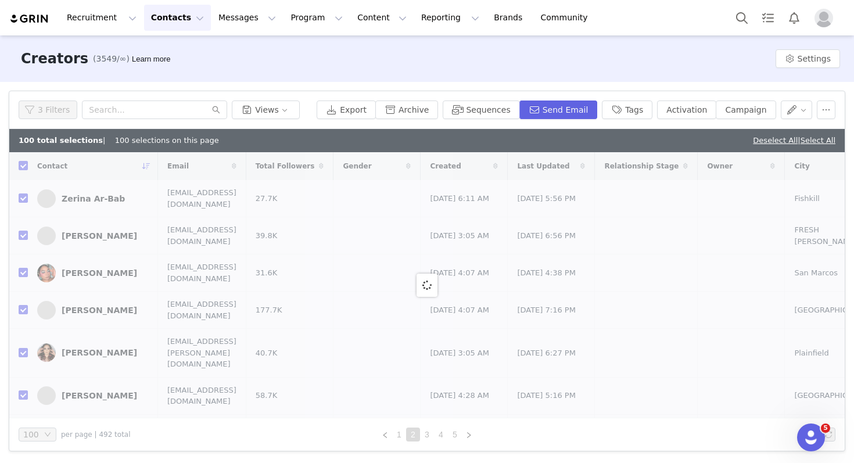
checkbox input "false"
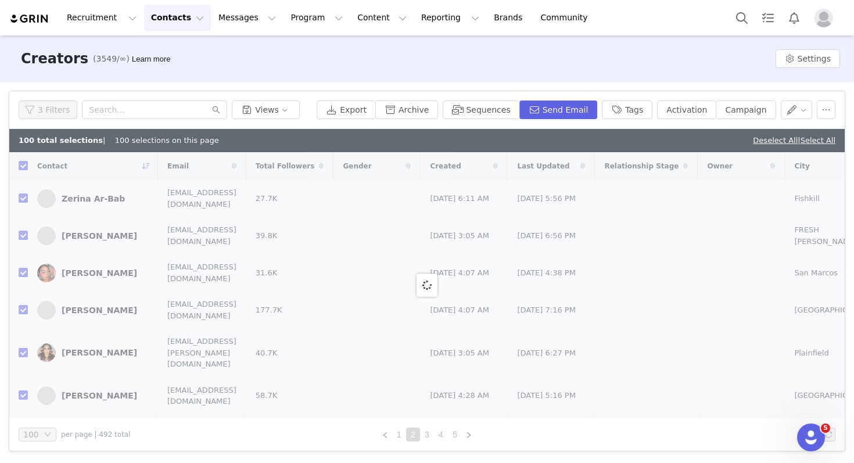
checkbox input "false"
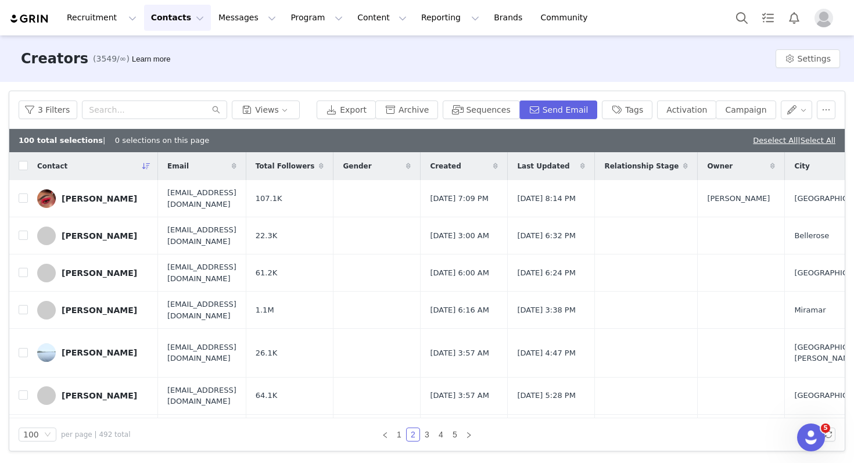
click at [17, 165] on th at bounding box center [18, 166] width 19 height 28
click at [25, 167] on input "checkbox" at bounding box center [23, 165] width 9 height 9
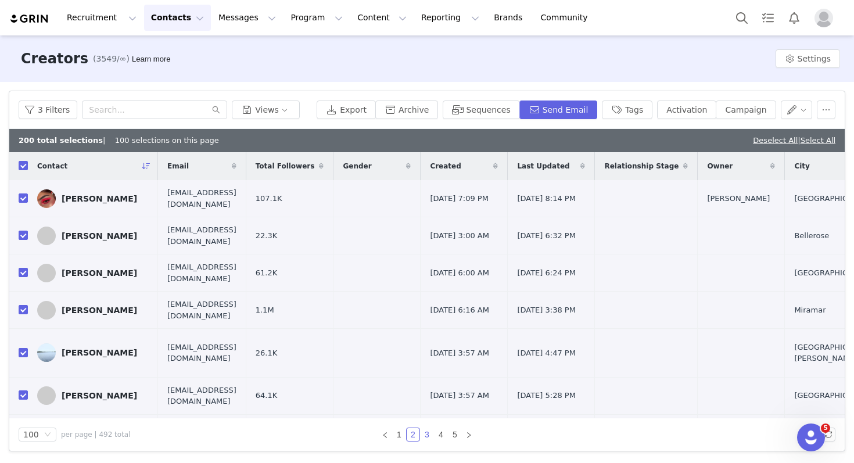
click at [427, 433] on link "3" at bounding box center [427, 434] width 13 height 13
click at [441, 435] on link "4" at bounding box center [440, 434] width 13 height 13
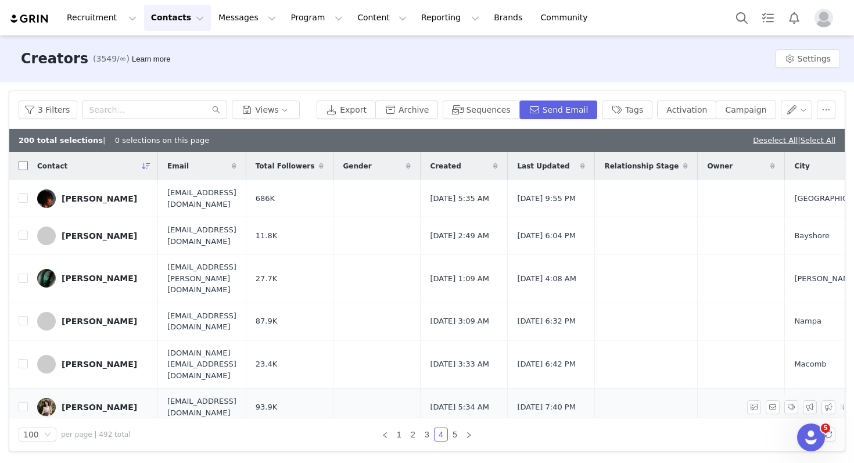
click at [22, 166] on input "checkbox" at bounding box center [23, 165] width 9 height 9
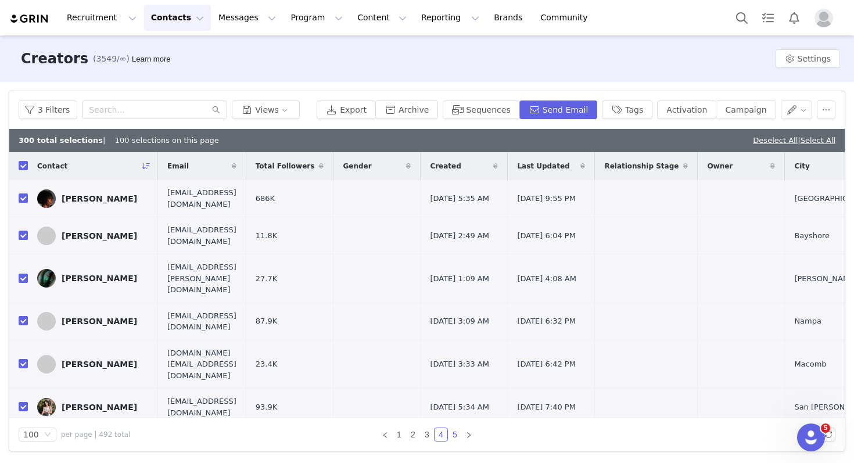
click at [450, 436] on link "5" at bounding box center [454, 434] width 13 height 13
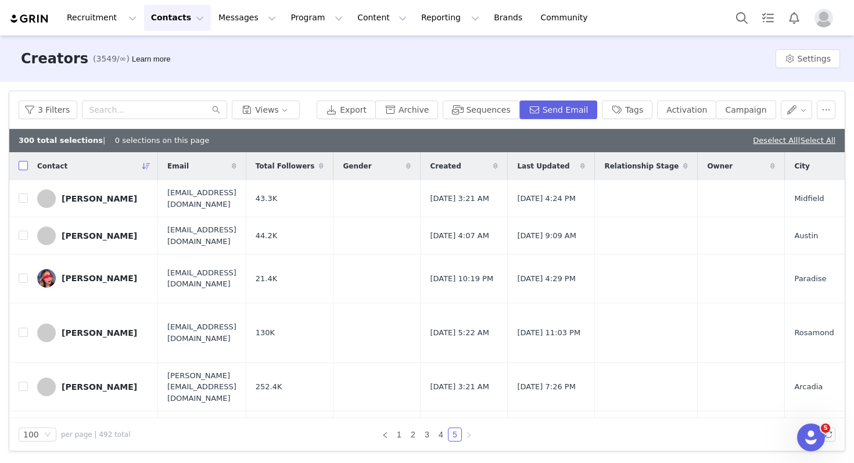
click at [25, 168] on input "checkbox" at bounding box center [23, 165] width 9 height 9
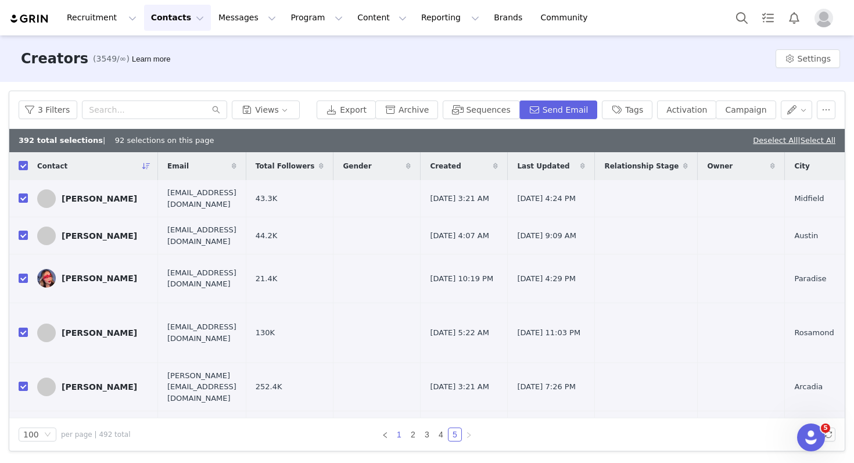
click at [397, 430] on link "1" at bounding box center [399, 434] width 13 height 13
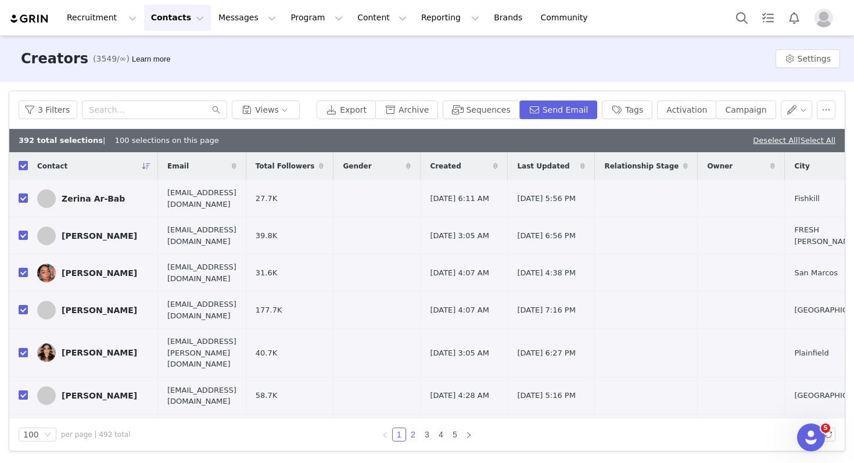
click at [412, 434] on link "2" at bounding box center [413, 434] width 13 height 13
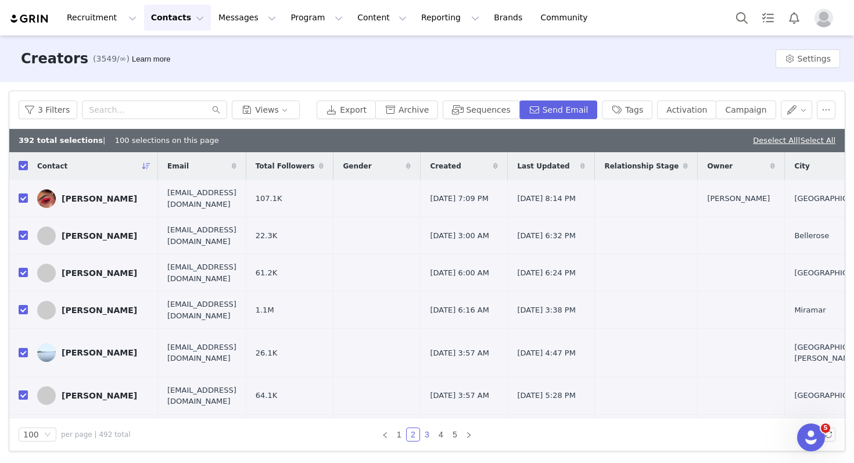
click at [424, 436] on link "3" at bounding box center [427, 434] width 13 height 13
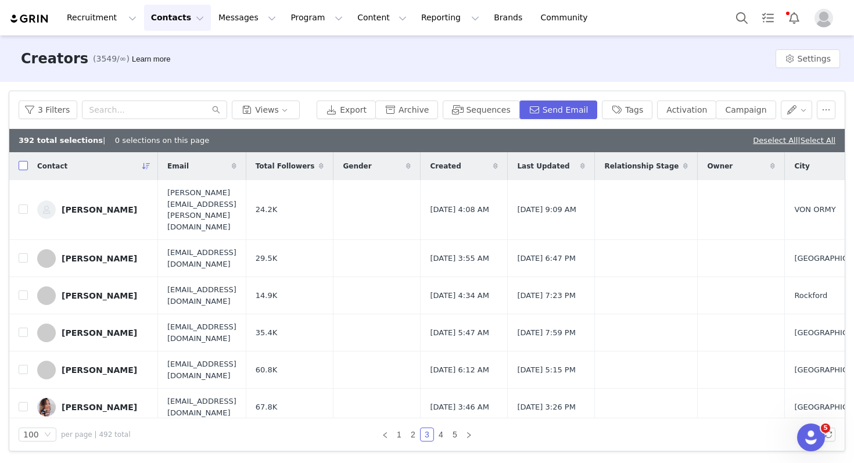
click at [22, 164] on input "checkbox" at bounding box center [23, 165] width 9 height 9
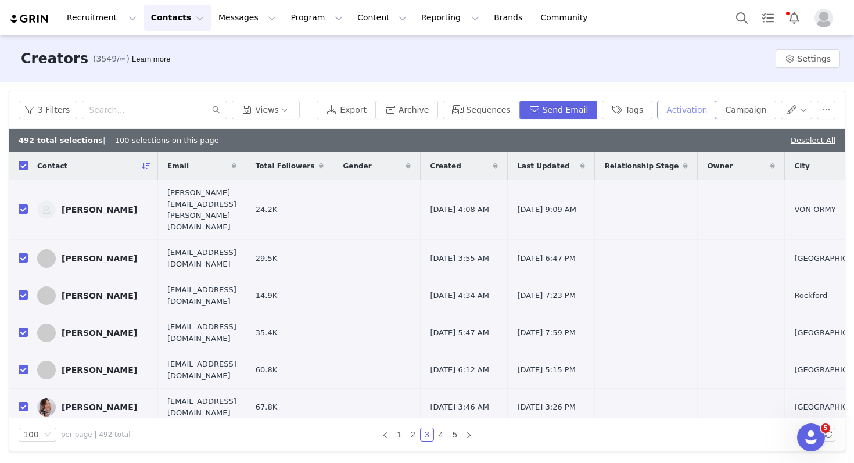
click at [677, 107] on button "Activation" at bounding box center [686, 109] width 59 height 19
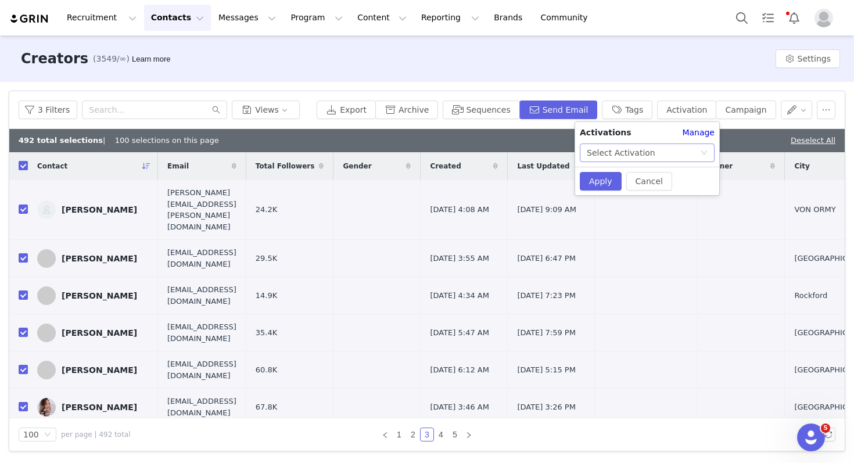
click at [665, 158] on div "Select Activation" at bounding box center [643, 152] width 113 height 17
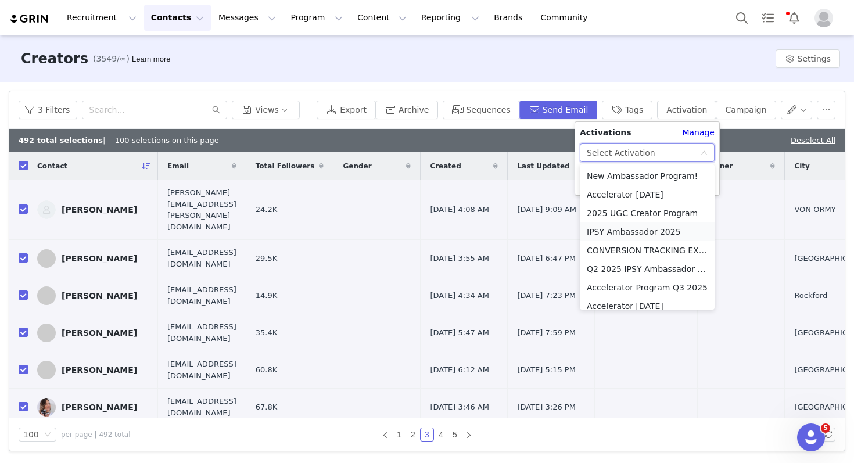
click at [626, 232] on li "IPSY Ambassador 2025" at bounding box center [647, 231] width 135 height 19
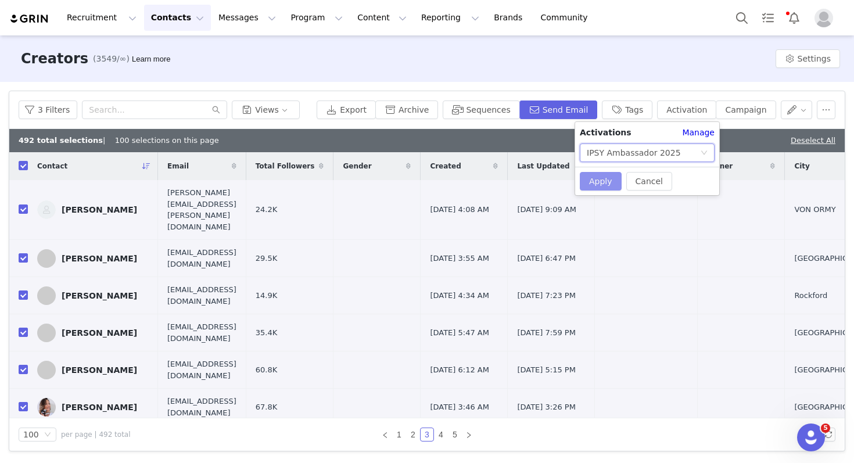
click at [601, 183] on button "Apply" at bounding box center [601, 181] width 42 height 19
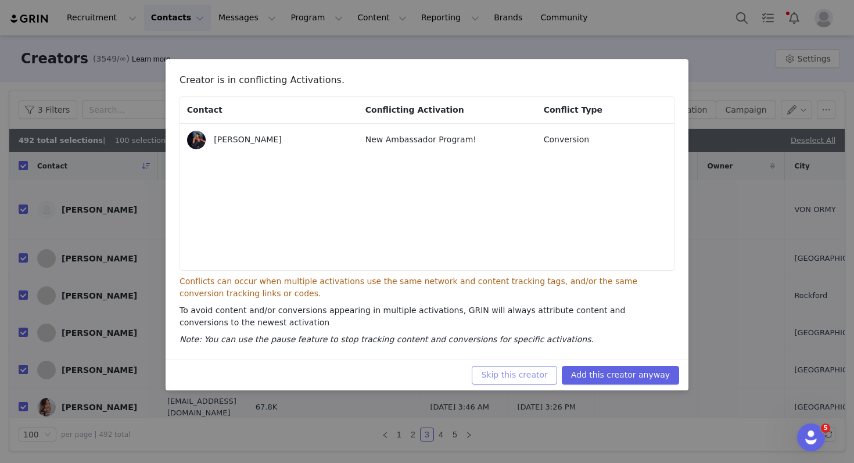
click at [518, 373] on button "Skip this creator" at bounding box center [514, 375] width 85 height 19
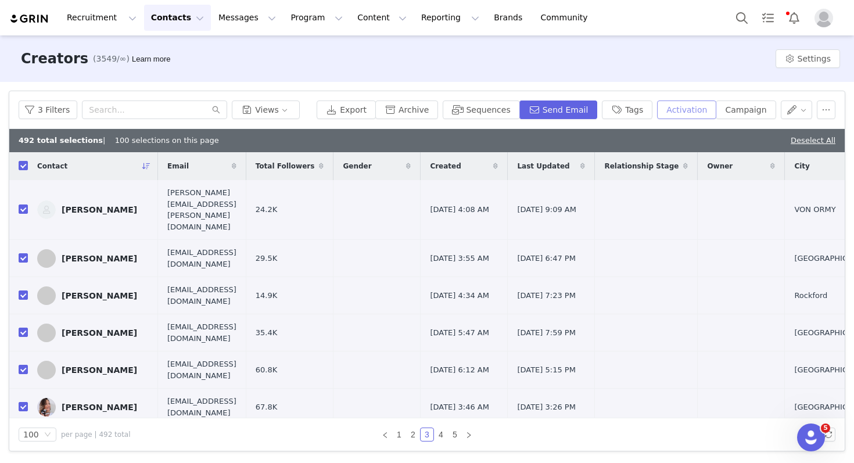
click at [677, 103] on button "Activation" at bounding box center [686, 109] width 59 height 19
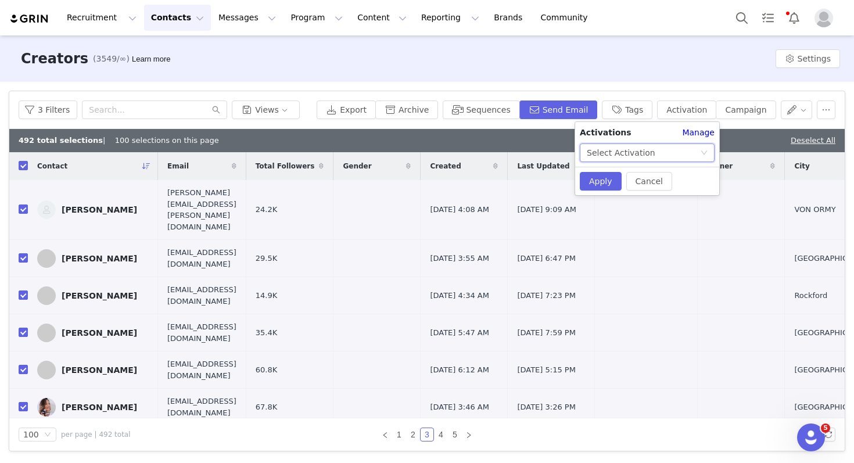
click at [656, 155] on div "Select Activation" at bounding box center [643, 152] width 113 height 17
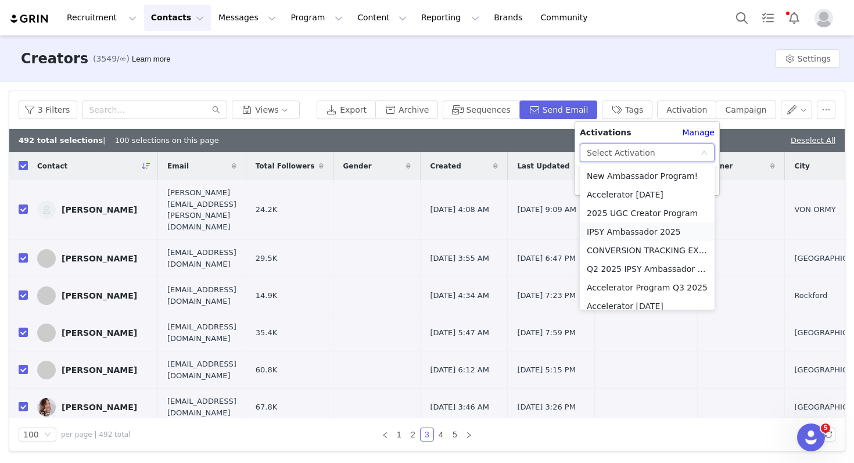
click at [652, 236] on li "IPSY Ambassador 2025" at bounding box center [647, 231] width 135 height 19
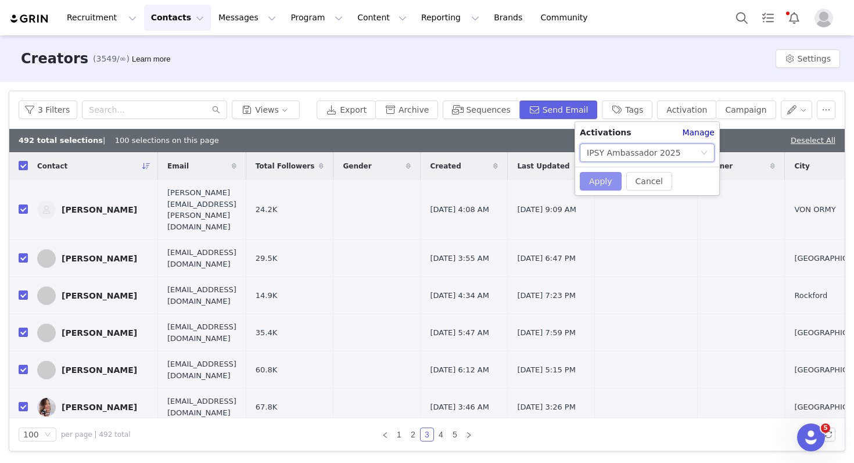
click at [603, 179] on button "Apply" at bounding box center [601, 181] width 42 height 19
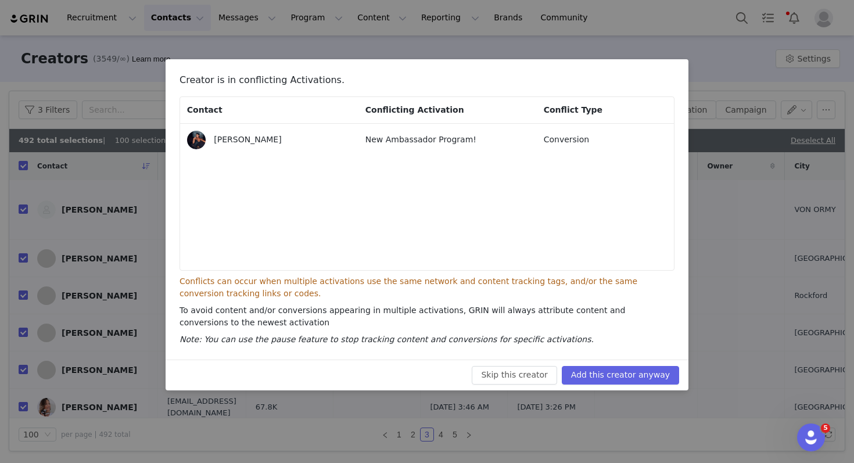
click at [439, 143] on p "New Ambassador Program!" at bounding box center [446, 140] width 162 height 12
click at [433, 152] on li "Malika Bengeloune New Ambassador Program! Conversion" at bounding box center [427, 140] width 494 height 33
click at [463, 136] on p "New Ambassador Program!" at bounding box center [446, 140] width 162 height 12
click at [522, 375] on button "Skip this creator" at bounding box center [514, 375] width 85 height 19
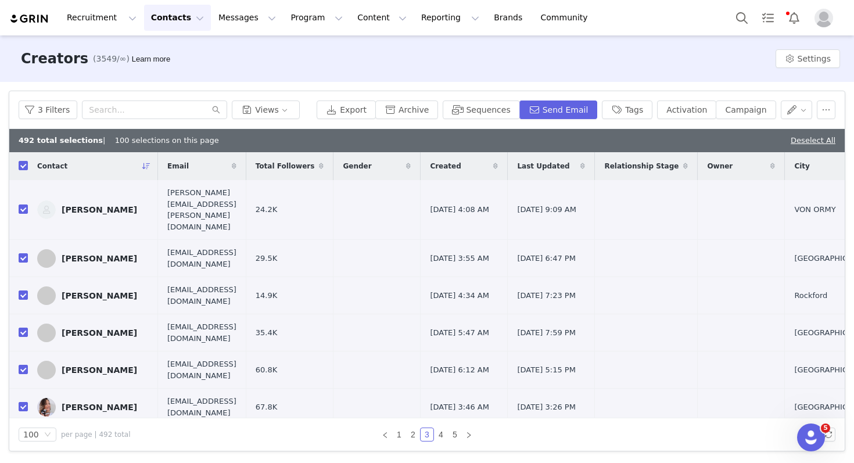
click at [820, 132] on div "492 total selections | 100 selections on this page Deselect All" at bounding box center [426, 140] width 835 height 23
click at [818, 141] on link "Deselect All" at bounding box center [812, 140] width 45 height 9
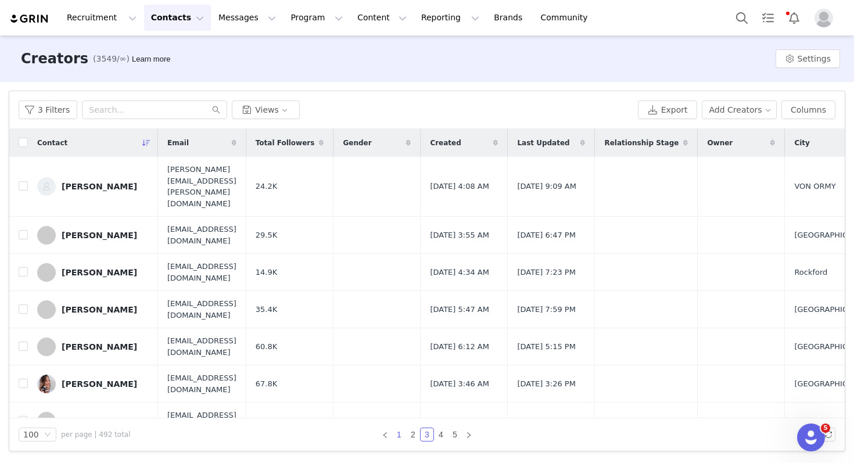
click at [397, 434] on link "1" at bounding box center [399, 434] width 13 height 13
click at [21, 145] on input "checkbox" at bounding box center [23, 142] width 9 height 9
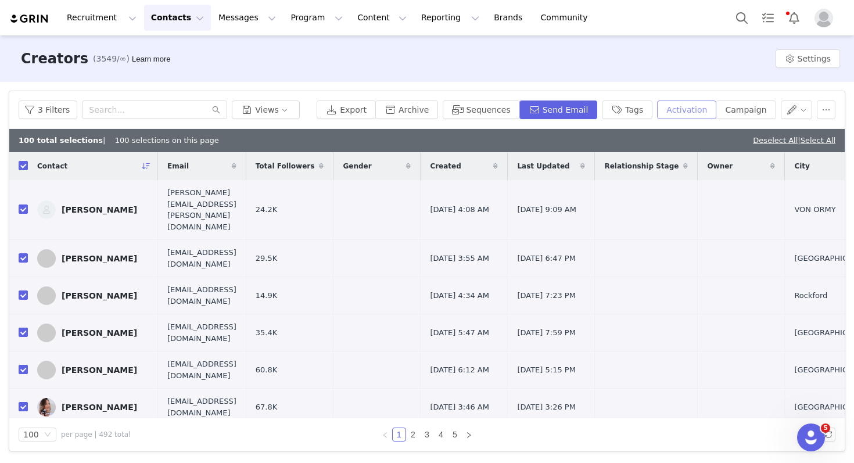
click at [692, 111] on button "Activation" at bounding box center [686, 109] width 59 height 19
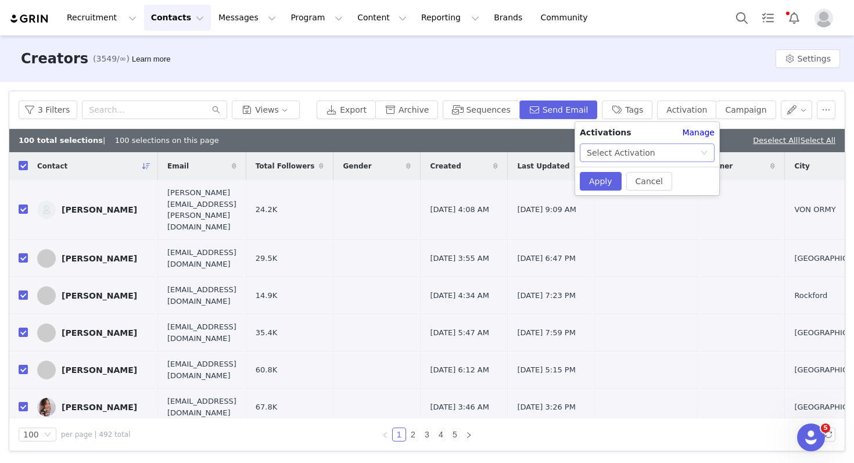
click at [651, 156] on div "Select Activation" at bounding box center [643, 152] width 113 height 17
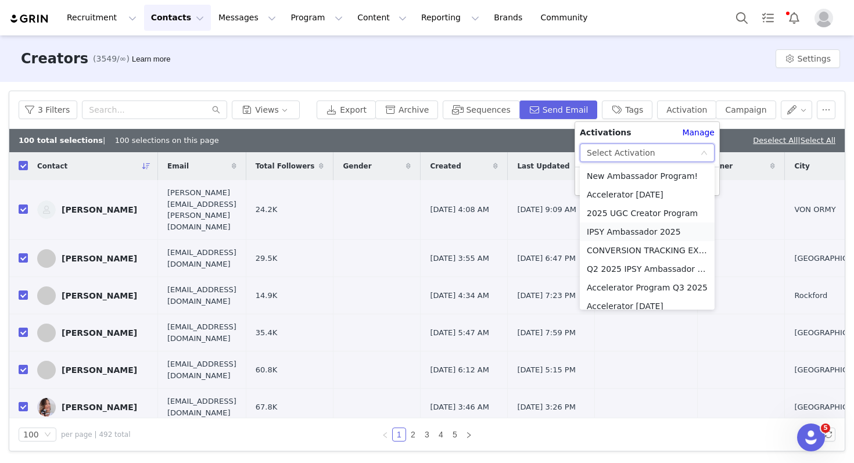
click at [615, 233] on li "IPSY Ambassador 2025" at bounding box center [647, 231] width 135 height 19
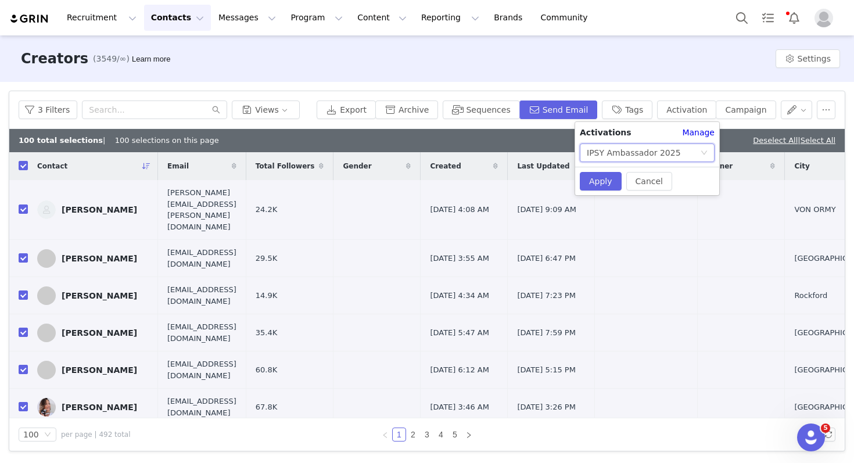
click at [592, 194] on div "Cancel Apply" at bounding box center [647, 181] width 144 height 28
click at [594, 184] on button "Apply" at bounding box center [601, 181] width 42 height 19
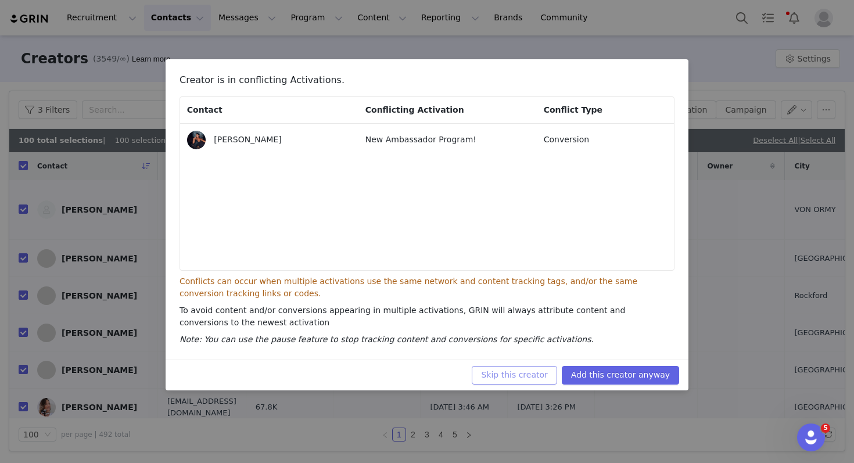
click at [542, 376] on button "Skip this creator" at bounding box center [514, 375] width 85 height 19
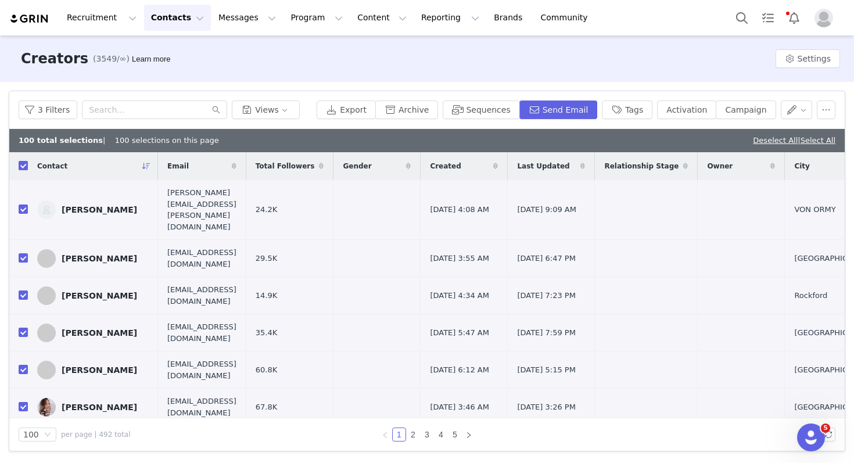
click at [26, 169] on input "checkbox" at bounding box center [23, 165] width 9 height 9
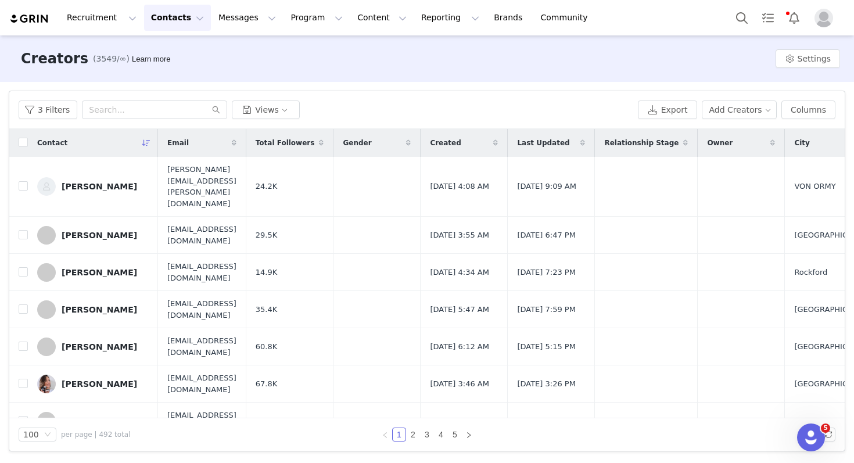
click at [43, 443] on div "100 per page | 492 total 1 2 3 4 5" at bounding box center [426, 434] width 835 height 33
click at [44, 434] on icon "icon: down" at bounding box center [47, 434] width 7 height 7
click at [44, 388] on li "50" at bounding box center [38, 395] width 38 height 19
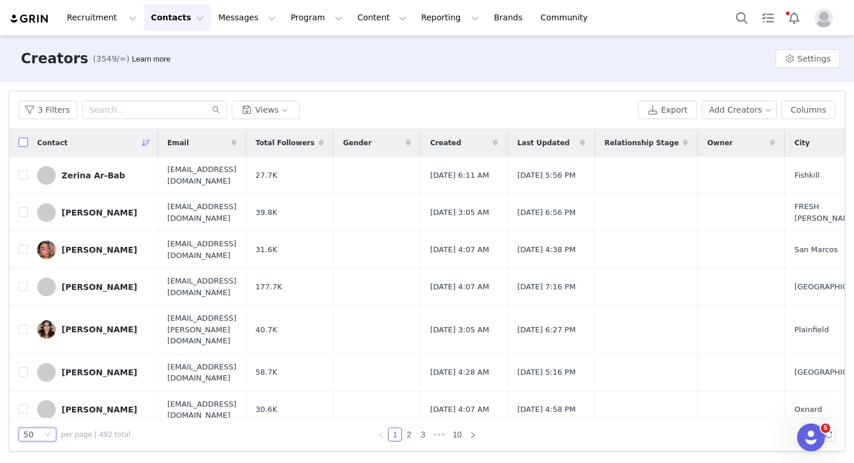
click at [24, 143] on input "checkbox" at bounding box center [23, 142] width 9 height 9
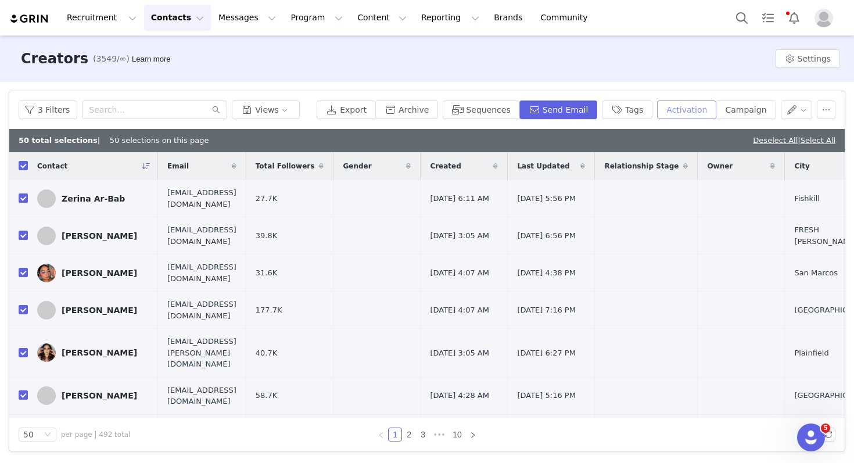
click at [702, 102] on button "Activation" at bounding box center [686, 109] width 59 height 19
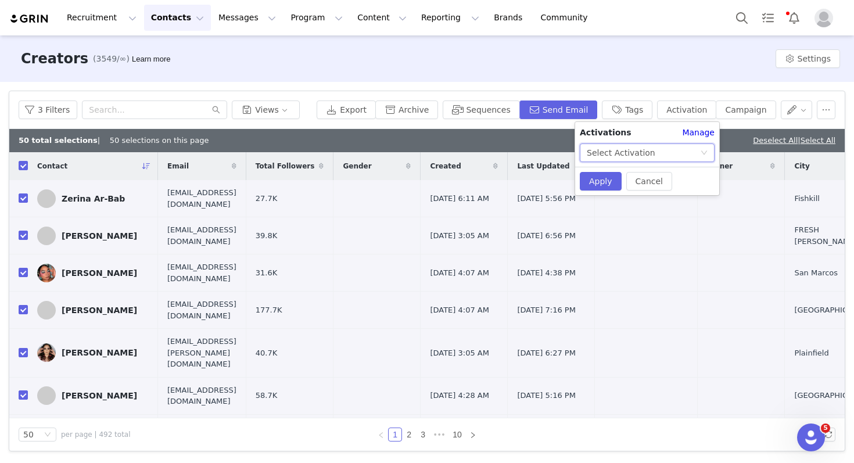
click at [681, 157] on div "Select Activation" at bounding box center [643, 152] width 113 height 17
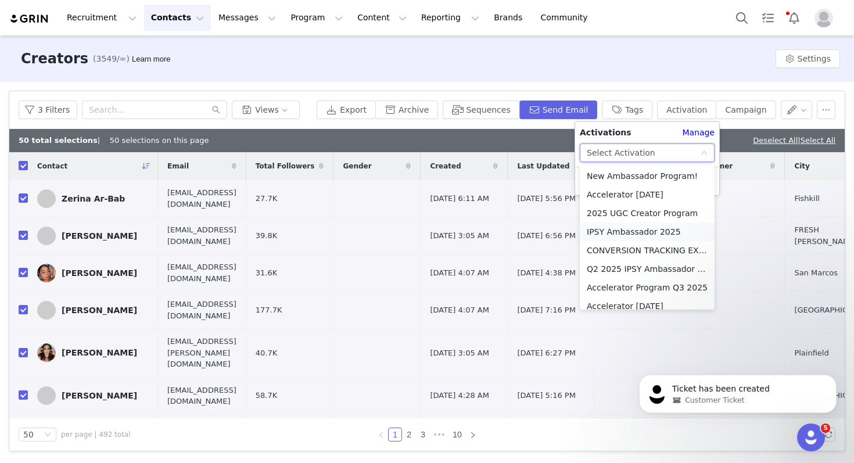
click at [670, 231] on li "IPSY Ambassador 2025" at bounding box center [647, 231] width 135 height 19
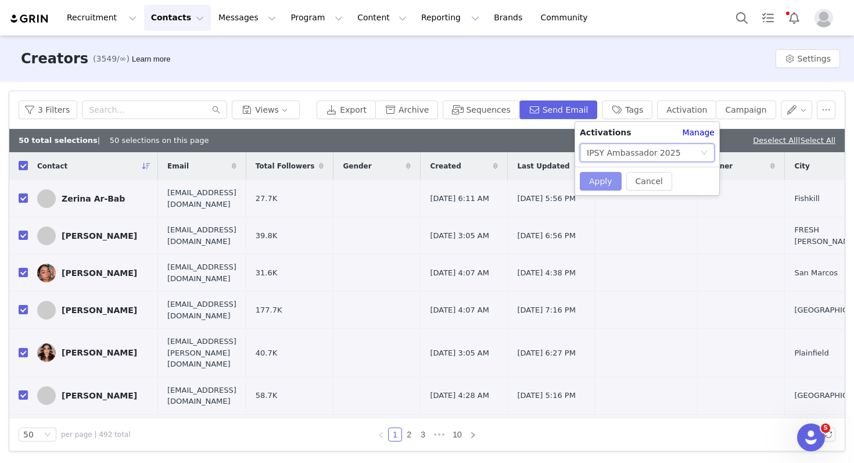
click at [608, 186] on button "Apply" at bounding box center [601, 181] width 42 height 19
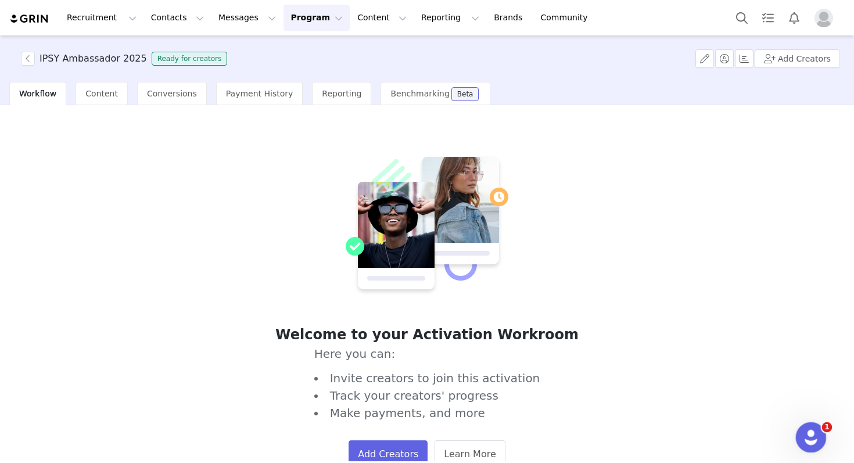
click at [814, 422] on html at bounding box center [809, 436] width 28 height 28
click at [810, 424] on div "Open Intercom Messenger" at bounding box center [809, 435] width 38 height 38
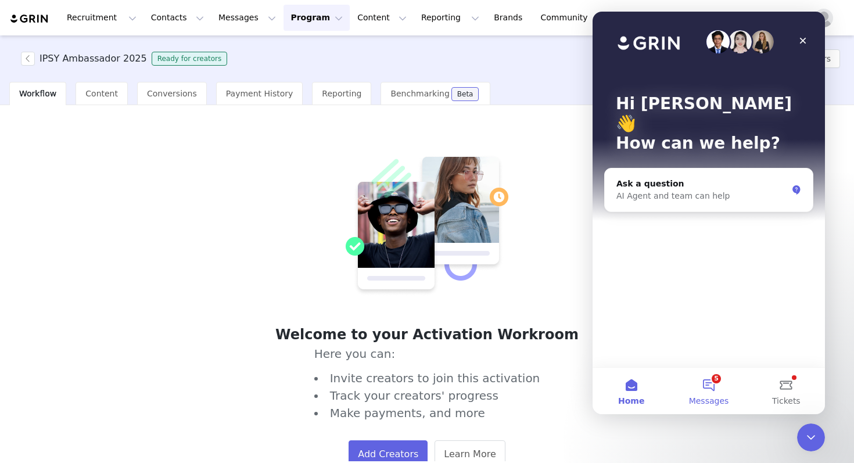
click at [708, 389] on button "5 Messages" at bounding box center [708, 391] width 77 height 46
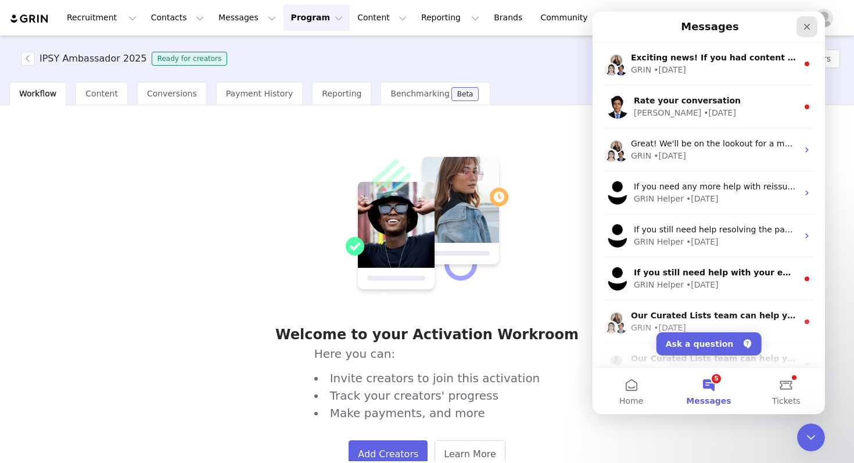
click at [810, 27] on icon "Close" at bounding box center [806, 26] width 9 height 9
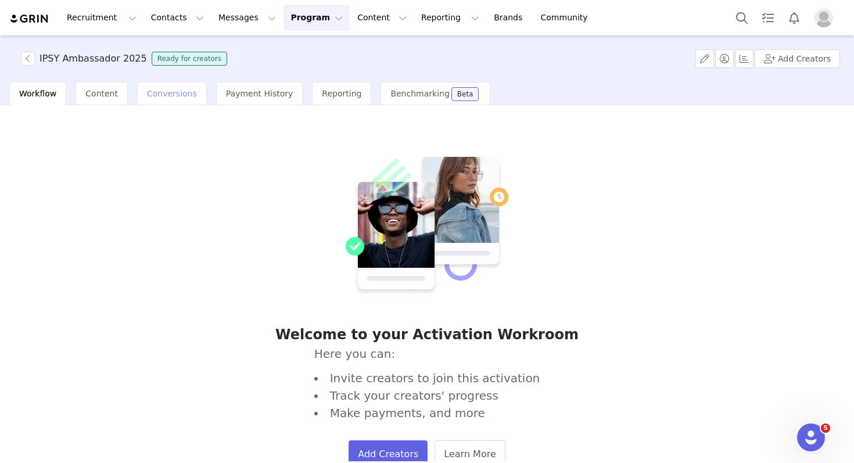
click at [147, 91] on span "Conversions" at bounding box center [172, 93] width 50 height 9
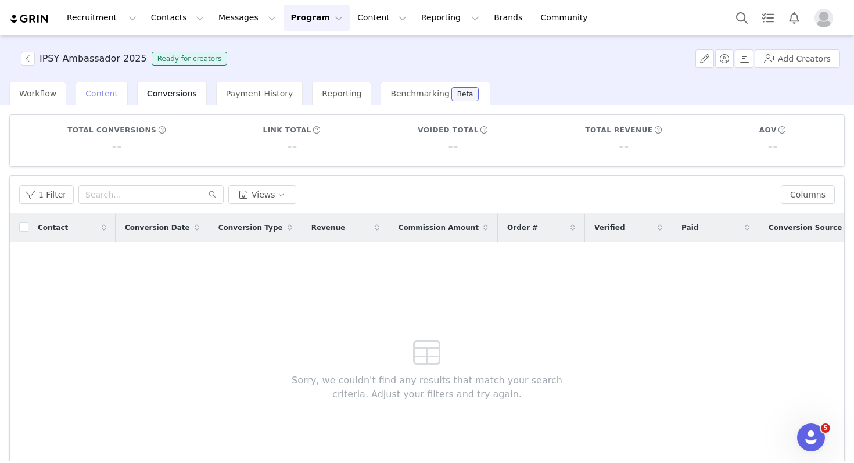
click at [99, 93] on span "Content" at bounding box center [101, 93] width 33 height 9
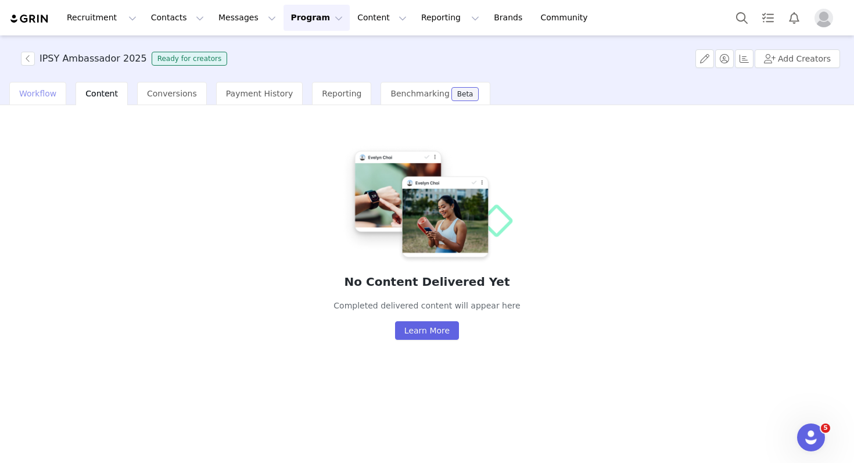
click at [50, 96] on span "Workflow" at bounding box center [37, 93] width 37 height 9
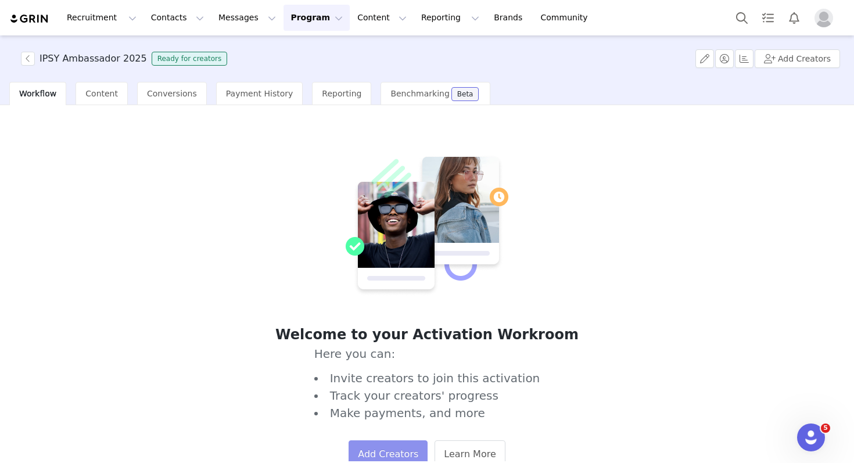
click at [390, 445] on button "Add Creators" at bounding box center [387, 454] width 79 height 28
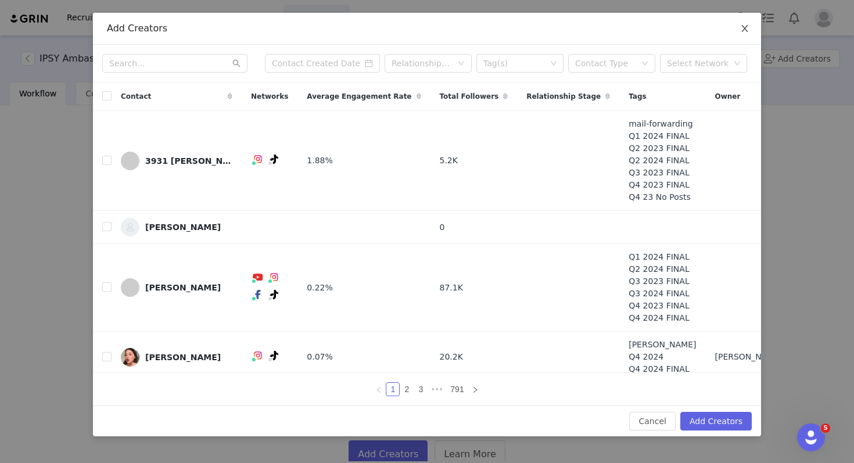
click at [742, 29] on icon "icon: close" at bounding box center [744, 28] width 9 height 9
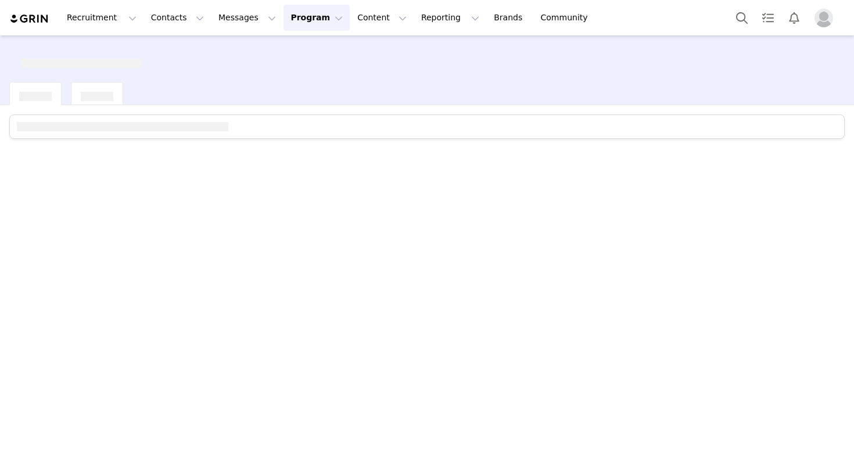
click at [22, 53] on div at bounding box center [81, 58] width 121 height 19
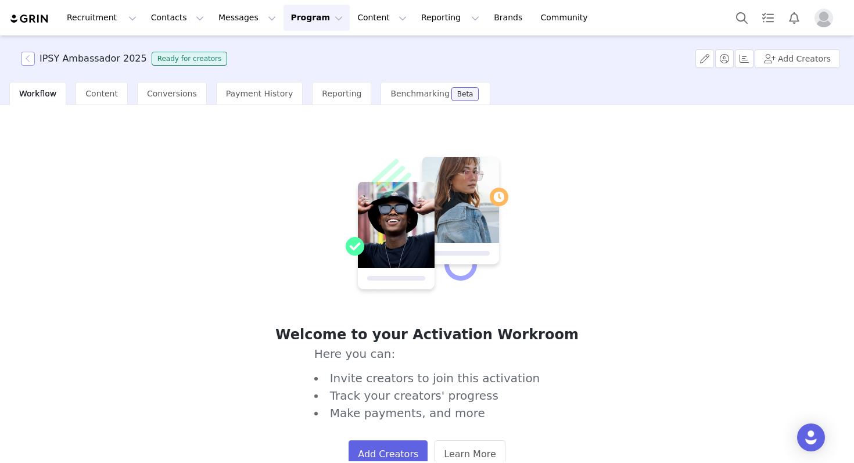
click at [22, 53] on button "button" at bounding box center [28, 59] width 14 height 14
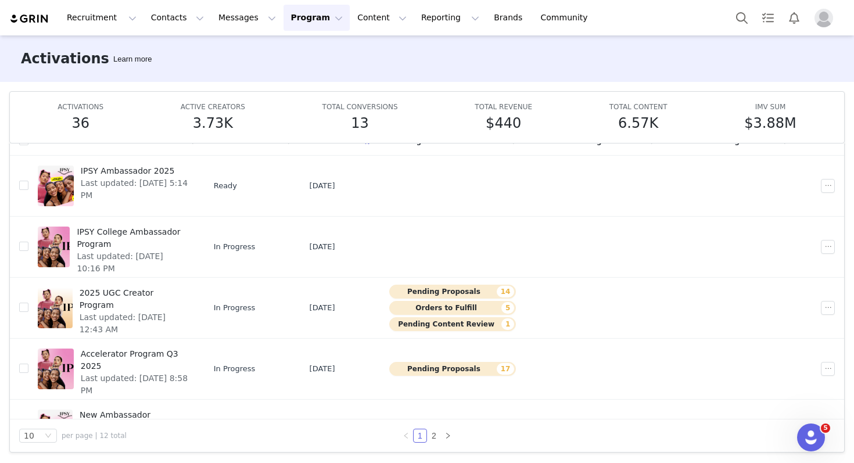
scroll to position [2, 0]
click at [167, 213] on td "IPSY Ambassador 2025 Last updated: [DATE] 5:14 PM" at bounding box center [116, 186] width 176 height 61
click at [146, 178] on span "Last updated: [DATE] 5:14 PM" at bounding box center [134, 190] width 107 height 24
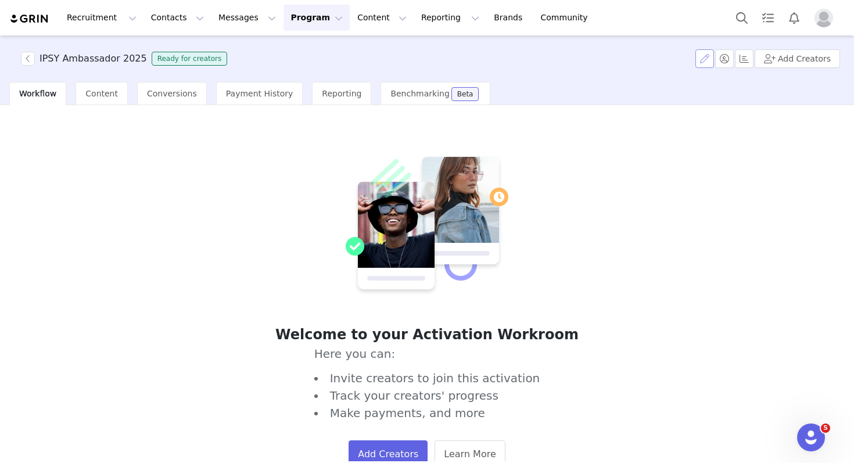
click at [706, 64] on button "button" at bounding box center [704, 58] width 19 height 19
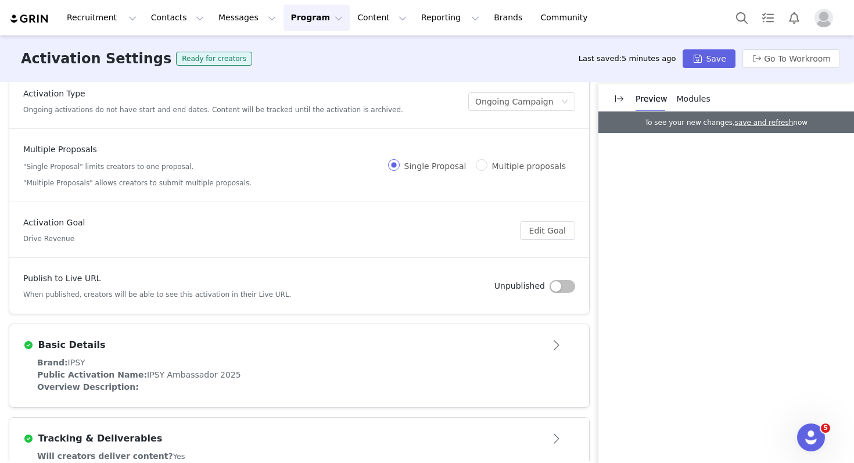
scroll to position [19, 0]
click at [400, 159] on span at bounding box center [394, 165] width 12 height 12
click at [400, 159] on input "Single Proposal" at bounding box center [394, 165] width 12 height 12
click at [400, 163] on input "Single Proposal" at bounding box center [394, 165] width 12 height 12
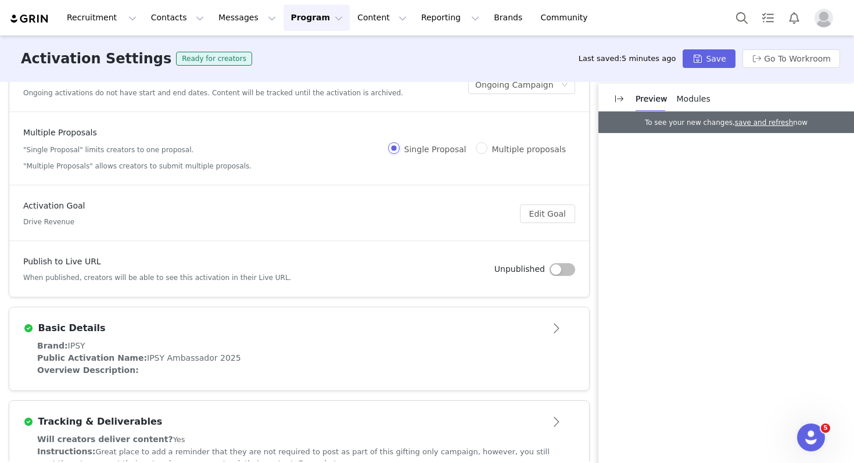
scroll to position [0, 0]
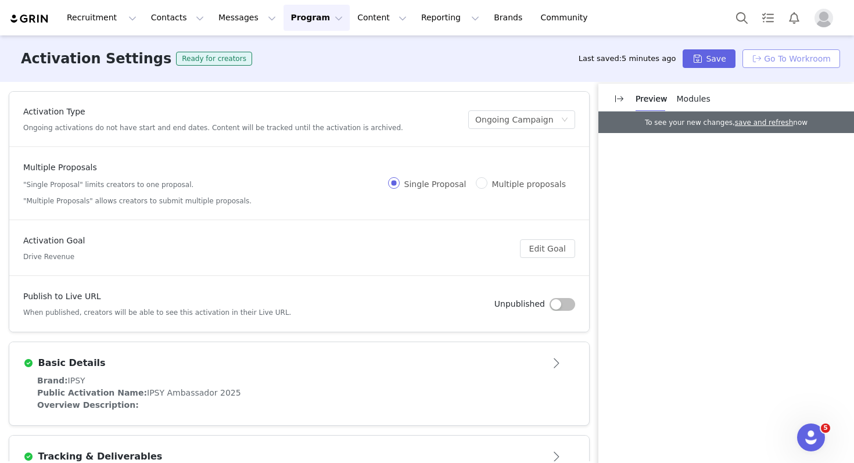
click at [762, 60] on button "Go To Workroom" at bounding box center [791, 58] width 98 height 19
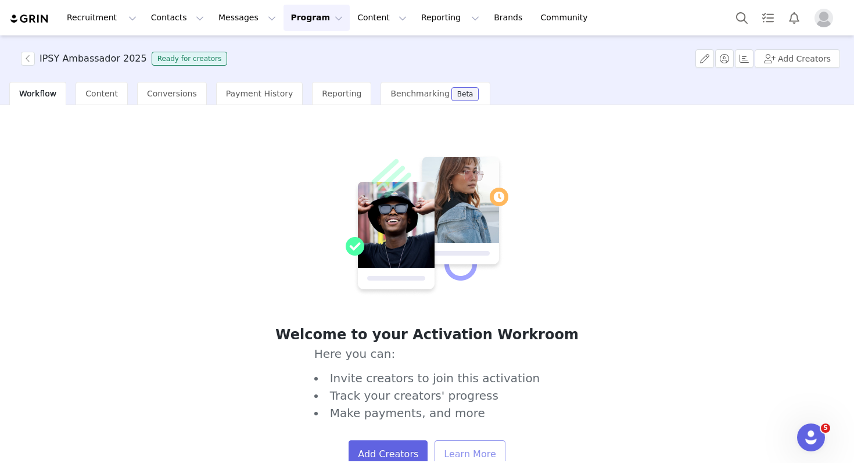
click at [473, 459] on link "Learn More" at bounding box center [469, 454] width 70 height 28
click at [706, 63] on button "button" at bounding box center [704, 58] width 19 height 19
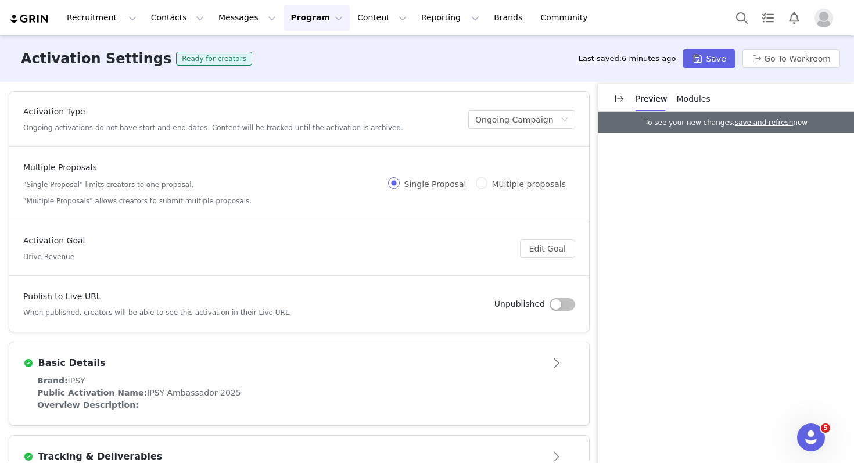
click at [418, 185] on span "Single Proposal" at bounding box center [435, 183] width 71 height 9
click at [400, 185] on input "Single Proposal" at bounding box center [394, 183] width 12 height 12
click at [559, 308] on button "button" at bounding box center [562, 304] width 26 height 13
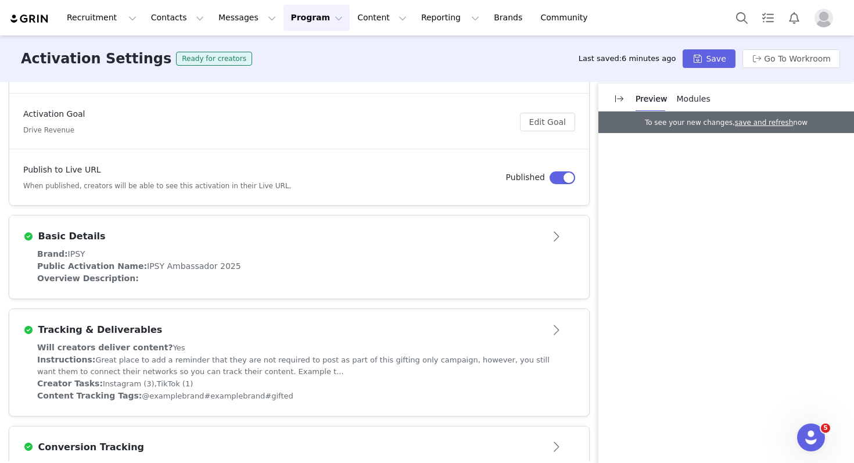
scroll to position [128, 0]
click at [724, 66] on button "Save" at bounding box center [708, 58] width 52 height 19
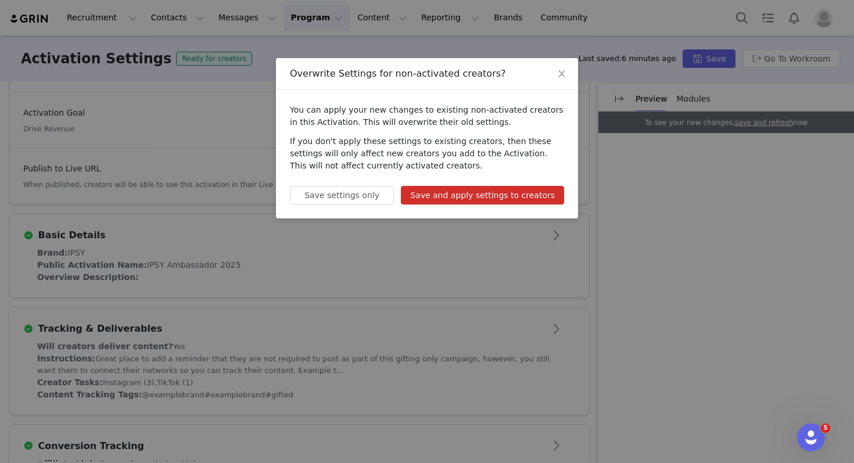
click at [512, 202] on button "Save and apply settings to creators" at bounding box center [482, 195] width 163 height 19
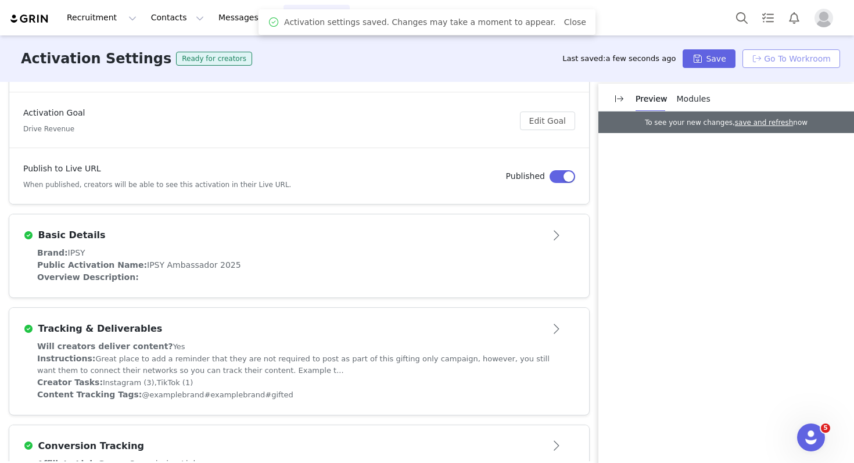
click at [771, 67] on button "Go To Workroom" at bounding box center [791, 58] width 98 height 19
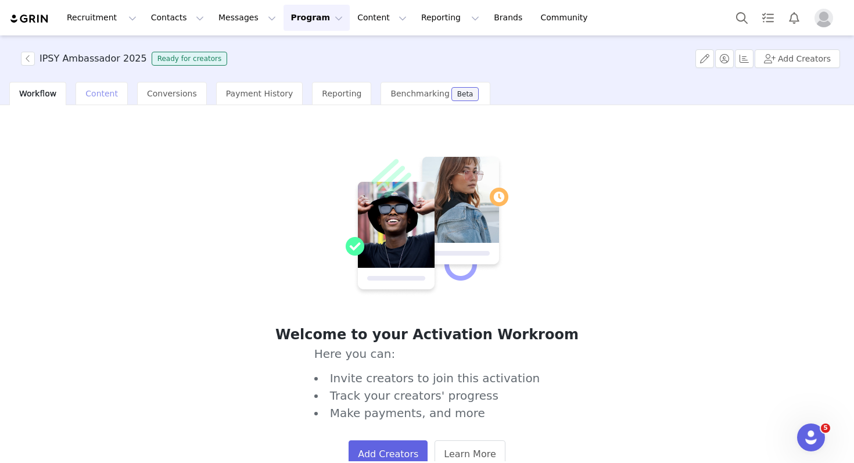
click at [93, 96] on span "Content" at bounding box center [101, 93] width 33 height 9
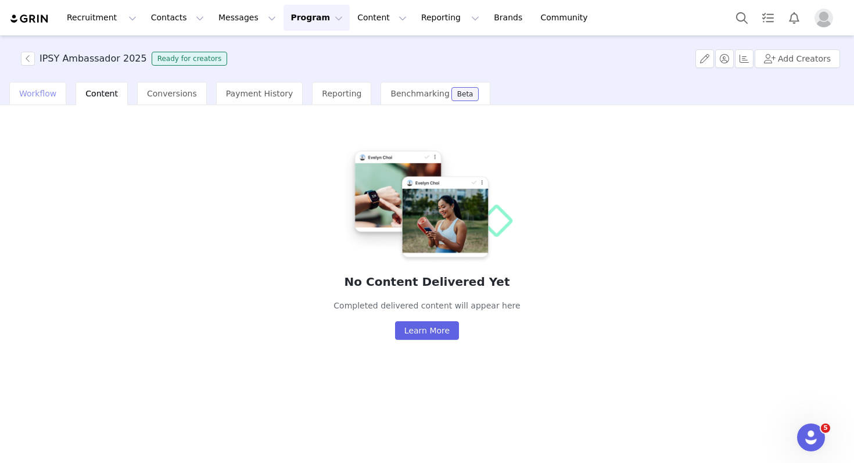
click at [36, 94] on span "Workflow" at bounding box center [37, 93] width 37 height 9
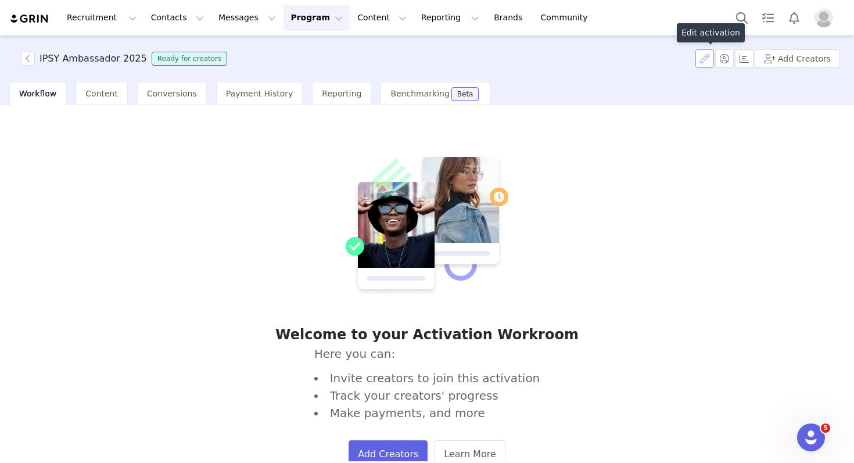
click at [707, 61] on button "button" at bounding box center [704, 58] width 19 height 19
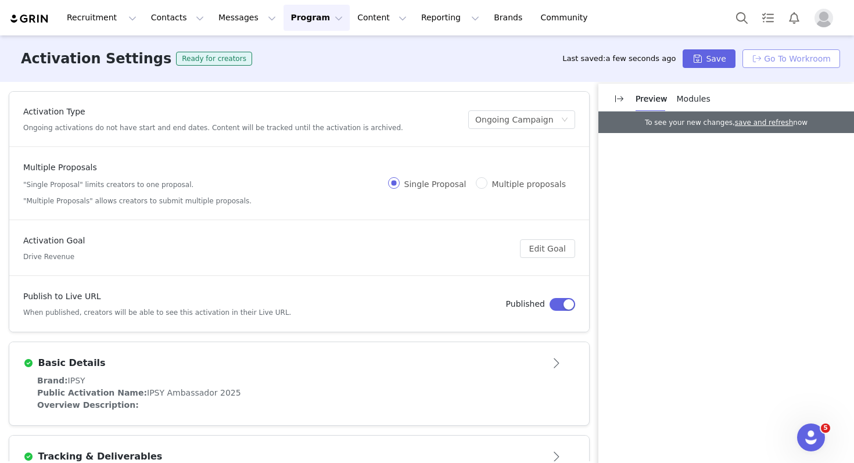
click at [763, 55] on button "Go To Workroom" at bounding box center [791, 58] width 98 height 19
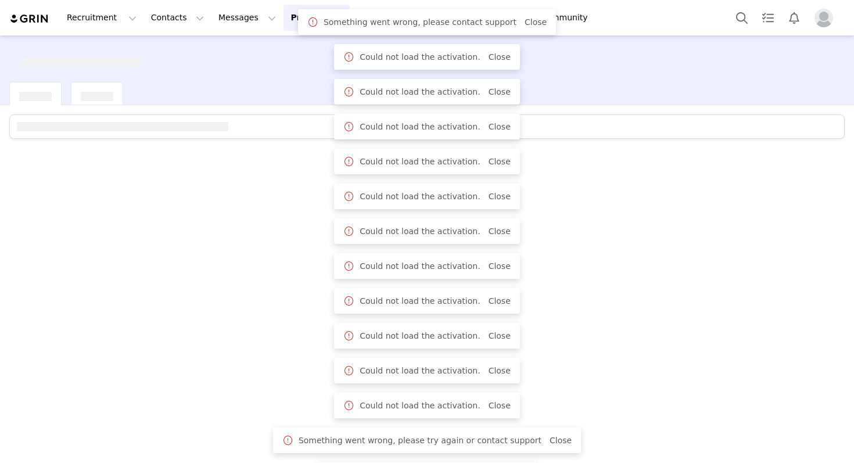
click at [128, 287] on div at bounding box center [427, 283] width 854 height 356
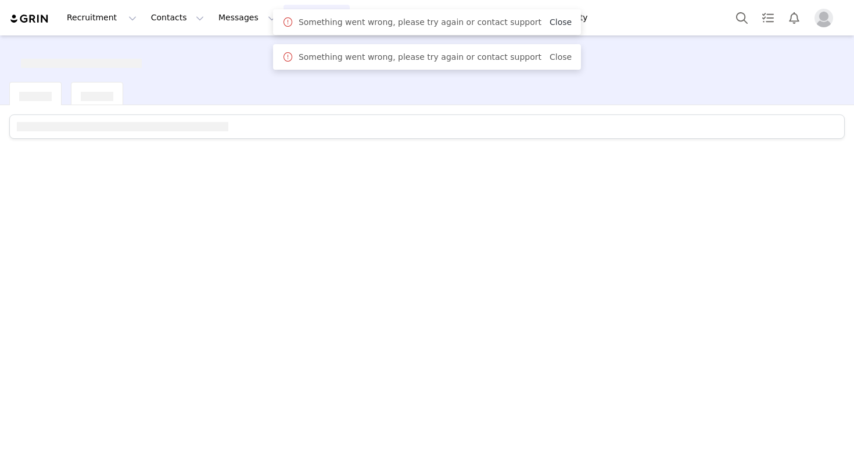
click at [555, 24] on link "Close" at bounding box center [560, 21] width 22 height 9
click at [549, 23] on link "Close" at bounding box center [560, 21] width 22 height 9
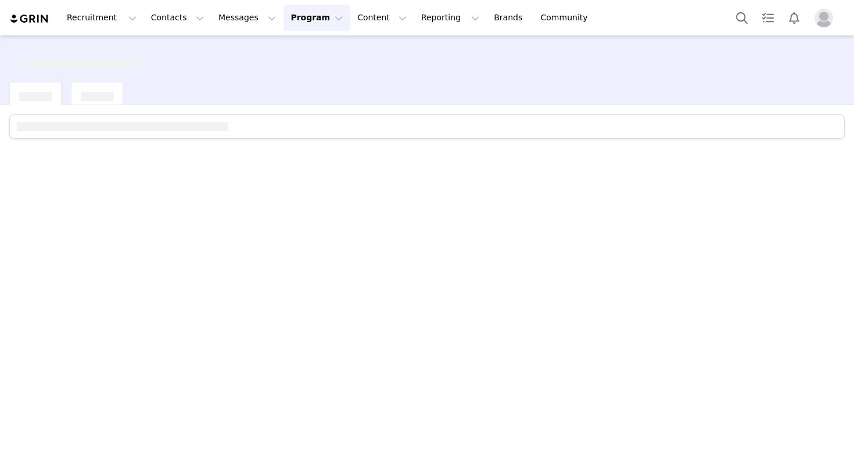
click at [328, 184] on div at bounding box center [427, 283] width 854 height 356
click at [431, 204] on div at bounding box center [427, 283] width 854 height 356
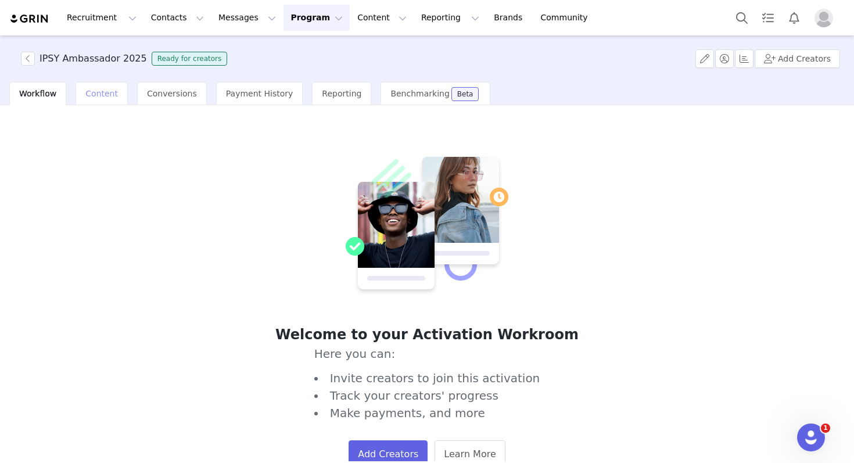
click at [94, 101] on div "Content" at bounding box center [102, 93] width 52 height 23
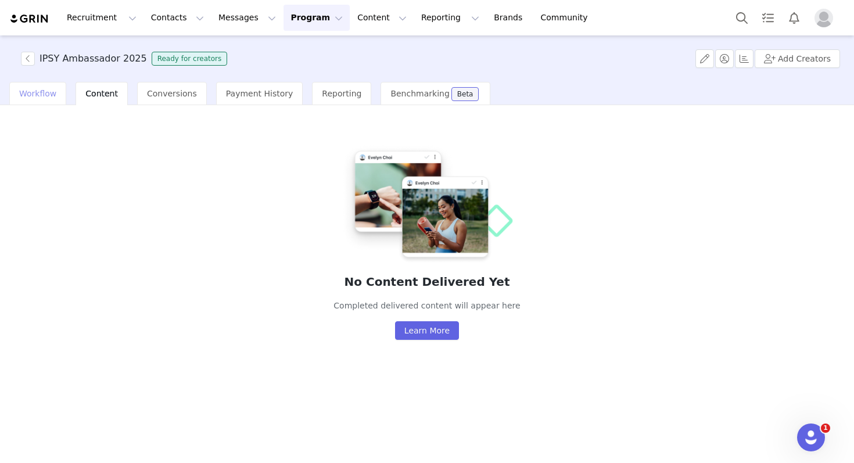
click at [60, 100] on div "Workflow" at bounding box center [37, 93] width 57 height 23
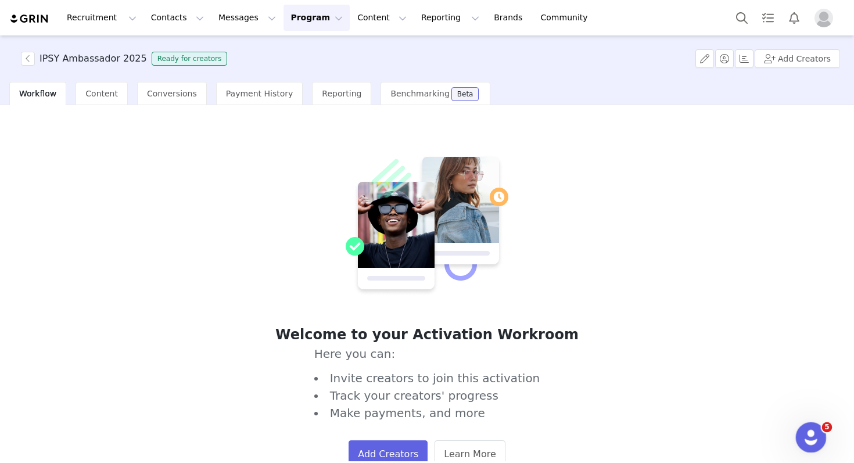
click at [805, 432] on icon "Open Intercom Messenger" at bounding box center [809, 435] width 19 height 19
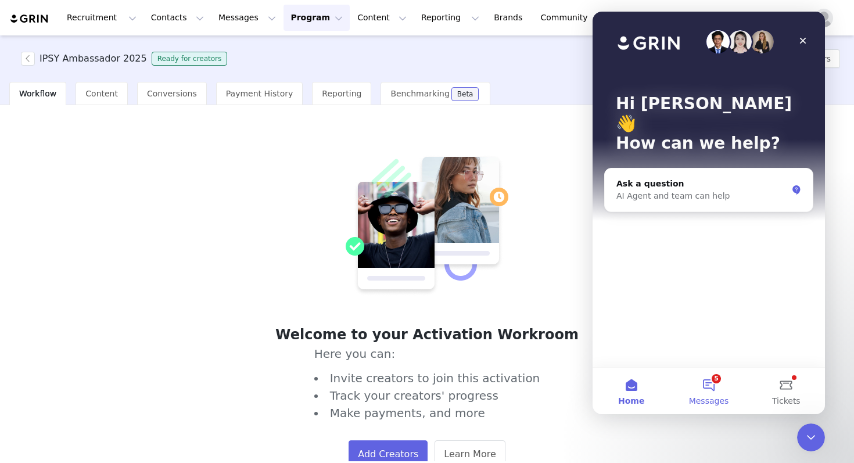
click at [715, 376] on button "5 Messages" at bounding box center [708, 391] width 77 height 46
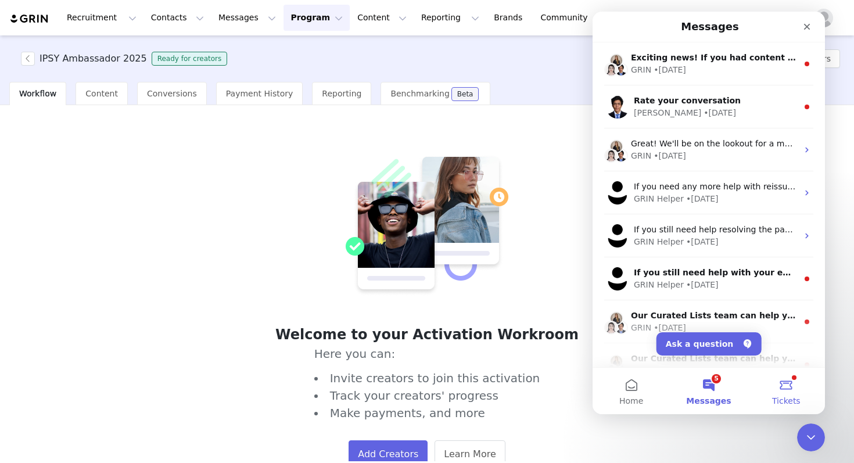
click at [782, 397] on span "Tickets" at bounding box center [786, 401] width 28 height 8
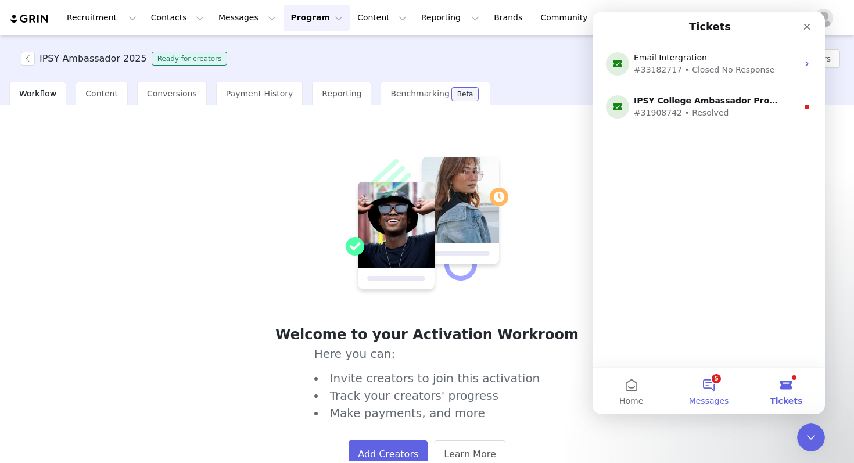
click at [723, 384] on button "5 Messages" at bounding box center [708, 391] width 77 height 46
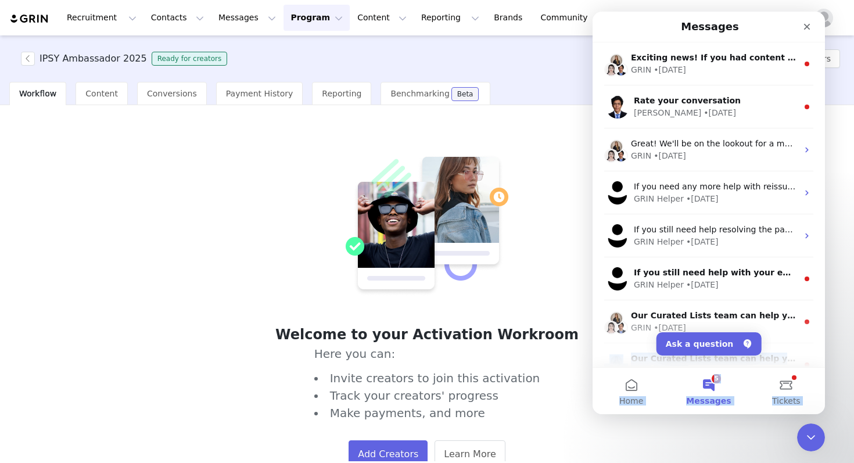
click at [715, 332] on main "Messages Exciting news! If you had content delivered last month, your new Activ…" at bounding box center [708, 213] width 232 height 403
click at [714, 343] on button "Ask a question" at bounding box center [708, 343] width 105 height 23
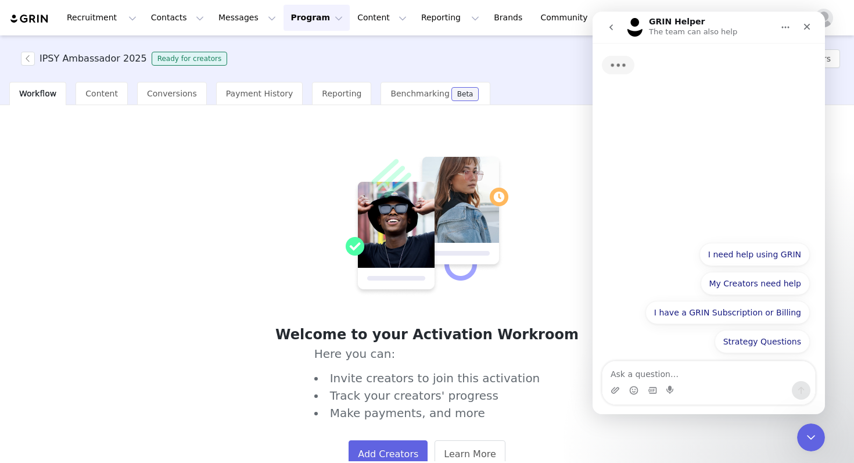
click at [706, 368] on textarea "Ask a question…" at bounding box center [708, 371] width 213 height 20
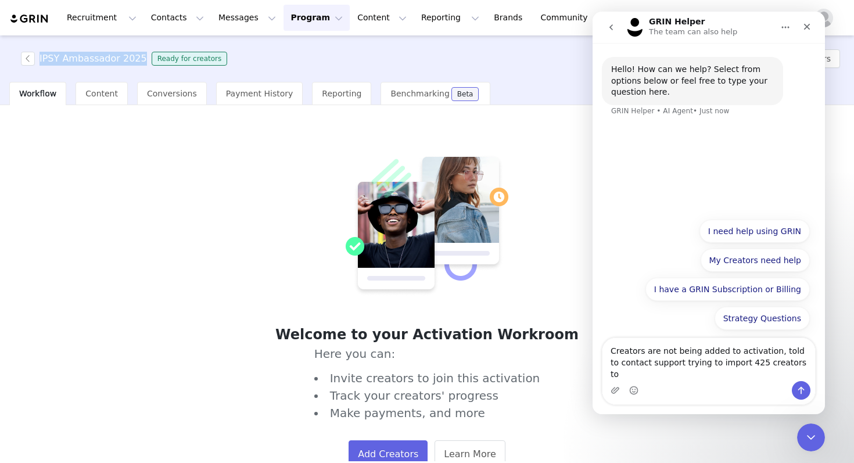
drag, startPoint x: 39, startPoint y: 59, endPoint x: 141, endPoint y: 62, distance: 102.2
click at [141, 62] on span "IPSY Ambassador 2025 Ready for creators" at bounding box center [126, 59] width 211 height 14
copy h3 "IPSY Ambassador 2025"
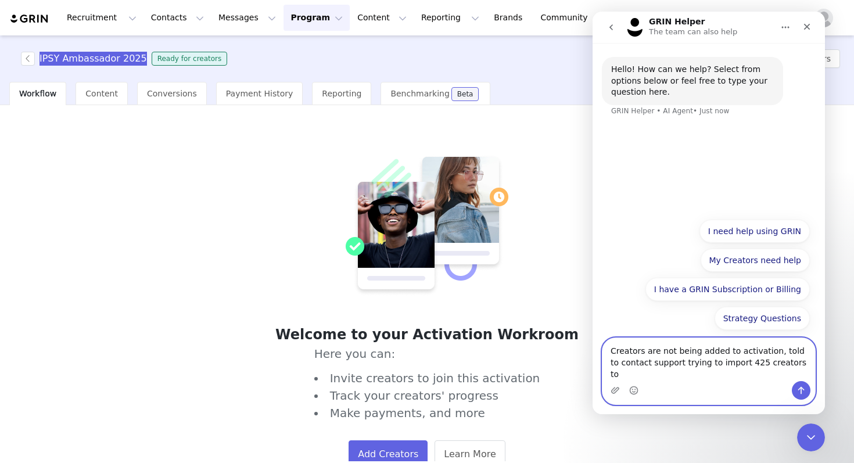
click at [796, 375] on textarea "Creators are not being added to activation, told to contact support trying to i…" at bounding box center [708, 359] width 213 height 43
paste textarea "IPSY Ambassador 2025"
type textarea "Creators are not being added to activation, told to contact support trying to i…"
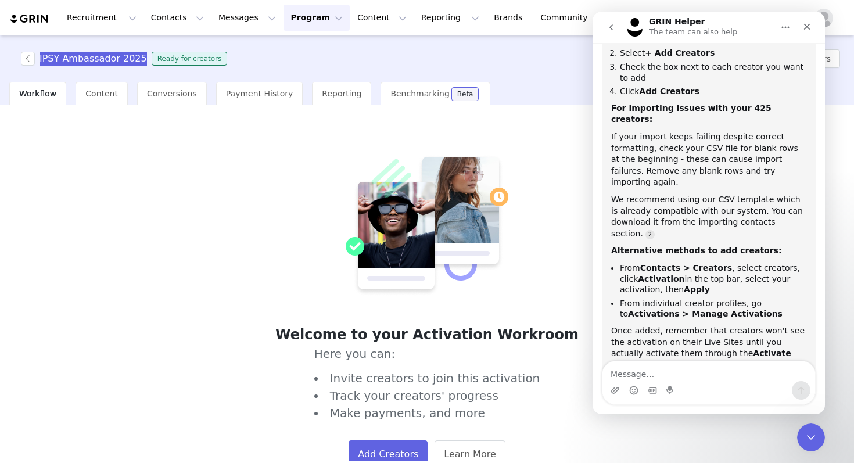
scroll to position [246, 0]
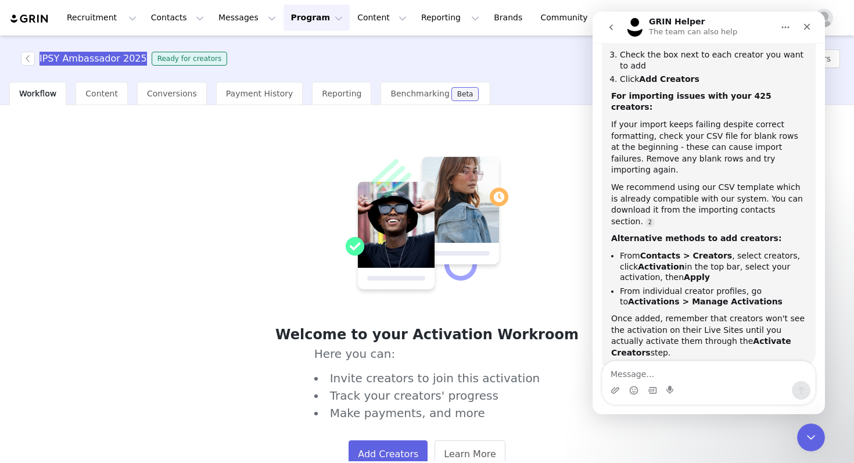
click at [695, 375] on textarea "Message…" at bounding box center [708, 371] width 213 height 20
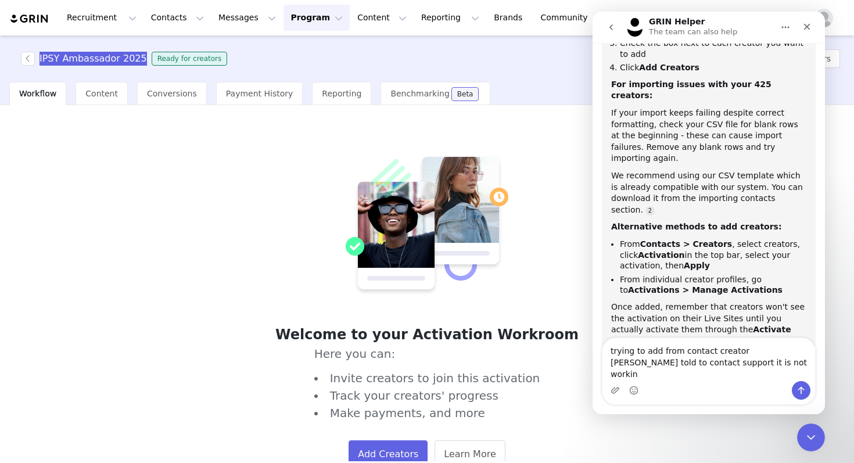
type textarea "trying to add from contact creator [PERSON_NAME] told to contact support it is …"
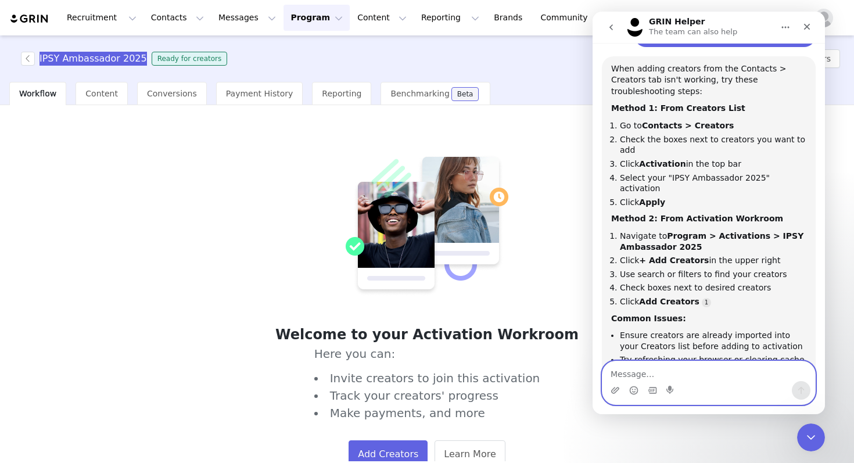
scroll to position [687, 0]
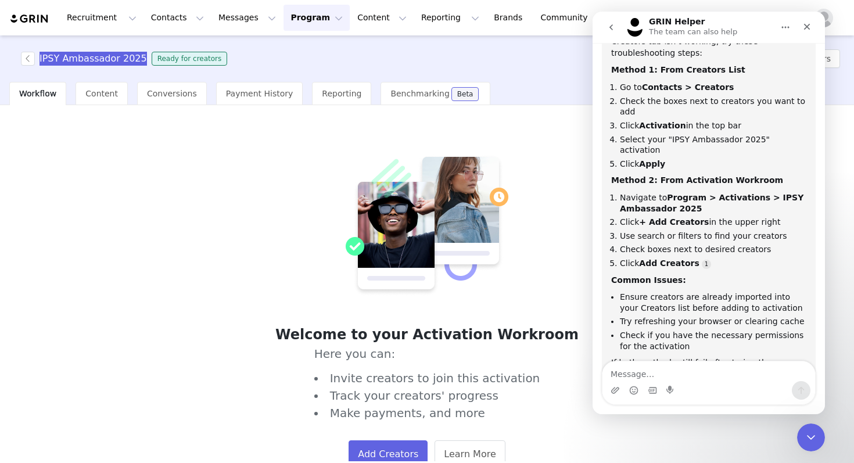
click at [669, 411] on div "Is that what you were looking for? GRIN Helper • Just now" at bounding box center [709, 436] width 214 height 51
click at [656, 380] on textarea "Message…" at bounding box center [708, 371] width 213 height 20
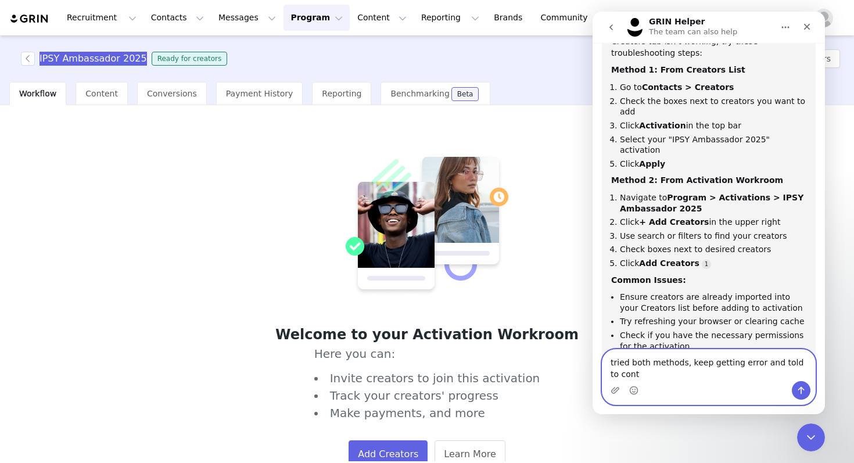
scroll to position [698, 0]
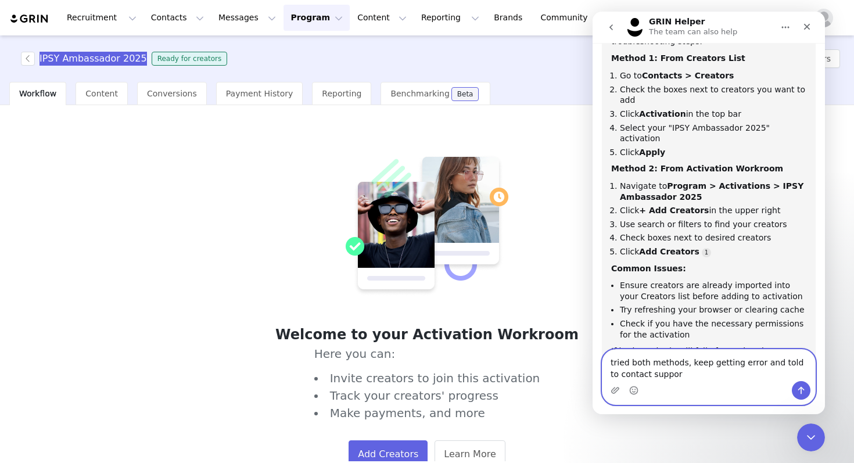
type textarea "tried both methods, keep getting error and told to contact support"
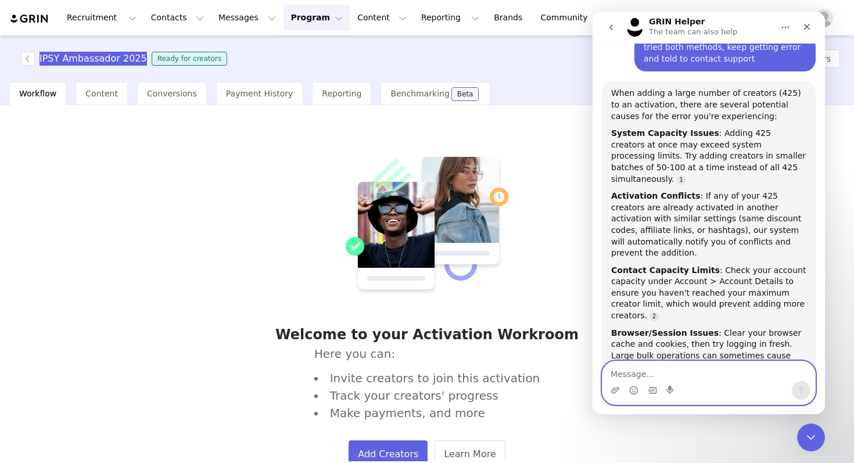
scroll to position [1098, 0]
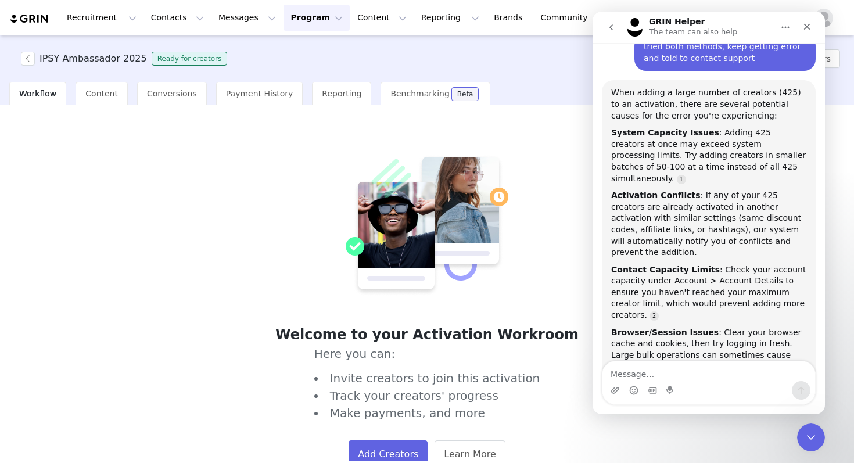
click at [541, 215] on div "Welcome to your Activation Workroom Here you can: Invite creators to join this …" at bounding box center [426, 311] width 383 height 314
click at [803, 35] on div "Close" at bounding box center [806, 26] width 21 height 21
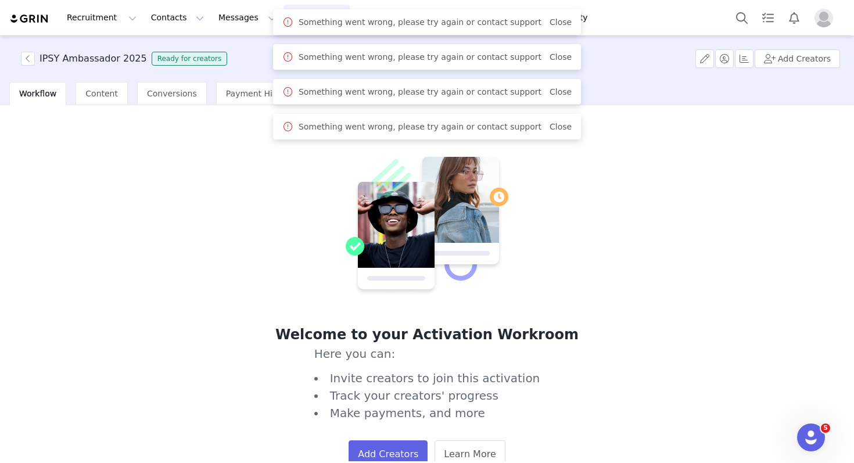
click at [553, 132] on span "Close" at bounding box center [560, 127] width 22 height 12
click at [553, 121] on span "Close" at bounding box center [560, 127] width 22 height 12
click at [554, 98] on div "Something went wrong, please try again or contact support Close" at bounding box center [426, 92] width 289 height 14
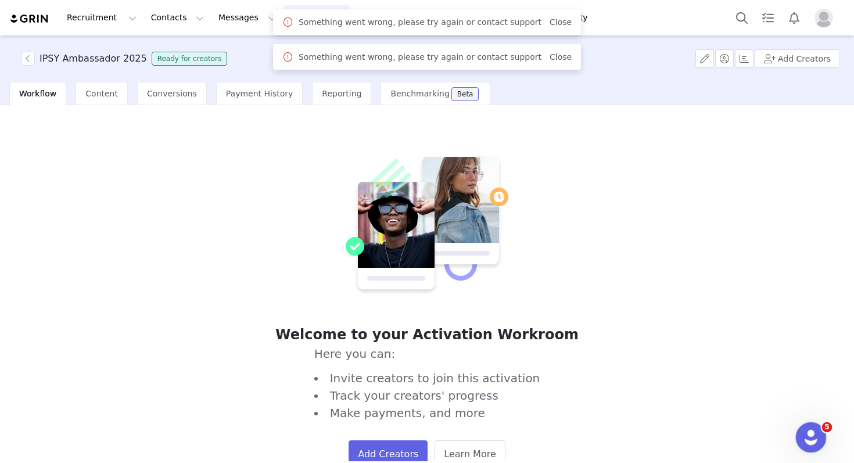
click at [795, 438] on html at bounding box center [809, 436] width 28 height 28
click at [801, 430] on div "Open Intercom Messenger" at bounding box center [809, 435] width 38 height 38
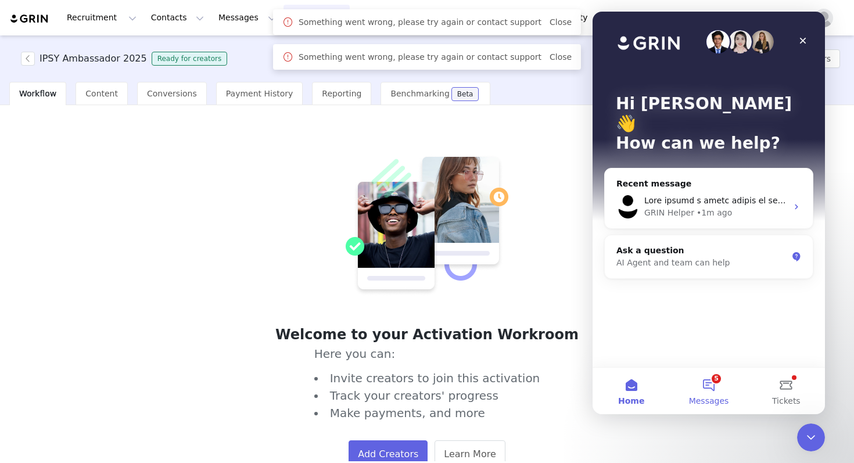
click at [712, 383] on button "5 Messages" at bounding box center [708, 391] width 77 height 46
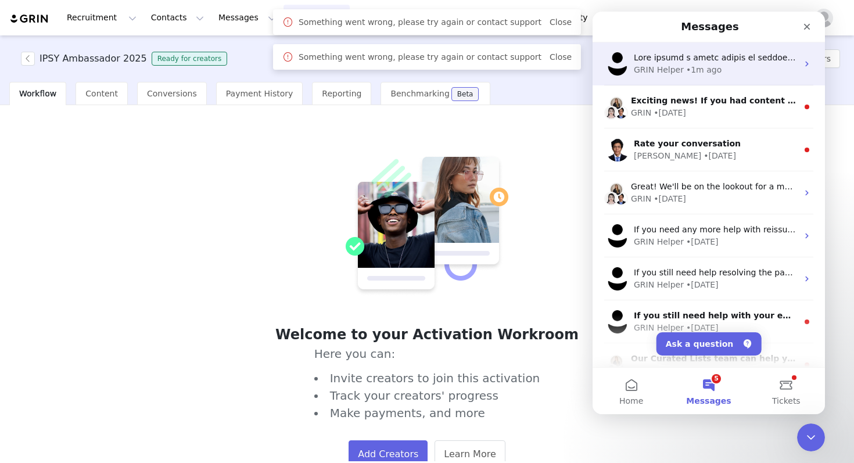
click at [695, 76] on div "GRIN Helper • 1m ago" at bounding box center [708, 63] width 232 height 43
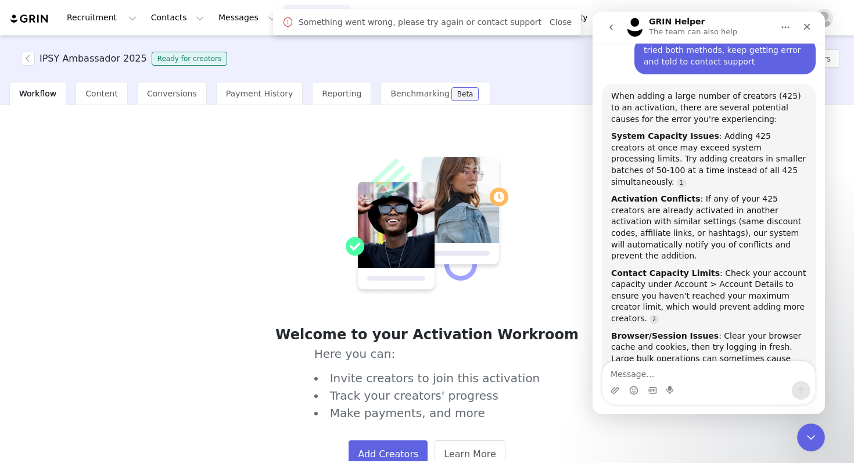
scroll to position [1098, 0]
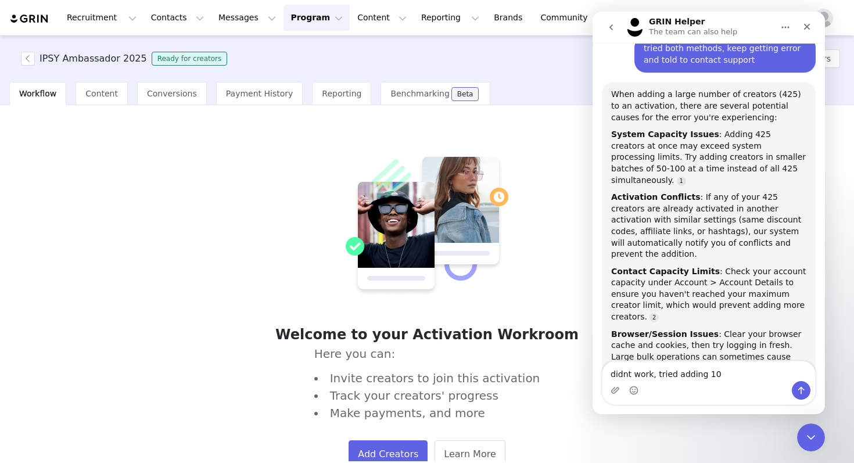
type textarea "didnt work, tried adding 100"
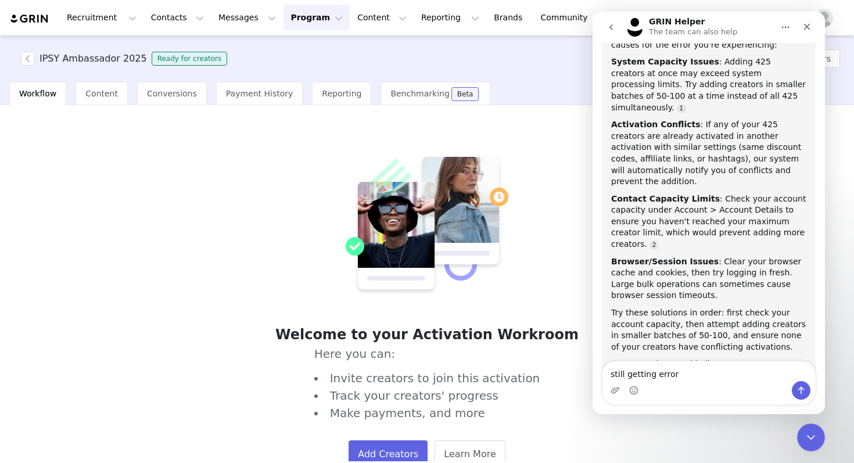
scroll to position [1182, 0]
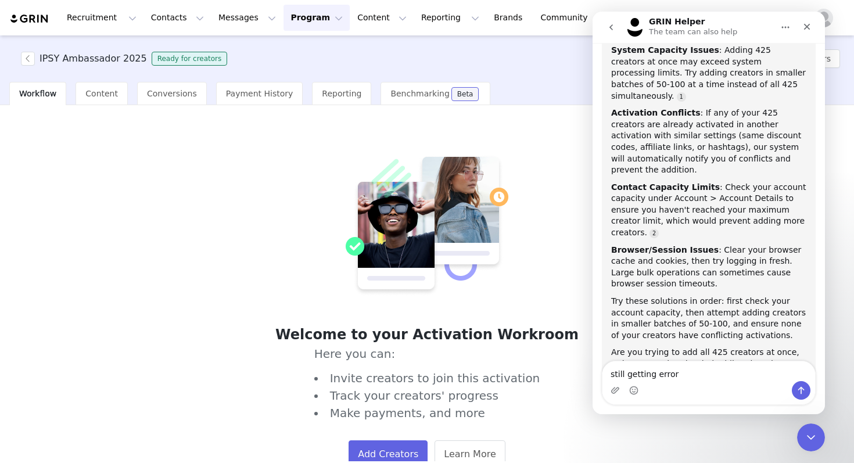
type textarea "still getting error"
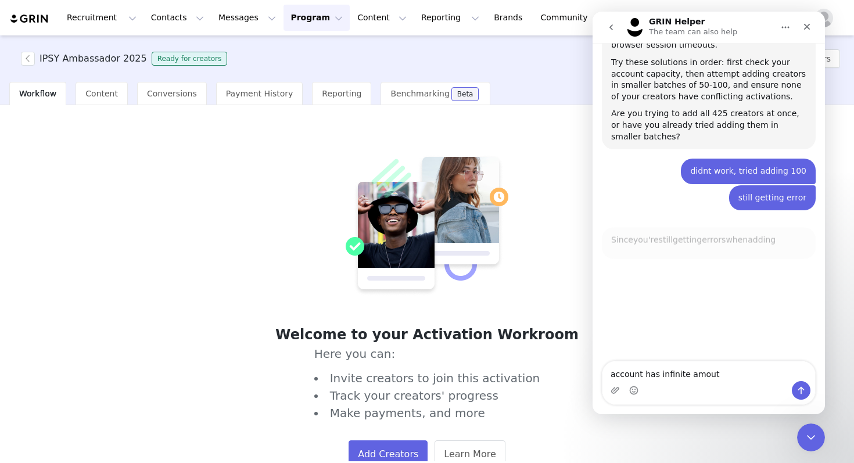
scroll to position [1419, 0]
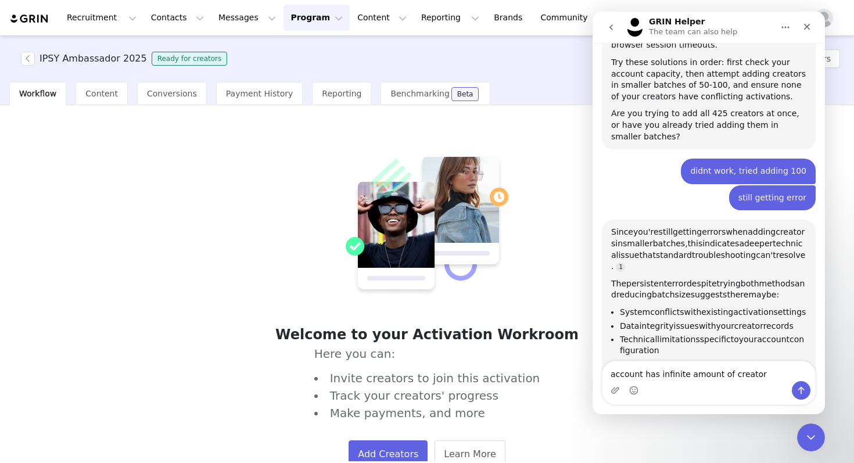
type textarea "account has infinite amount of creators"
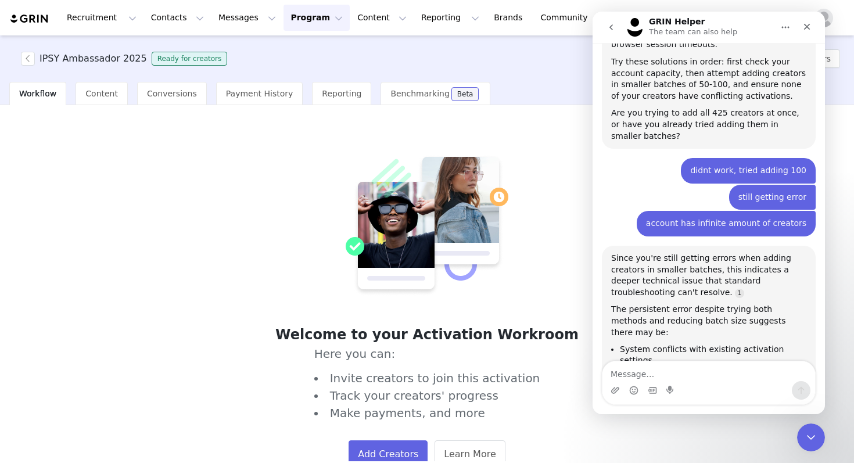
scroll to position [1450, 0]
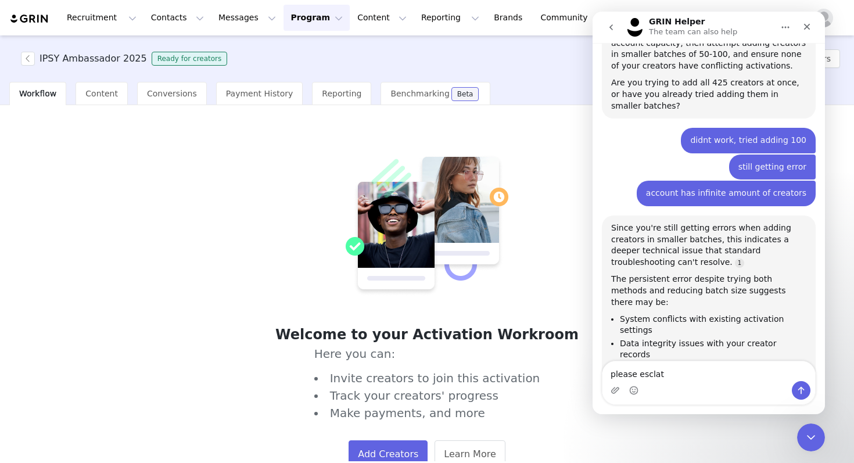
type textarea "please esclate"
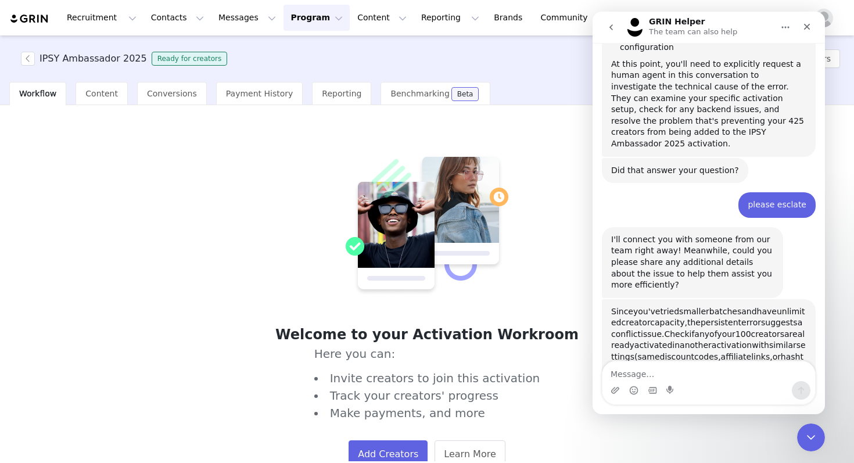
scroll to position [1793, 0]
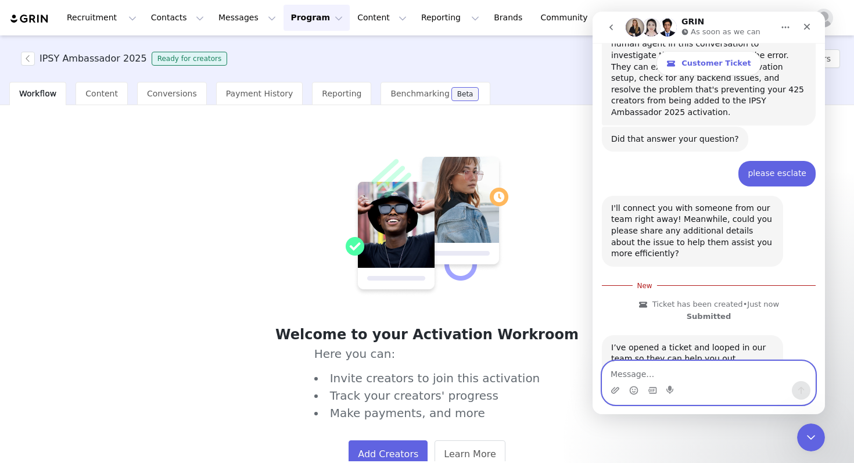
scroll to position [1848, 0]
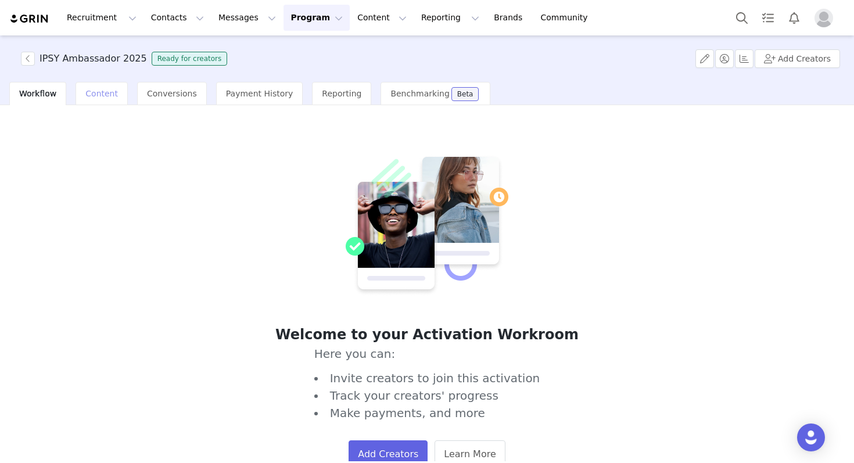
click at [105, 91] on span "Content" at bounding box center [101, 93] width 33 height 9
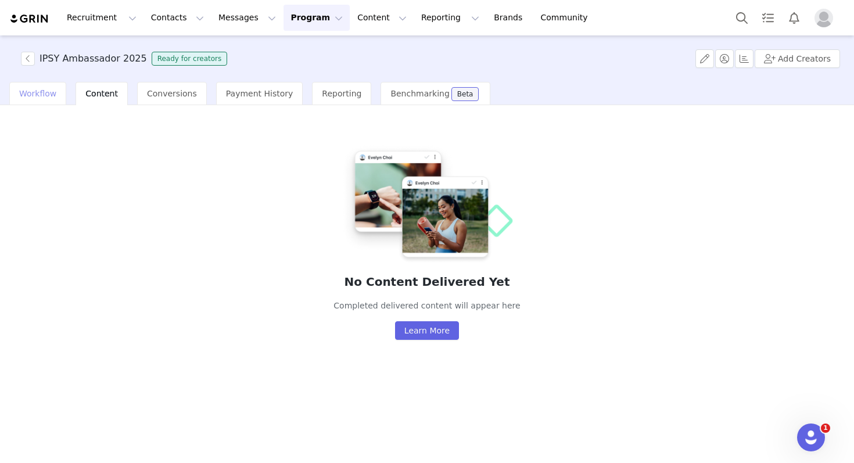
click at [59, 90] on div "Workflow" at bounding box center [37, 93] width 57 height 23
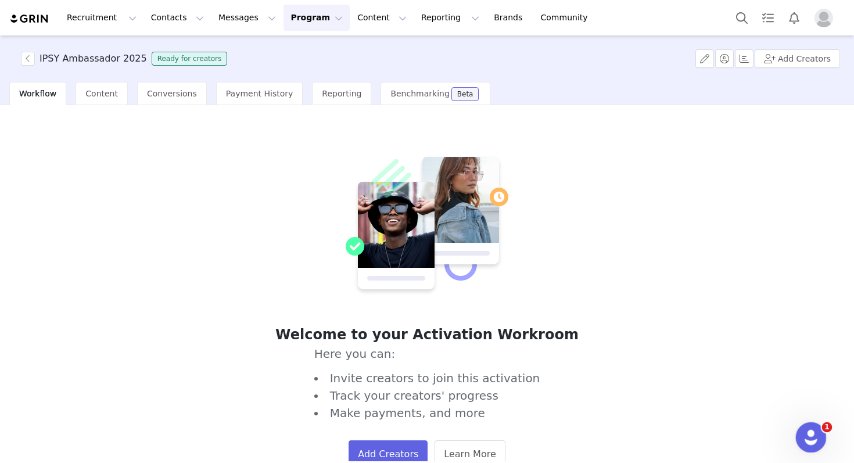
click at [815, 427] on div "Open Intercom Messenger" at bounding box center [809, 435] width 38 height 38
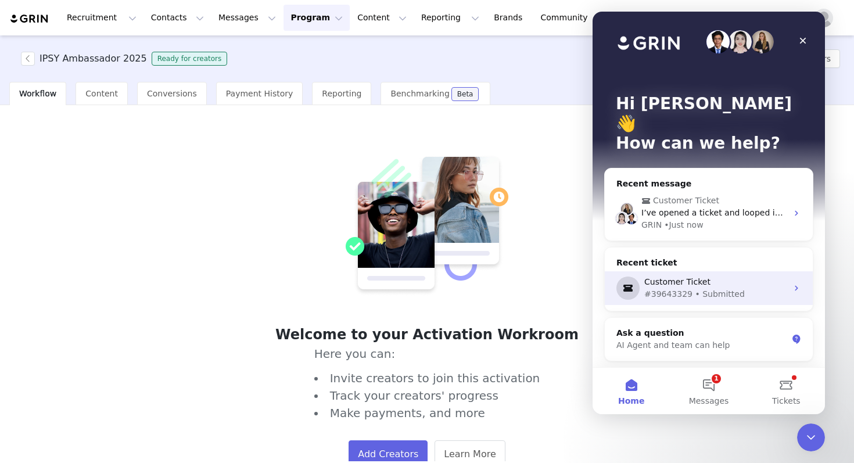
click at [702, 288] on div "#39643329 • Submitted" at bounding box center [715, 294] width 143 height 12
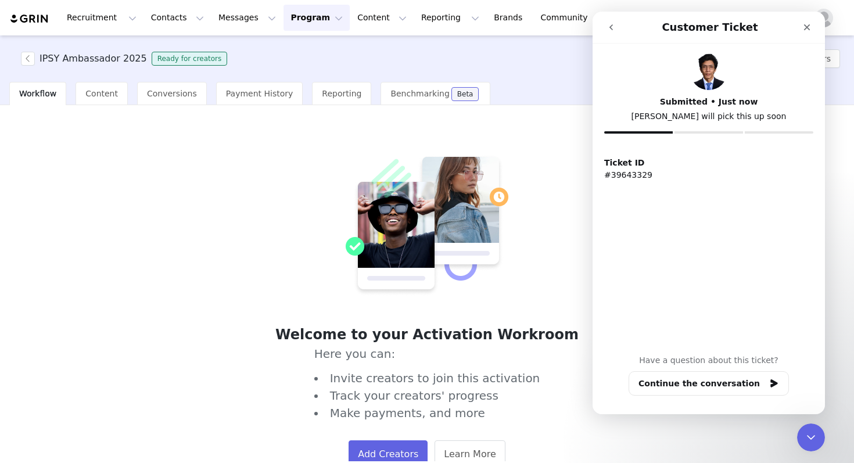
click at [604, 28] on button "go back" at bounding box center [611, 27] width 22 height 22
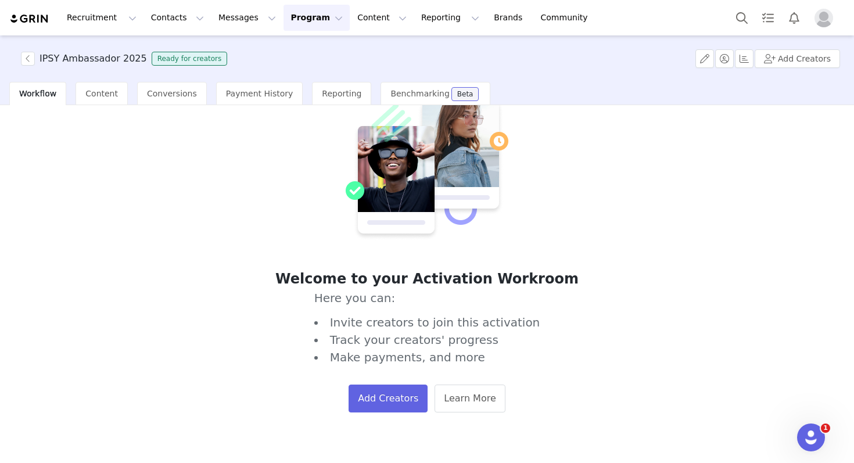
scroll to position [55, 0]
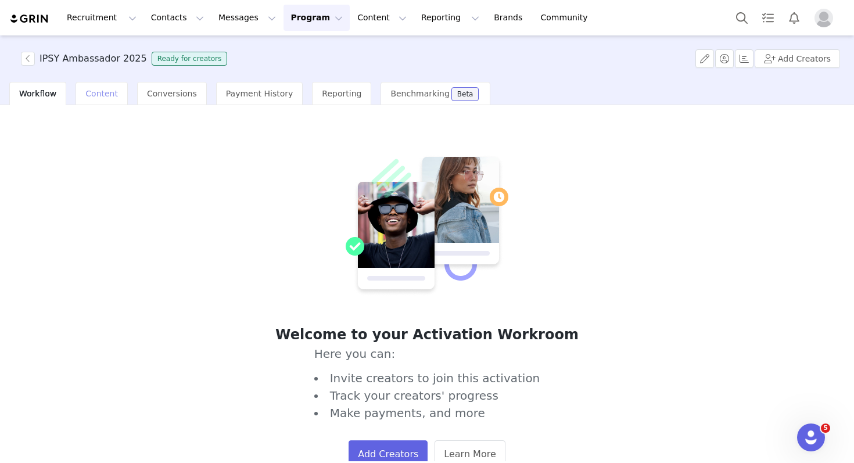
click at [102, 90] on span "Content" at bounding box center [101, 93] width 33 height 9
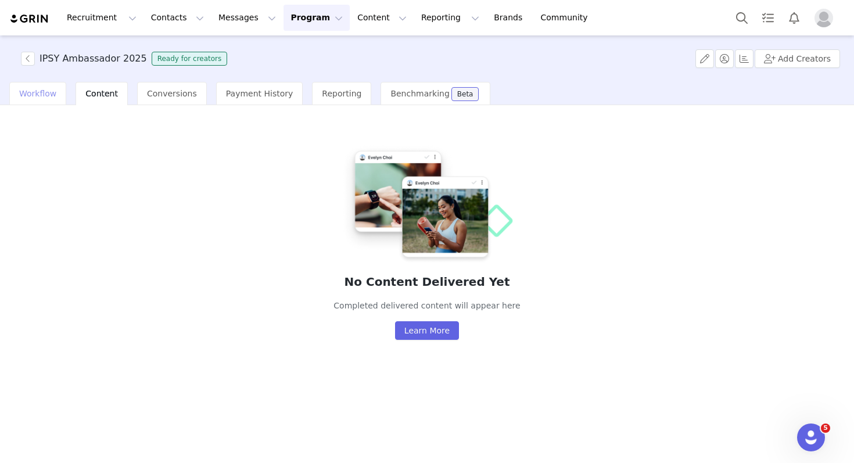
click at [52, 91] on span "Workflow" at bounding box center [37, 93] width 37 height 9
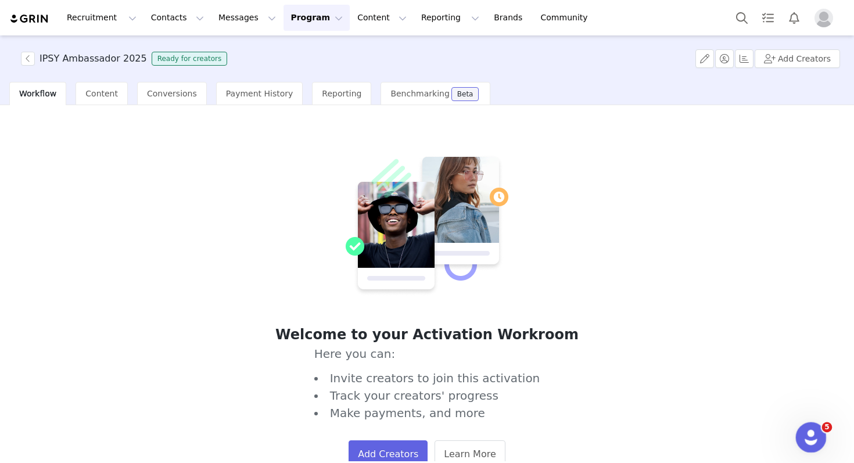
click at [806, 444] on div "Open Intercom Messenger" at bounding box center [809, 435] width 38 height 38
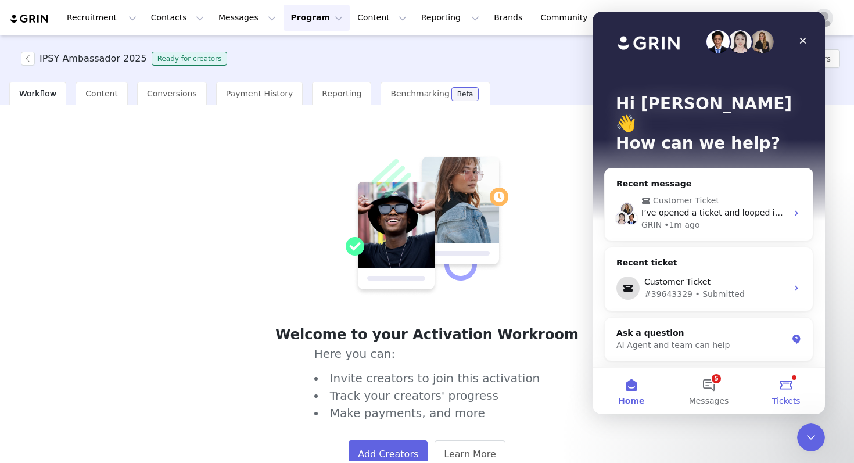
click at [790, 394] on button "Tickets" at bounding box center [786, 391] width 77 height 46
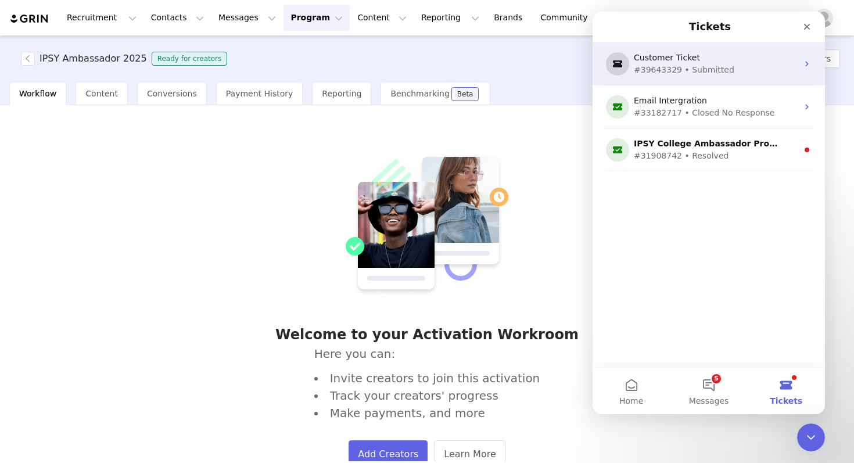
click at [678, 59] on div "Customer Ticket" at bounding box center [706, 58] width 145 height 12
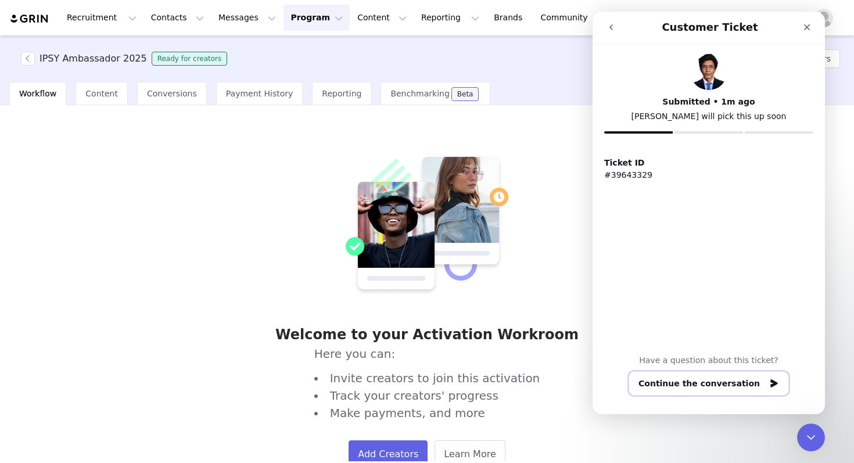
click at [706, 379] on button "Continue the conversation" at bounding box center [708, 383] width 160 height 24
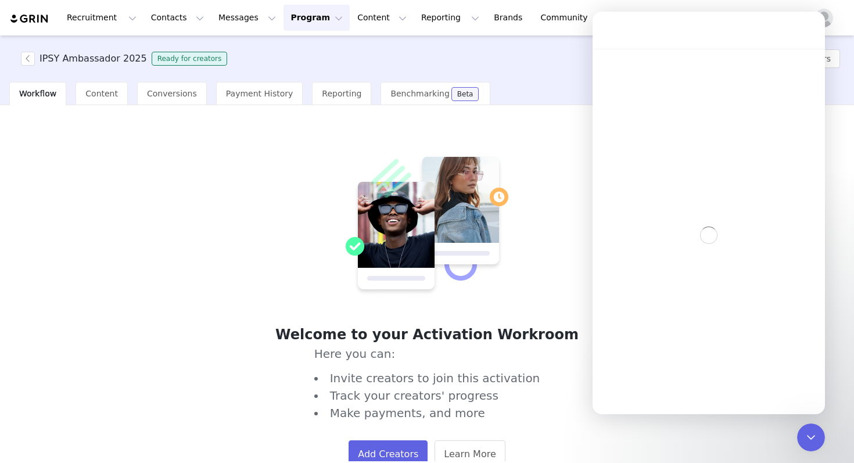
scroll to position [1829, 0]
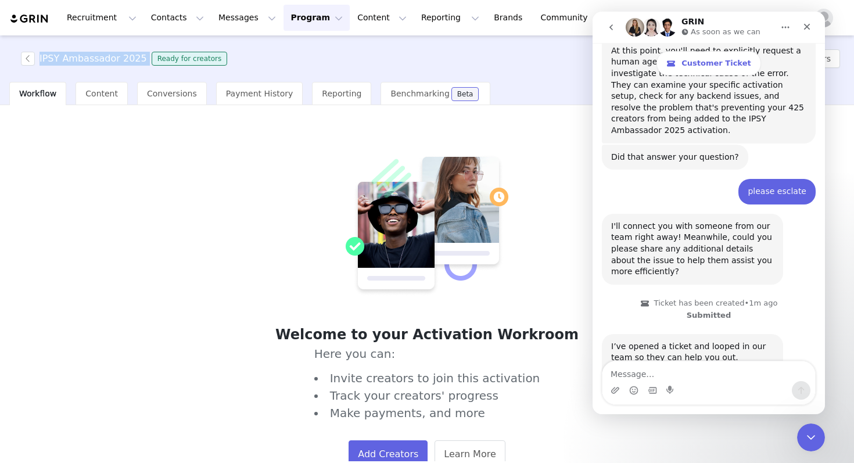
drag, startPoint x: 39, startPoint y: 58, endPoint x: 143, endPoint y: 62, distance: 104.6
click at [143, 62] on span "IPSY Ambassador 2025 Ready for creators" at bounding box center [126, 59] width 211 height 14
copy h3 "IPSY Ambassador 2025"
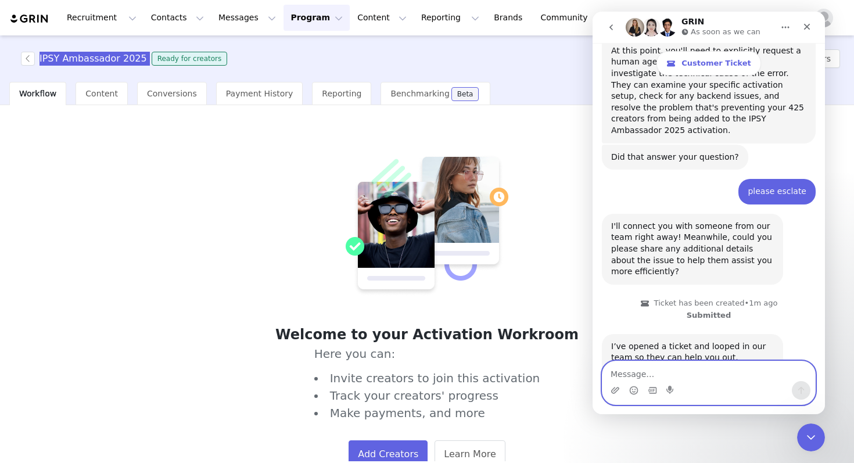
click at [628, 368] on textarea "Message…" at bounding box center [708, 371] width 213 height 20
paste textarea "IPSY Ambassador 2025"
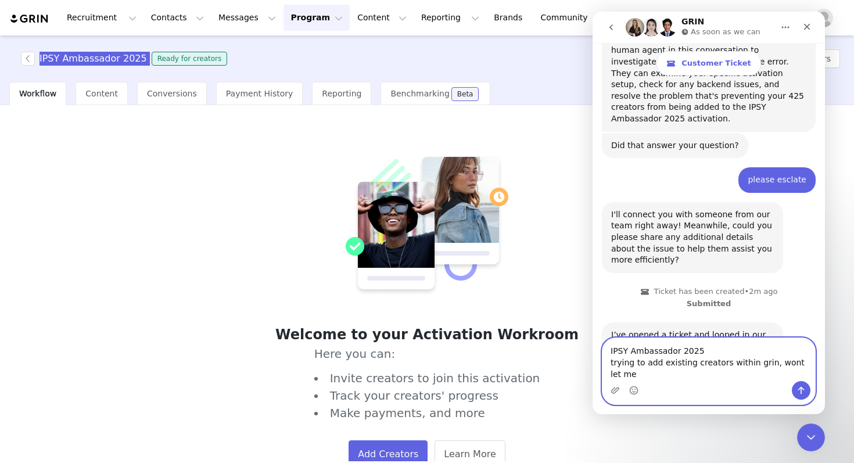
scroll to position [1852, 0]
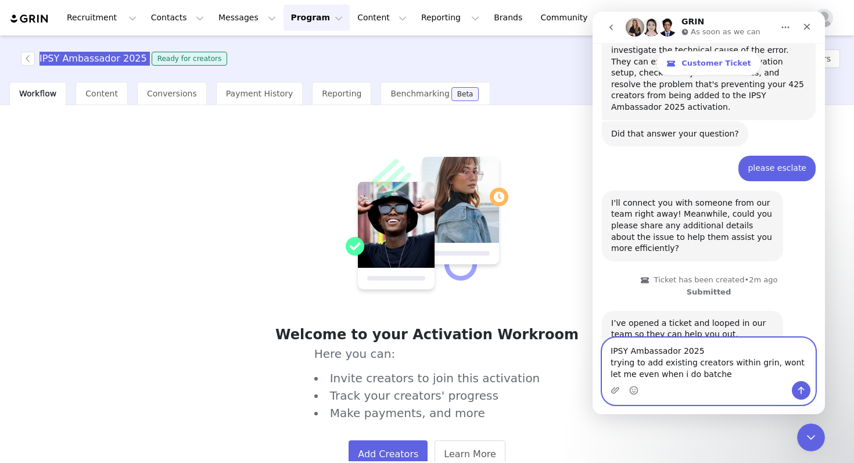
type textarea "IPSY Ambassador 2025 trying to add existing creators within grin, wont let me e…"
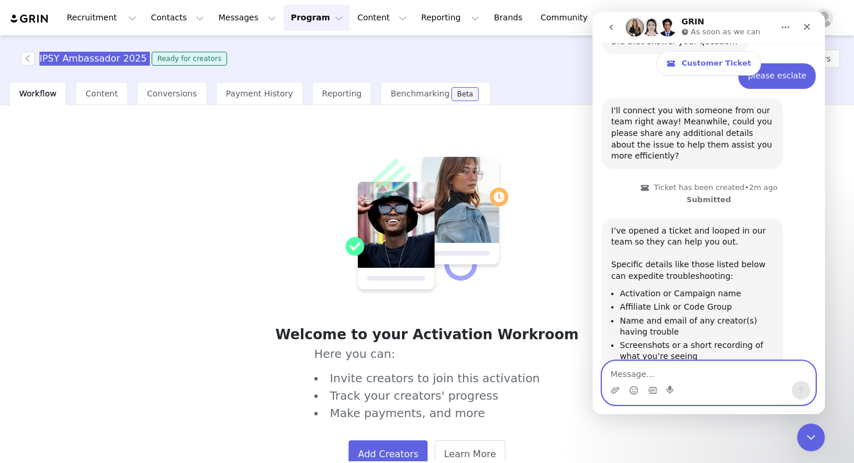
scroll to position [1943, 0]
type textarea "error message"
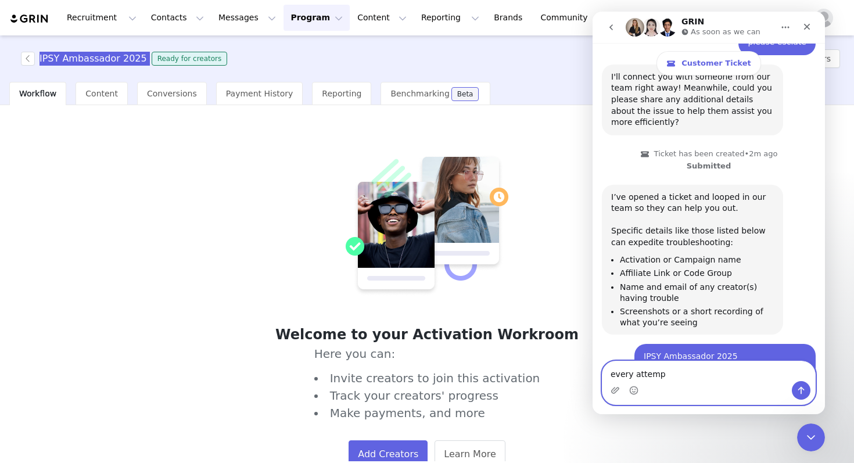
type textarea "every attempt"
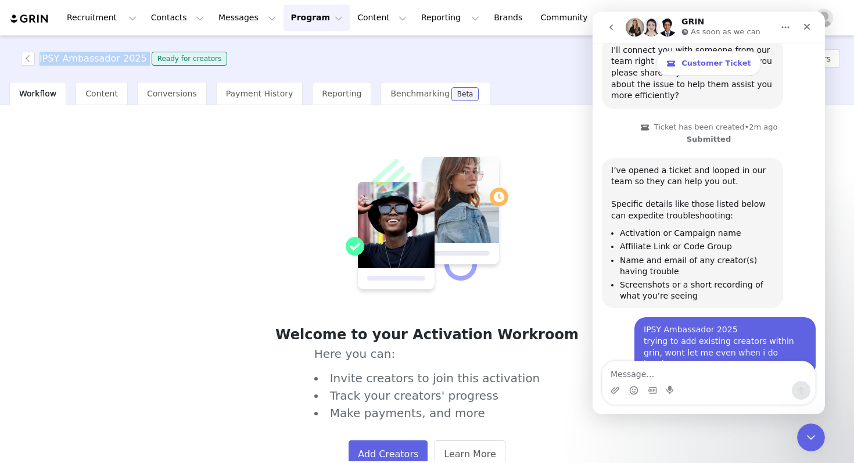
click at [442, 207] on img at bounding box center [427, 225] width 163 height 142
click at [107, 87] on div "Content" at bounding box center [102, 93] width 52 height 23
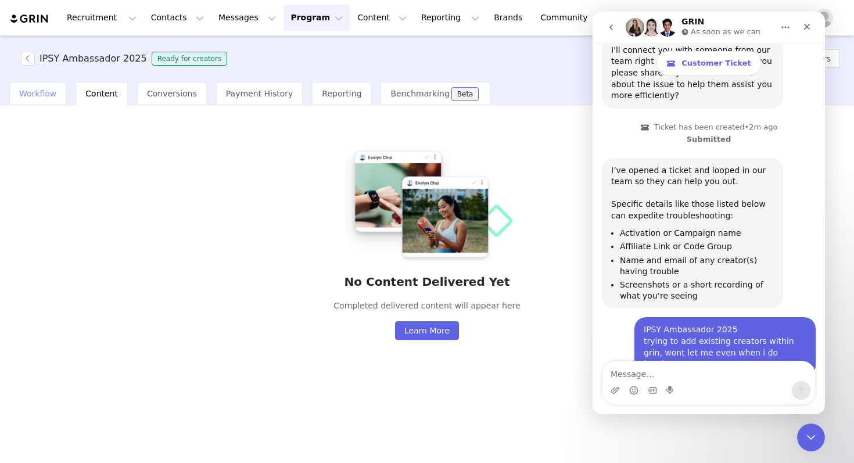
click at [40, 95] on span "Workflow" at bounding box center [37, 93] width 37 height 9
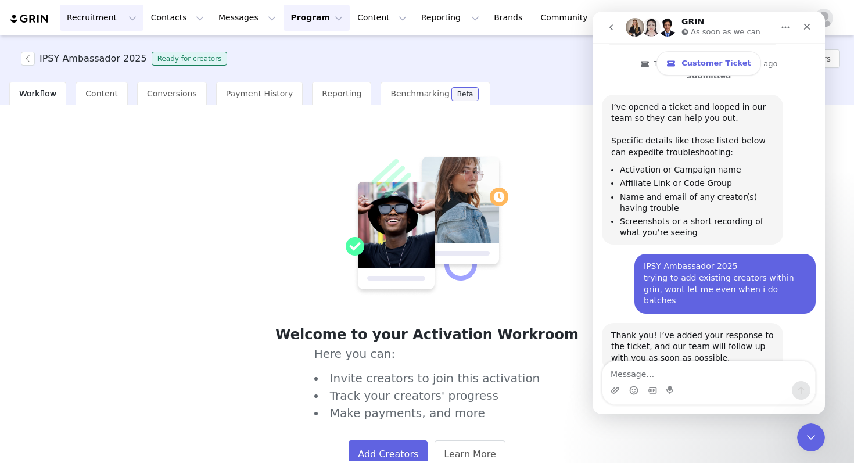
scroll to position [2068, 0]
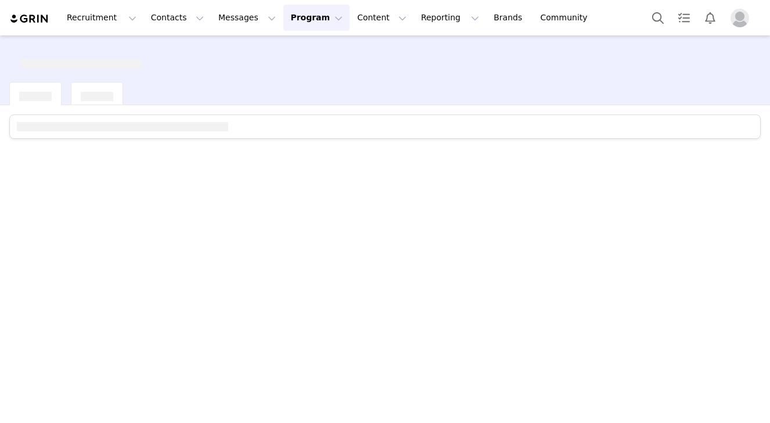
click at [724, 390] on div at bounding box center [385, 263] width 770 height 316
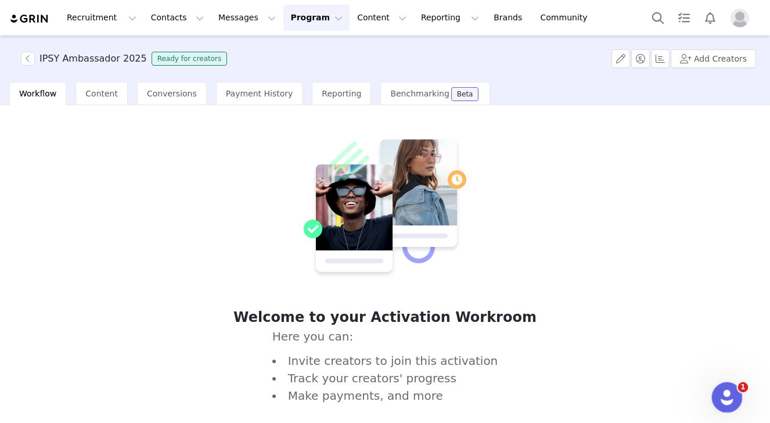
click at [721, 389] on icon "Open Intercom Messenger" at bounding box center [725, 395] width 19 height 19
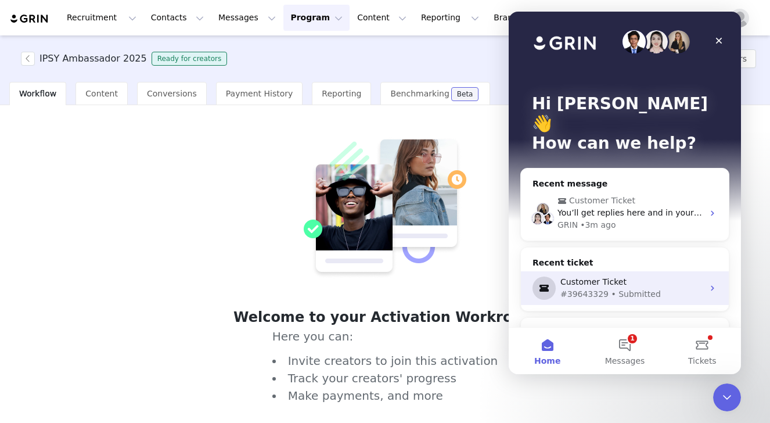
click at [645, 271] on div "Customer Ticket #39643329 • Submitted" at bounding box center [625, 288] width 208 height 34
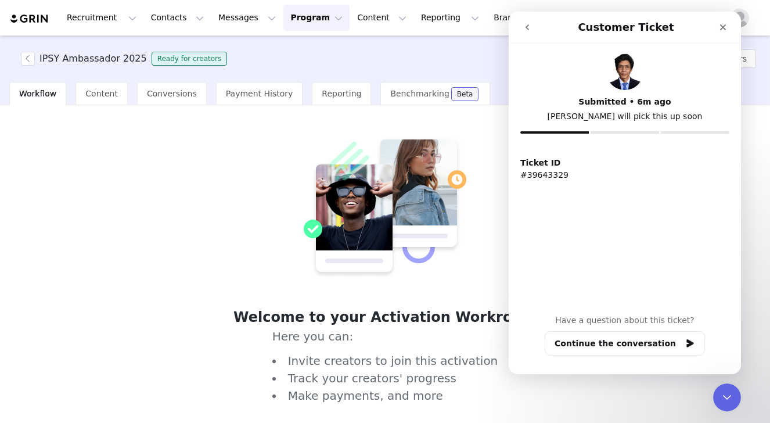
click at [527, 23] on icon "go back" at bounding box center [527, 27] width 9 height 9
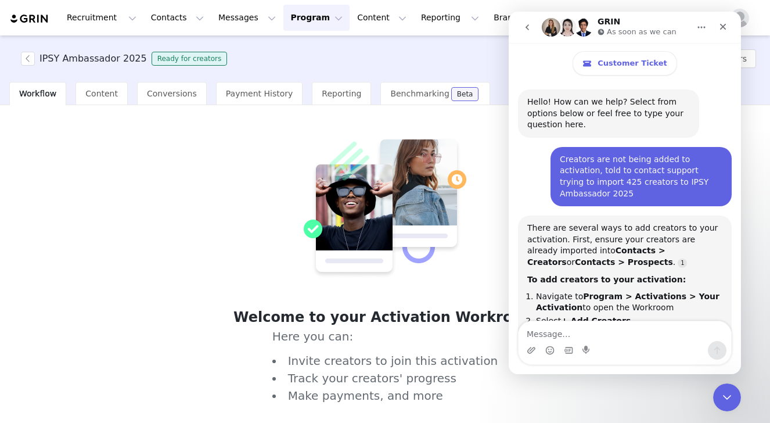
scroll to position [2108, 0]
